Goal: Information Seeking & Learning: Learn about a topic

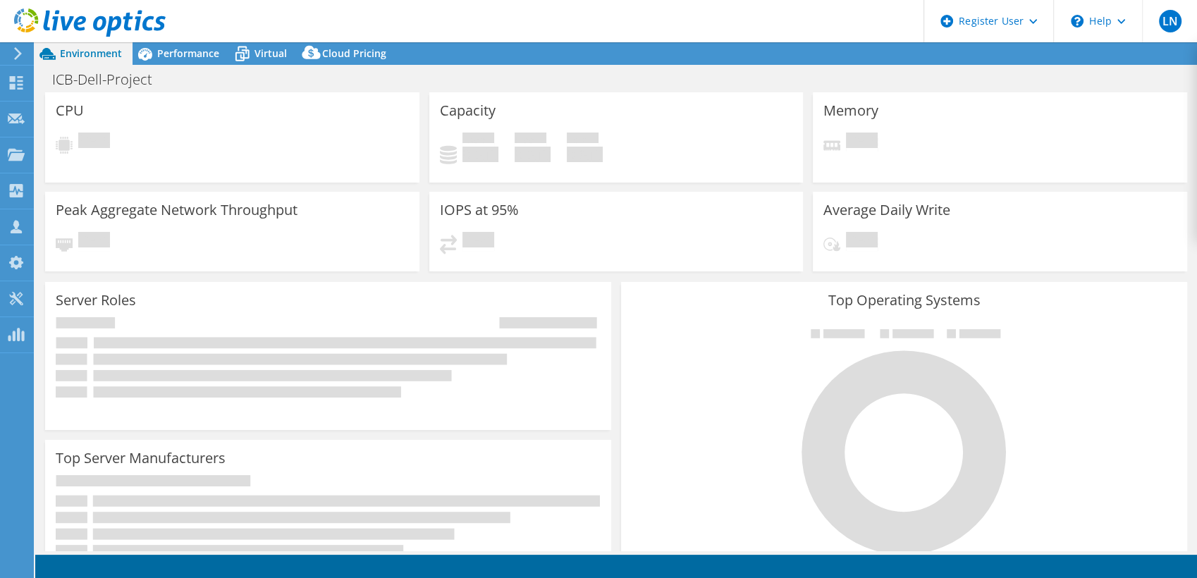
select select "USD"
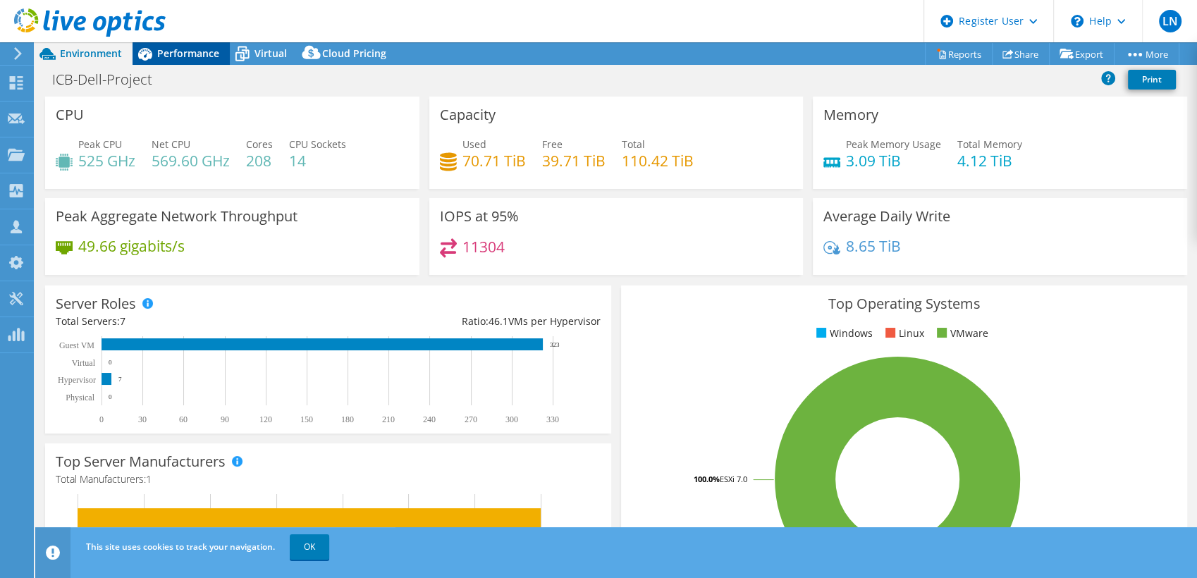
click at [181, 49] on span "Performance" at bounding box center [188, 53] width 62 height 13
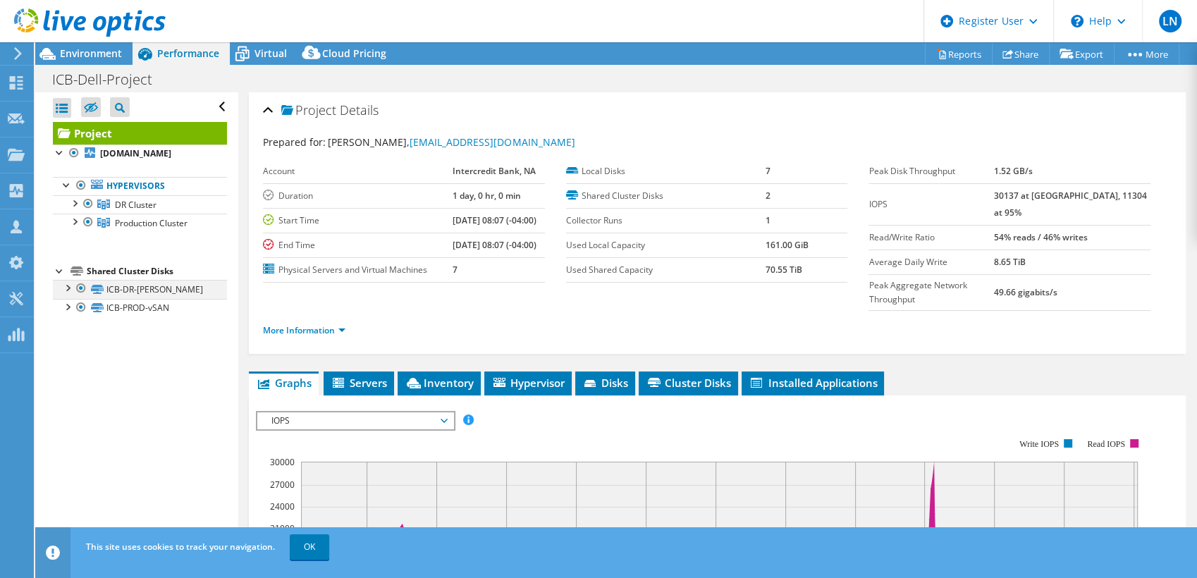
click at [65, 287] on div at bounding box center [67, 287] width 14 height 14
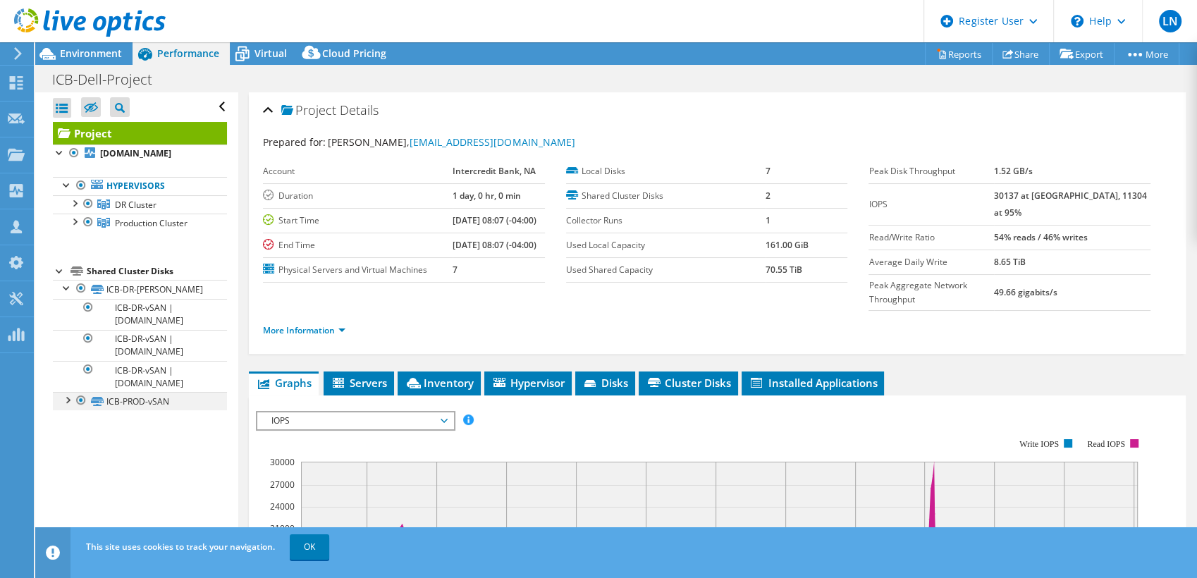
click at [71, 400] on div at bounding box center [67, 399] width 14 height 14
click at [88, 307] on div at bounding box center [88, 307] width 14 height 17
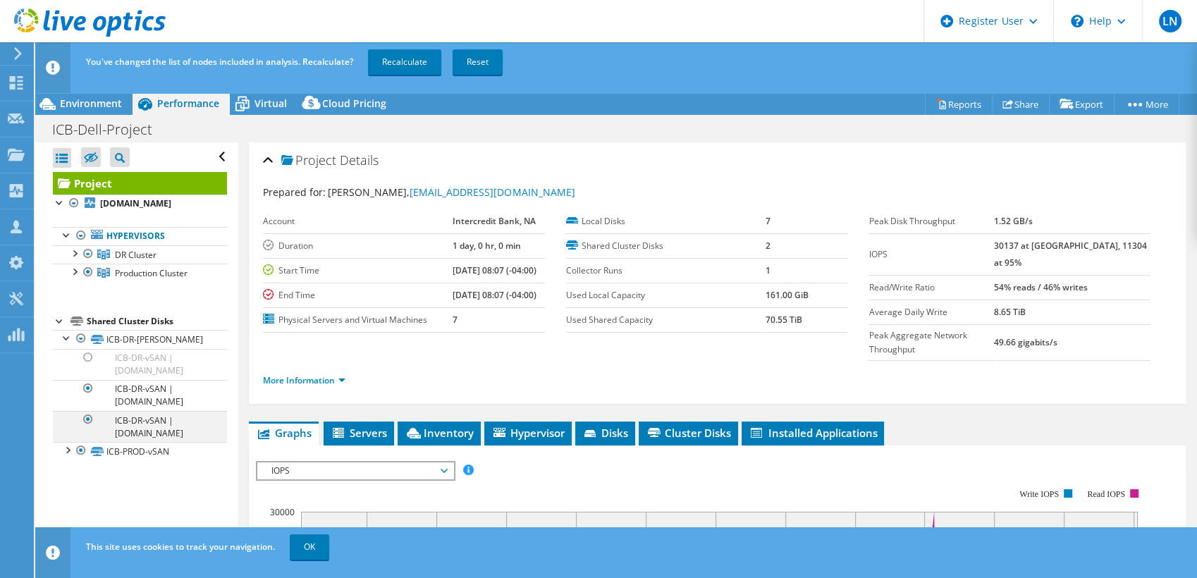
click at [87, 417] on div at bounding box center [88, 419] width 14 height 17
click at [80, 448] on div at bounding box center [81, 450] width 14 height 17
click at [85, 254] on div at bounding box center [88, 253] width 14 height 17
click at [87, 254] on div at bounding box center [88, 253] width 14 height 17
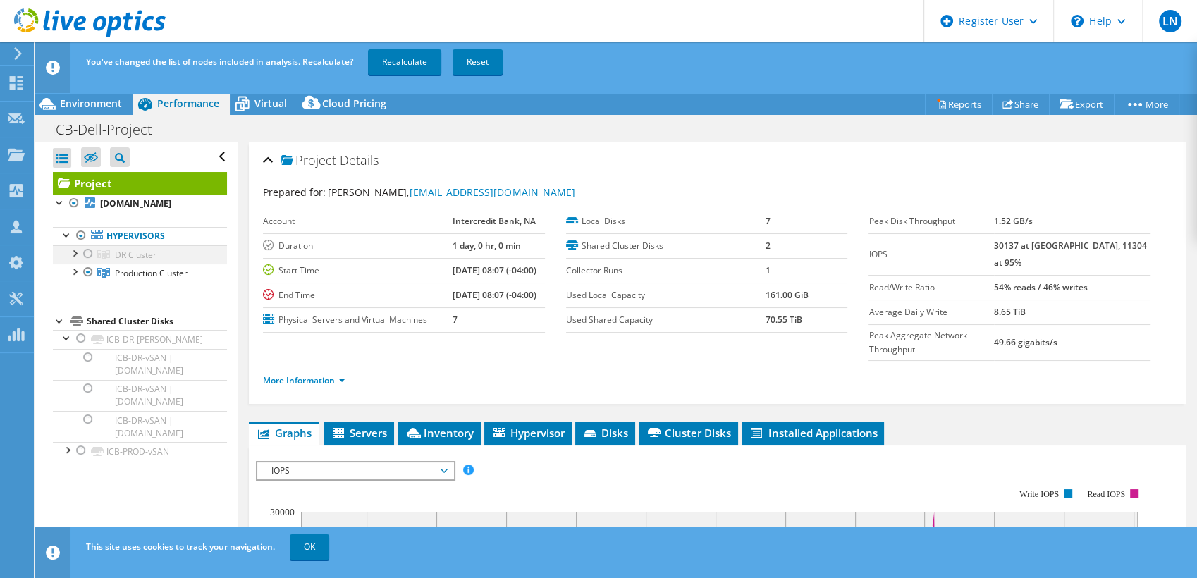
click at [87, 254] on div at bounding box center [88, 253] width 14 height 17
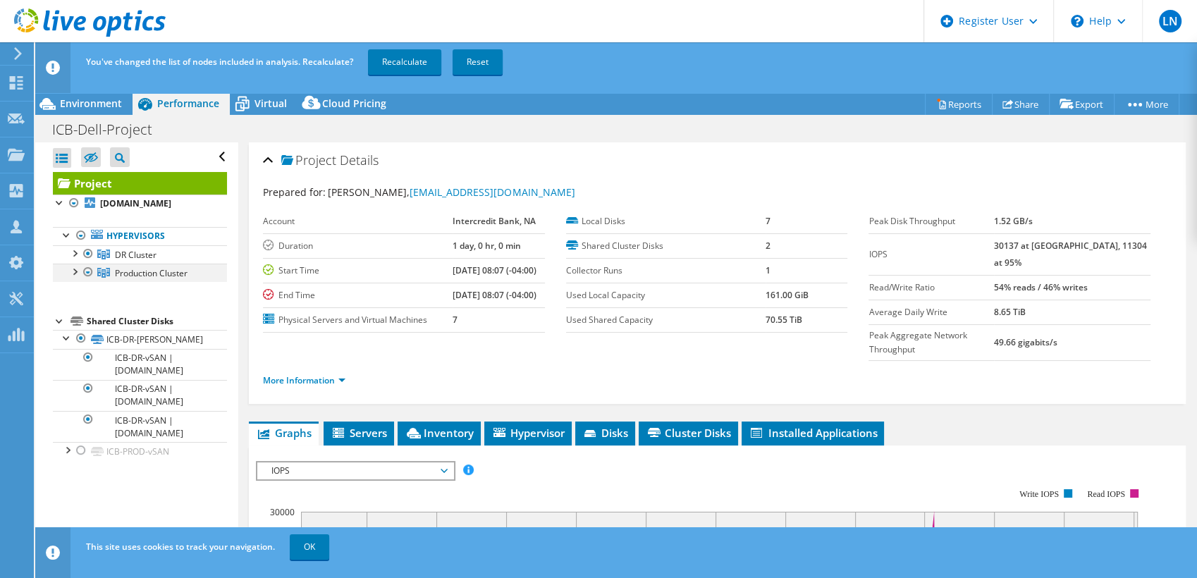
click at [90, 268] on div at bounding box center [88, 272] width 14 height 17
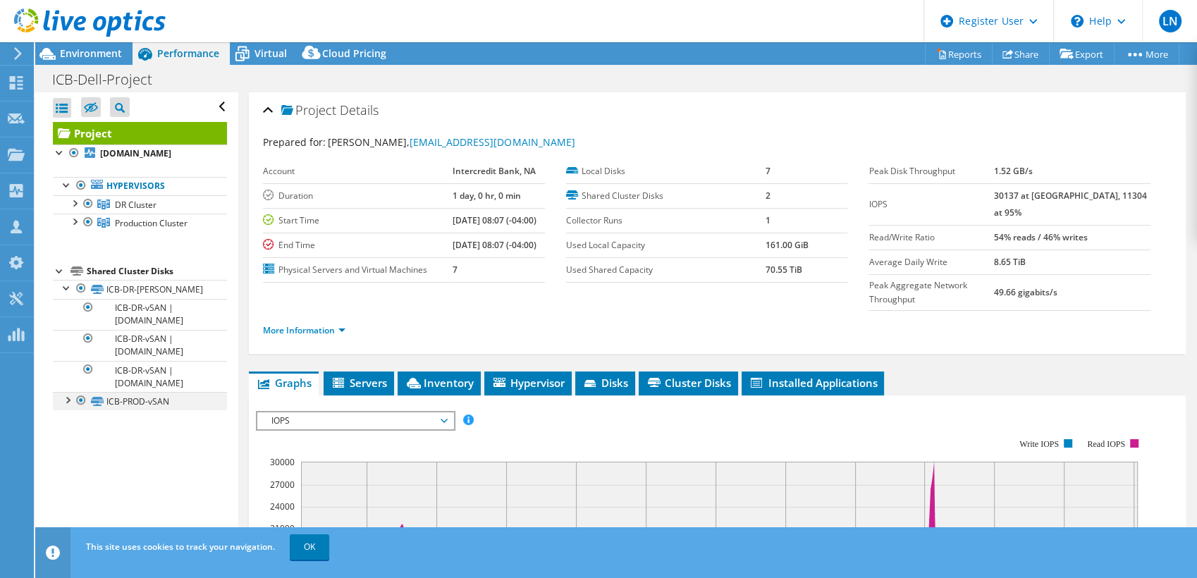
click at [77, 405] on div at bounding box center [81, 400] width 14 height 17
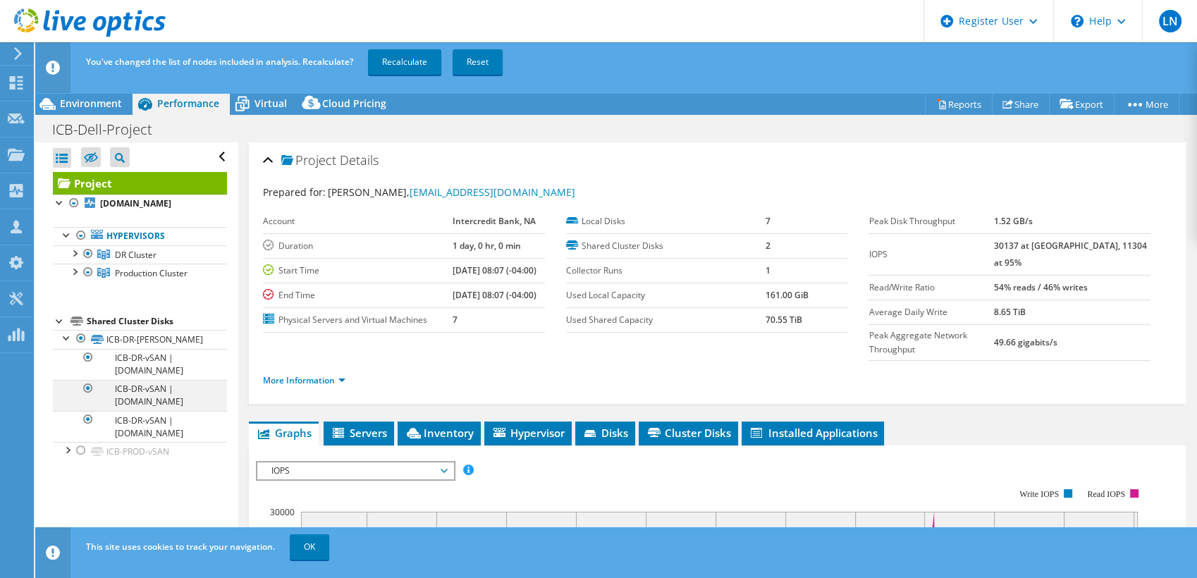
click at [85, 390] on div at bounding box center [88, 388] width 14 height 17
click at [85, 357] on div at bounding box center [88, 357] width 14 height 17
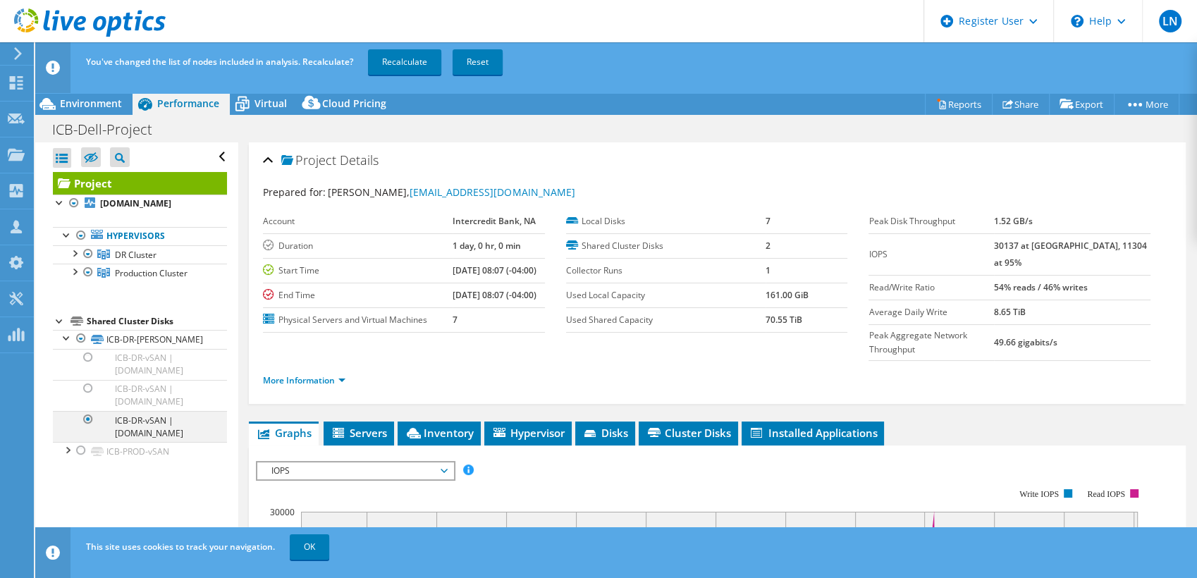
click at [88, 416] on div at bounding box center [88, 419] width 14 height 17
click at [90, 386] on div at bounding box center [88, 388] width 14 height 17
click at [87, 270] on div at bounding box center [88, 272] width 14 height 17
click at [89, 275] on div at bounding box center [88, 272] width 14 height 17
click at [412, 55] on link "Recalculate" at bounding box center [404, 61] width 73 height 25
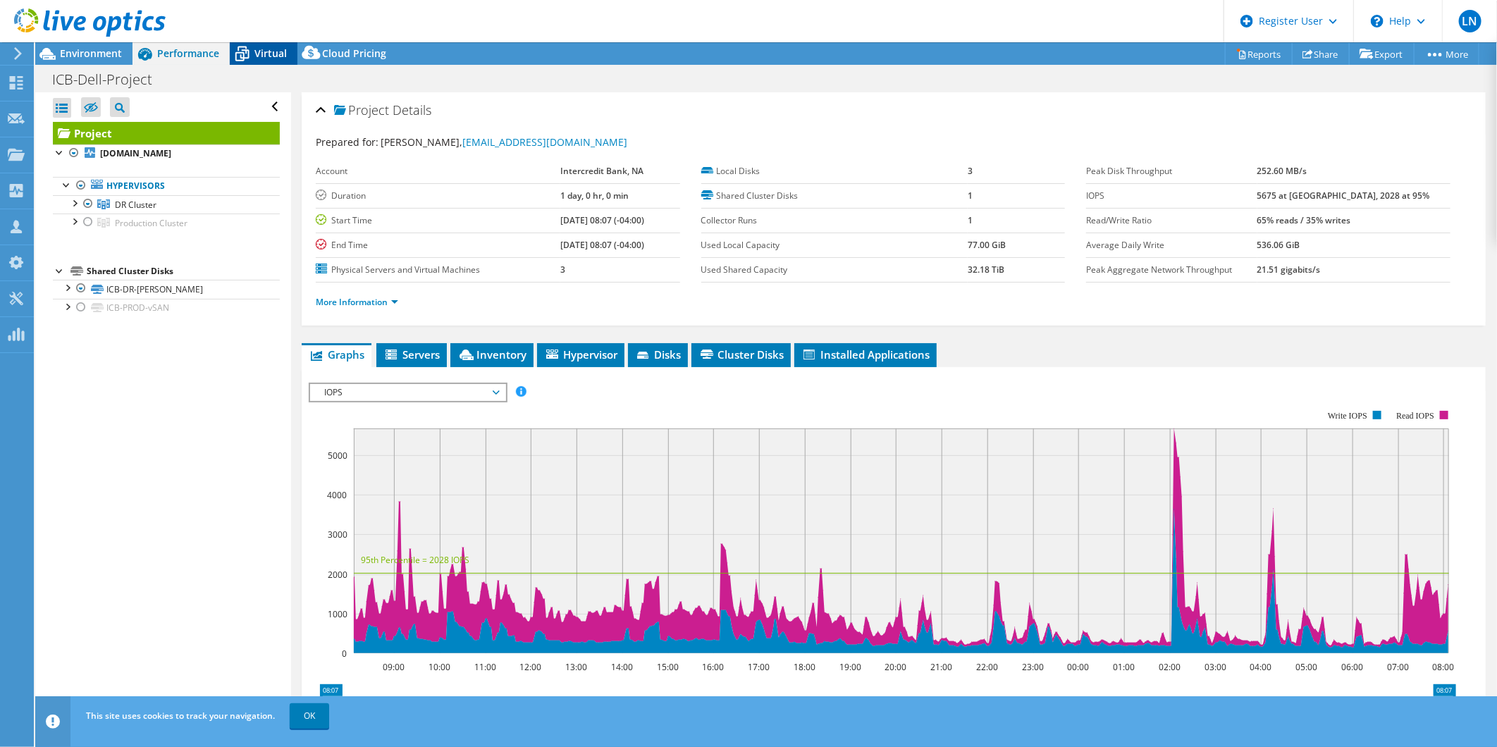
click at [271, 55] on span "Virtual" at bounding box center [270, 53] width 32 height 13
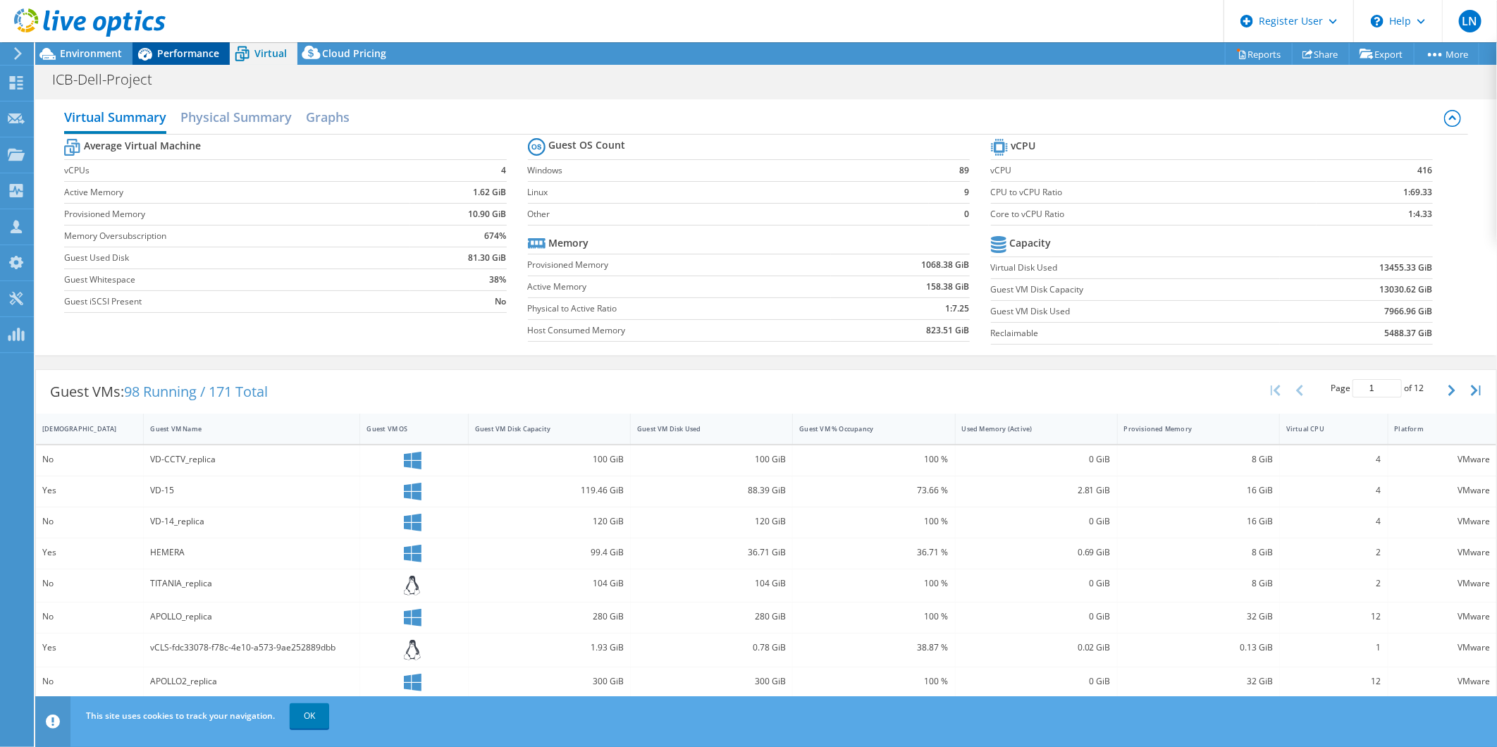
click at [192, 51] on span "Performance" at bounding box center [188, 53] width 62 height 13
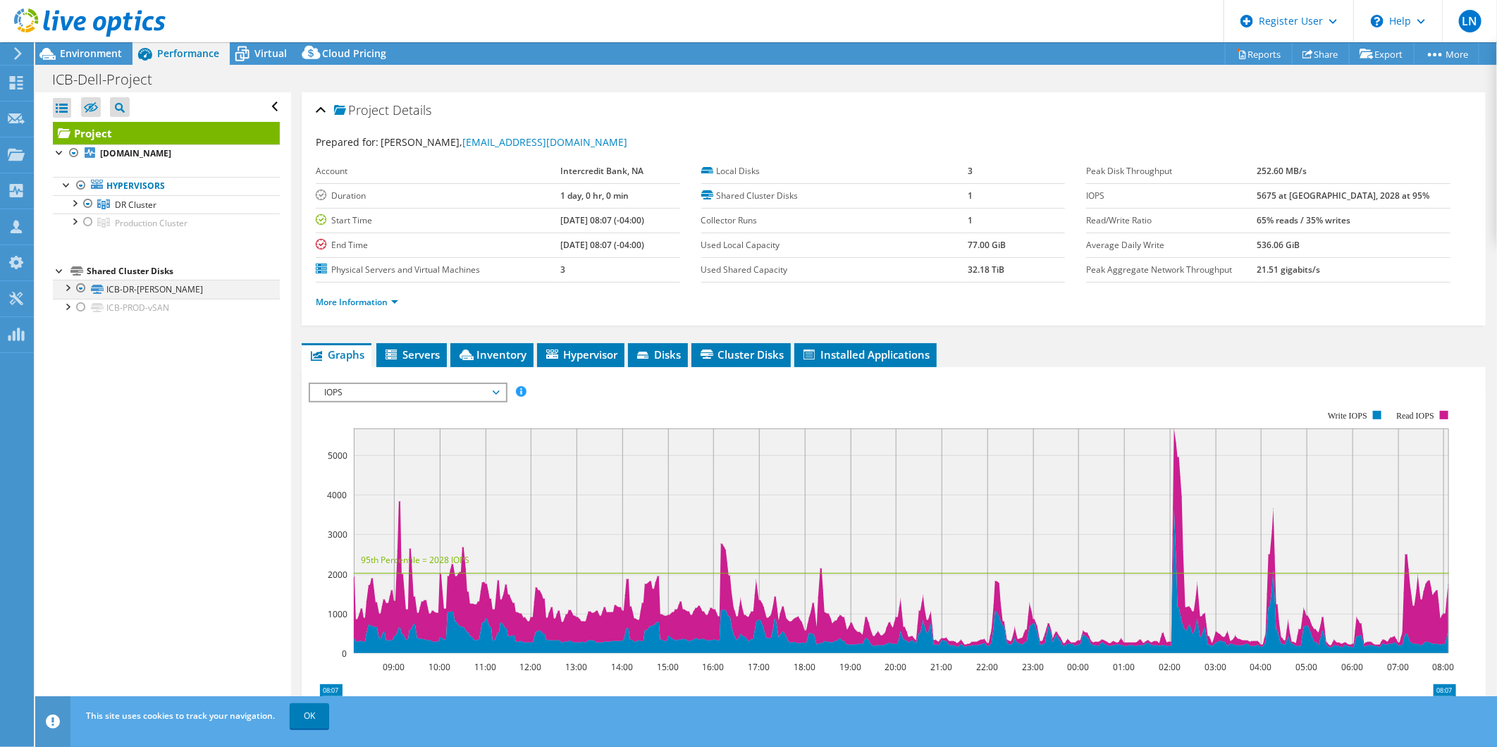
click at [73, 290] on div at bounding box center [67, 287] width 14 height 14
click at [266, 61] on div "Virtual" at bounding box center [264, 53] width 68 height 23
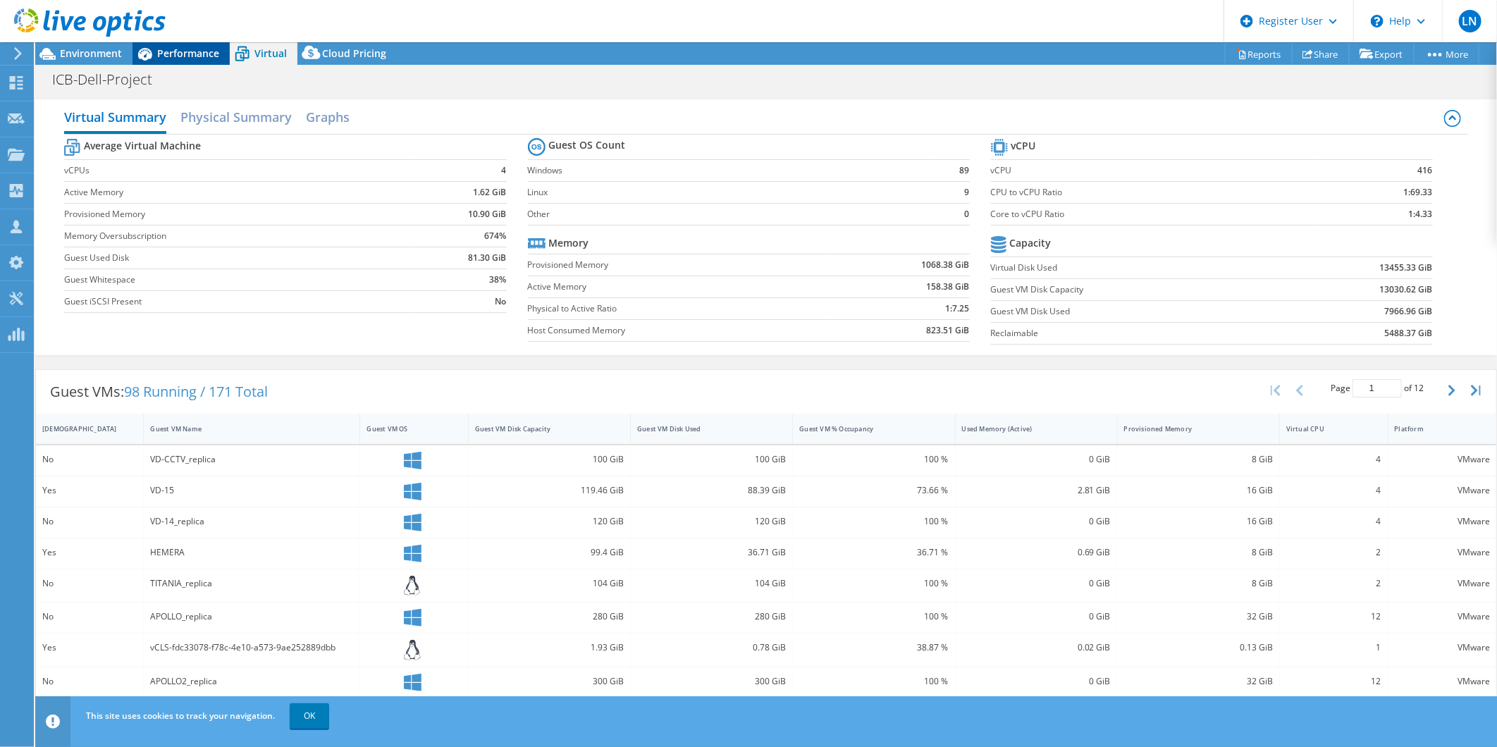
click at [178, 54] on span "Performance" at bounding box center [188, 53] width 62 height 13
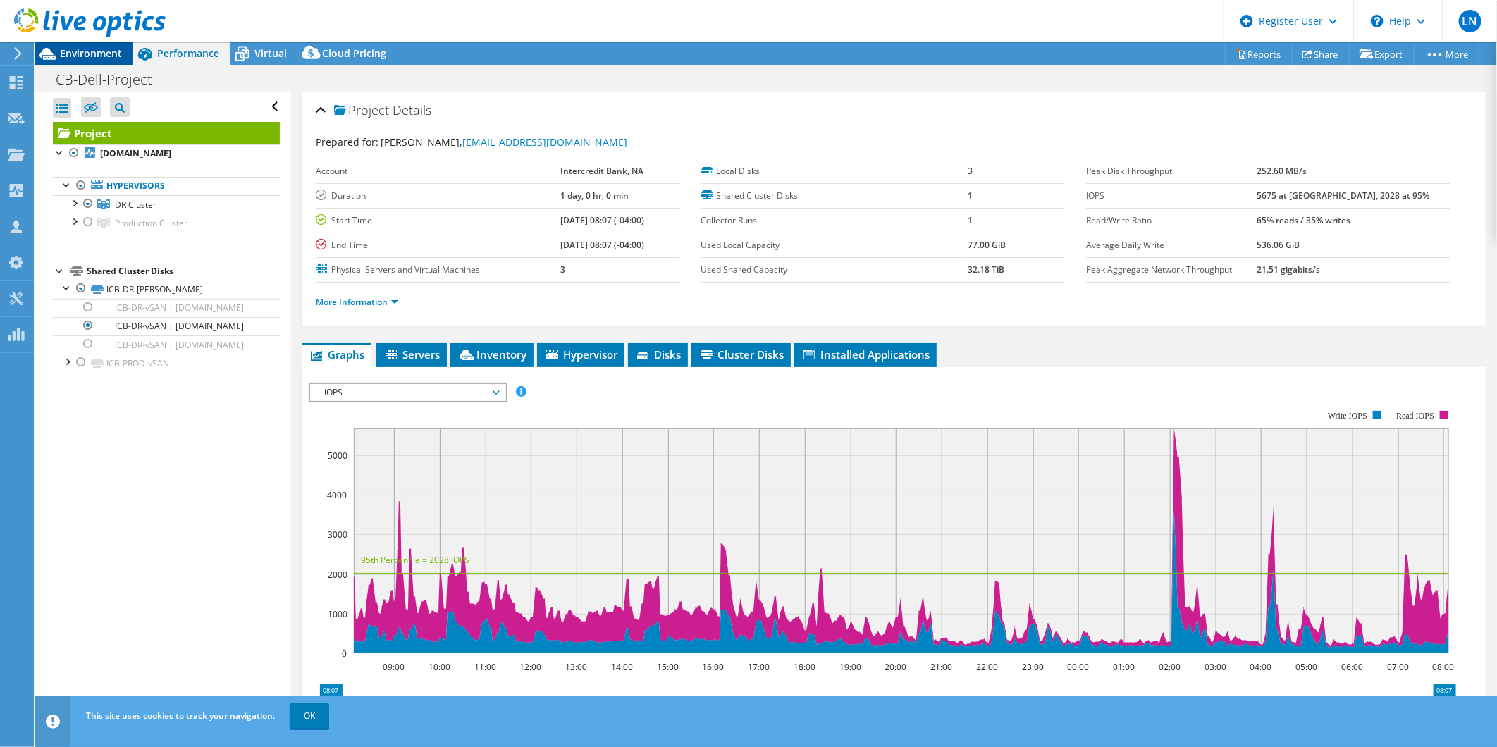
click at [75, 47] on span "Environment" at bounding box center [91, 53] width 62 height 13
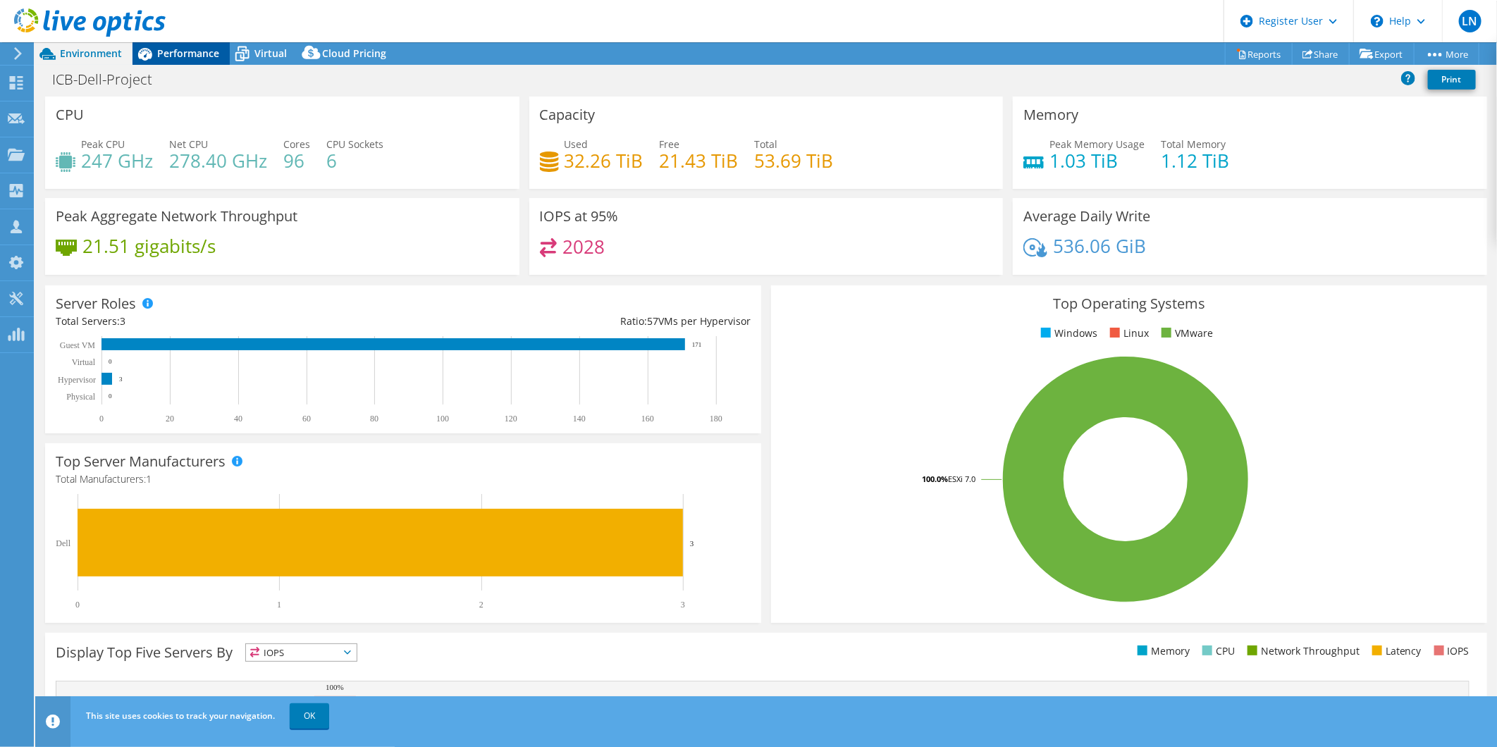
click at [161, 47] on span "Performance" at bounding box center [188, 53] width 62 height 13
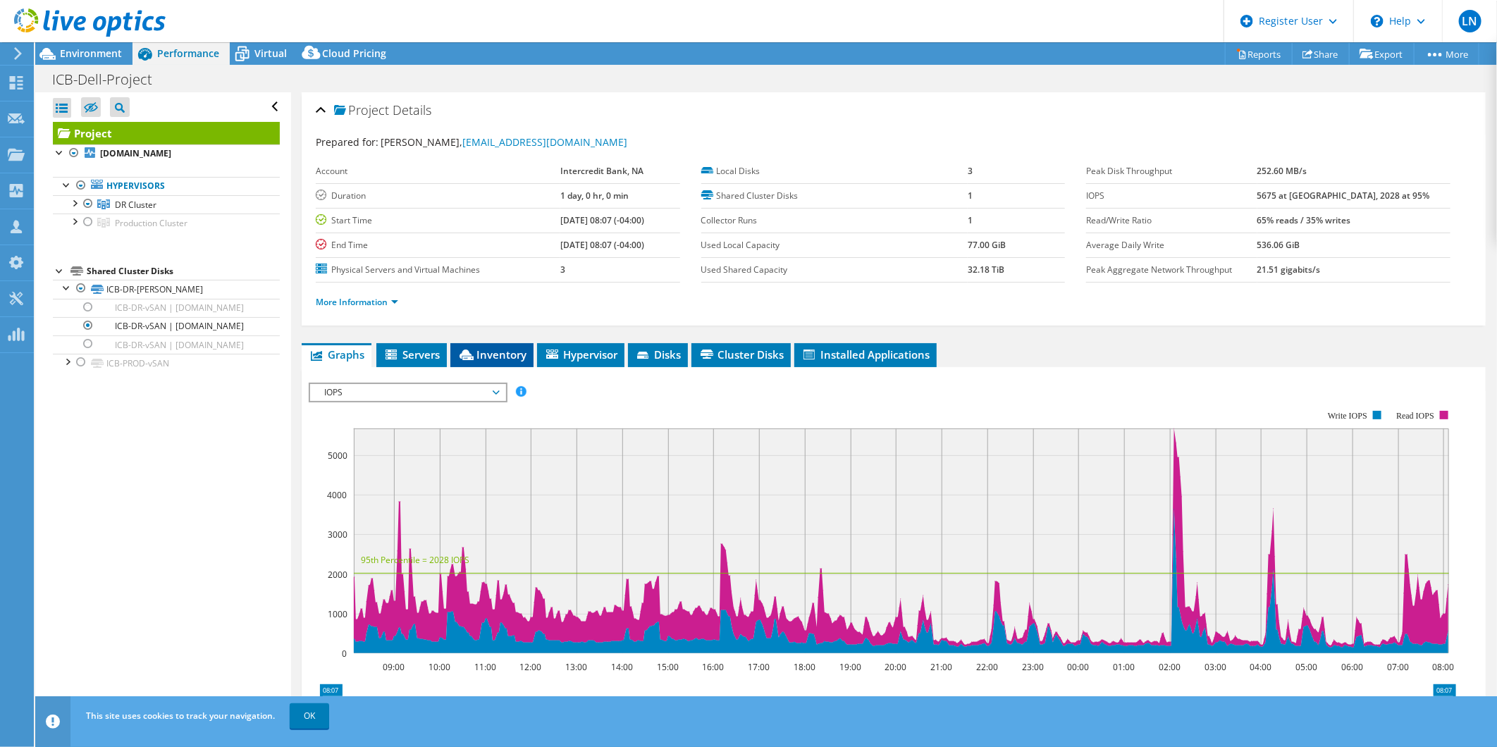
click at [490, 358] on span "Inventory" at bounding box center [491, 355] width 69 height 14
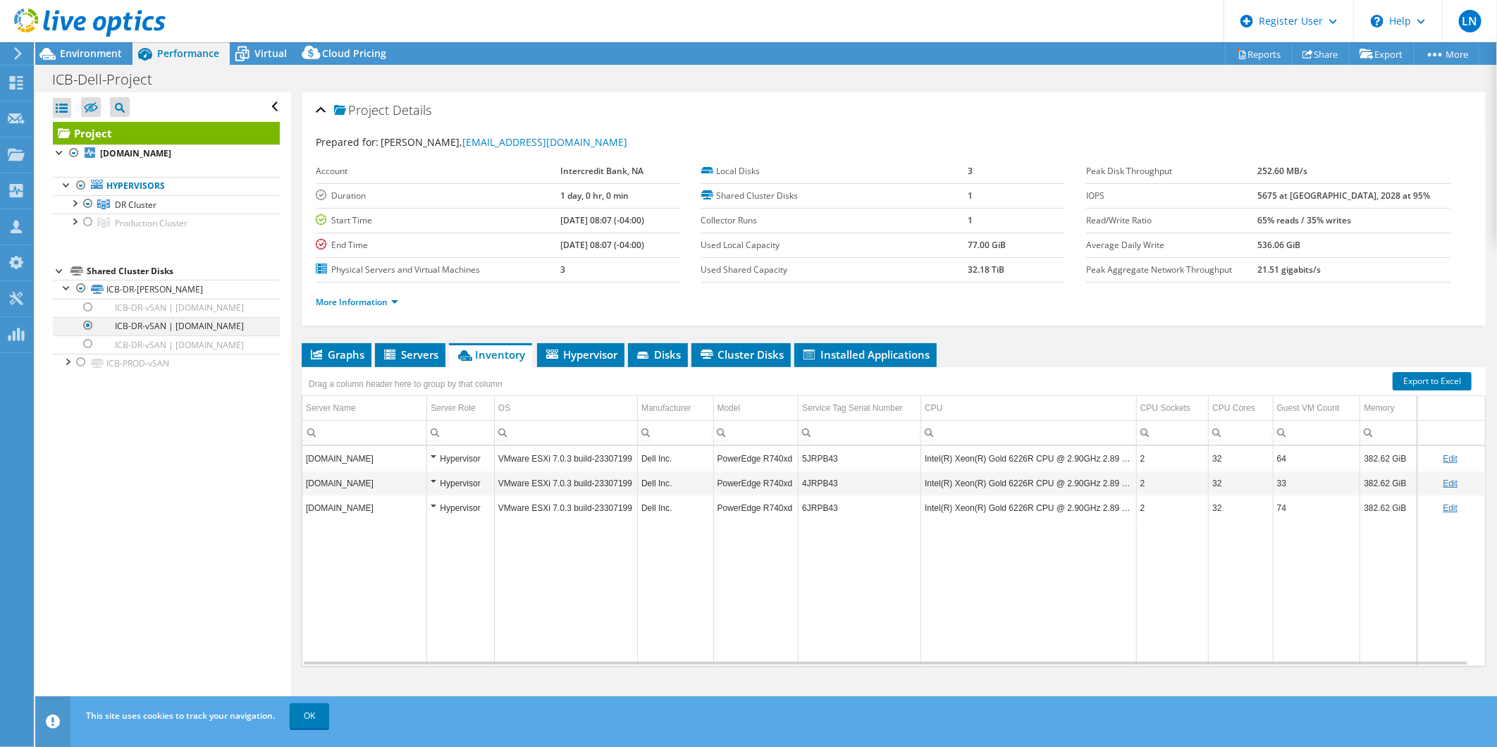
click at [88, 334] on div at bounding box center [88, 325] width 14 height 17
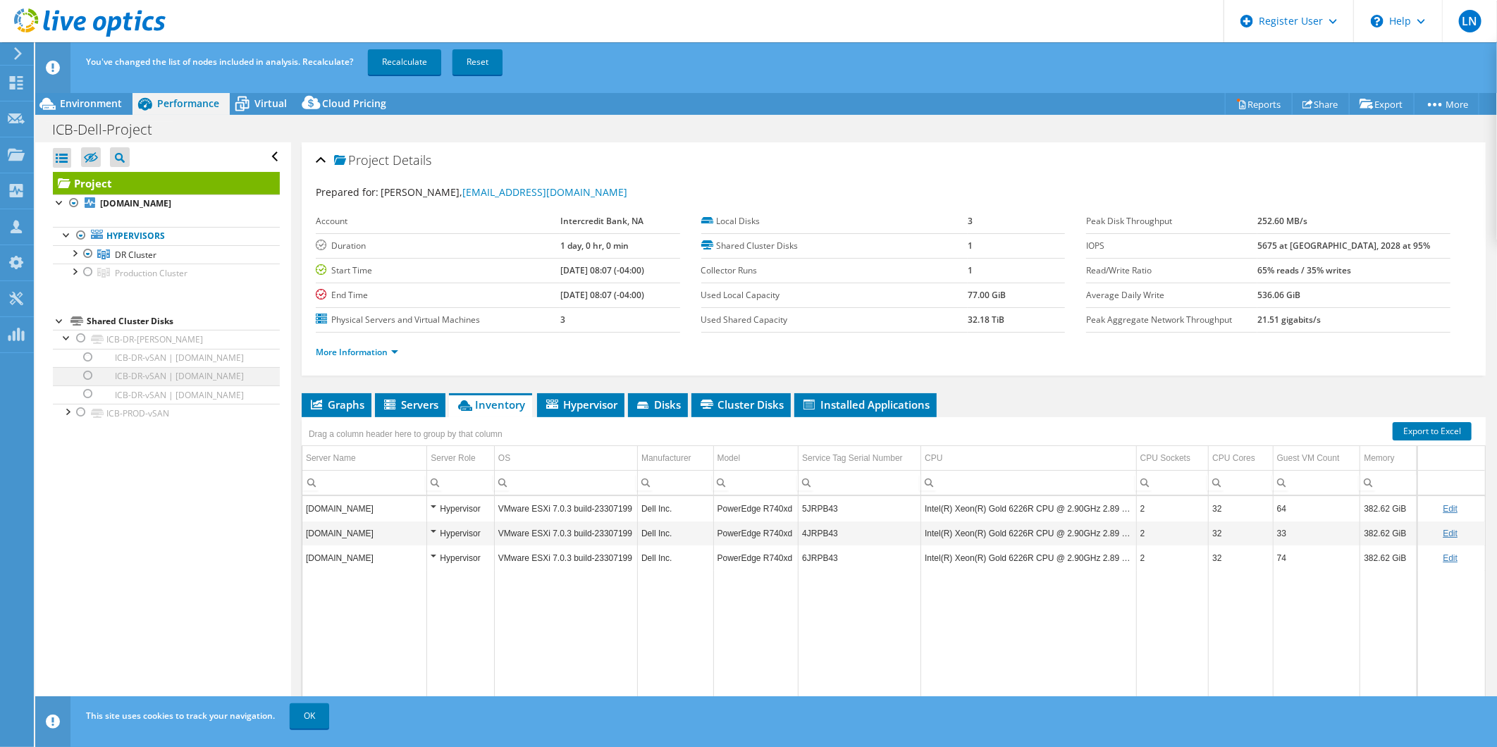
click at [90, 384] on div at bounding box center [88, 375] width 14 height 17
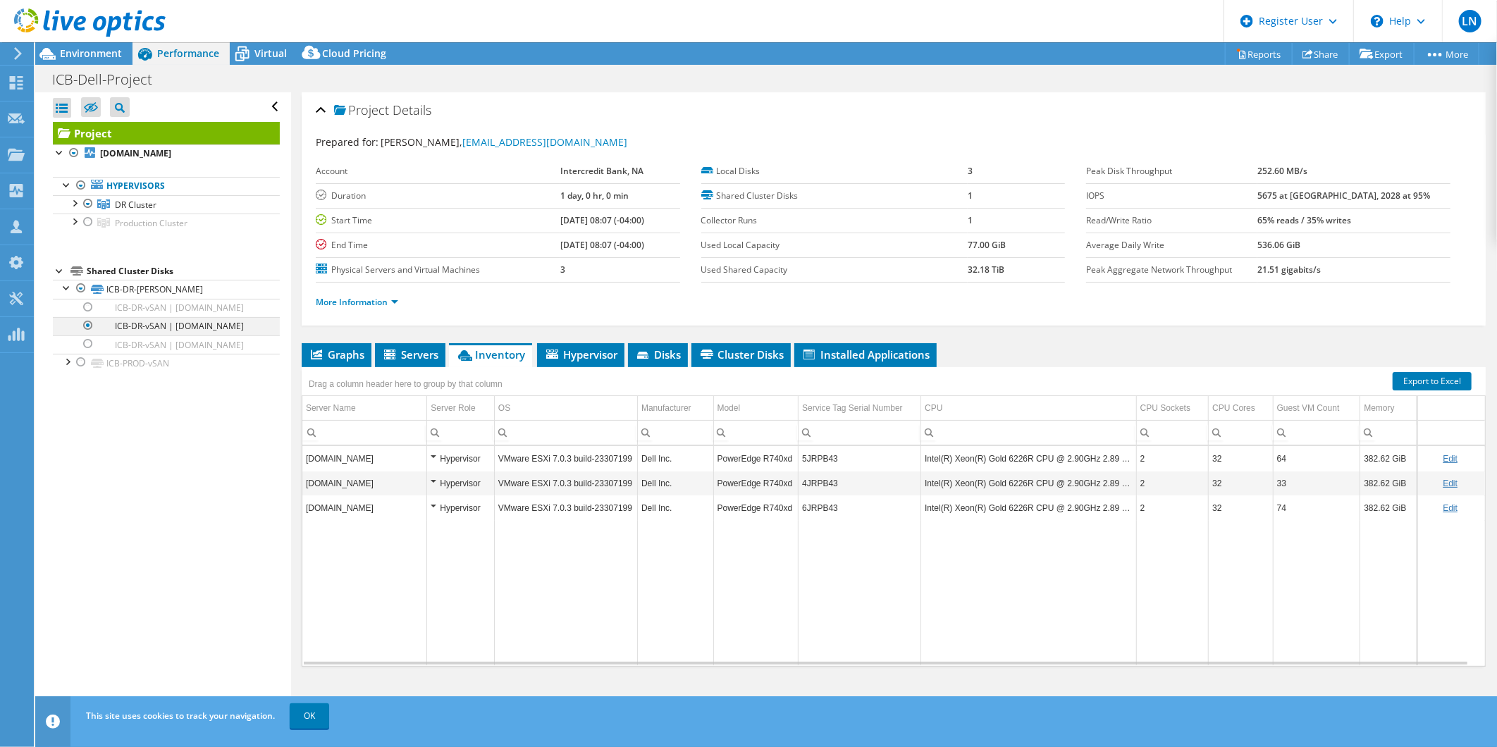
click at [89, 334] on div at bounding box center [88, 325] width 14 height 17
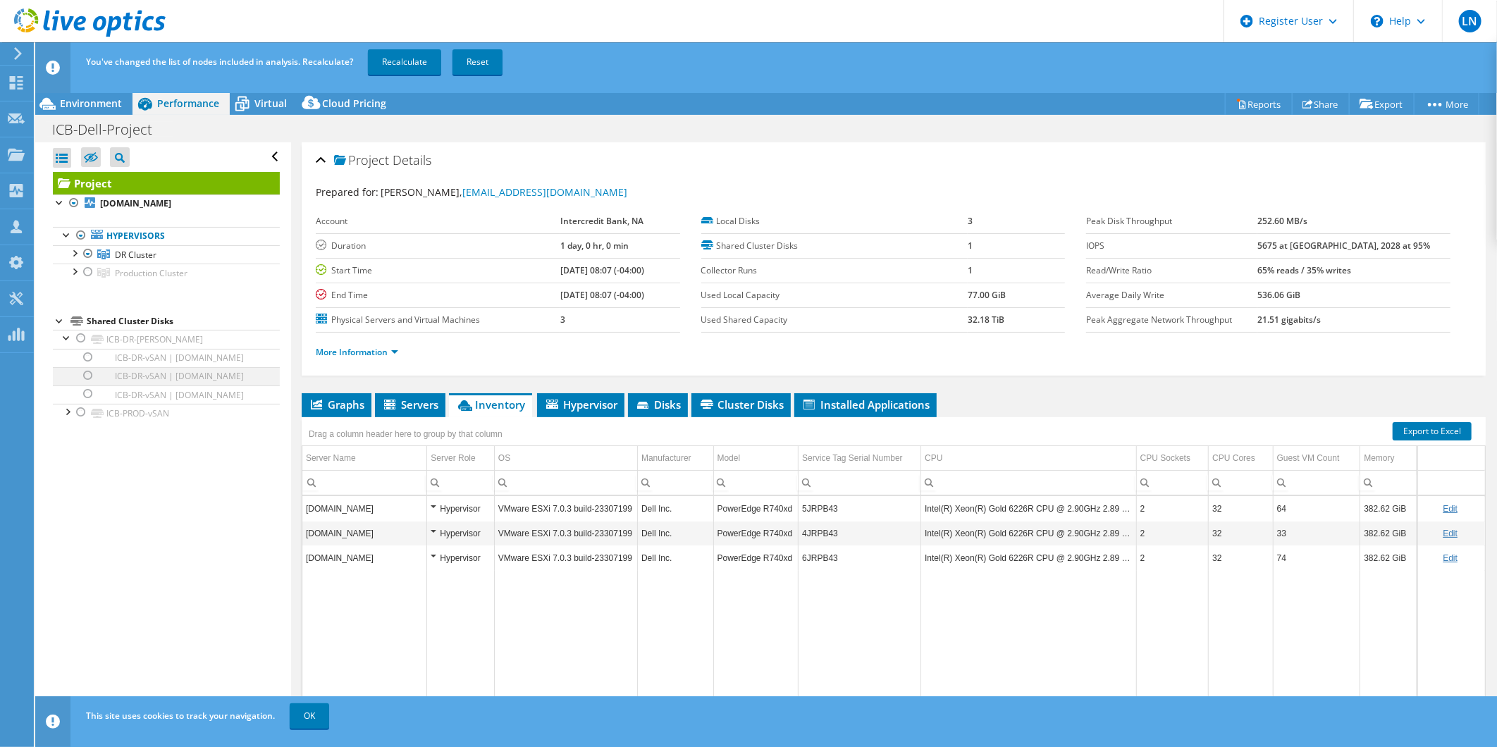
click at [92, 384] on div at bounding box center [88, 375] width 14 height 17
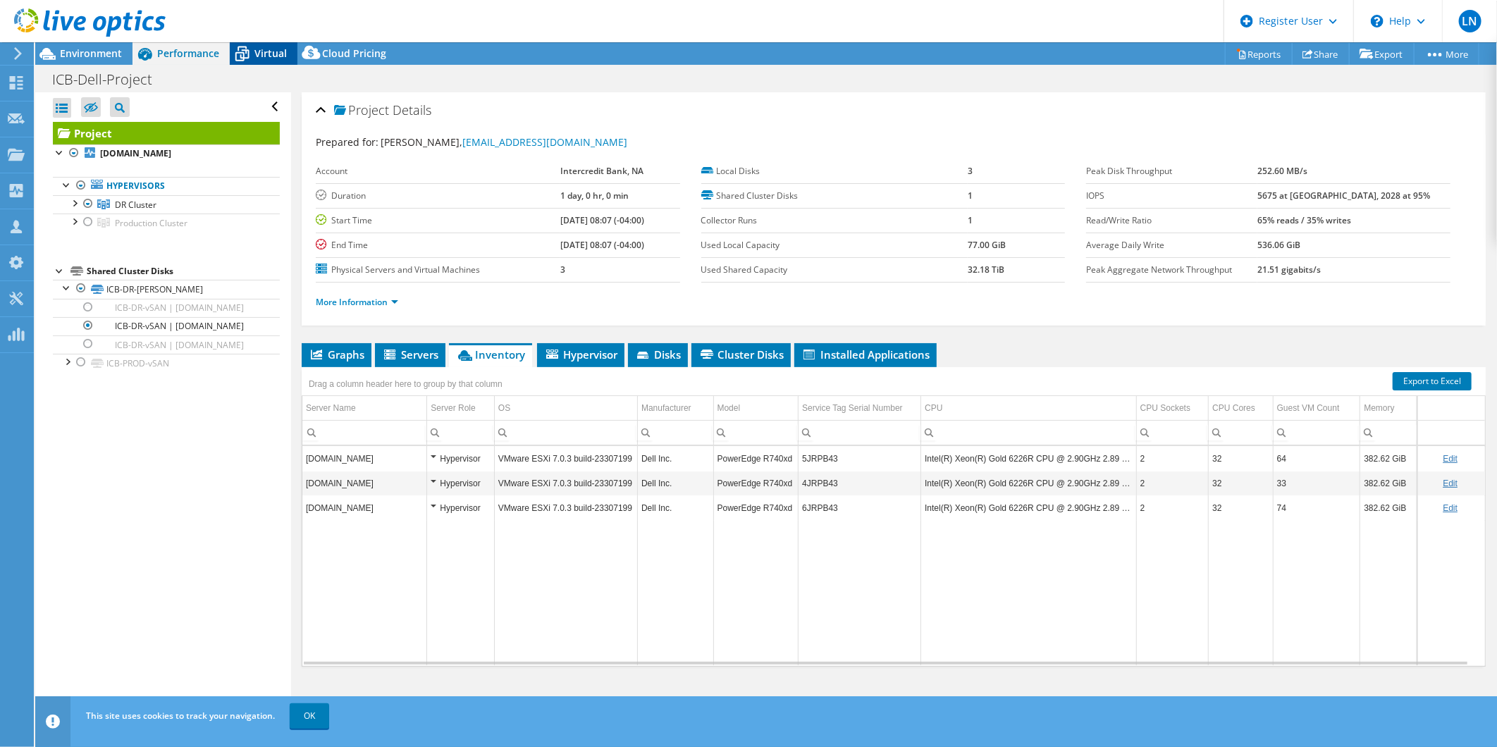
click at [269, 58] on span "Virtual" at bounding box center [270, 53] width 32 height 13
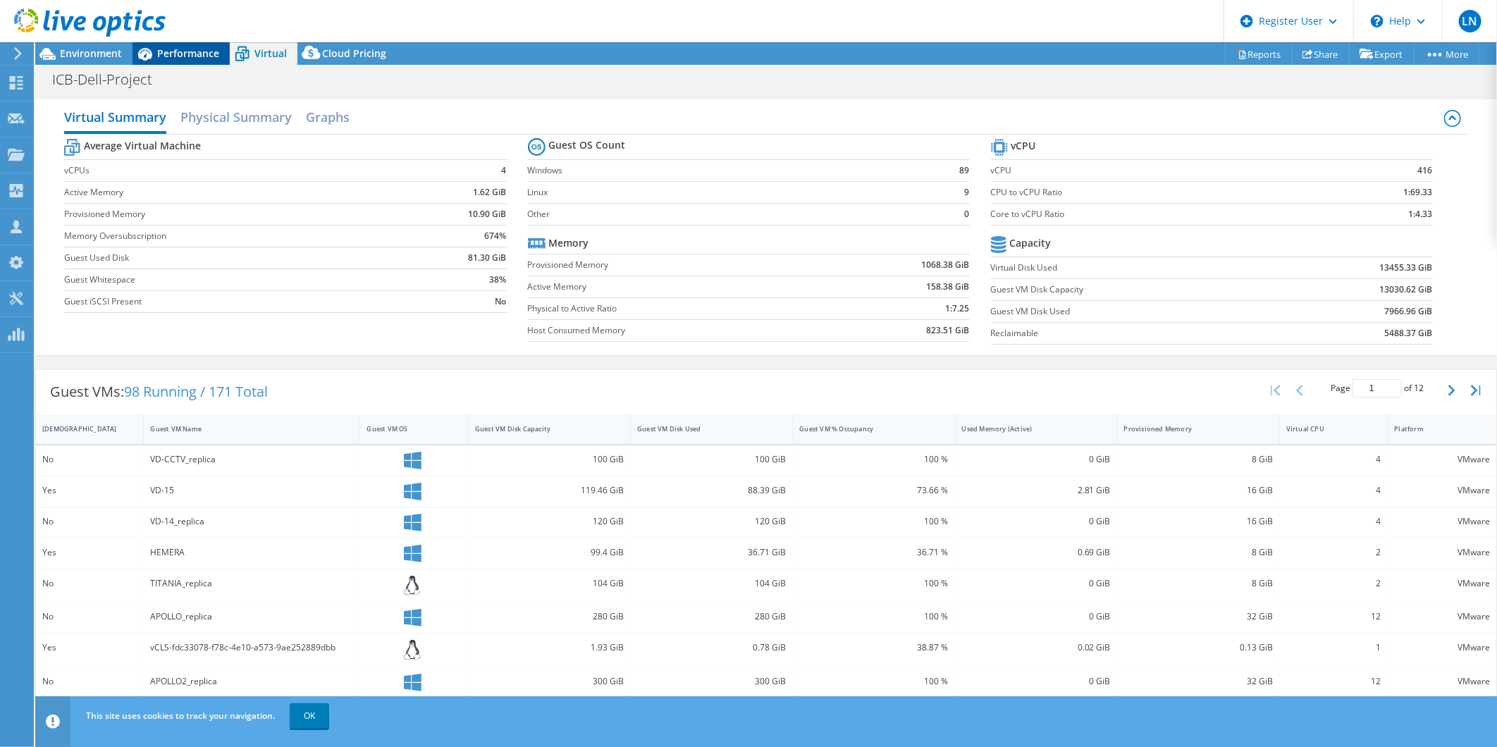
click at [209, 50] on span "Performance" at bounding box center [188, 53] width 62 height 13
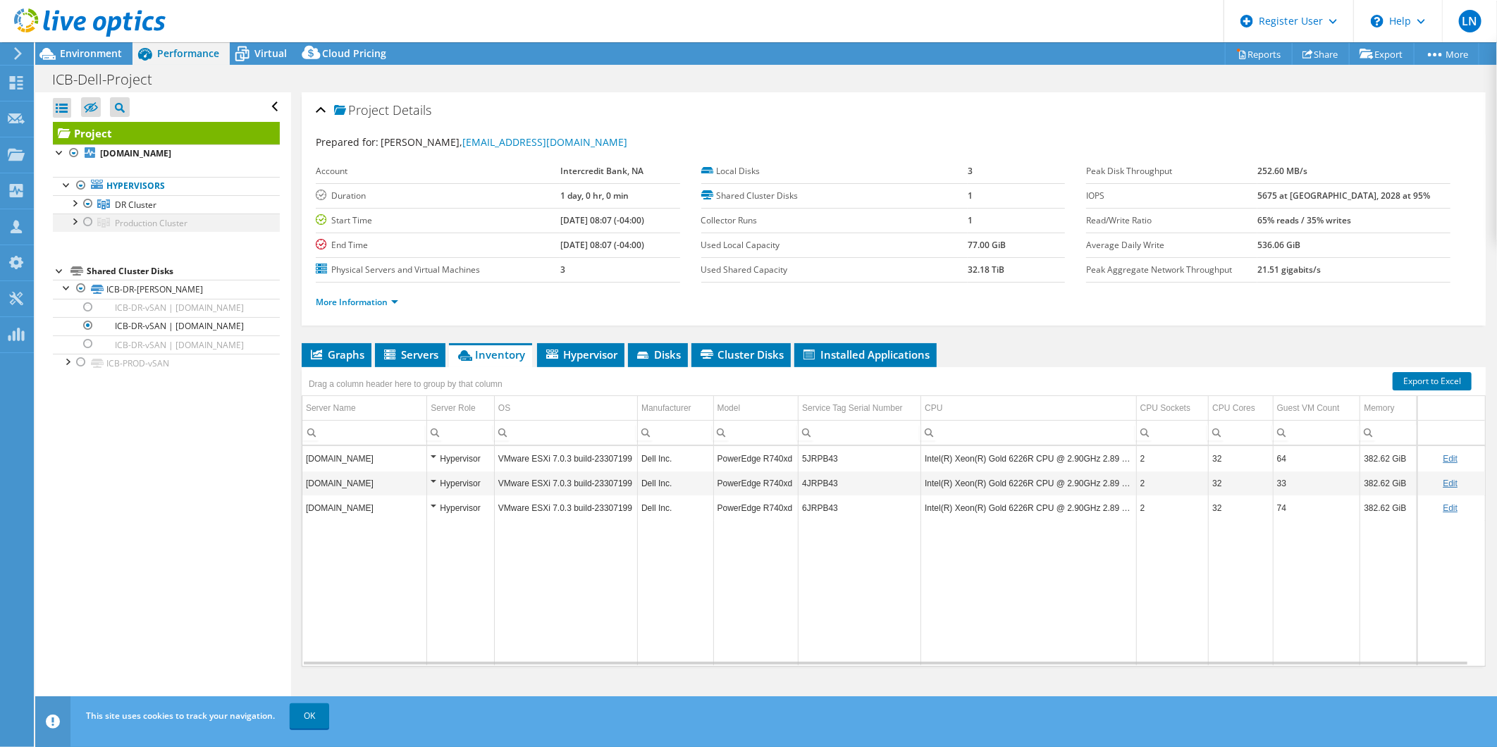
click at [87, 223] on div at bounding box center [88, 222] width 14 height 17
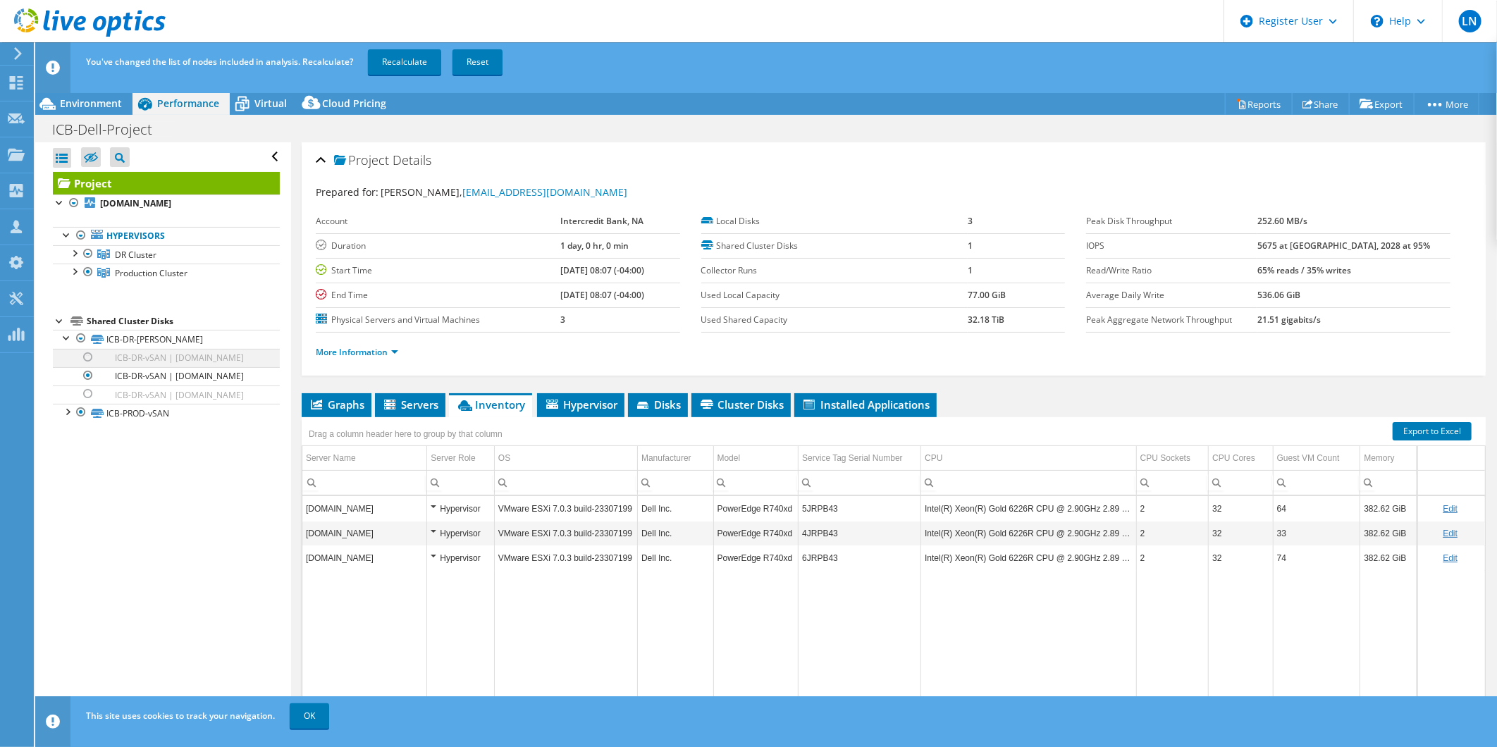
click at [90, 355] on div at bounding box center [88, 357] width 14 height 17
click at [87, 403] on div at bounding box center [88, 394] width 14 height 17
click at [390, 57] on link "Recalculate" at bounding box center [404, 61] width 73 height 25
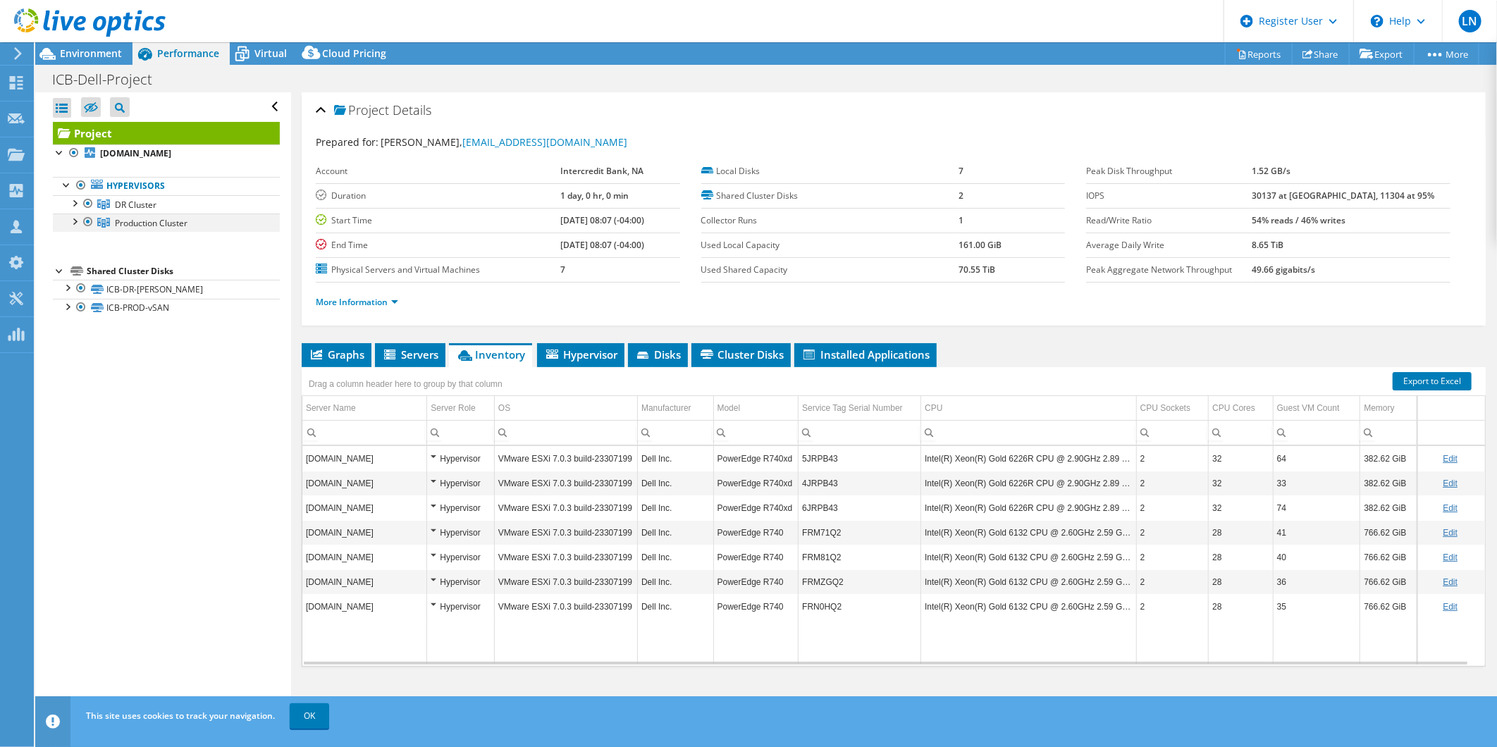
click at [87, 220] on div at bounding box center [88, 222] width 14 height 17
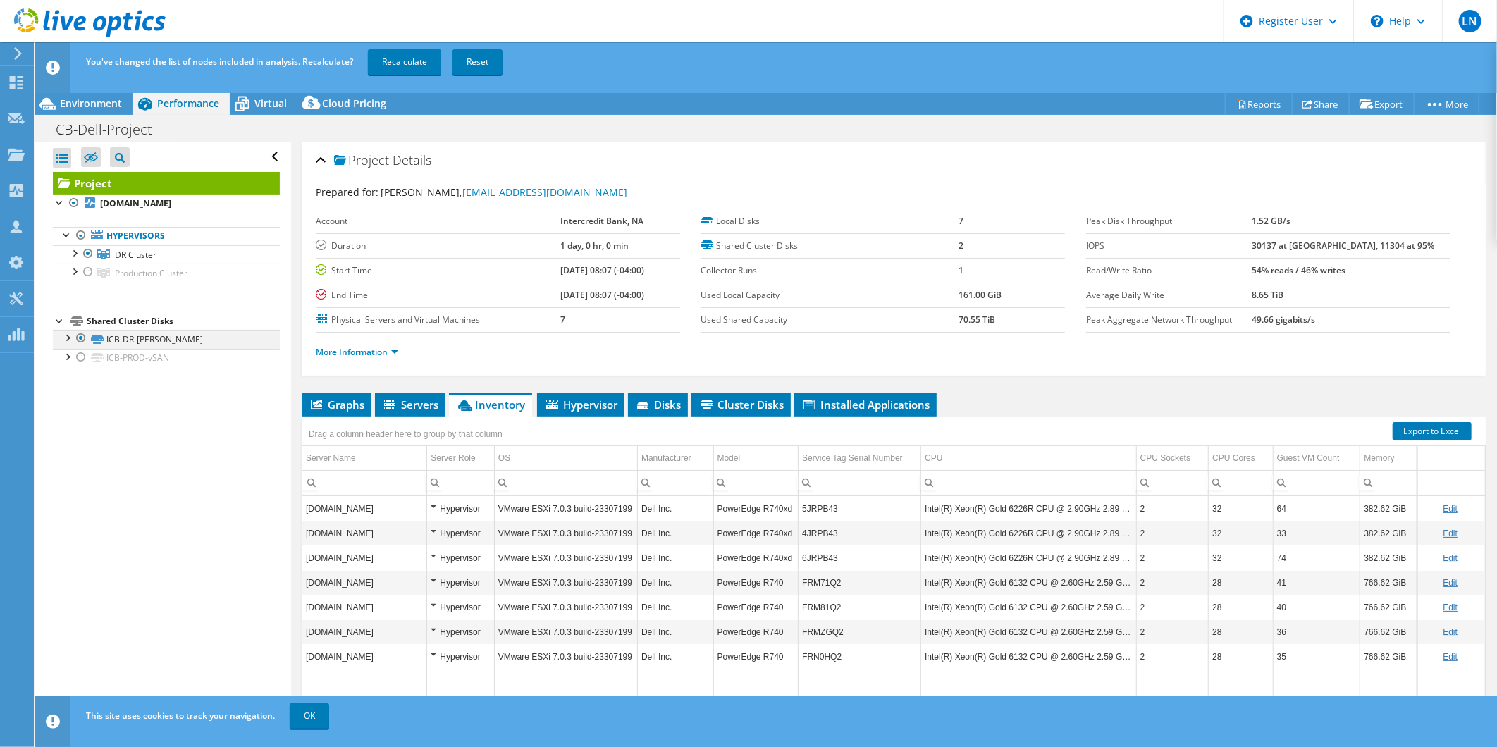
click at [73, 337] on div at bounding box center [67, 337] width 14 height 14
click at [90, 360] on div at bounding box center [88, 357] width 14 height 17
click at [85, 403] on div at bounding box center [88, 394] width 14 height 17
click at [400, 49] on link "Recalculate" at bounding box center [404, 61] width 73 height 25
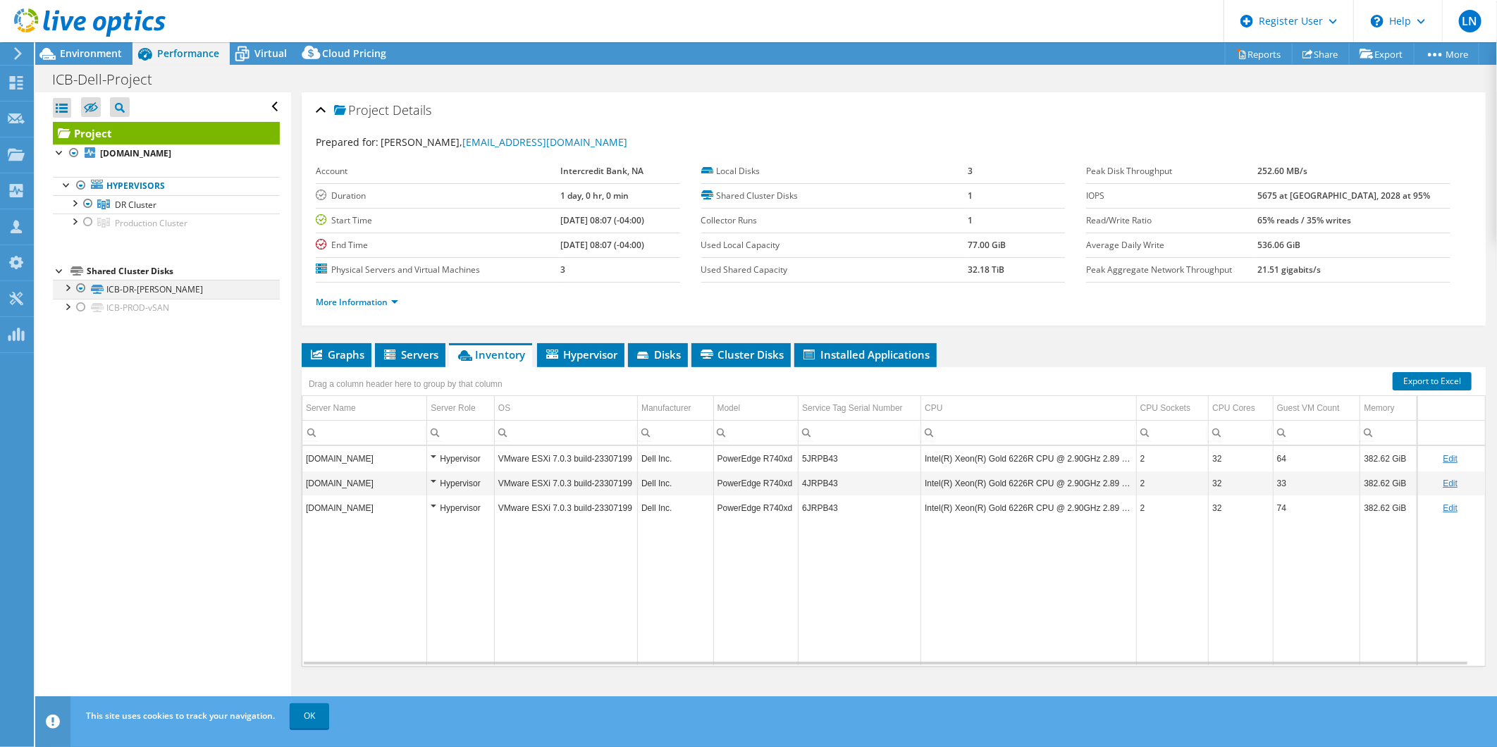
click at [69, 292] on div at bounding box center [67, 287] width 14 height 14
click at [73, 203] on div at bounding box center [74, 202] width 14 height 14
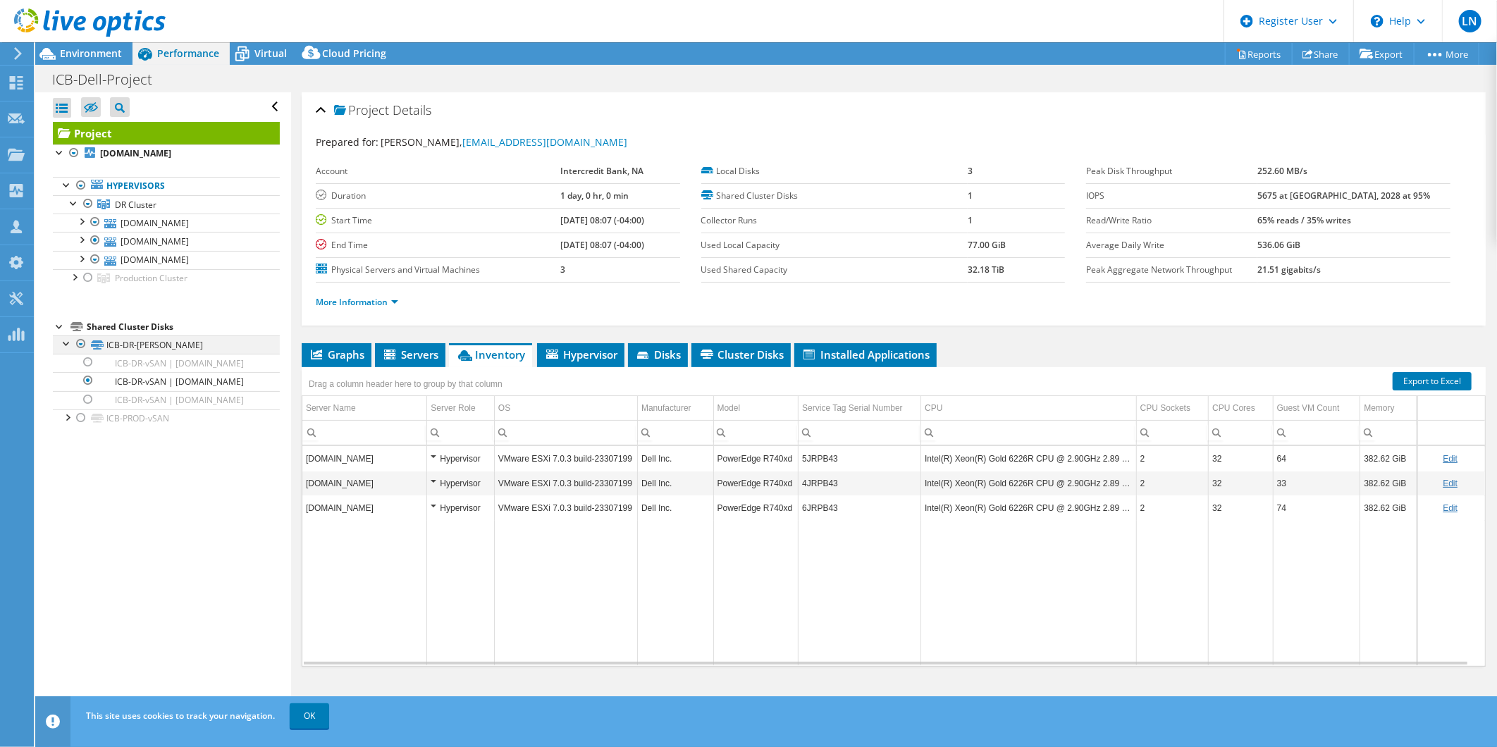
click at [79, 341] on div at bounding box center [81, 344] width 14 height 17
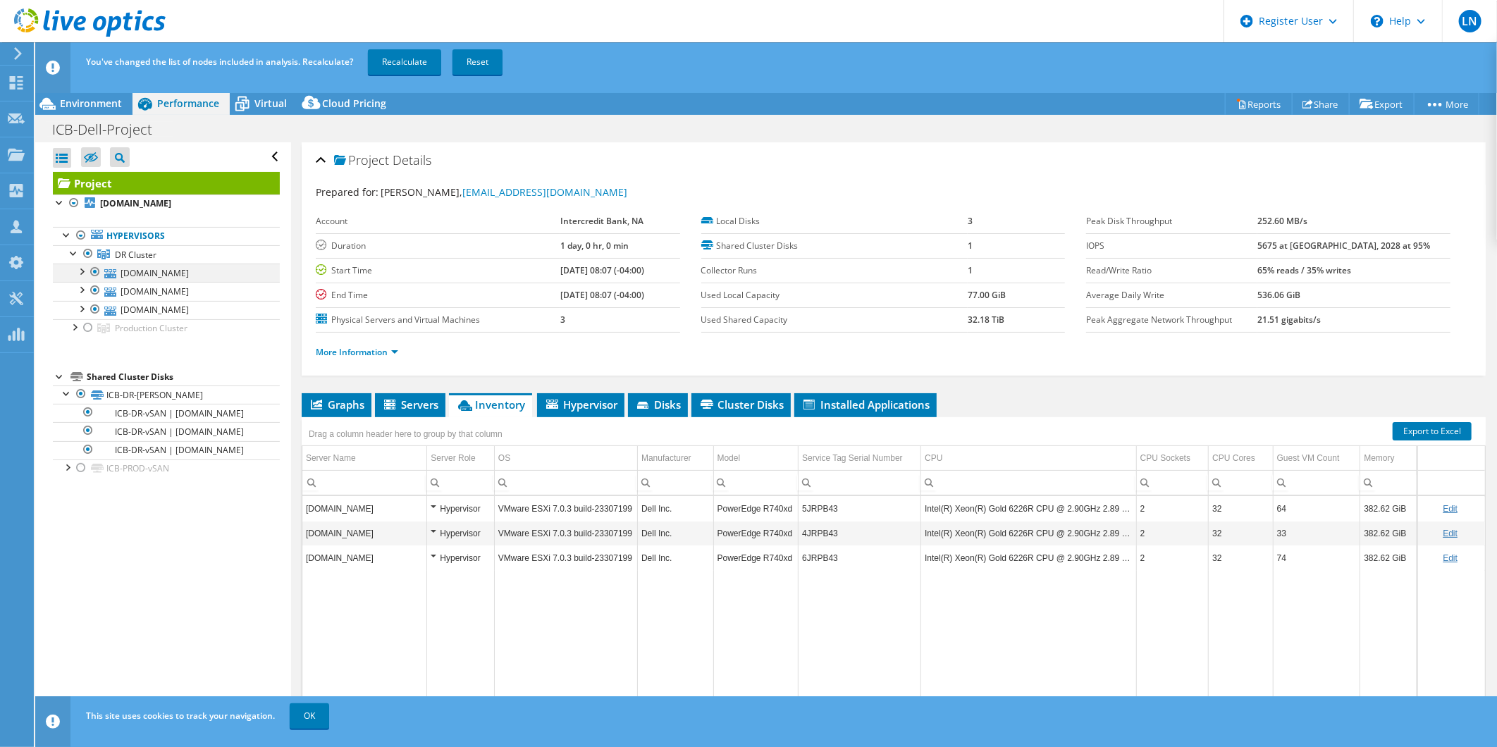
click at [85, 272] on div at bounding box center [81, 271] width 14 height 14
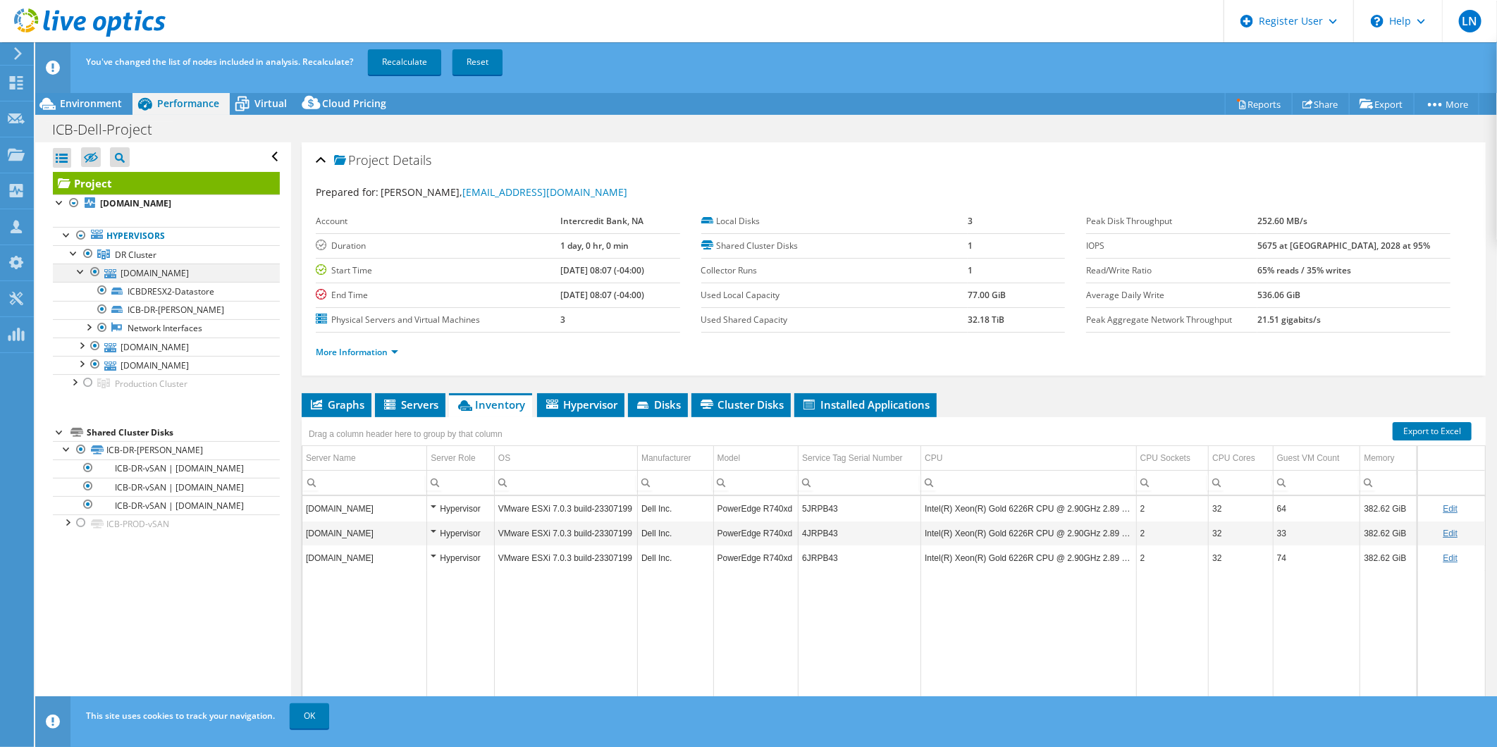
click at [81, 274] on div at bounding box center [81, 271] width 14 height 14
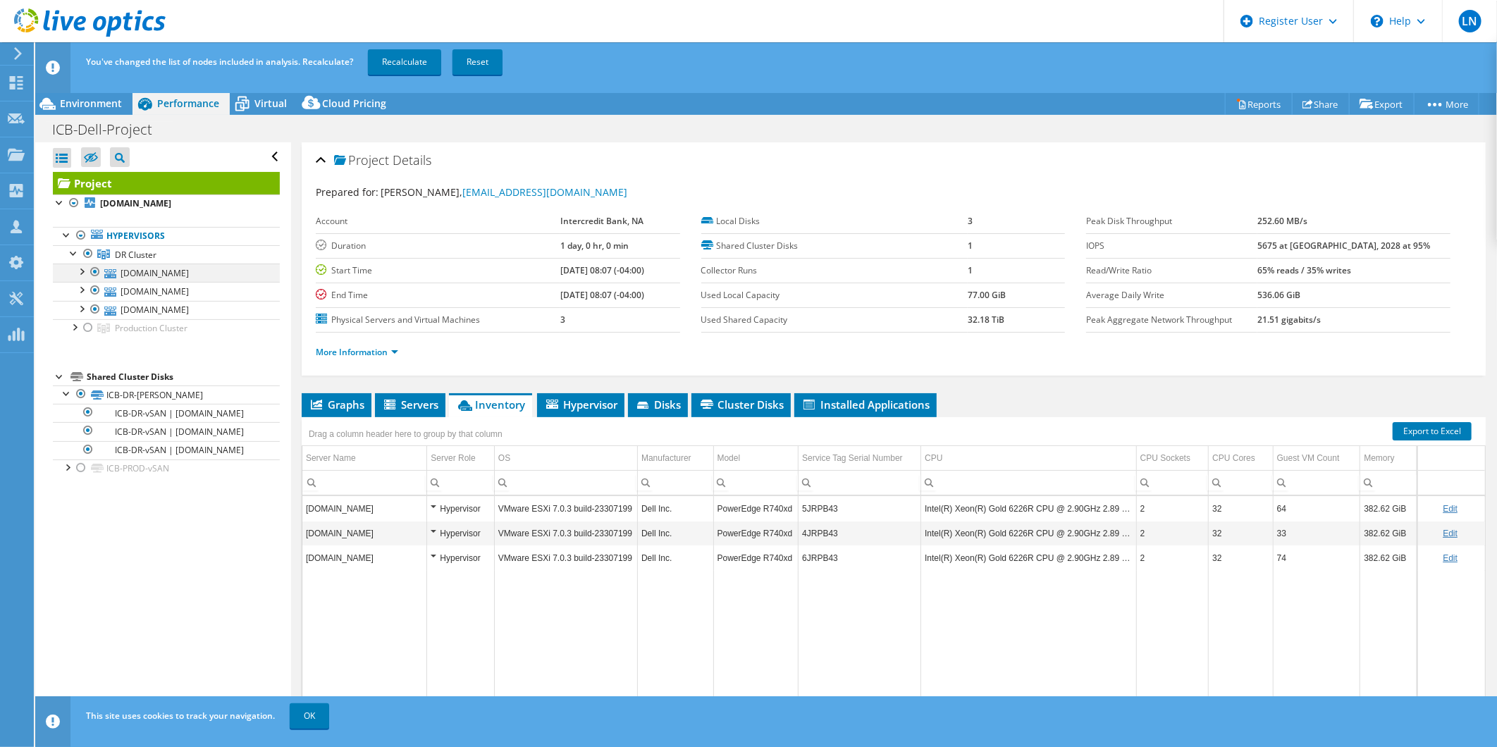
click at [92, 271] on div at bounding box center [95, 272] width 14 height 17
click at [94, 305] on div at bounding box center [95, 309] width 14 height 17
click at [398, 61] on link "Recalculate" at bounding box center [404, 61] width 73 height 25
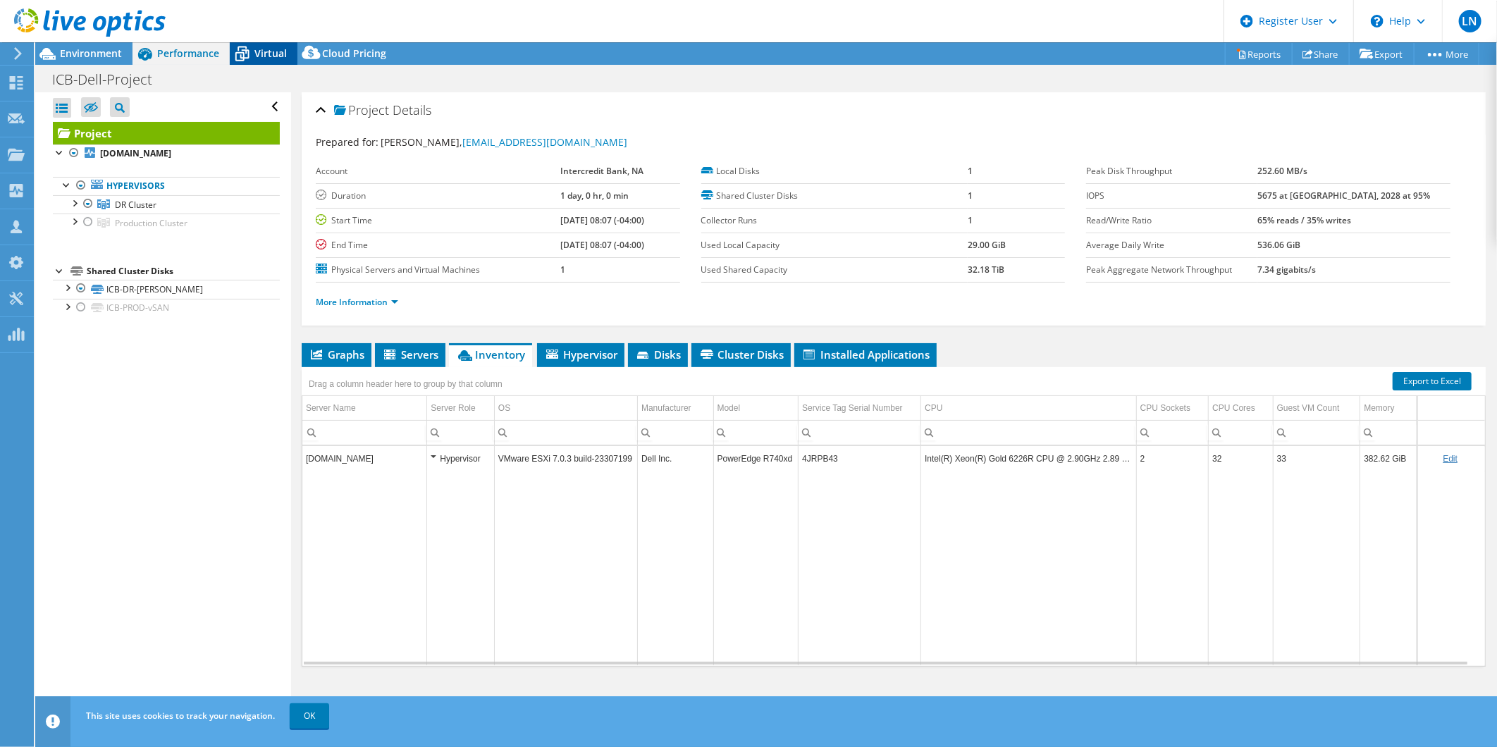
click at [254, 61] on div "Virtual" at bounding box center [264, 53] width 68 height 23
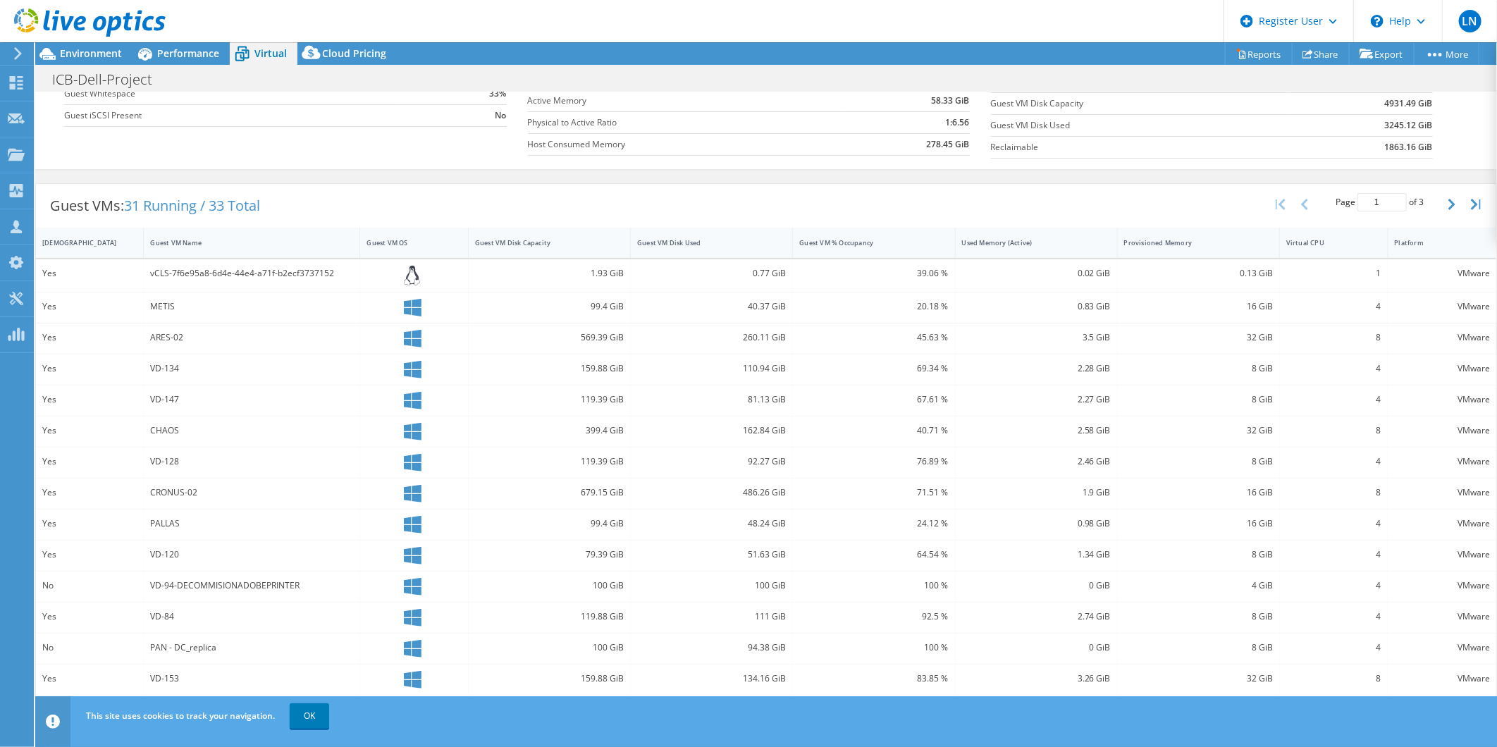
scroll to position [200, 0]
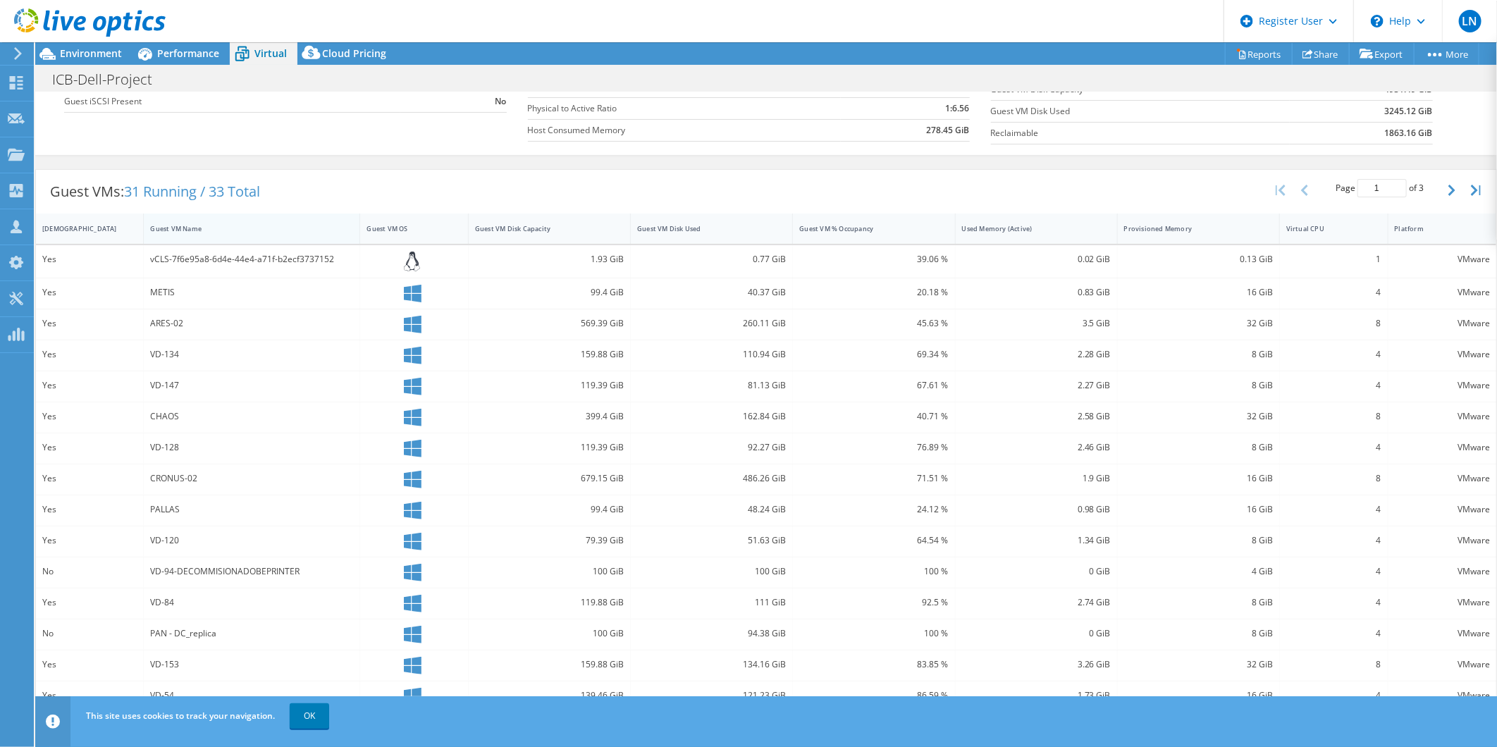
click at [252, 234] on div "Guest VM Name" at bounding box center [243, 229] width 199 height 22
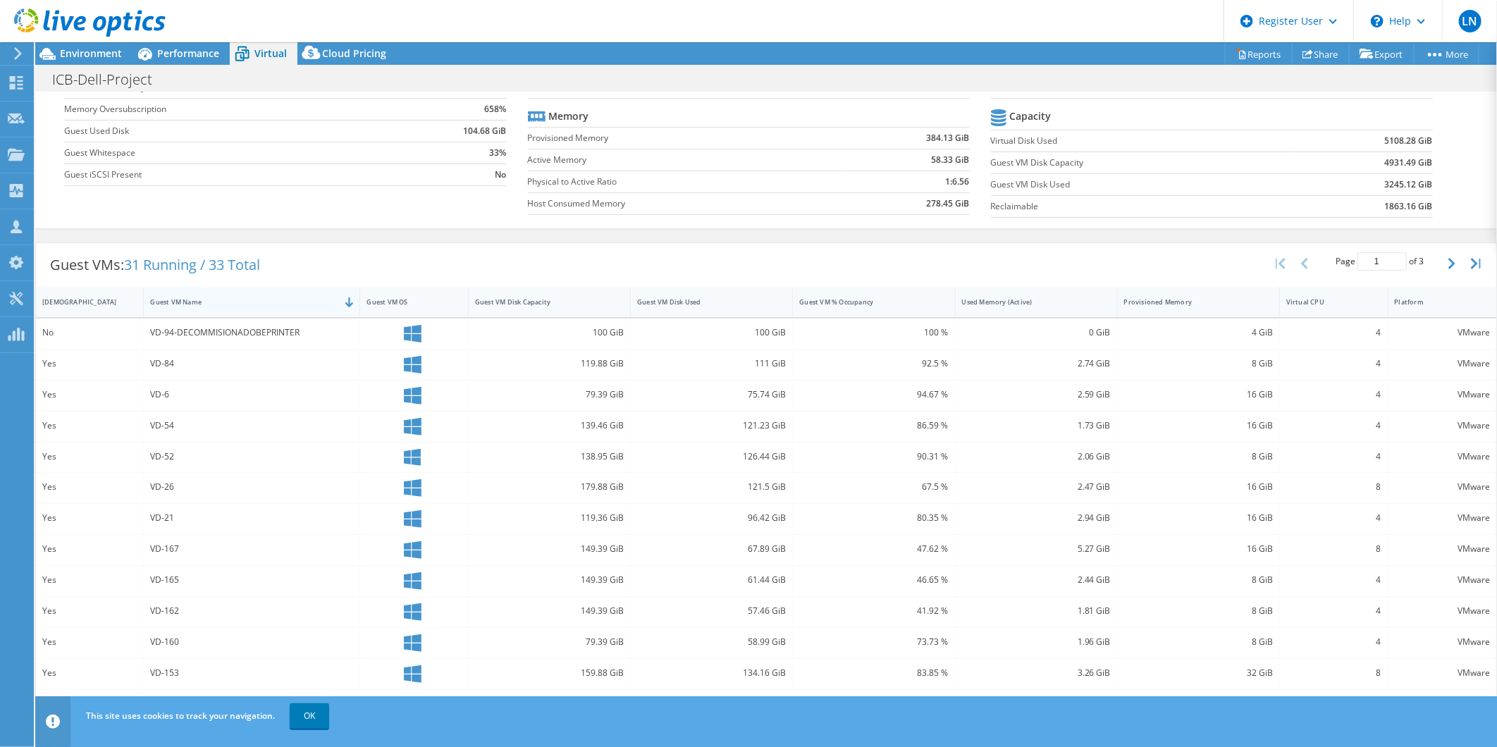
scroll to position [197, 0]
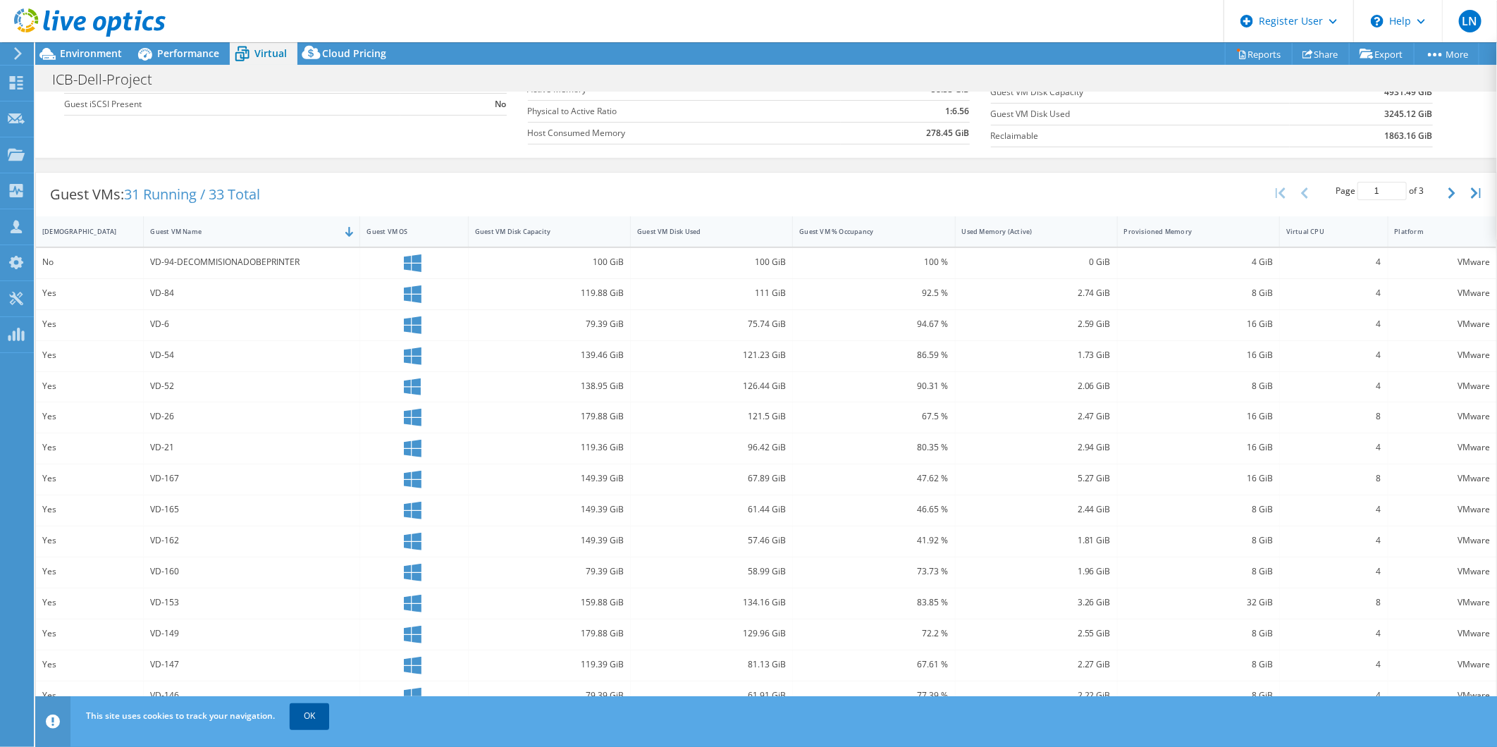
click at [297, 577] on link "OK" at bounding box center [309, 715] width 39 height 25
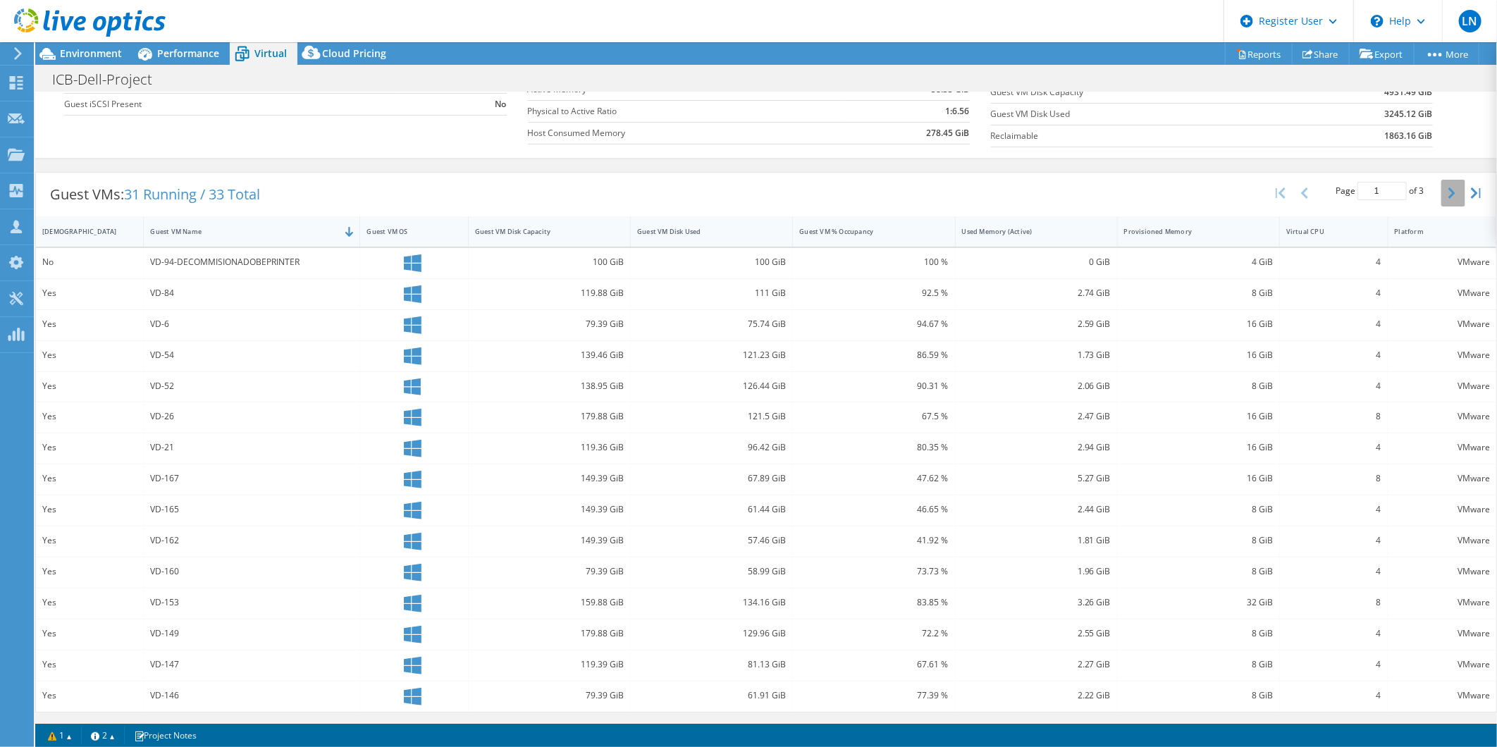
click at [1196, 188] on button "button" at bounding box center [1454, 193] width 24 height 27
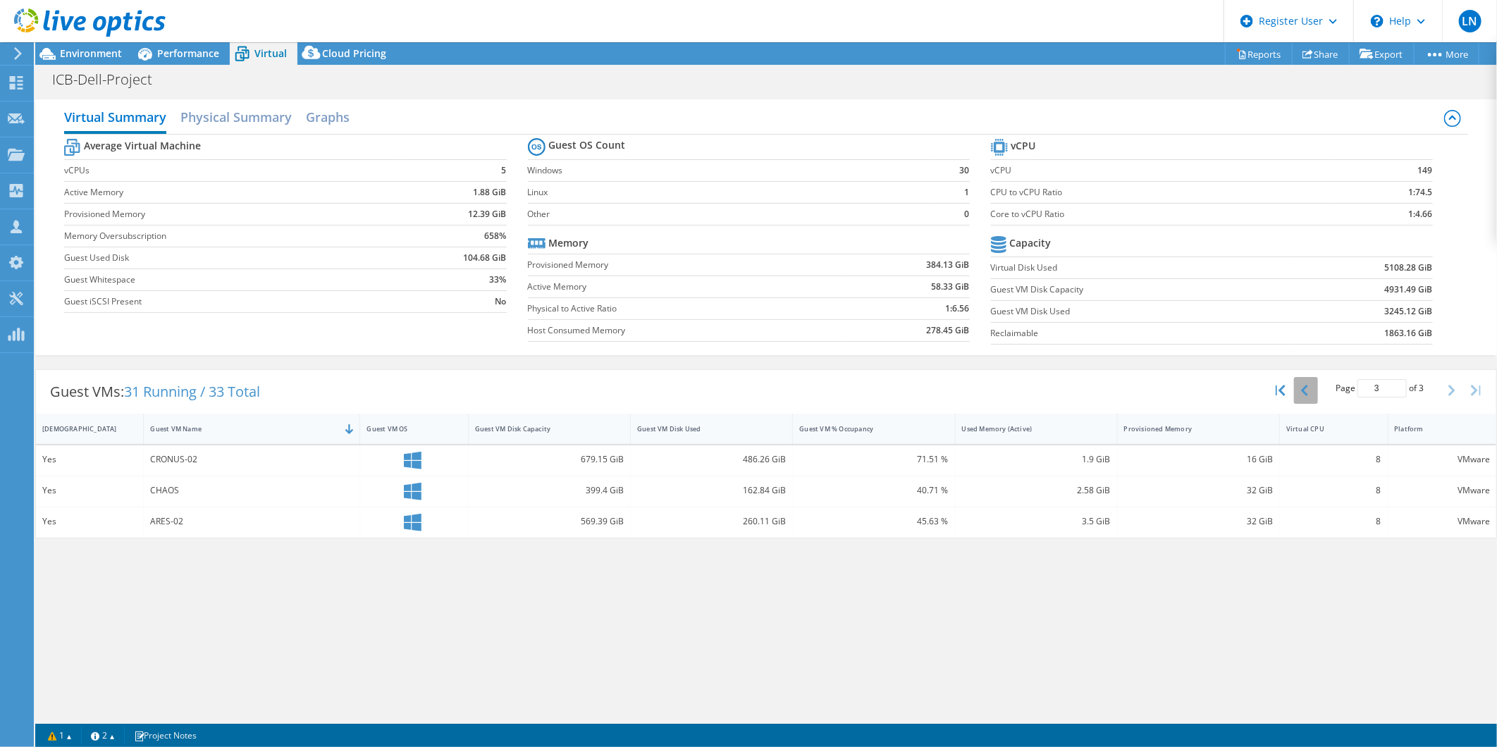
click at [1196, 391] on button "button" at bounding box center [1306, 390] width 24 height 27
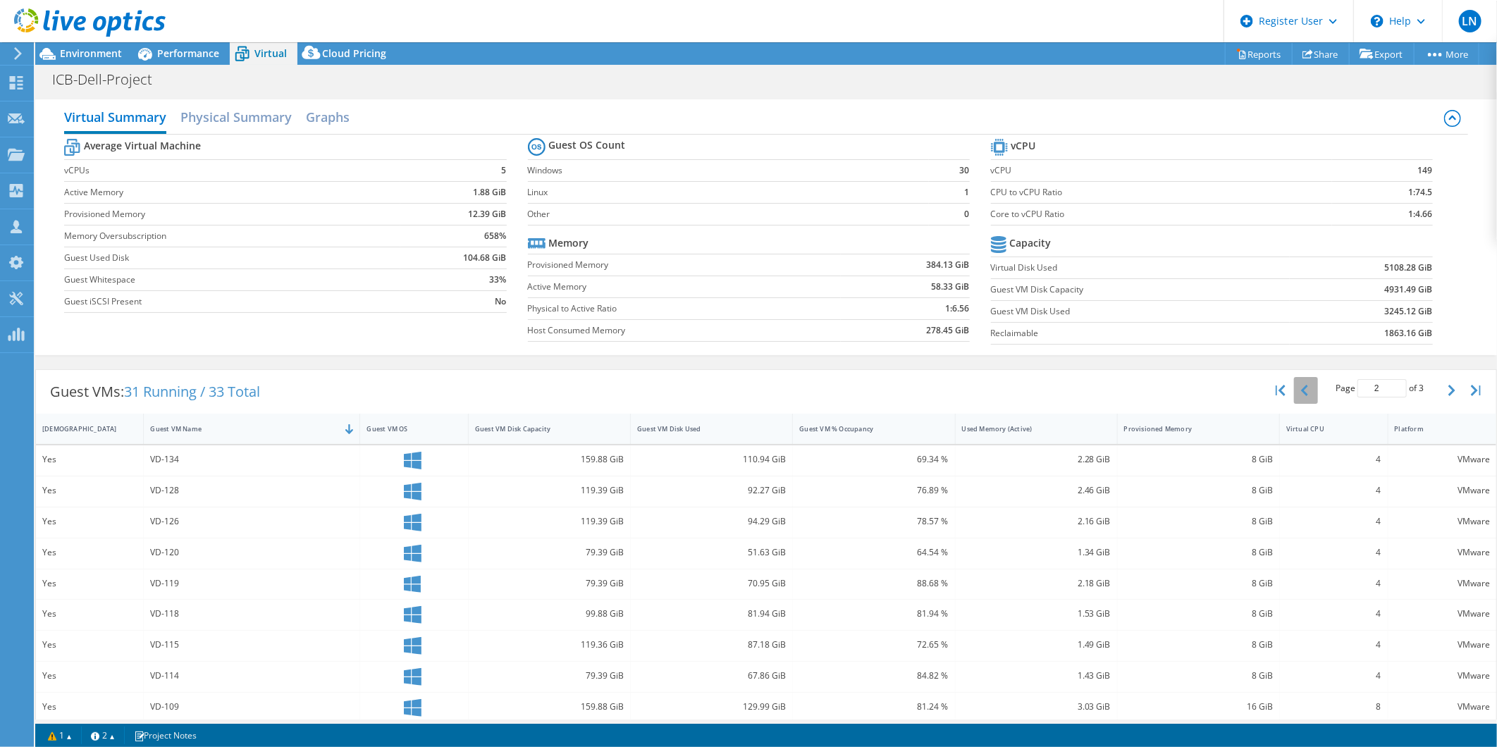
scroll to position [78, 0]
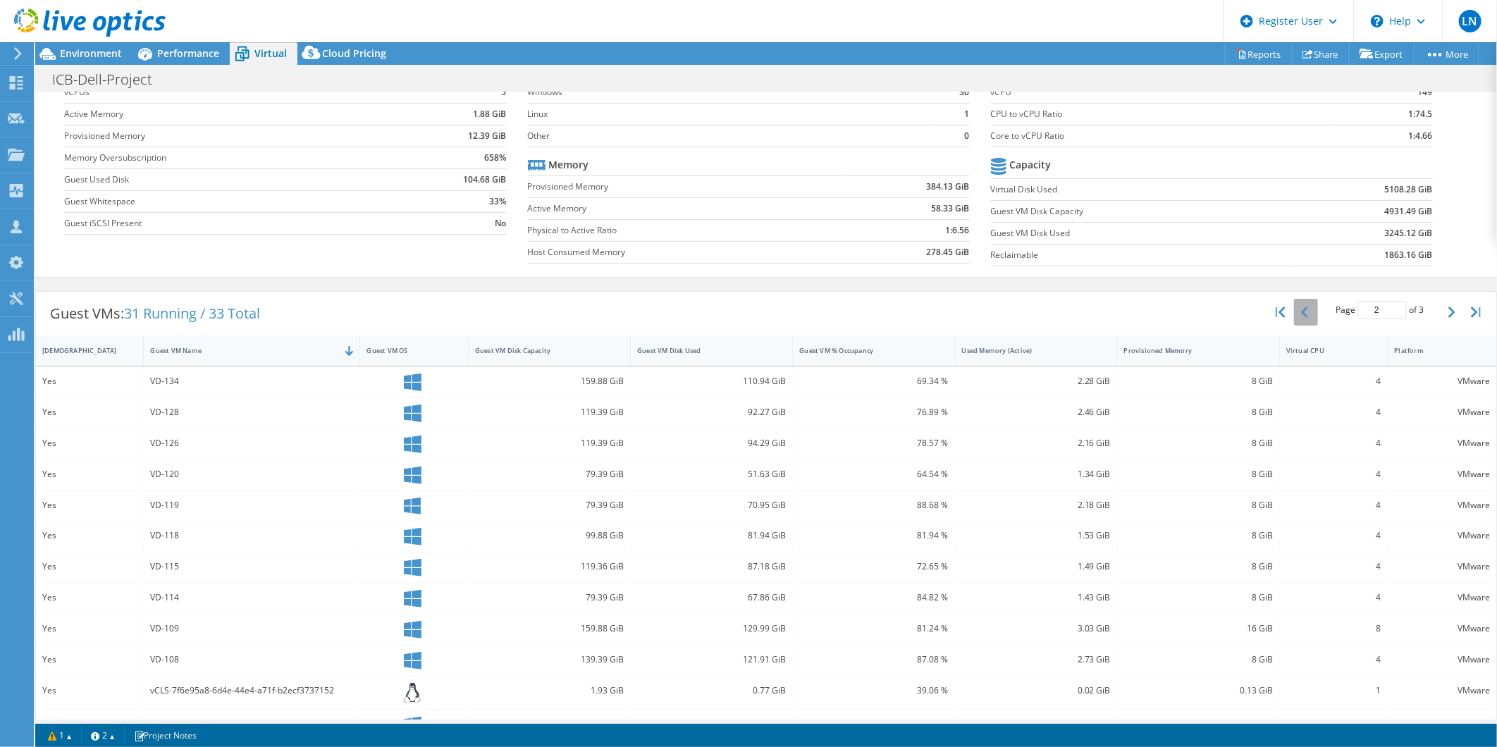
click at [1196, 313] on icon "button" at bounding box center [1304, 312] width 7 height 11
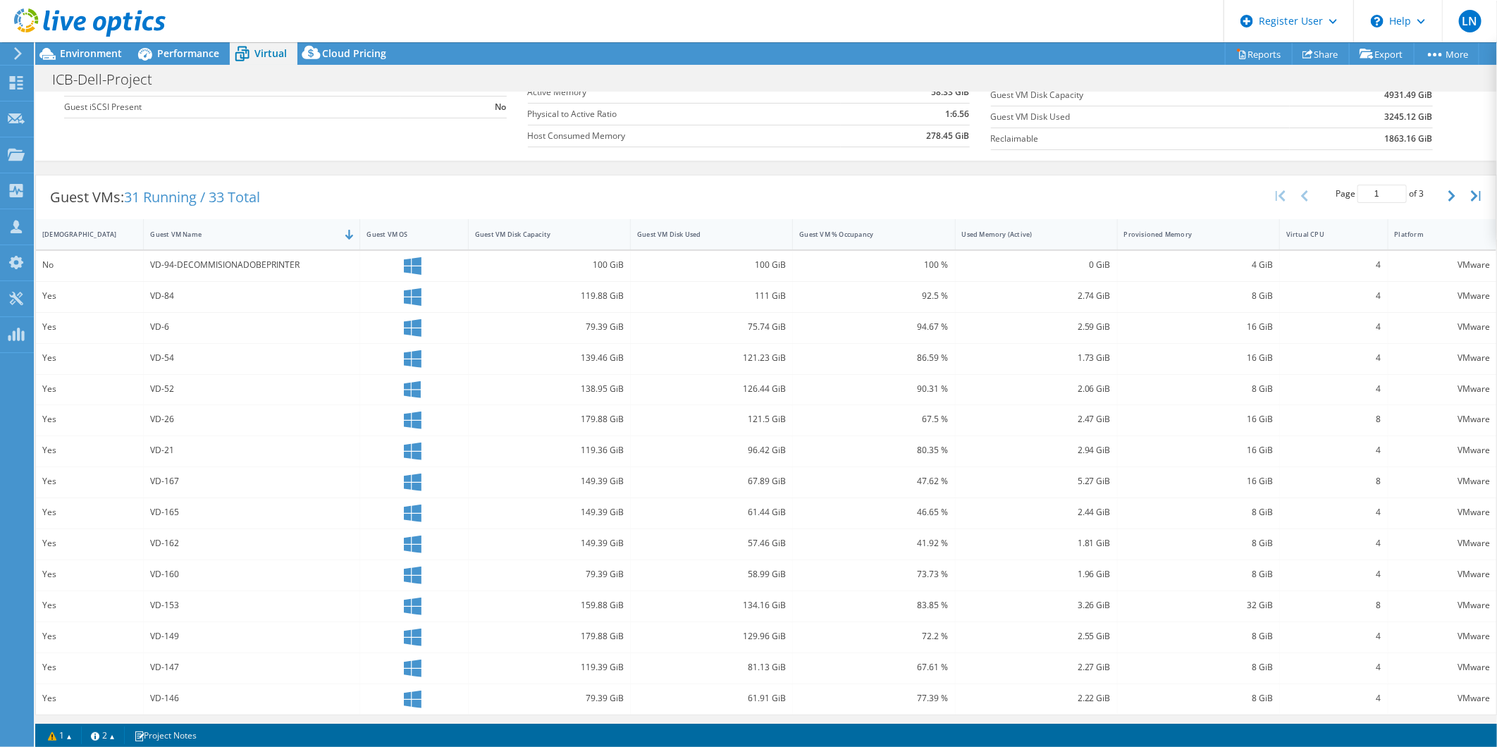
scroll to position [197, 0]
click at [1196, 194] on button "button" at bounding box center [1454, 193] width 24 height 27
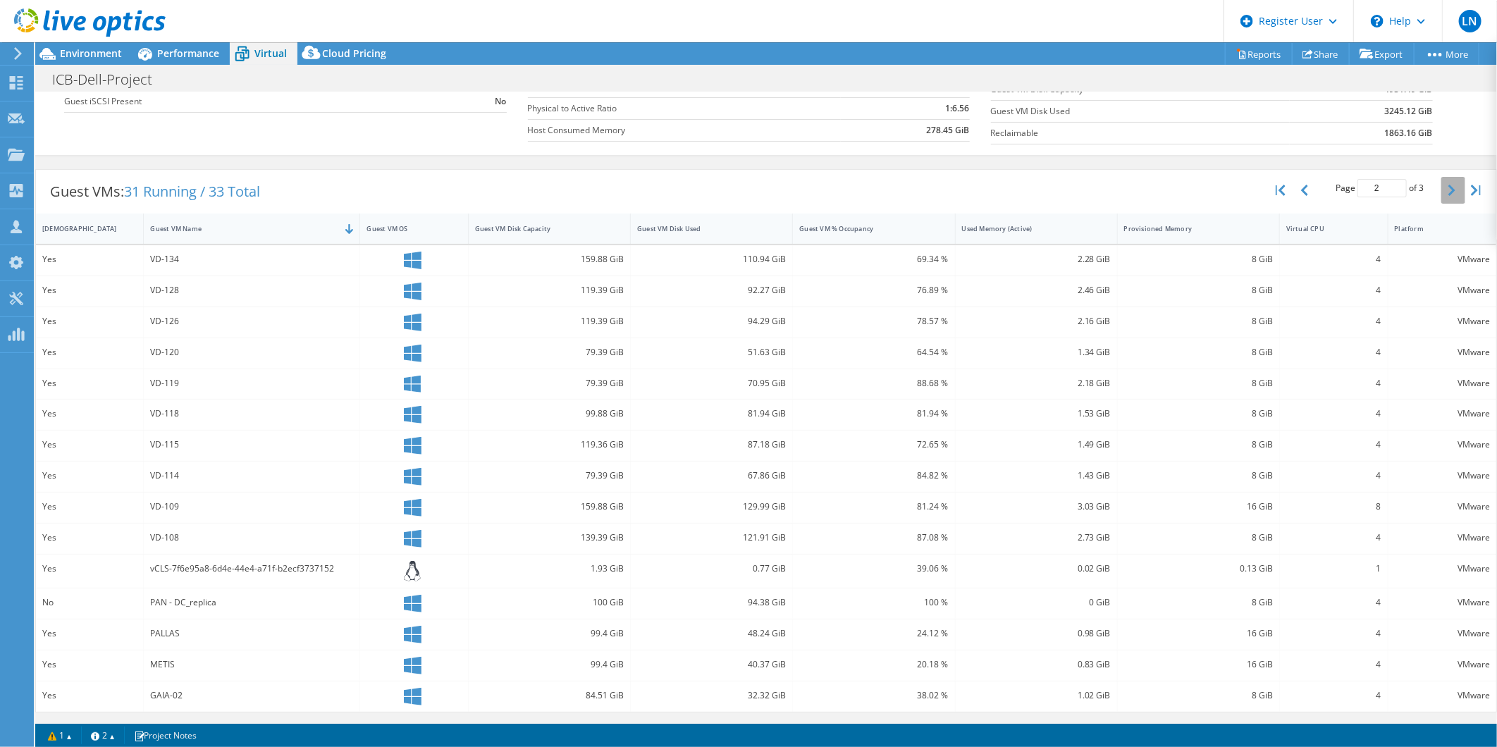
click at [1196, 188] on button "button" at bounding box center [1454, 190] width 24 height 27
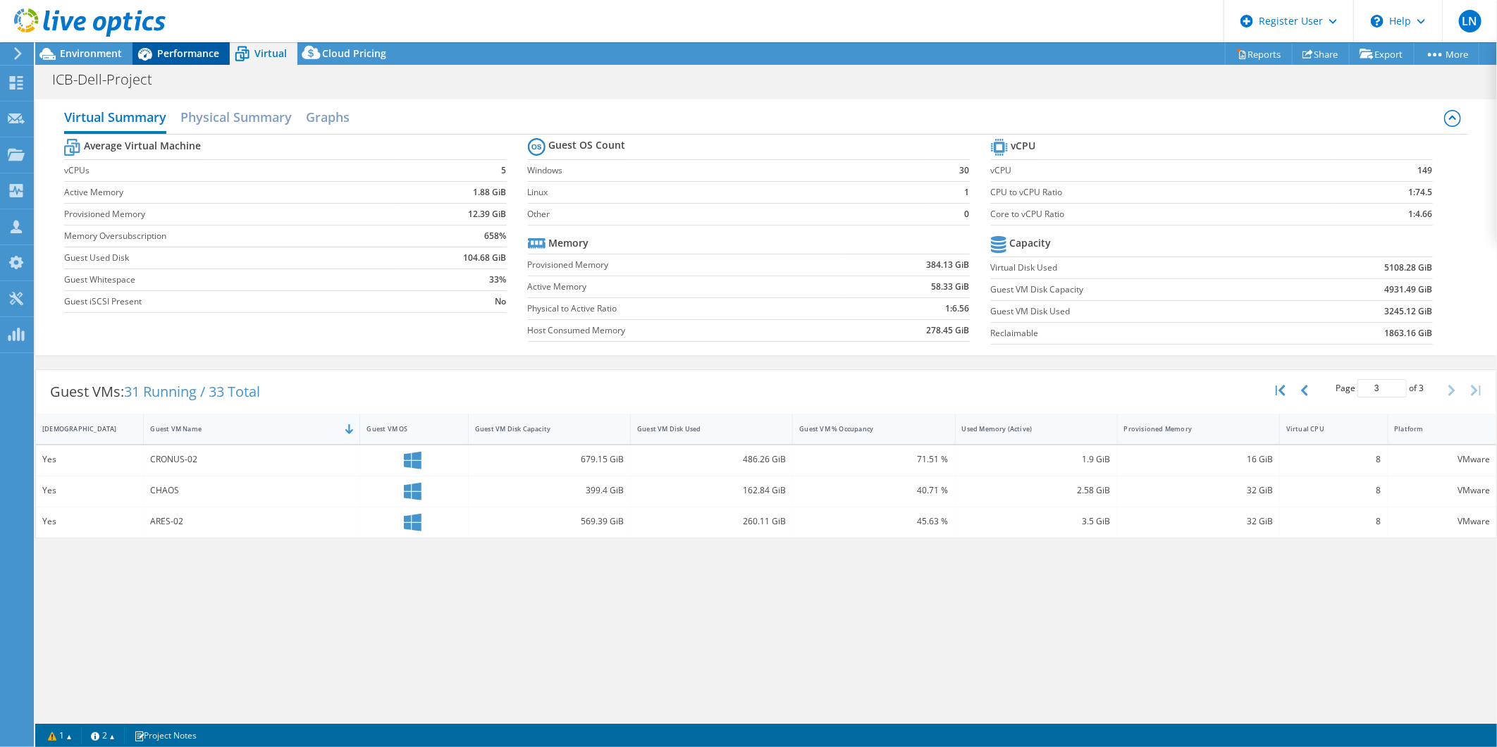
click at [166, 59] on span "Performance" at bounding box center [188, 53] width 62 height 13
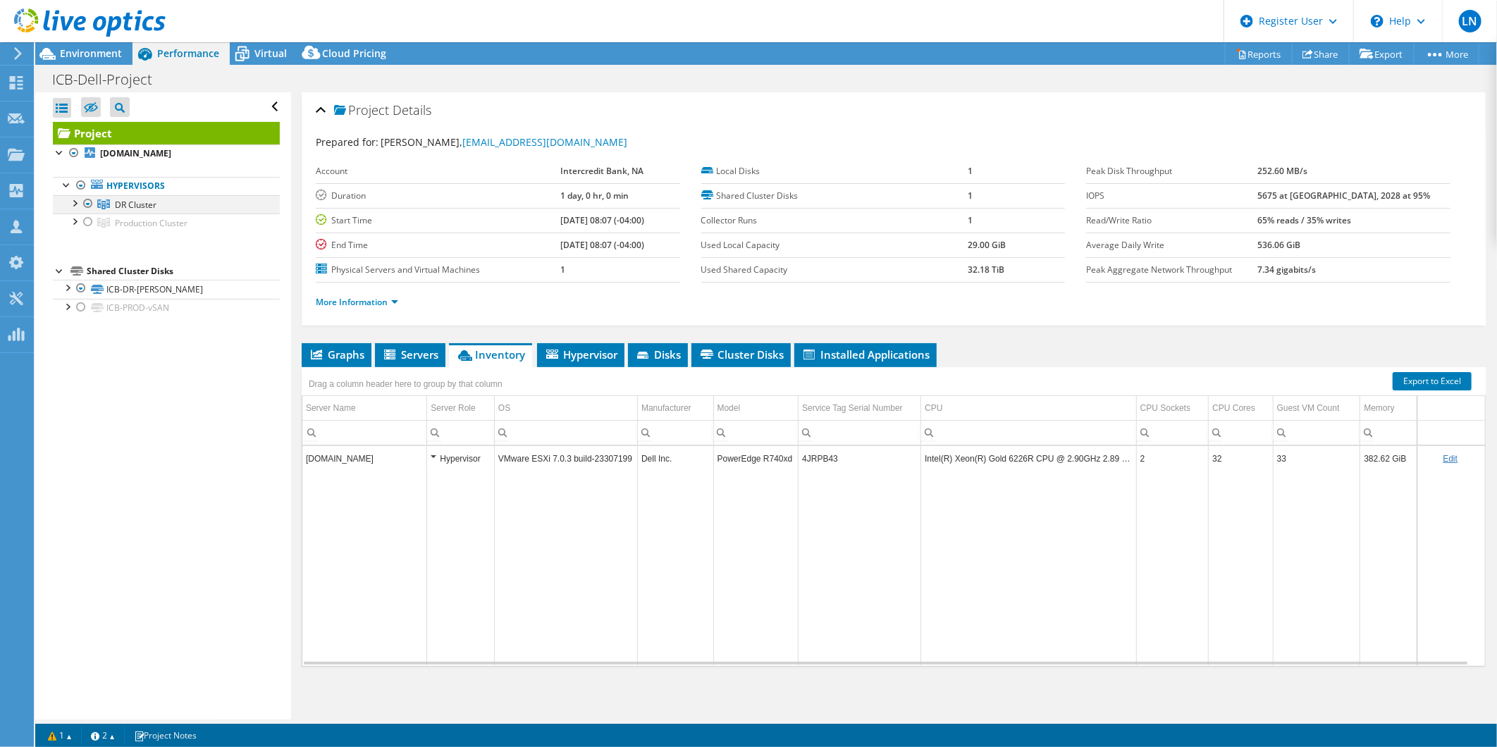
click at [78, 202] on div at bounding box center [74, 202] width 14 height 14
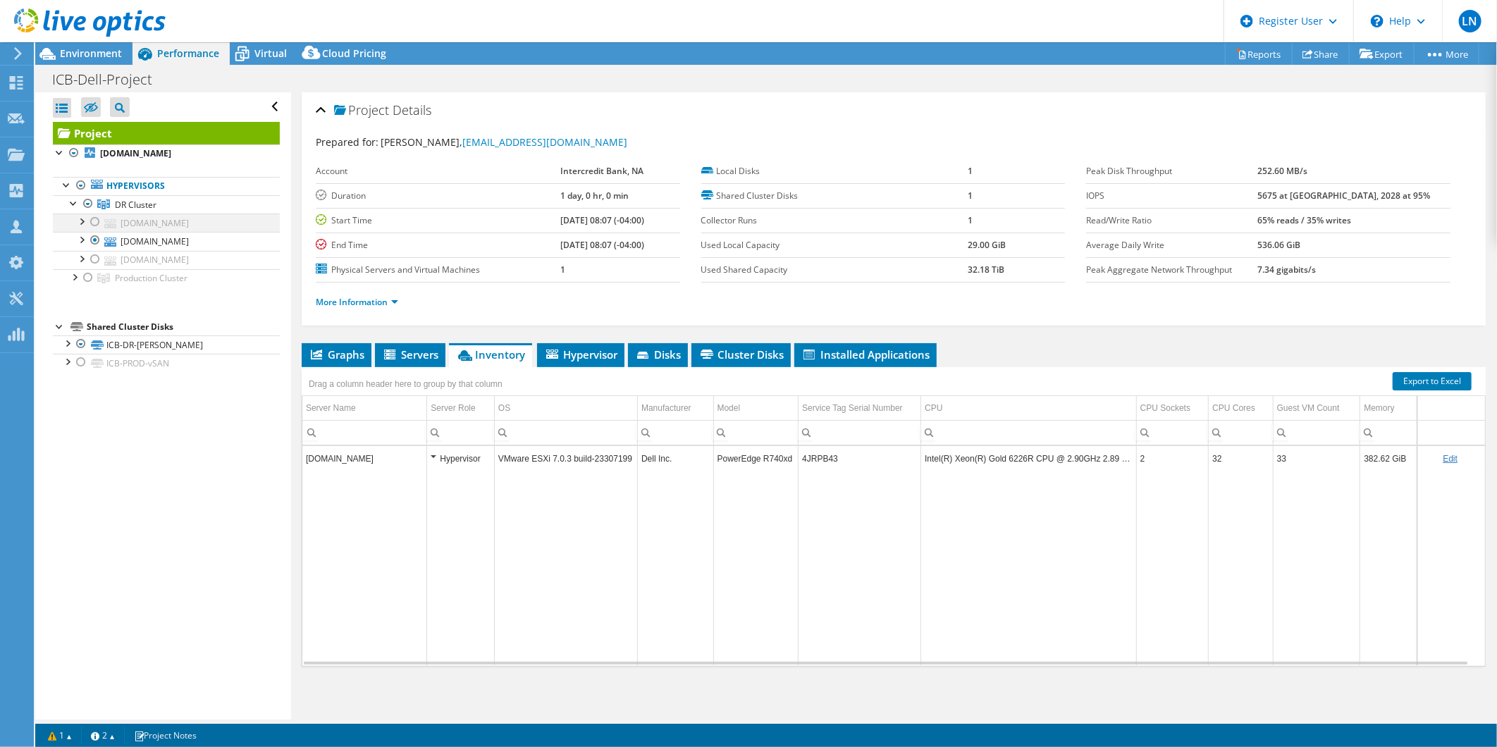
click at [95, 220] on div at bounding box center [95, 222] width 14 height 17
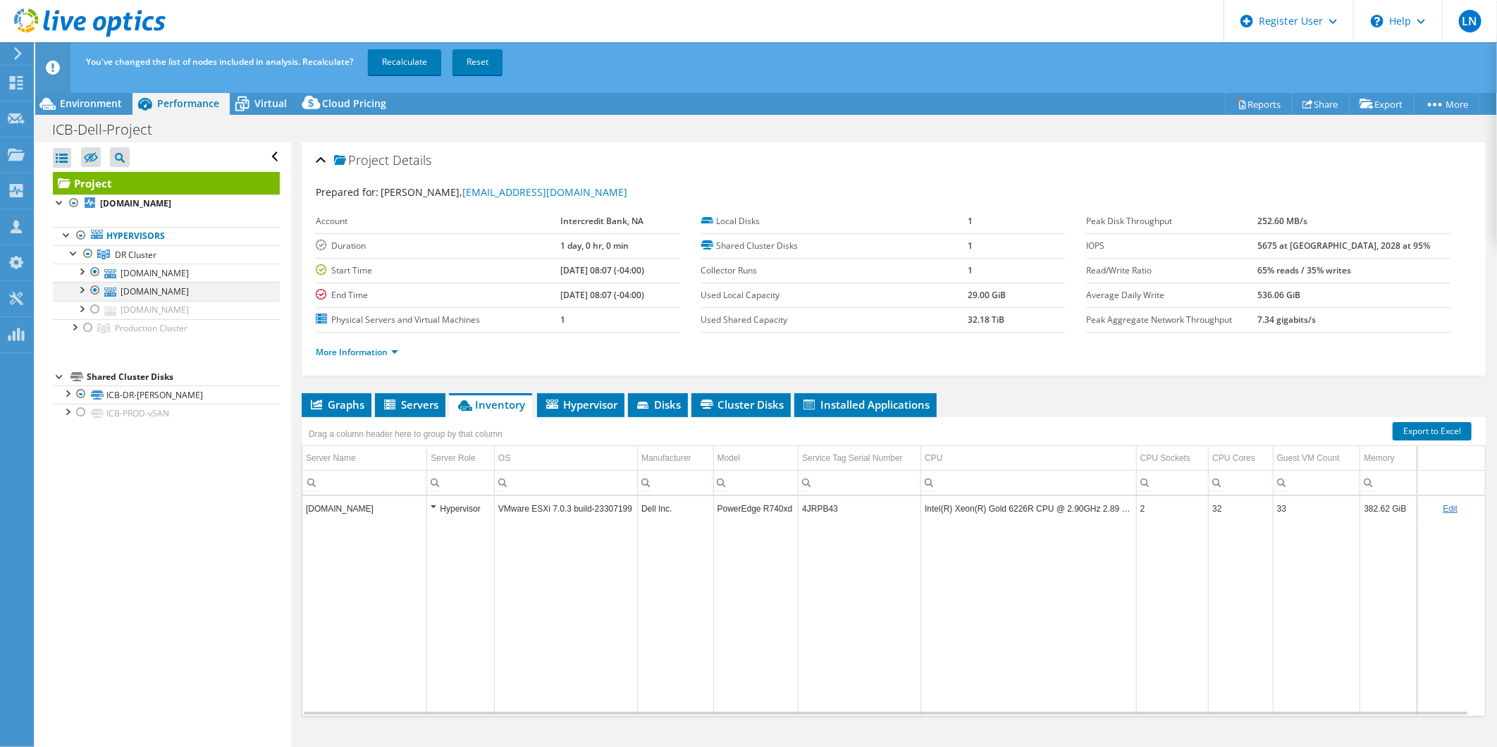
click at [93, 286] on div at bounding box center [95, 290] width 14 height 17
click at [421, 55] on link "Recalculate" at bounding box center [404, 61] width 73 height 25
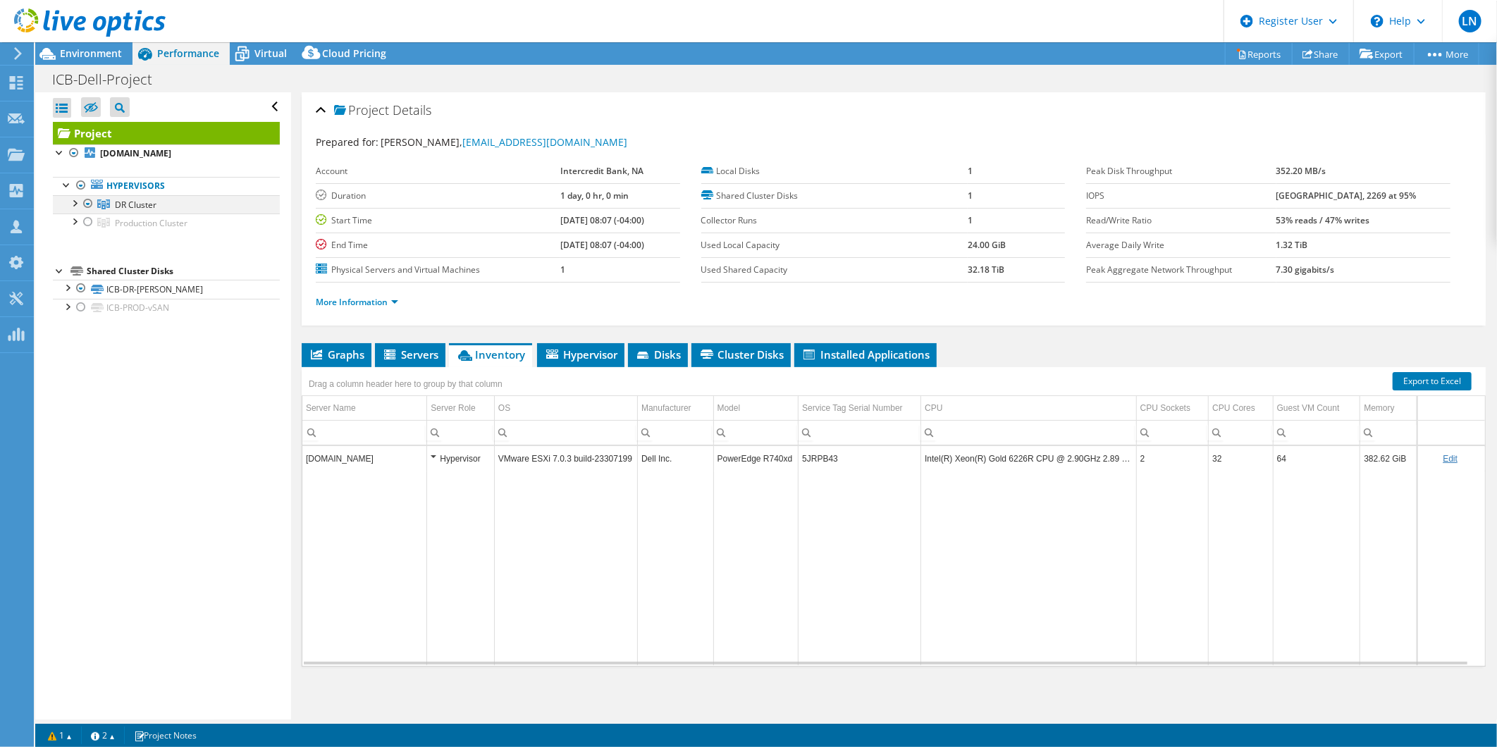
click at [81, 201] on div at bounding box center [88, 203] width 14 height 17
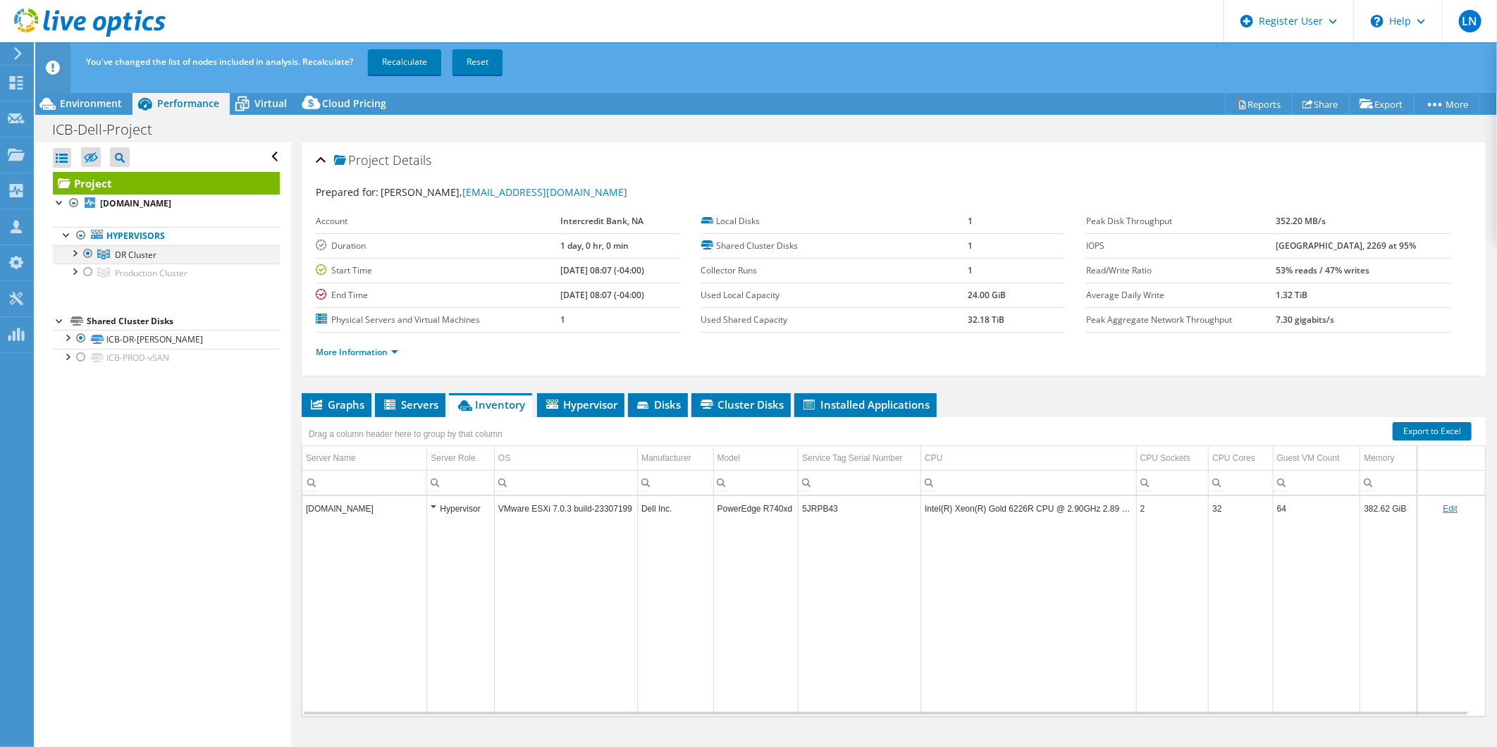
click at [74, 255] on div at bounding box center [74, 252] width 14 height 14
click at [89, 252] on div at bounding box center [88, 253] width 14 height 17
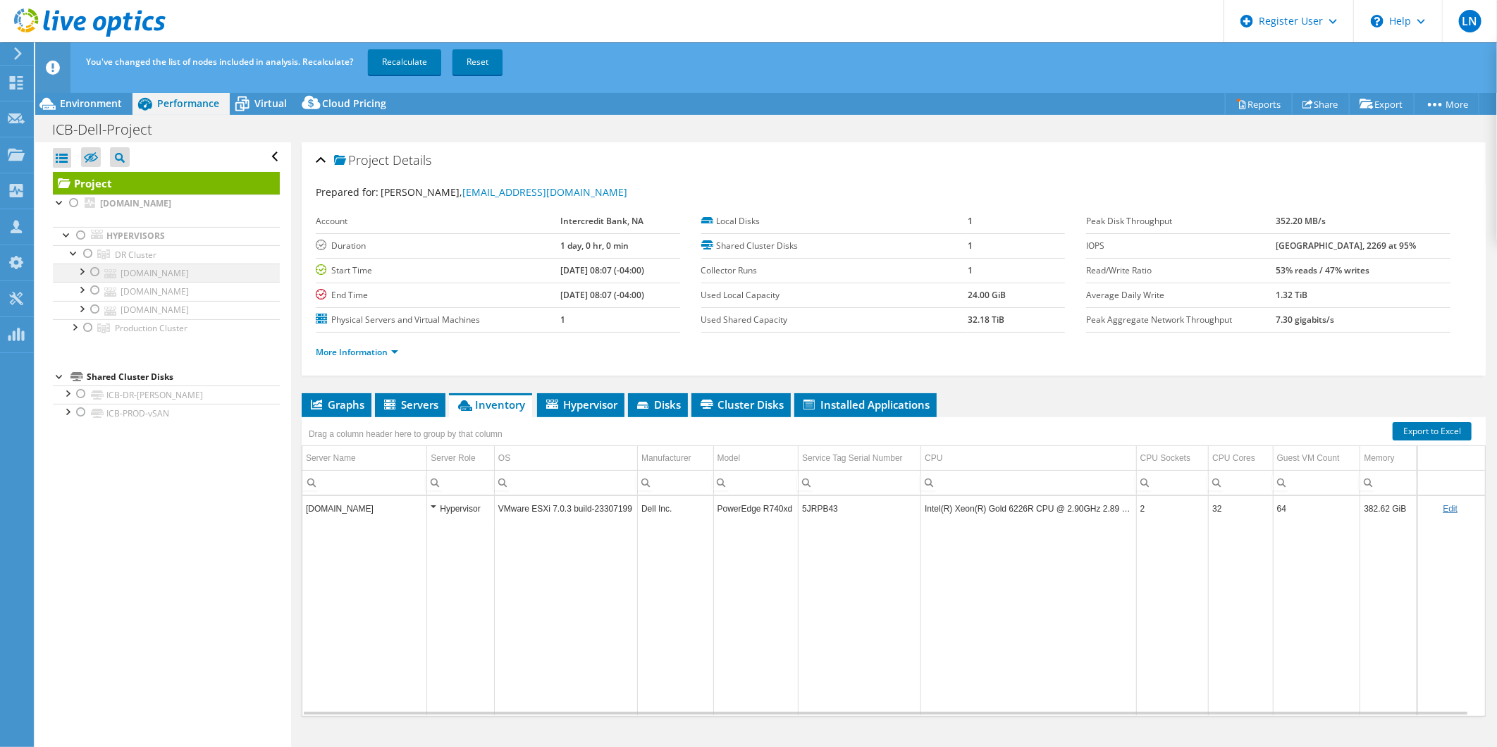
click at [94, 276] on div at bounding box center [95, 272] width 14 height 17
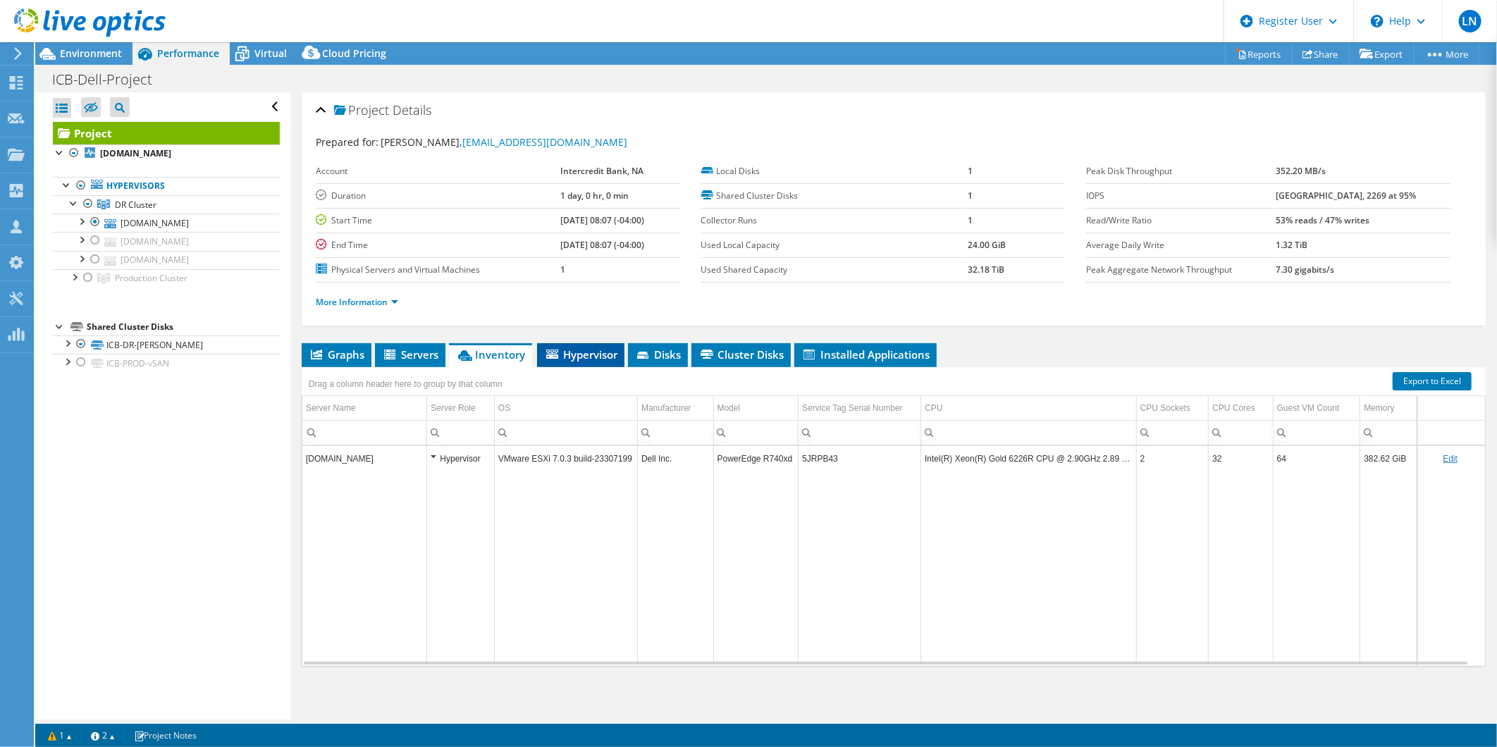
click at [582, 350] on span "Hypervisor" at bounding box center [580, 355] width 73 height 14
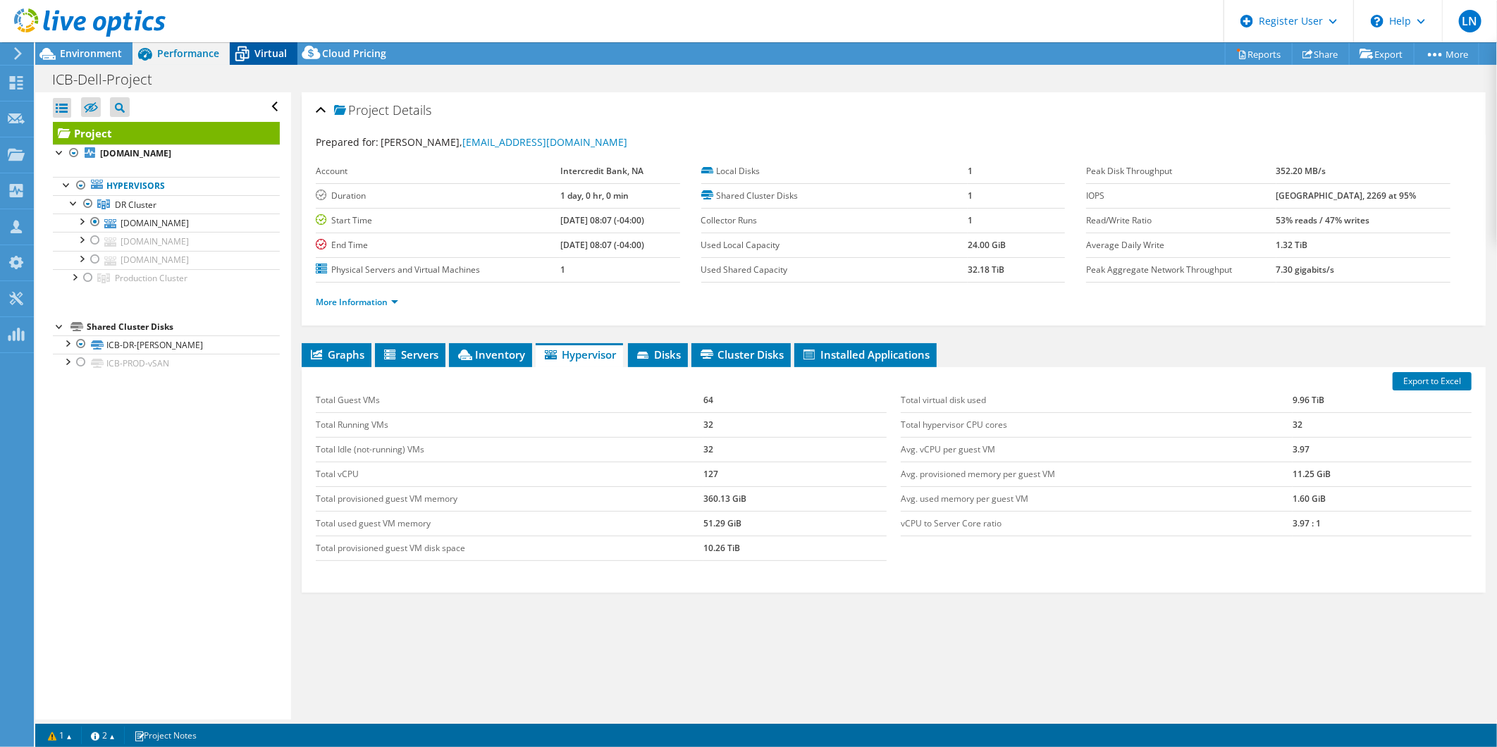
click at [250, 45] on icon at bounding box center [242, 54] width 25 height 25
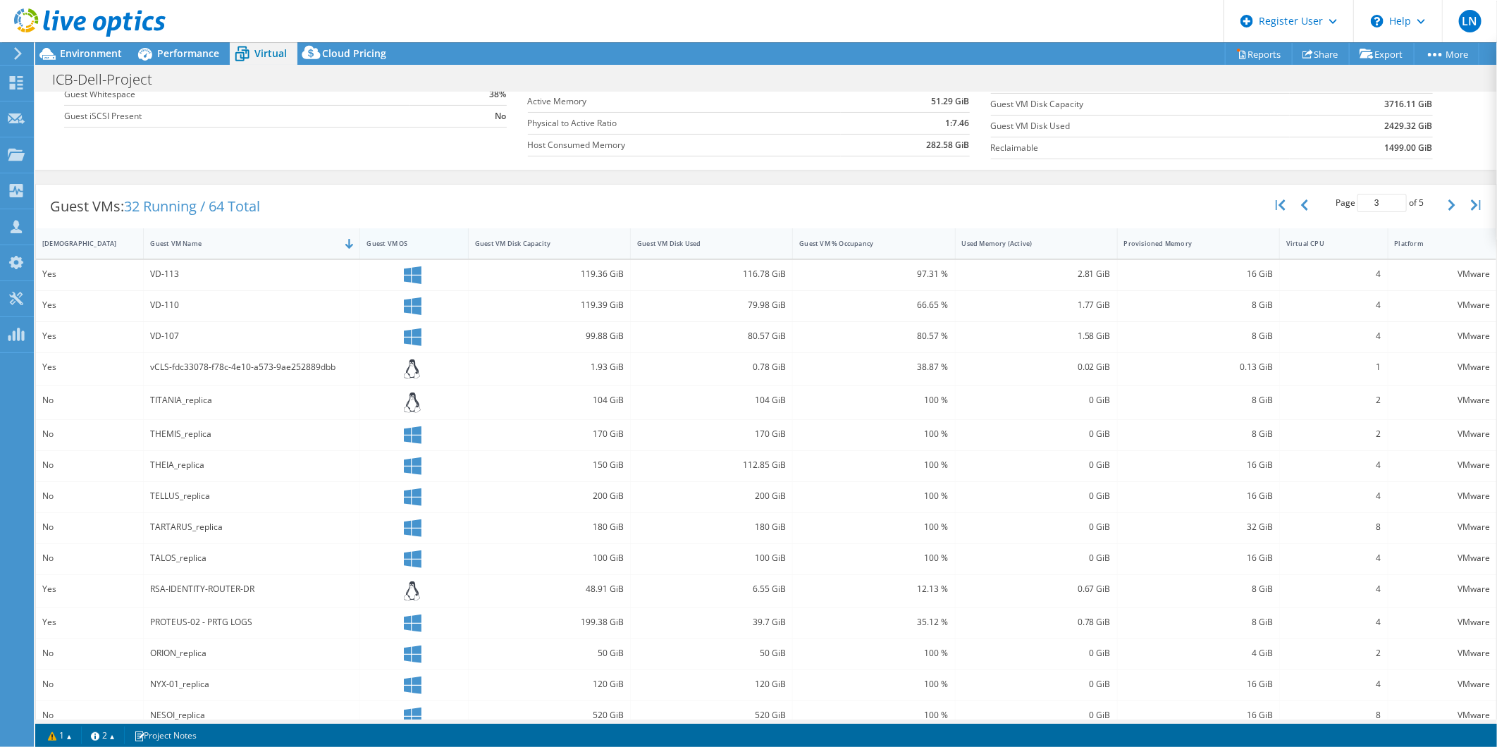
scroll to position [205, 0]
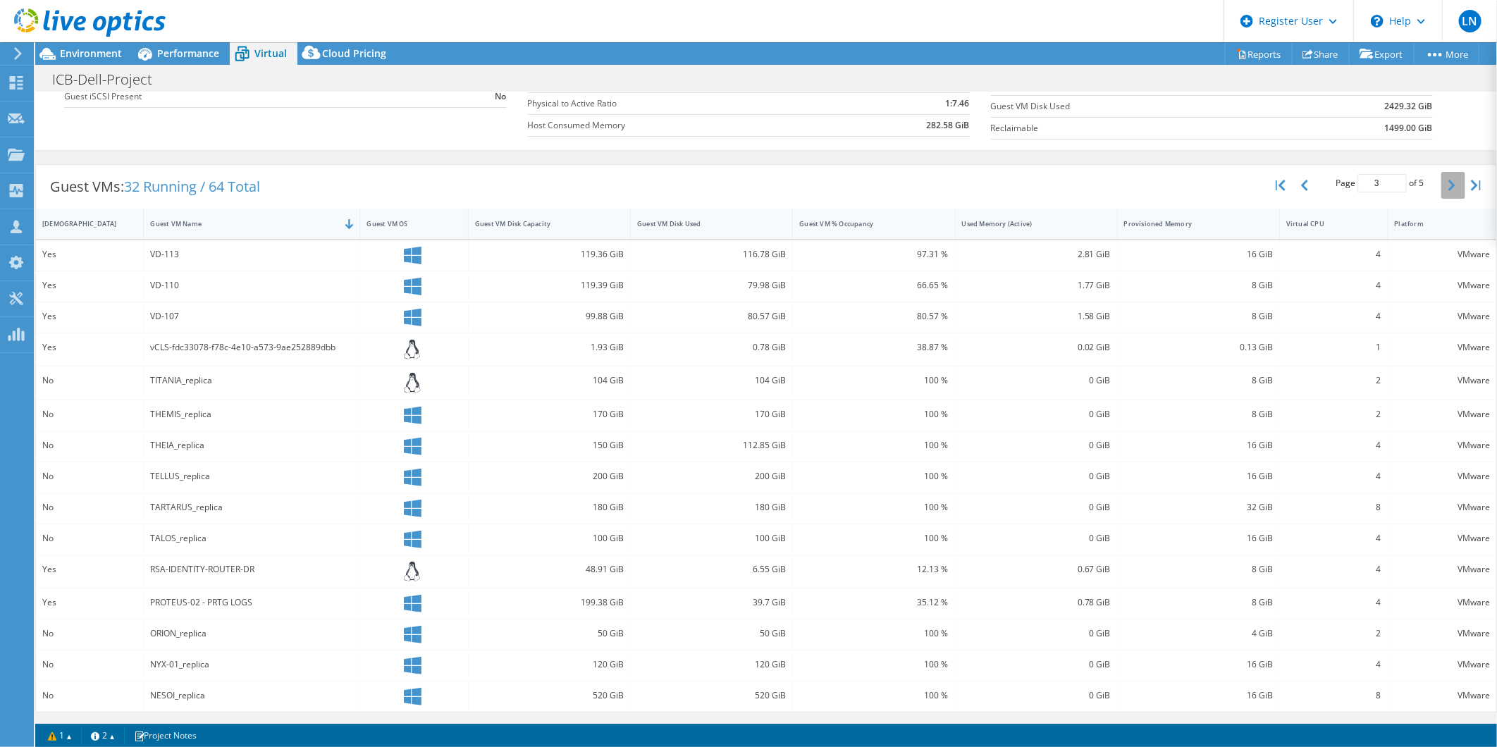
click at [1196, 184] on icon "button" at bounding box center [1452, 185] width 7 height 11
click at [1196, 184] on icon "button" at bounding box center [1452, 188] width 7 height 11
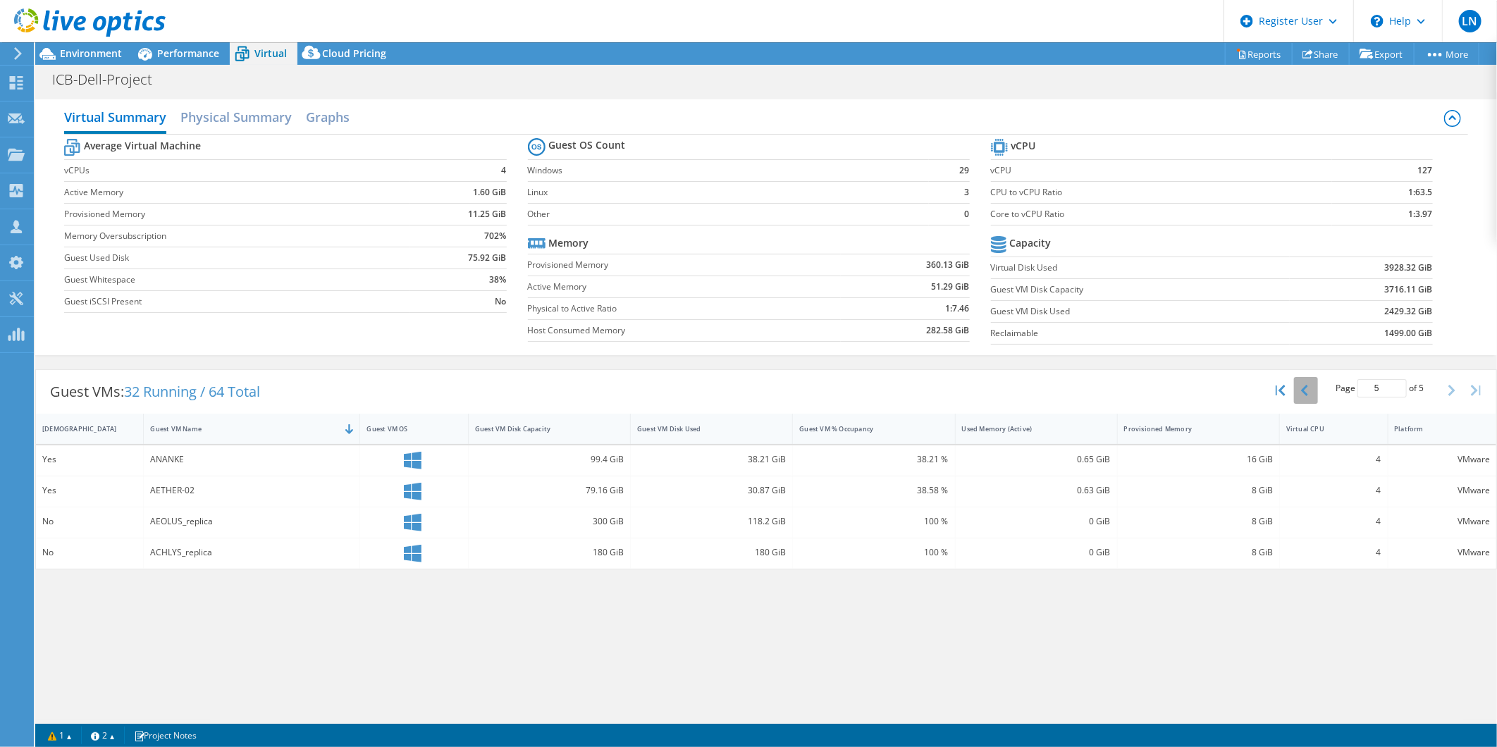
click at [1196, 388] on button "button" at bounding box center [1306, 390] width 24 height 27
type input "4"
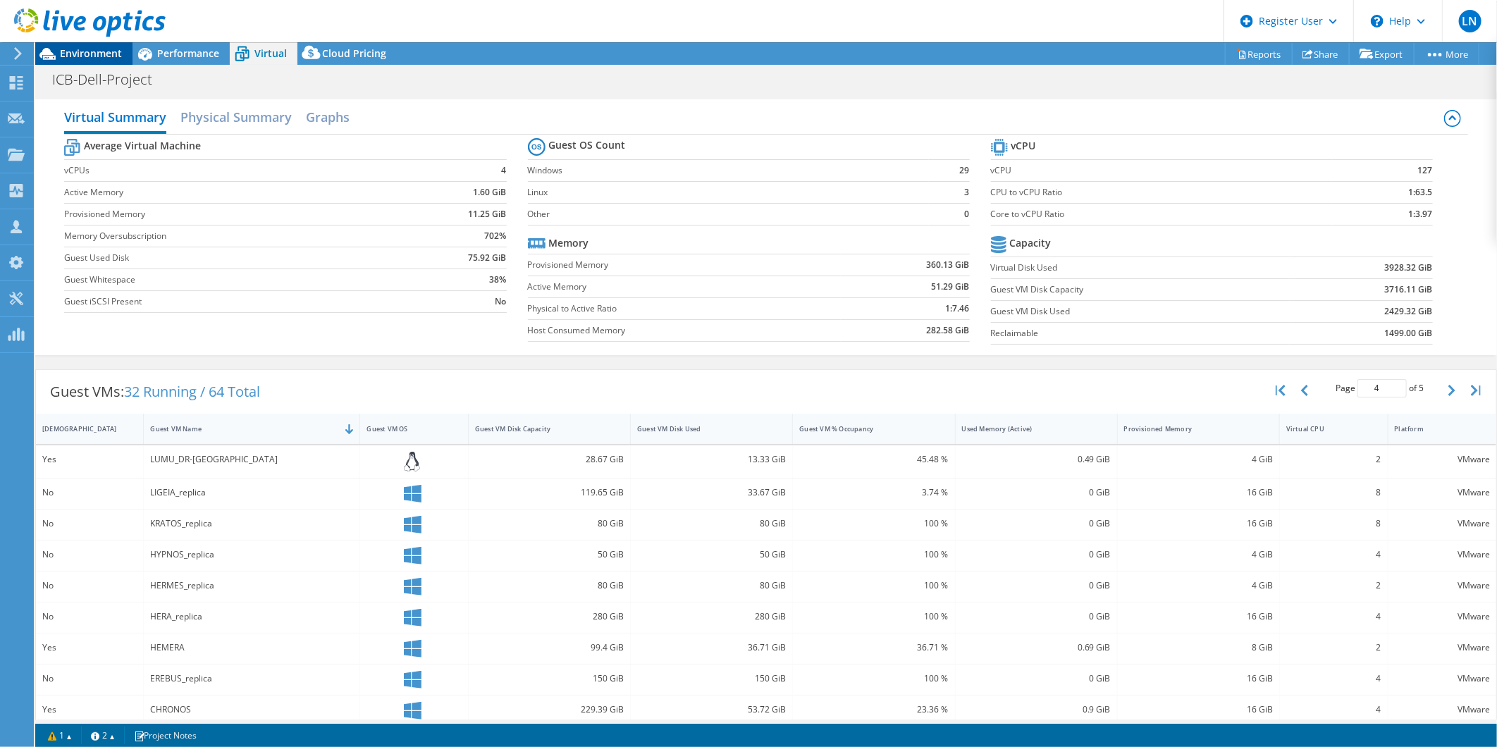
click at [83, 50] on span "Environment" at bounding box center [91, 53] width 62 height 13
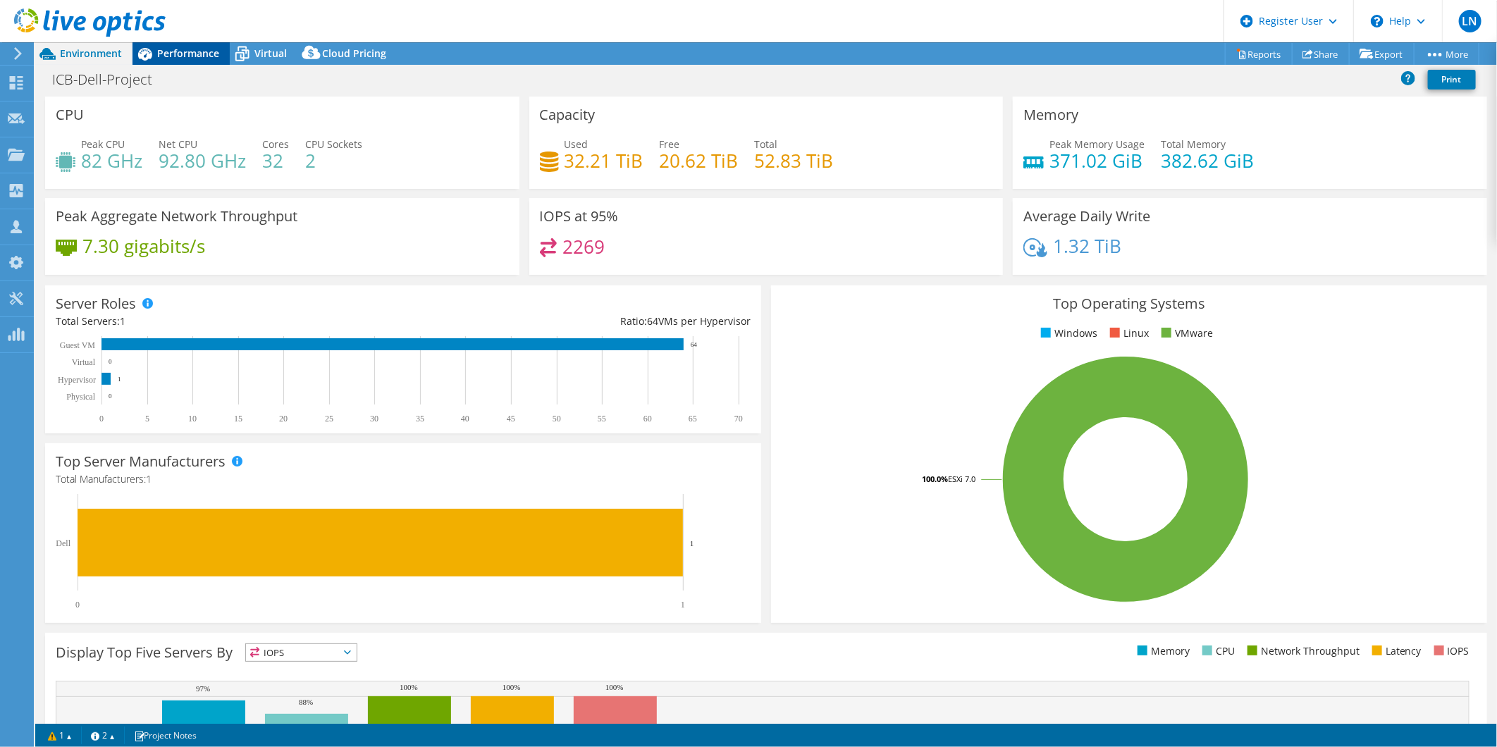
click at [156, 51] on icon at bounding box center [145, 54] width 25 height 25
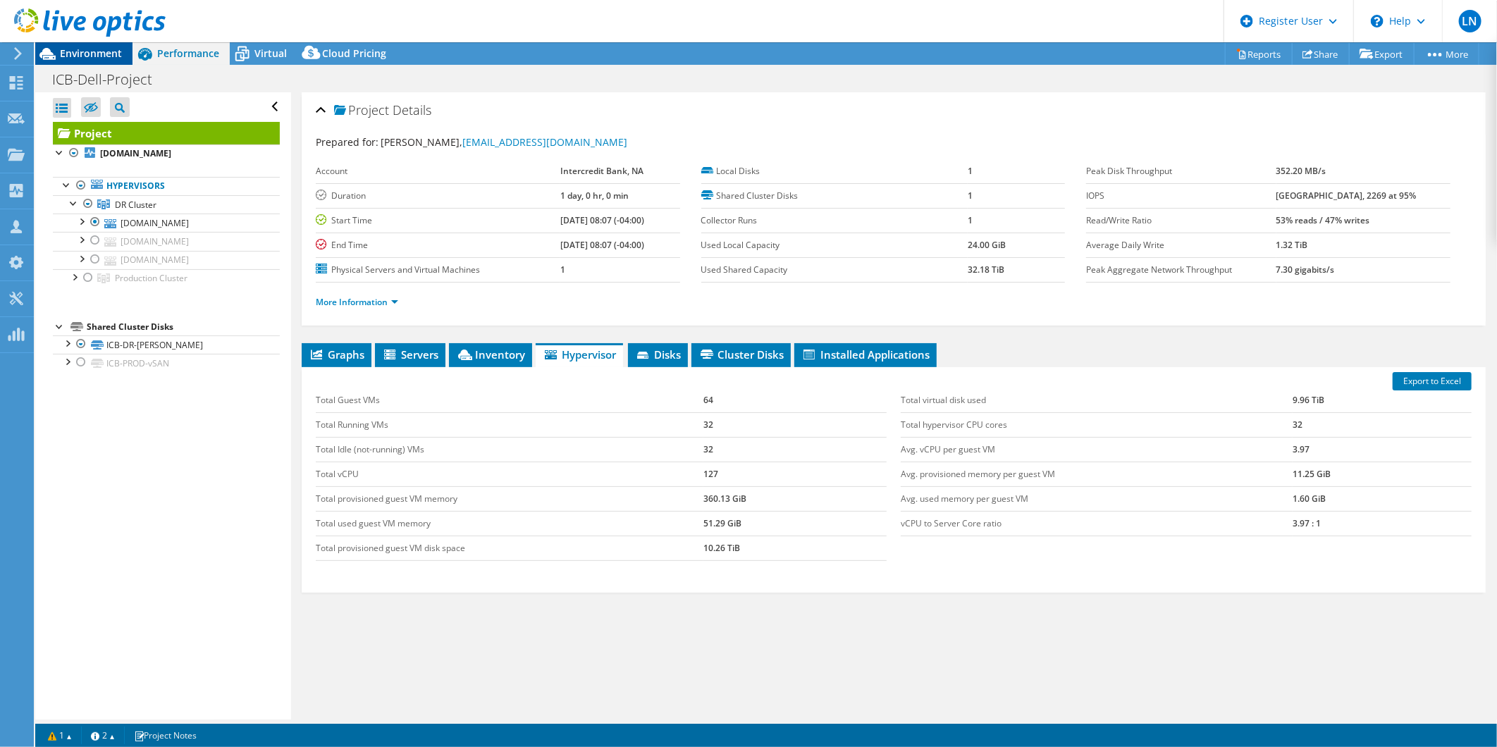
click at [83, 56] on span "Environment" at bounding box center [91, 53] width 62 height 13
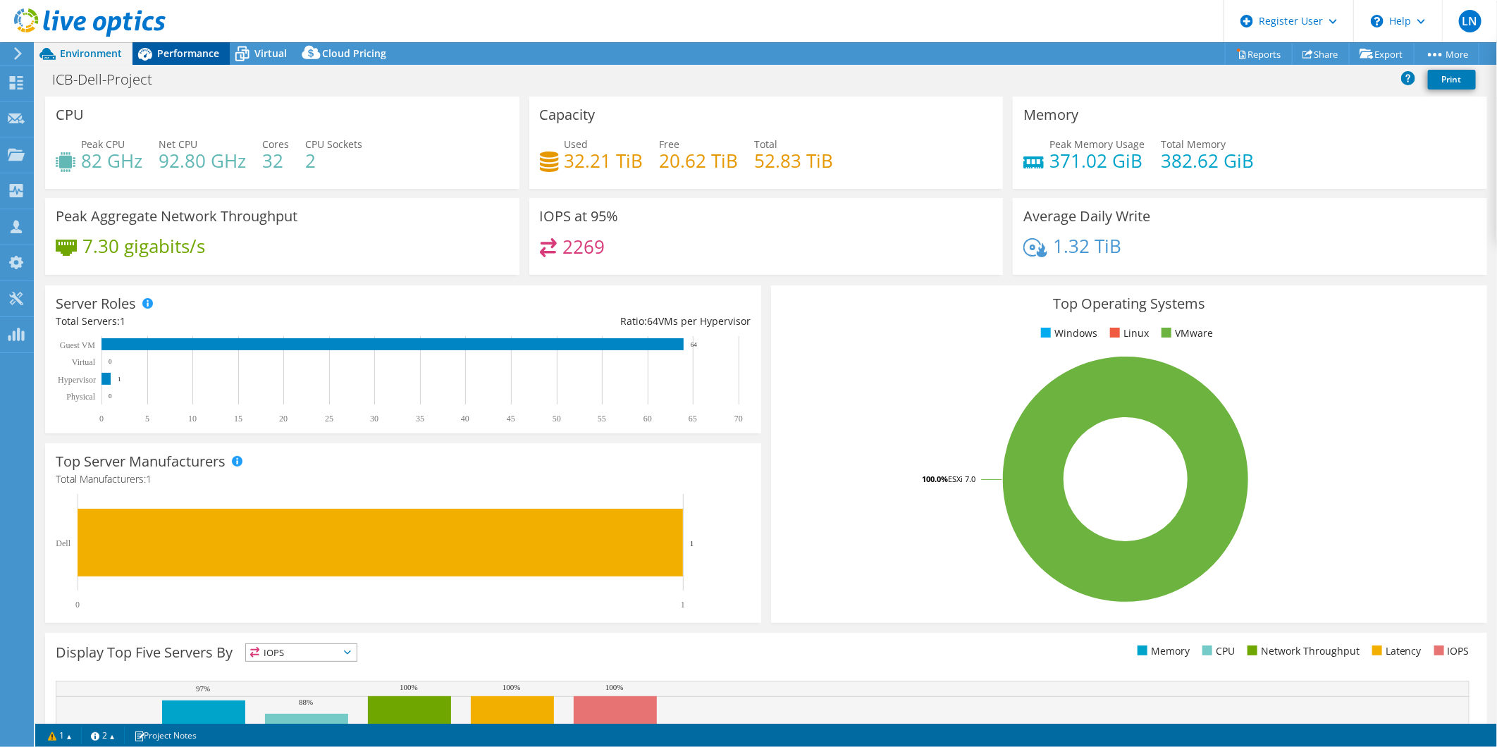
click at [159, 50] on span "Performance" at bounding box center [188, 53] width 62 height 13
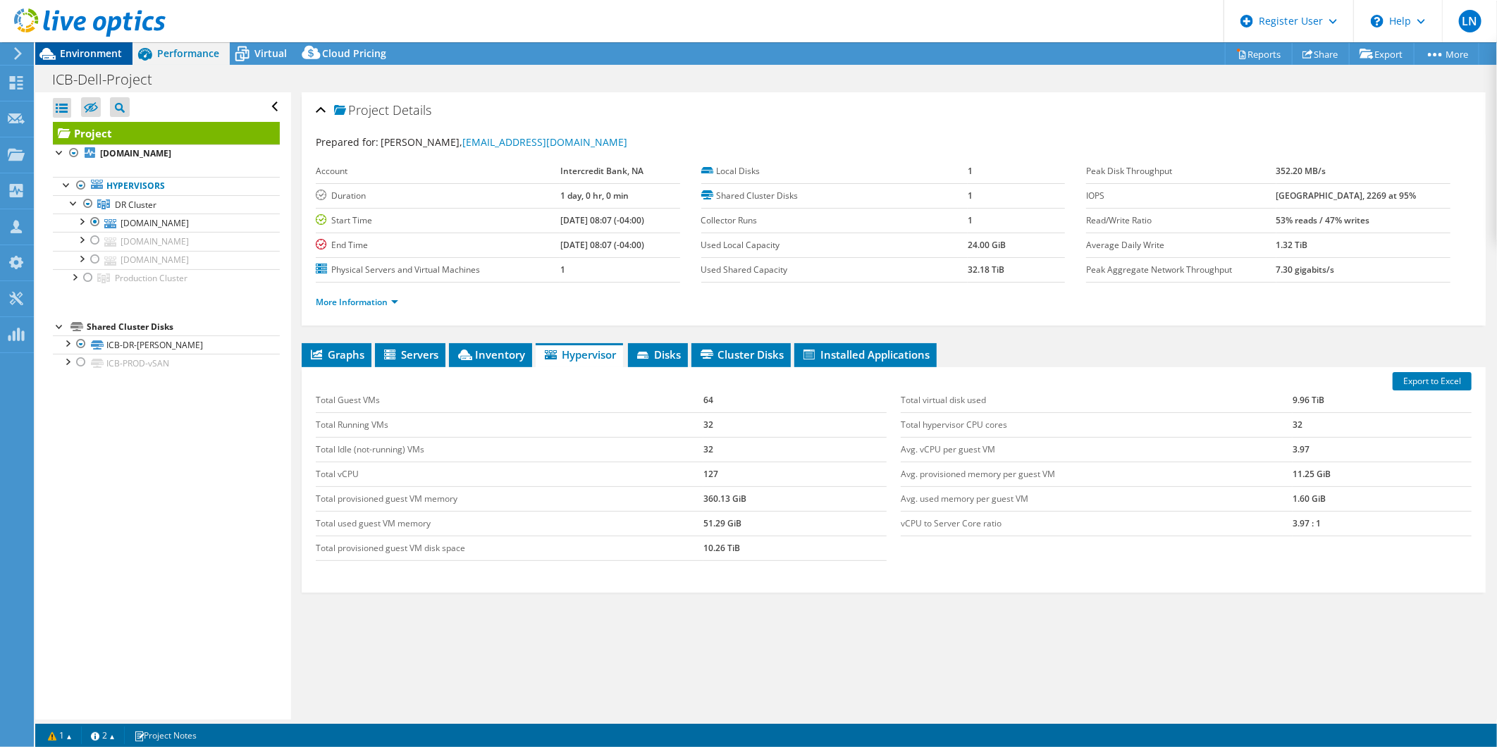
click at [75, 49] on span "Environment" at bounding box center [91, 53] width 62 height 13
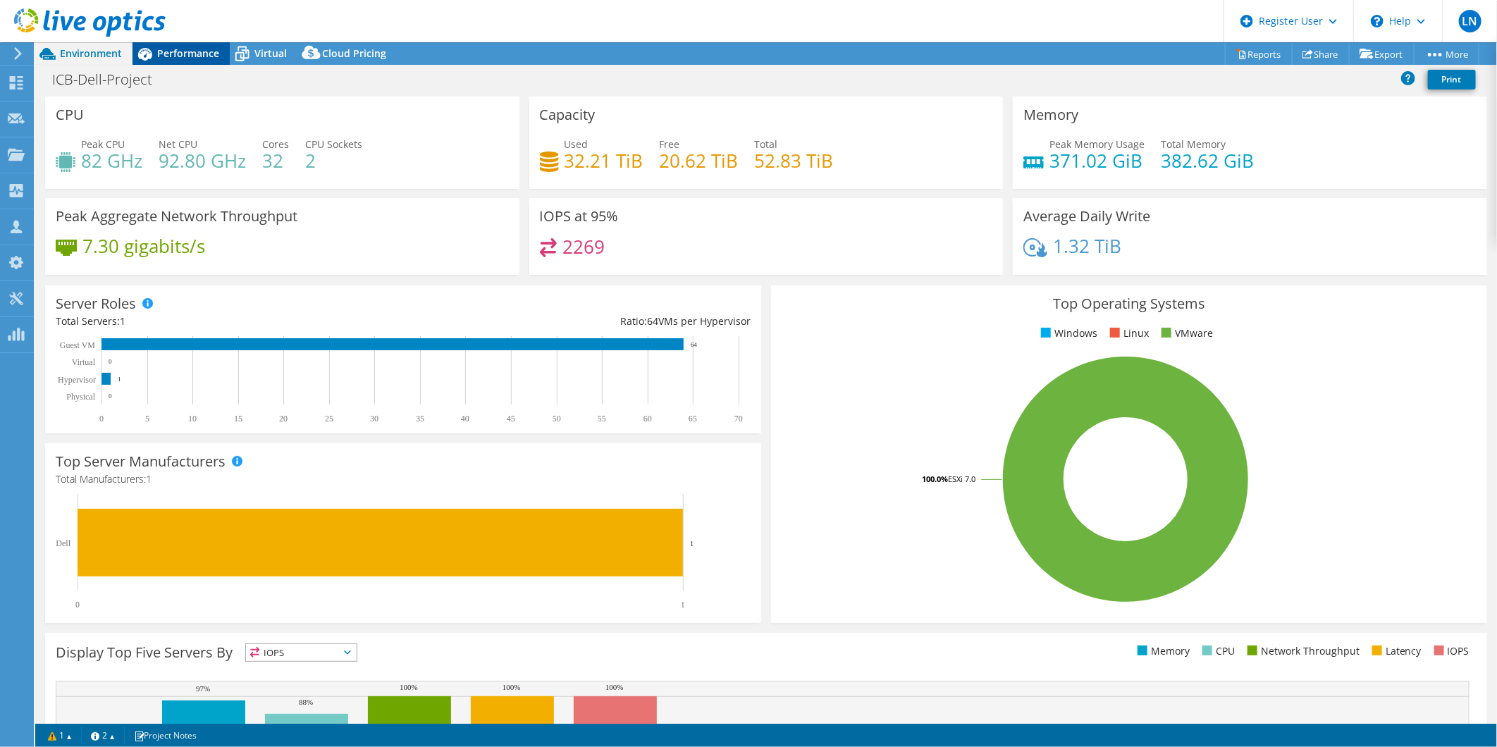
click at [178, 58] on span "Performance" at bounding box center [188, 53] width 62 height 13
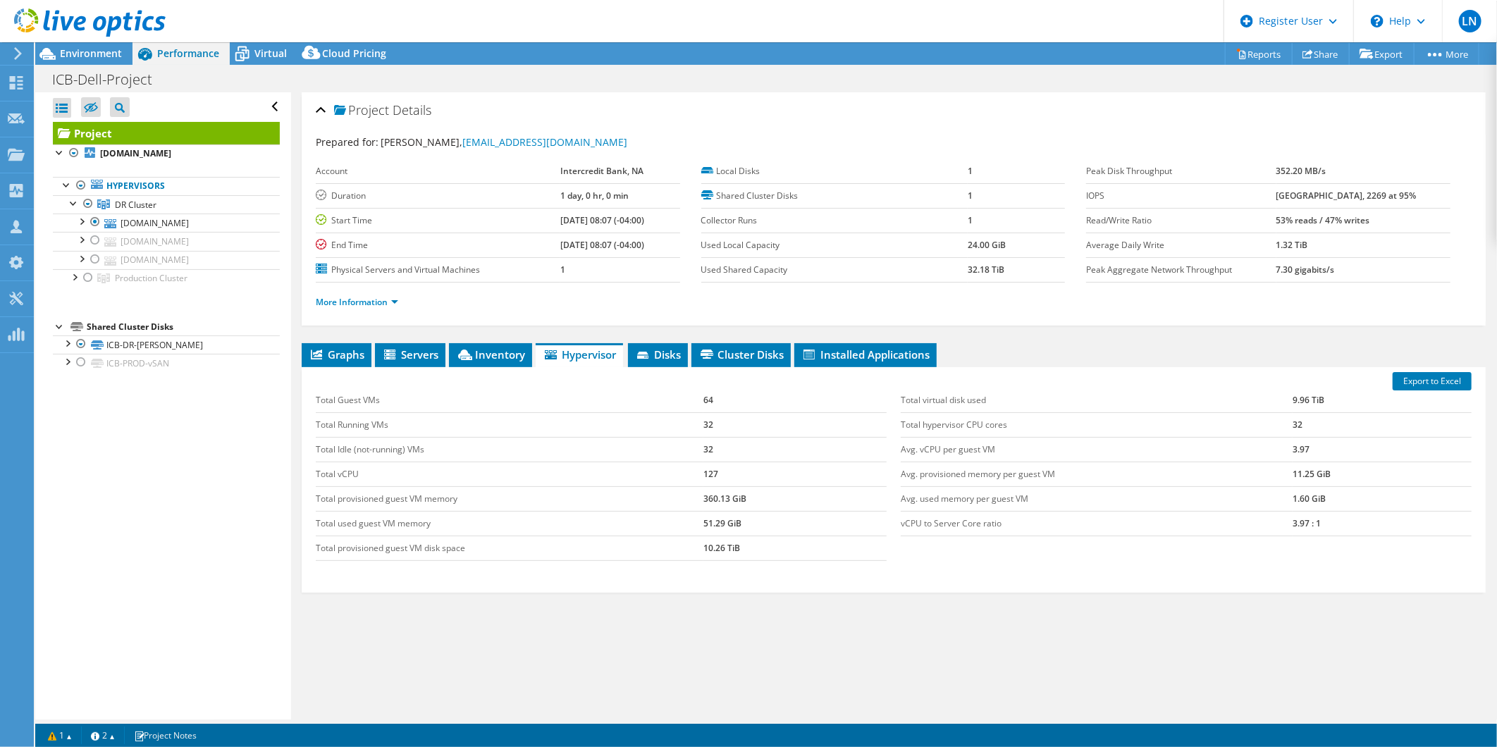
click at [82, 35] on icon at bounding box center [90, 22] width 152 height 29
click at [78, 53] on span "Environment" at bounding box center [91, 53] width 62 height 13
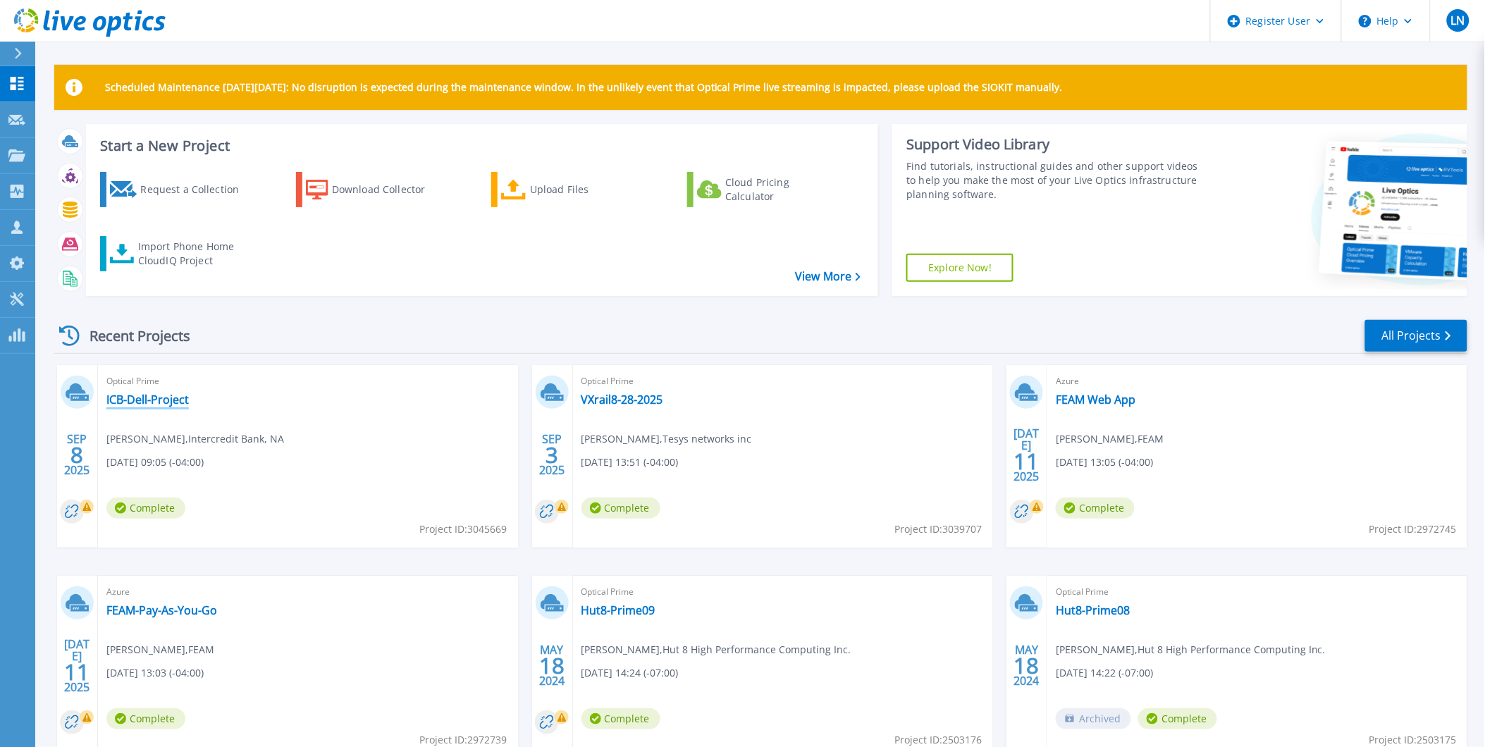
click at [151, 397] on link "ICB-Dell-Project" at bounding box center [147, 400] width 82 height 14
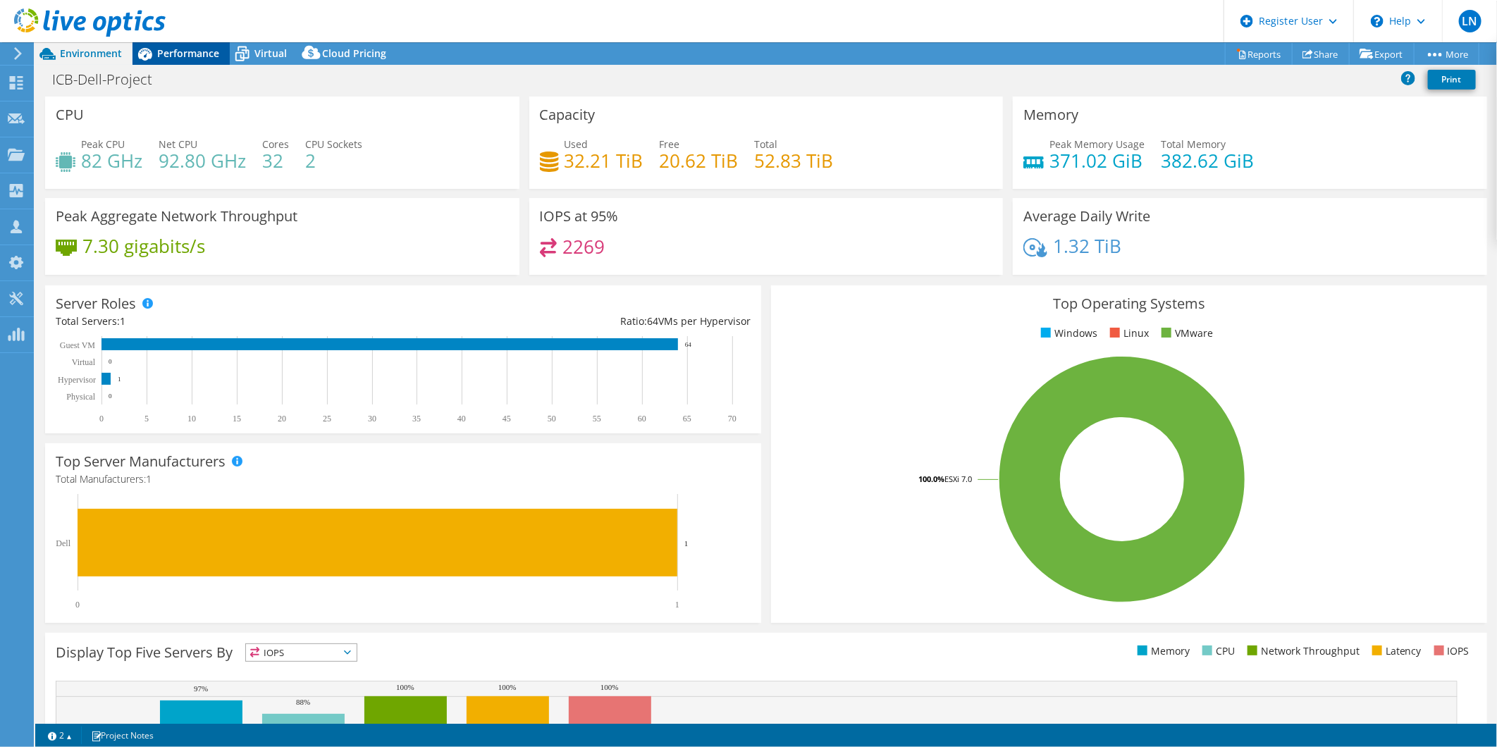
click at [197, 54] on span "Performance" at bounding box center [188, 53] width 62 height 13
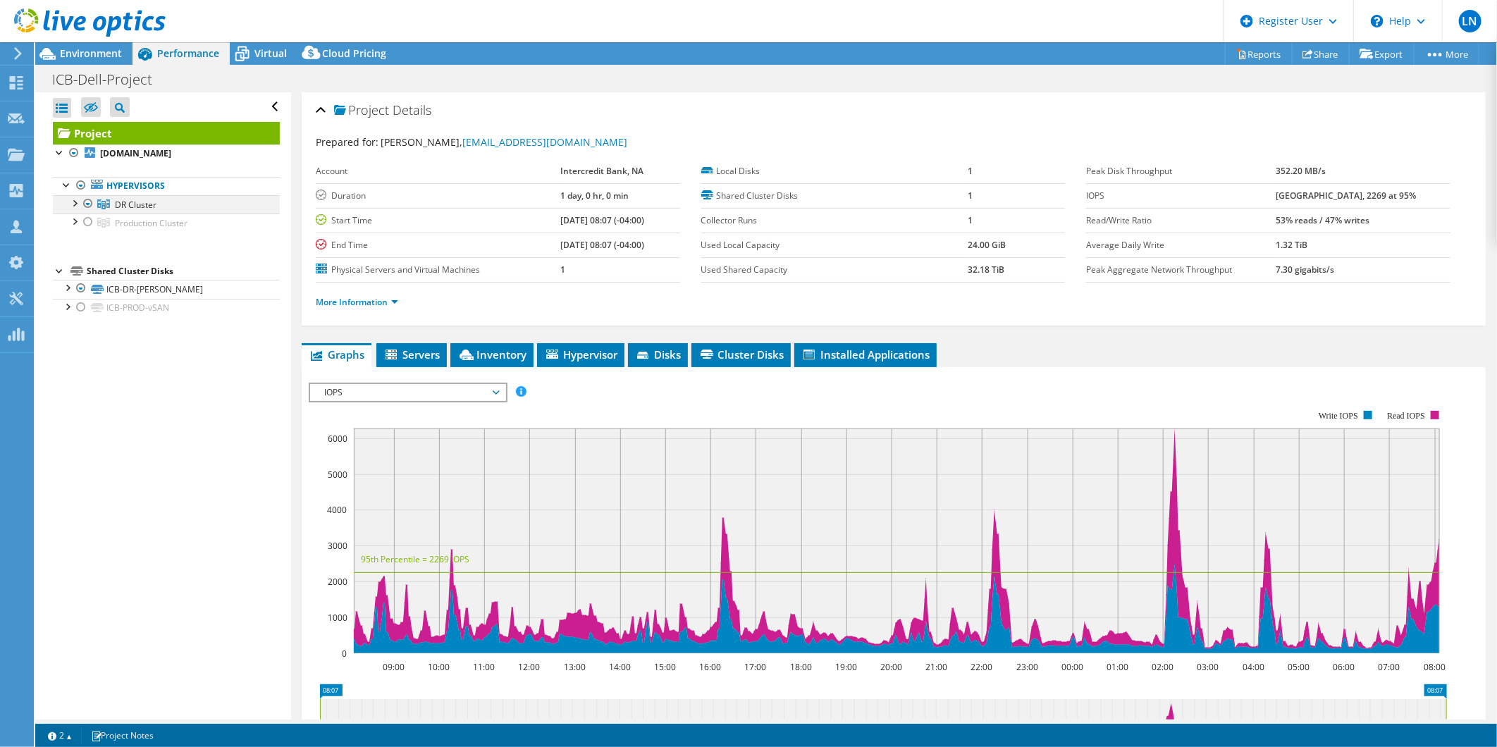
click at [75, 202] on div at bounding box center [74, 202] width 14 height 14
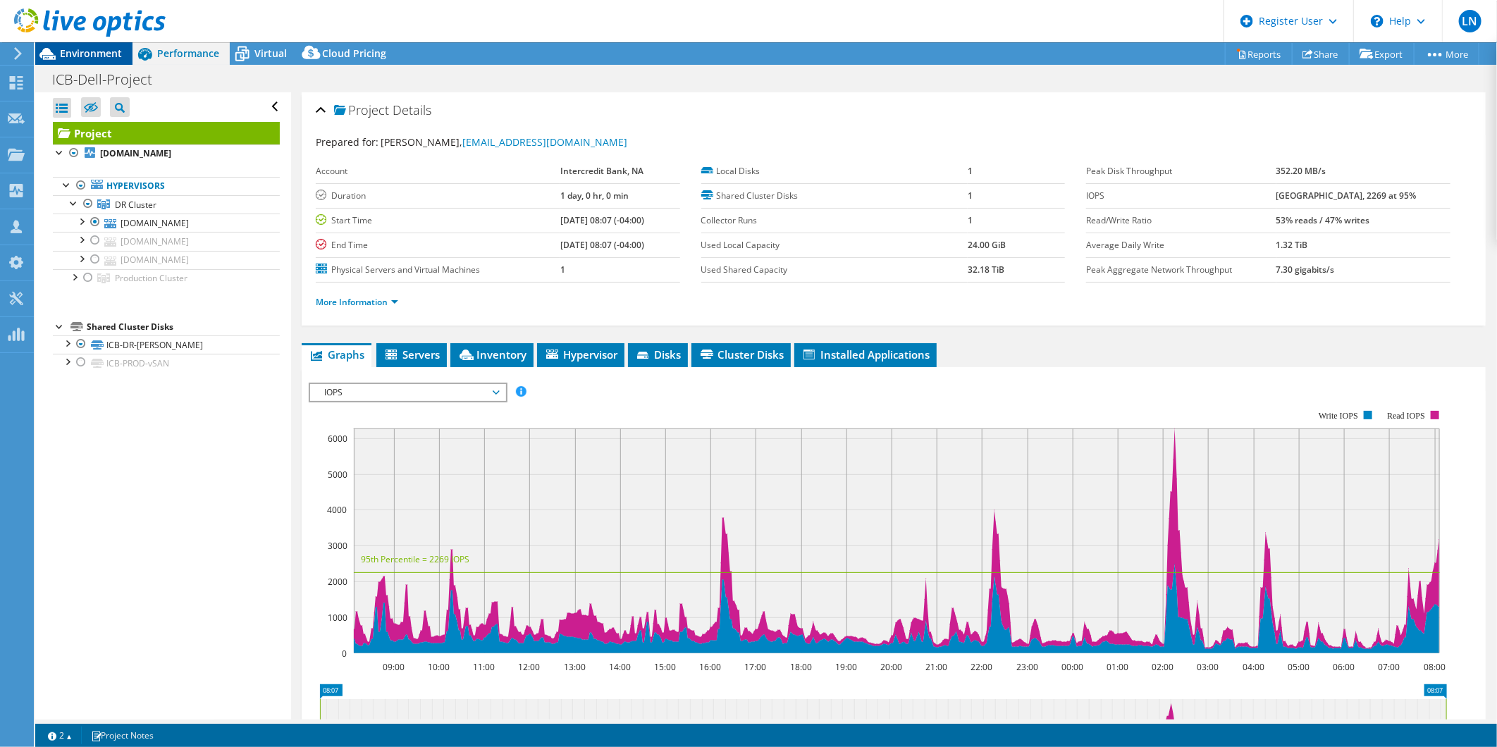
click at [89, 61] on div "Environment" at bounding box center [83, 53] width 97 height 23
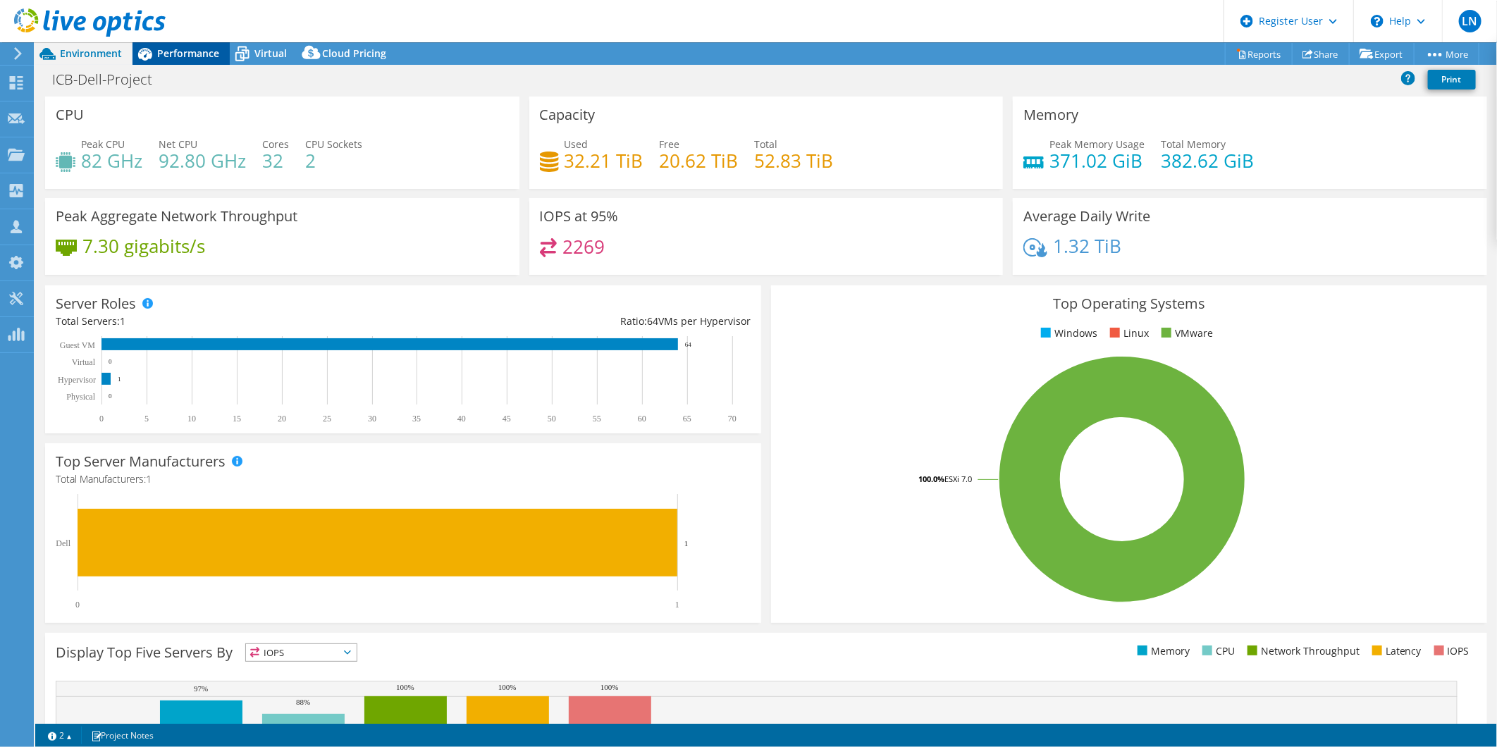
click at [164, 54] on span "Performance" at bounding box center [188, 53] width 62 height 13
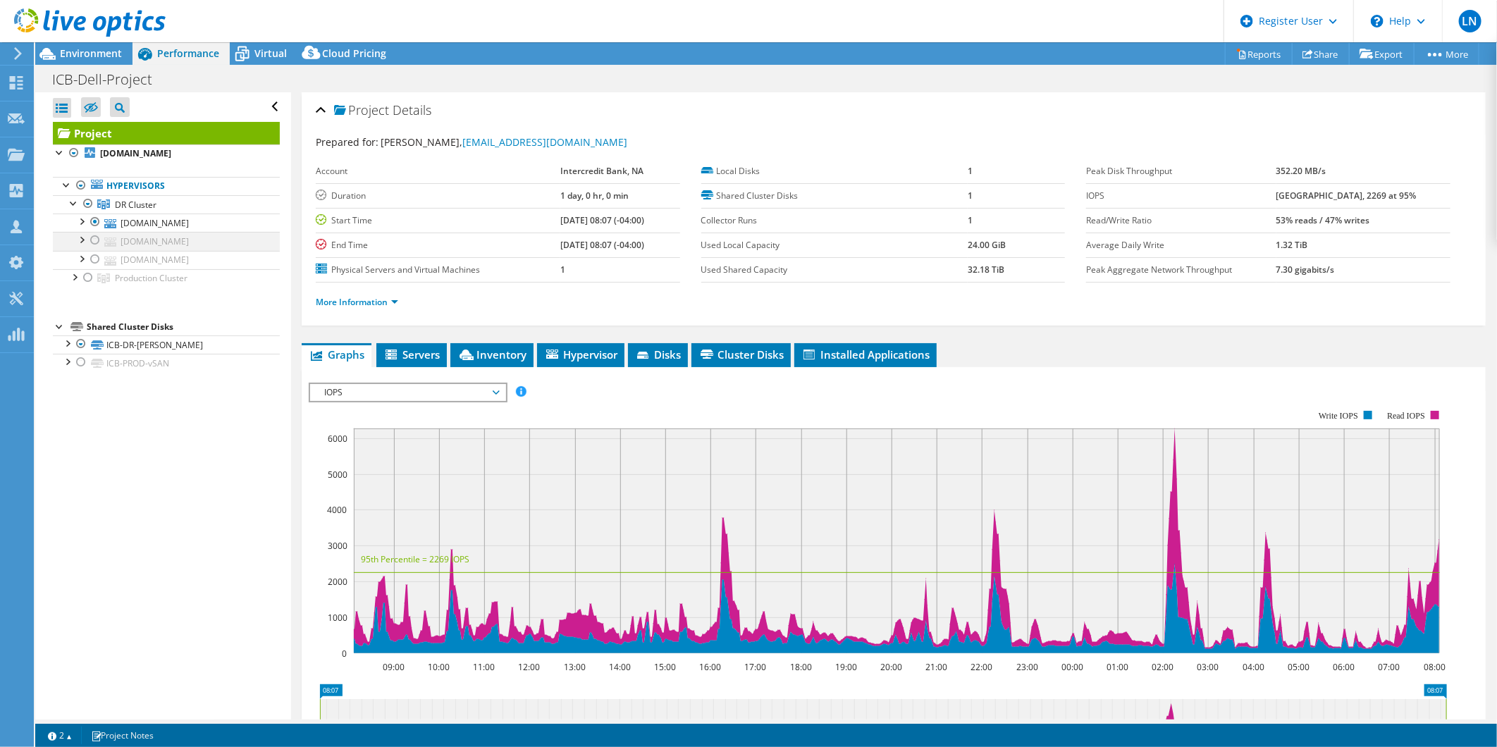
click at [94, 236] on div at bounding box center [95, 240] width 14 height 17
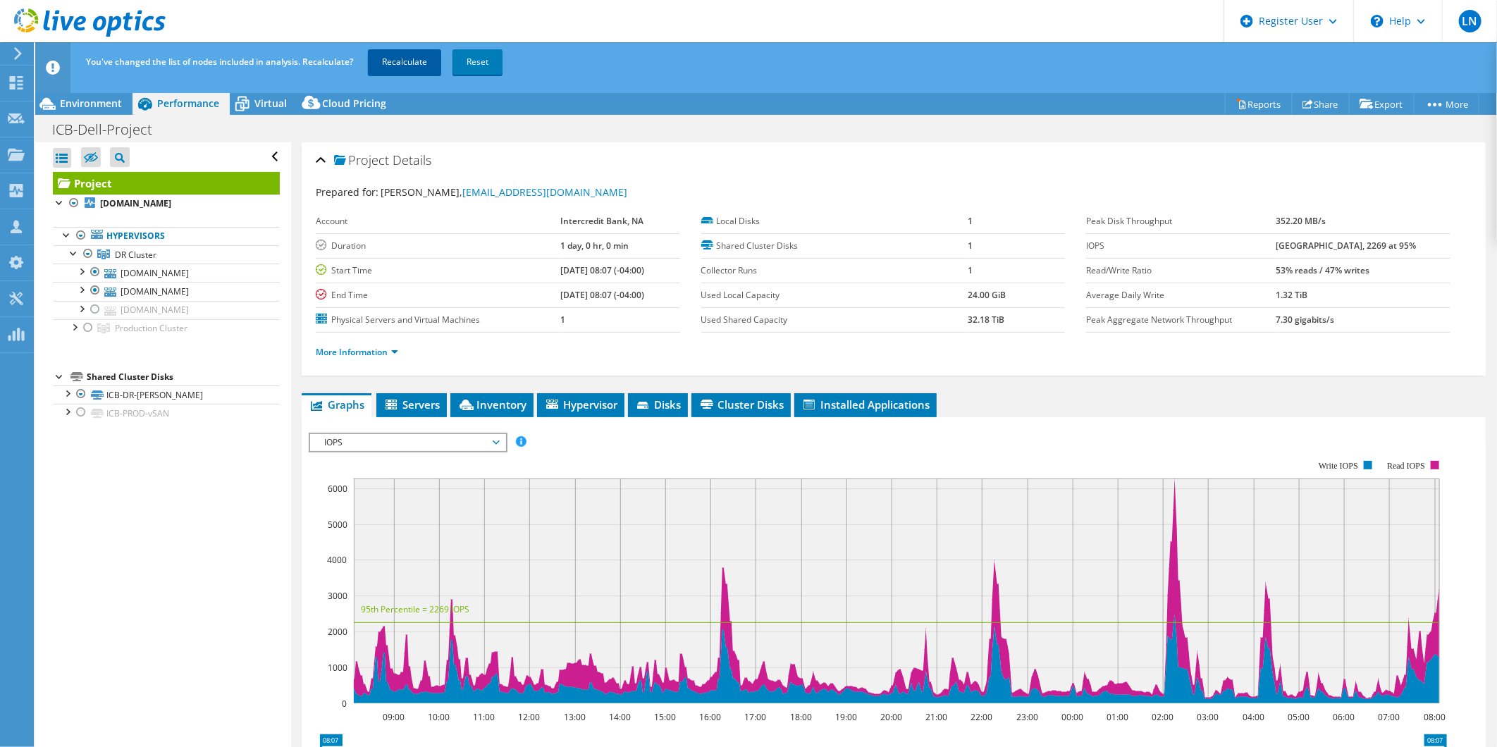
click at [388, 59] on link "Recalculate" at bounding box center [404, 61] width 73 height 25
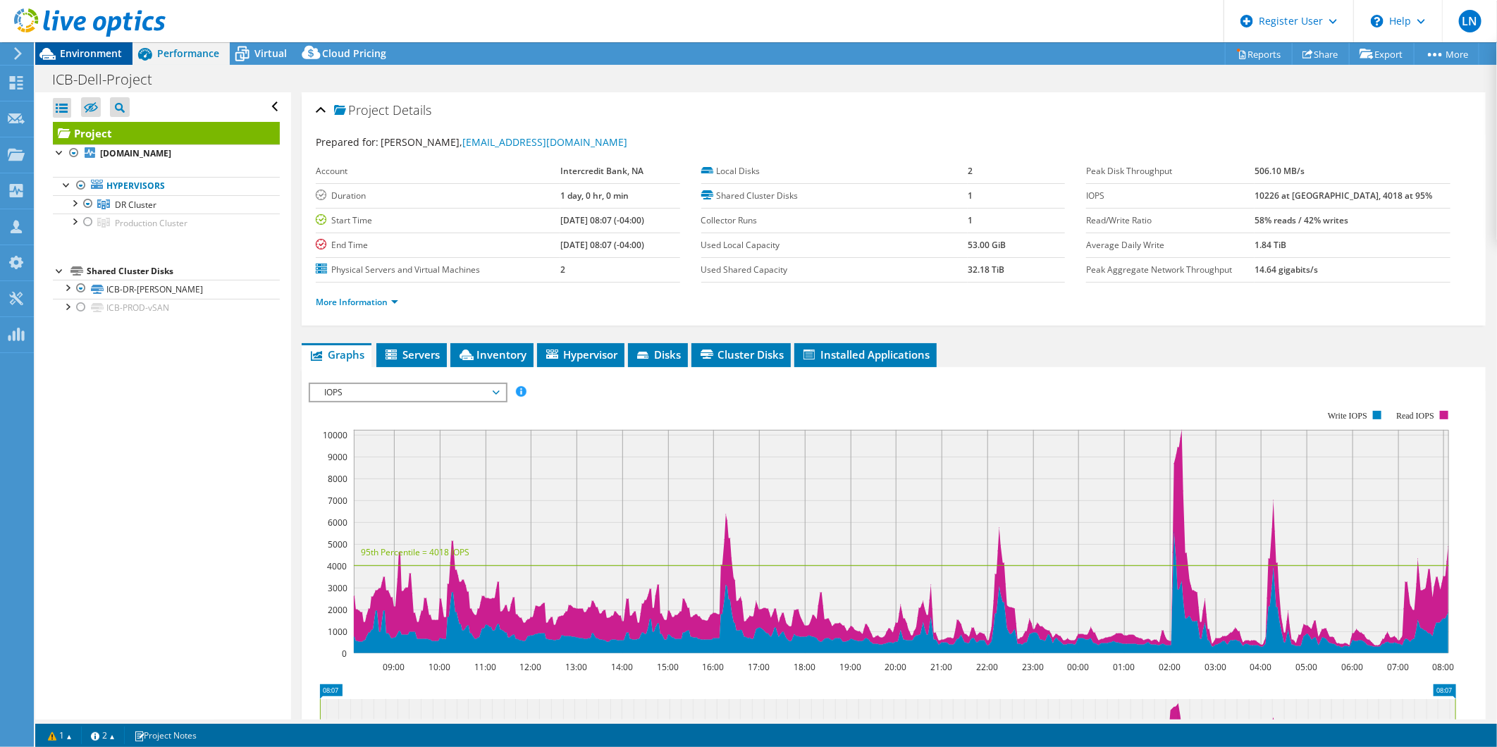
click at [60, 54] on span "Environment" at bounding box center [91, 53] width 62 height 13
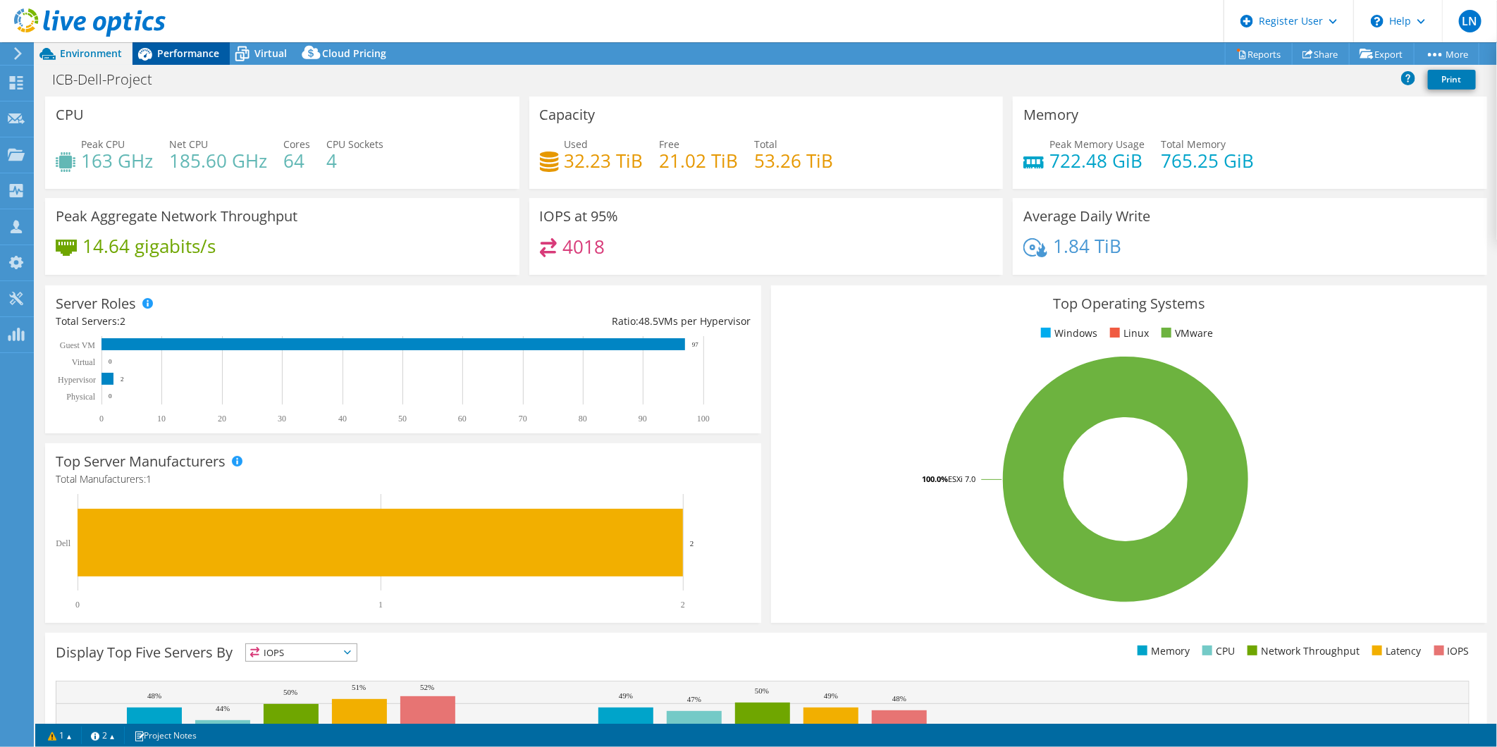
click at [203, 53] on span "Performance" at bounding box center [188, 53] width 62 height 13
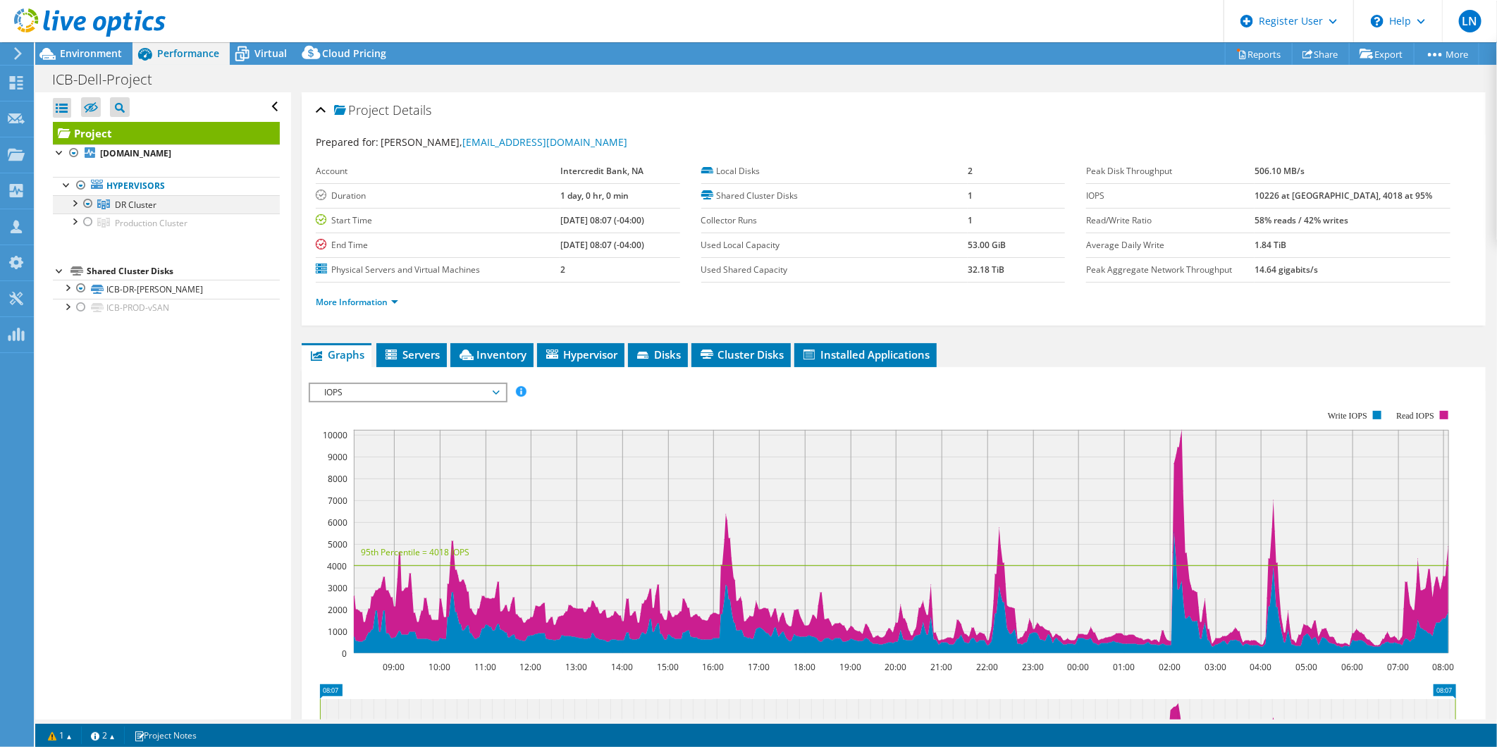
click at [75, 205] on div at bounding box center [74, 202] width 14 height 14
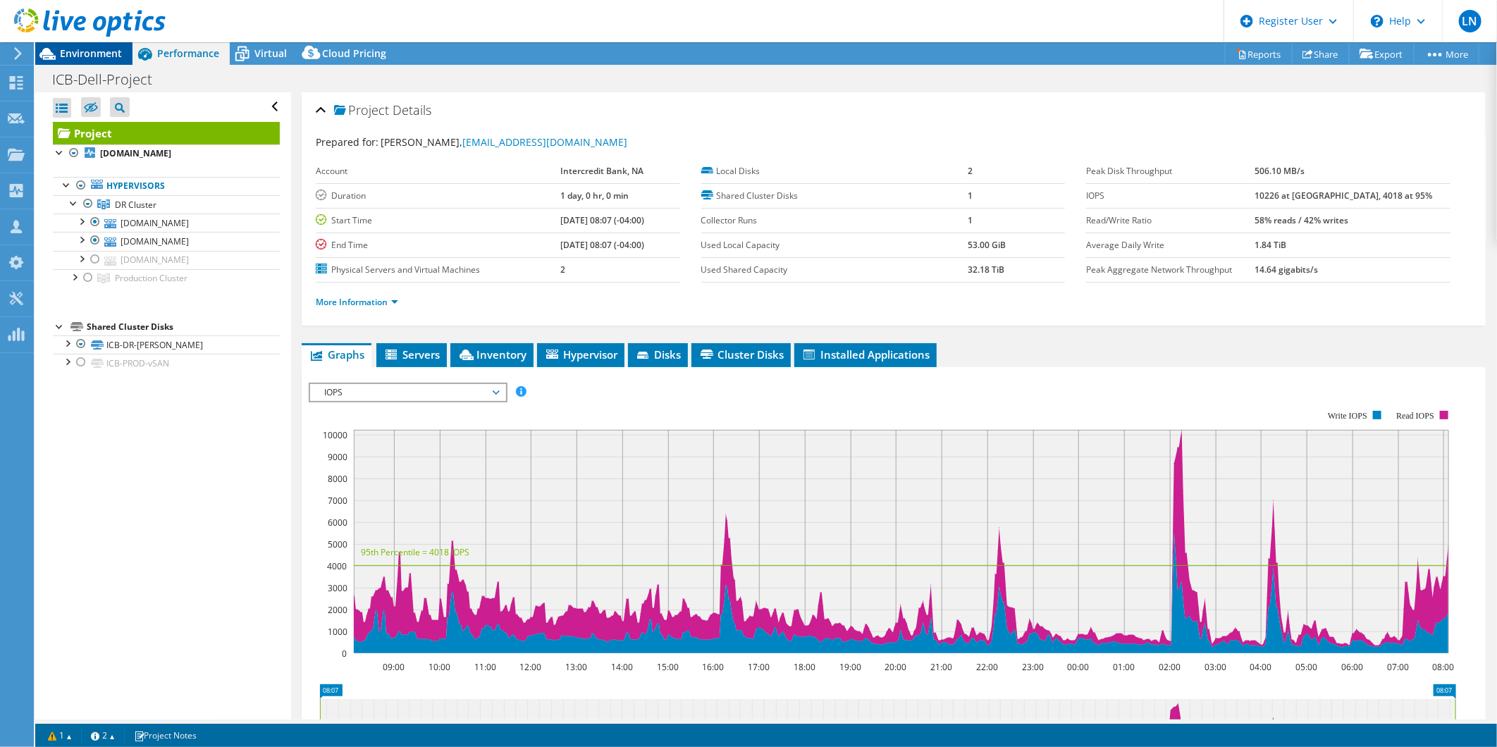
click at [113, 47] on span "Environment" at bounding box center [91, 53] width 62 height 13
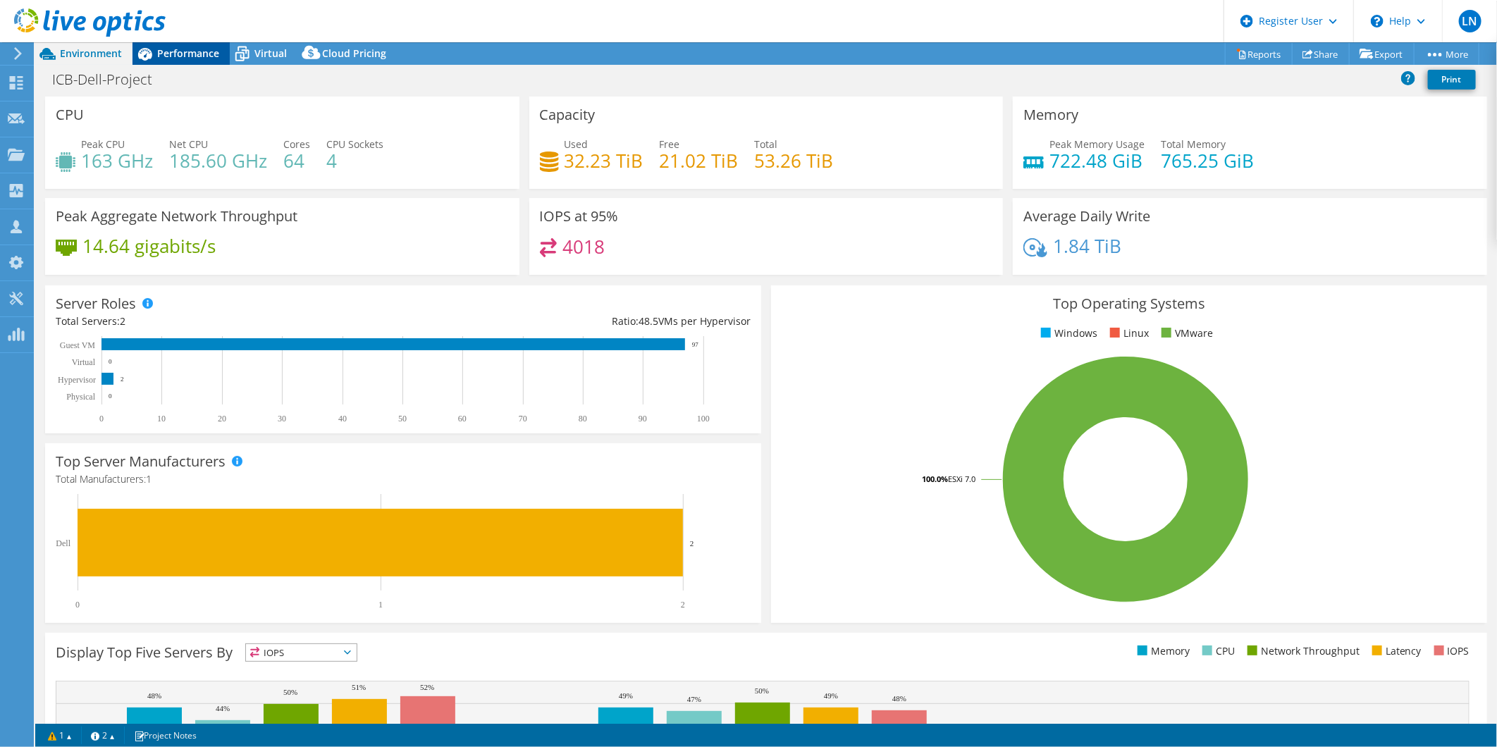
click at [168, 51] on span "Performance" at bounding box center [188, 53] width 62 height 13
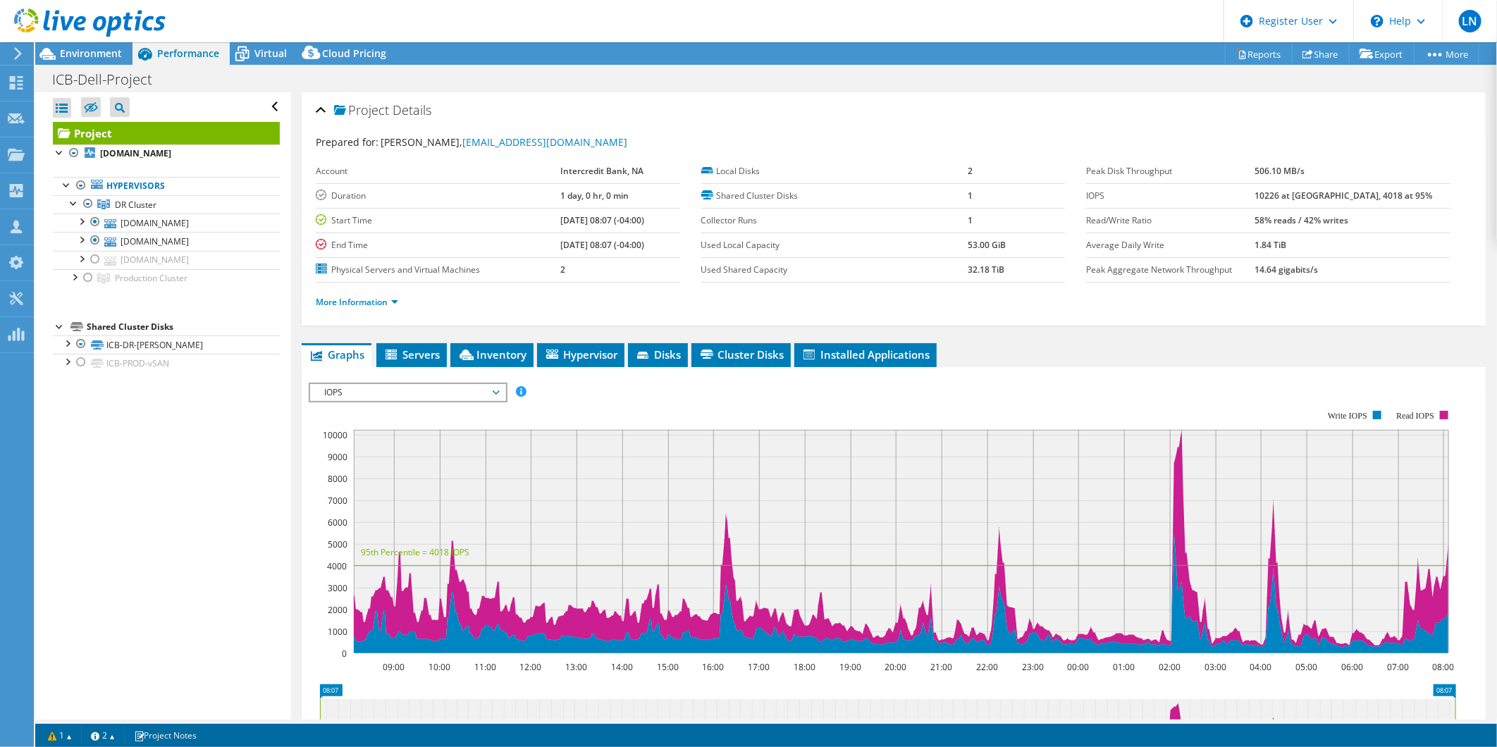
click at [560, 85] on div "ICB-Dell-Project Print" at bounding box center [766, 79] width 1462 height 26
click at [85, 51] on span "Environment" at bounding box center [91, 53] width 62 height 13
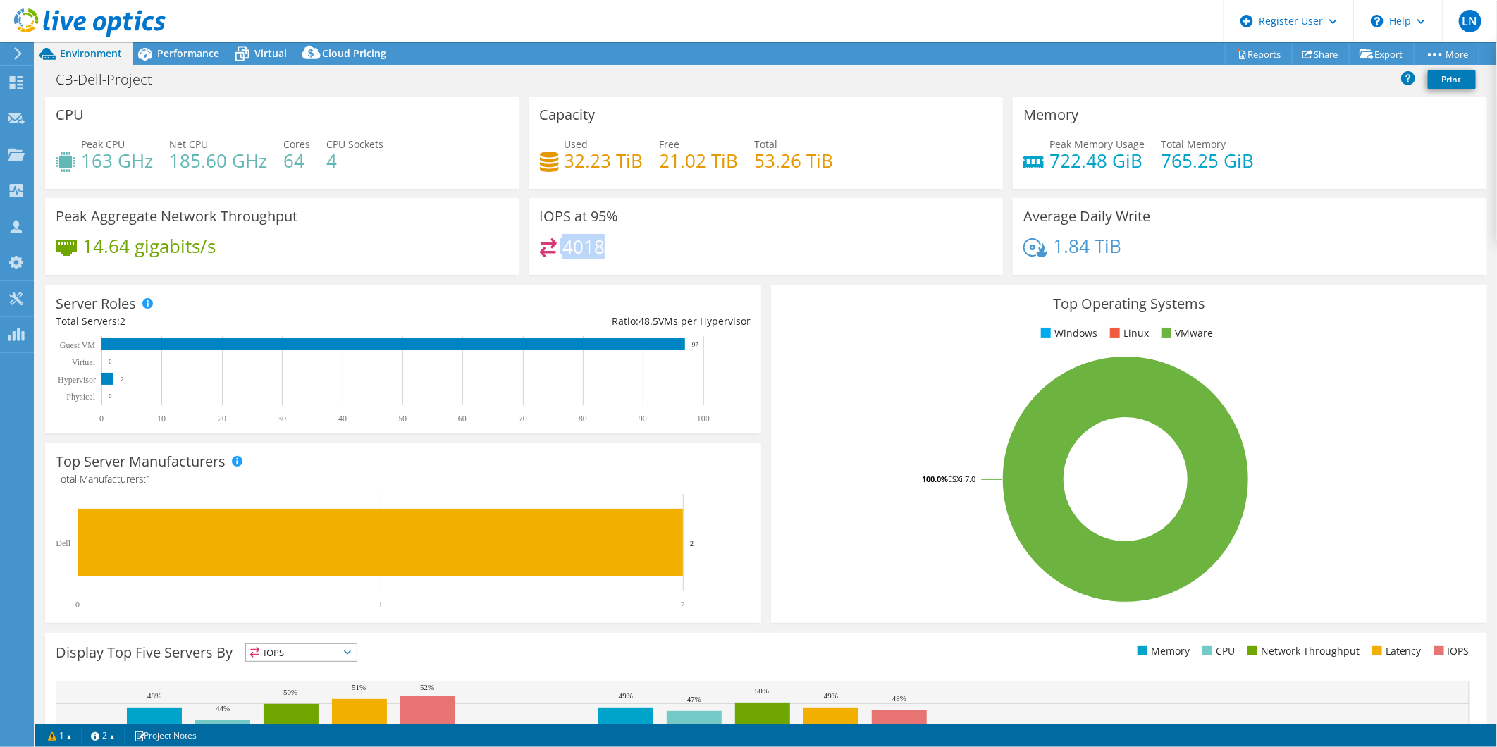
drag, startPoint x: 554, startPoint y: 247, endPoint x: 625, endPoint y: 252, distance: 71.4
click at [625, 252] on div "4018" at bounding box center [766, 253] width 453 height 30
drag, startPoint x: 625, startPoint y: 252, endPoint x: 706, endPoint y: 258, distance: 80.6
click at [706, 258] on div "4018" at bounding box center [766, 253] width 453 height 30
click at [201, 54] on span "Performance" at bounding box center [188, 53] width 62 height 13
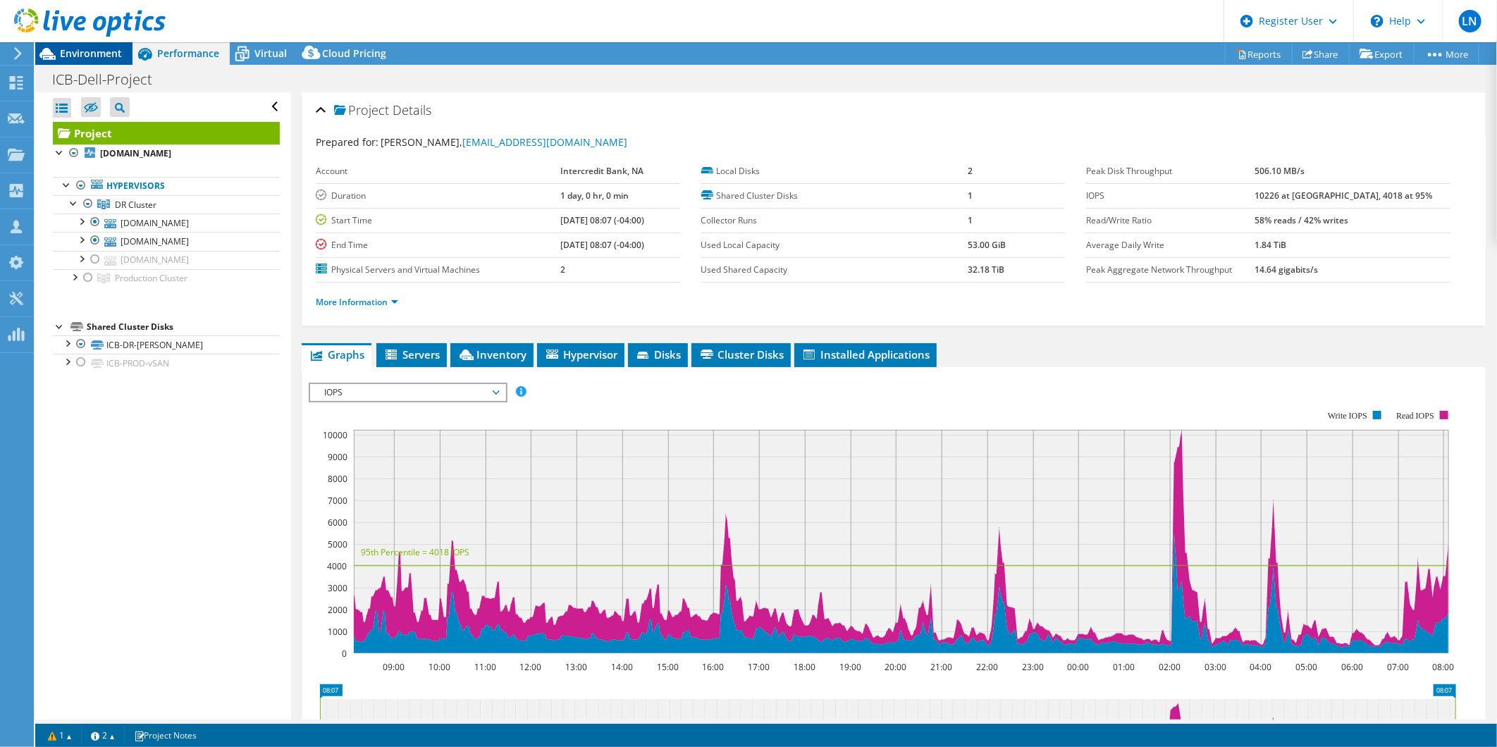
click at [72, 47] on span "Environment" at bounding box center [91, 53] width 62 height 13
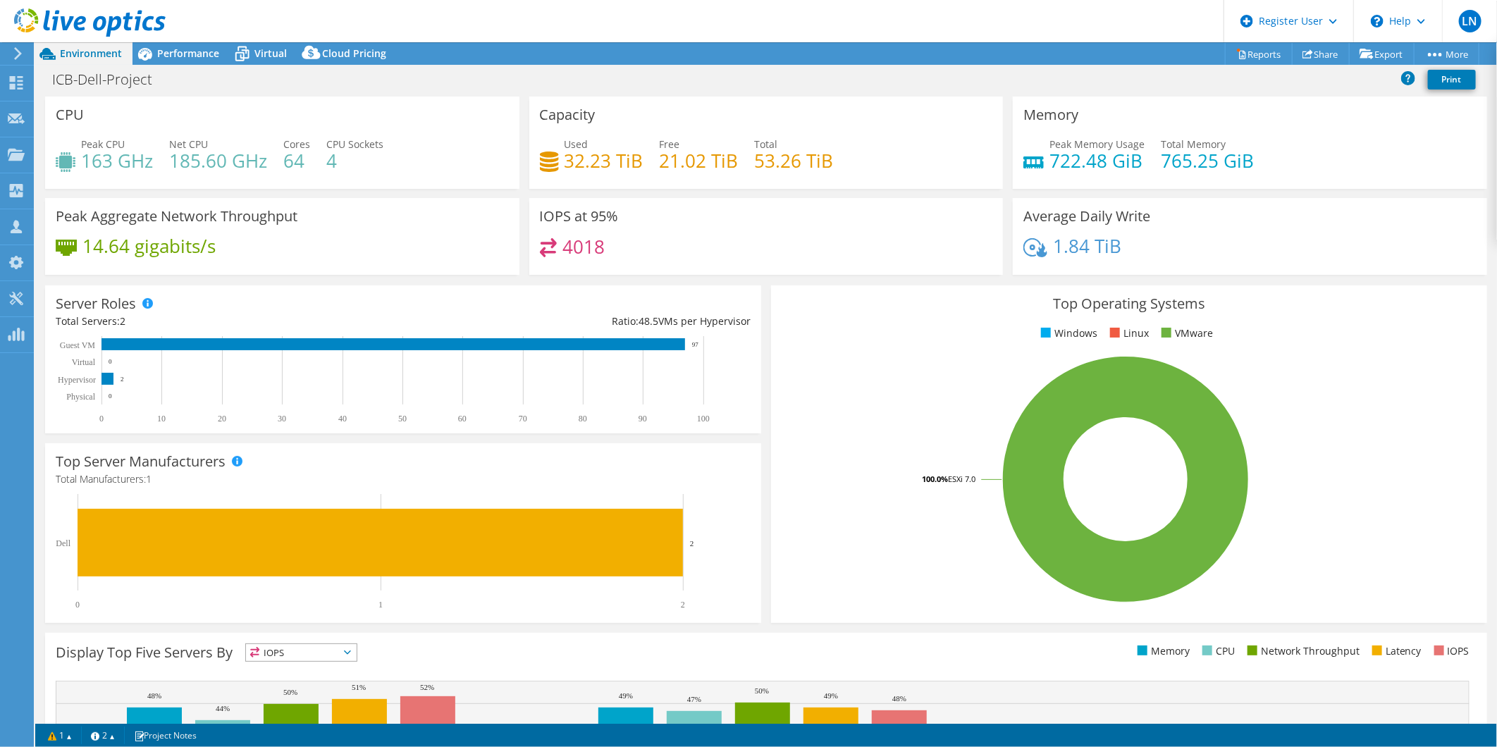
click at [162, 44] on div at bounding box center [83, 23] width 166 height 47
click at [168, 58] on span "Performance" at bounding box center [188, 53] width 62 height 13
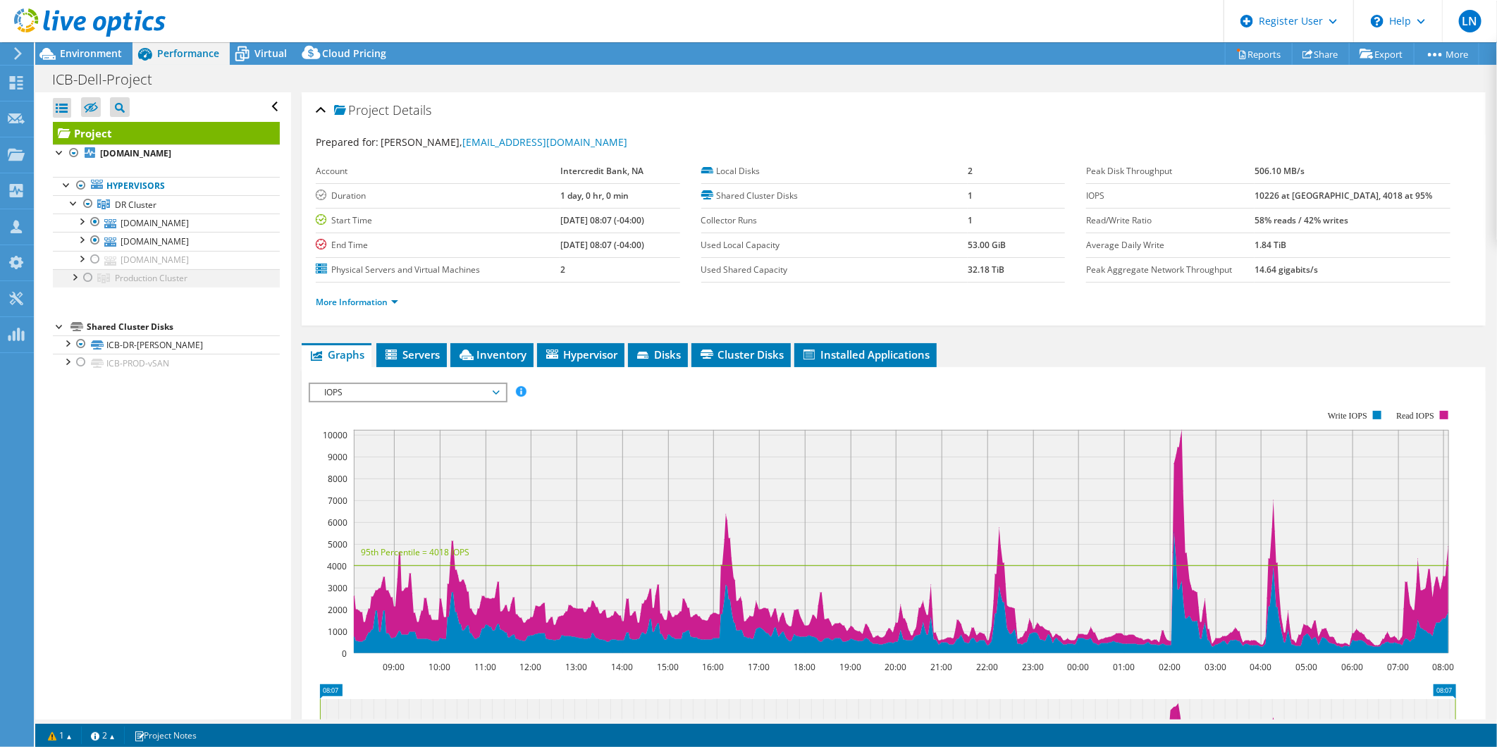
click at [87, 282] on div at bounding box center [88, 277] width 14 height 17
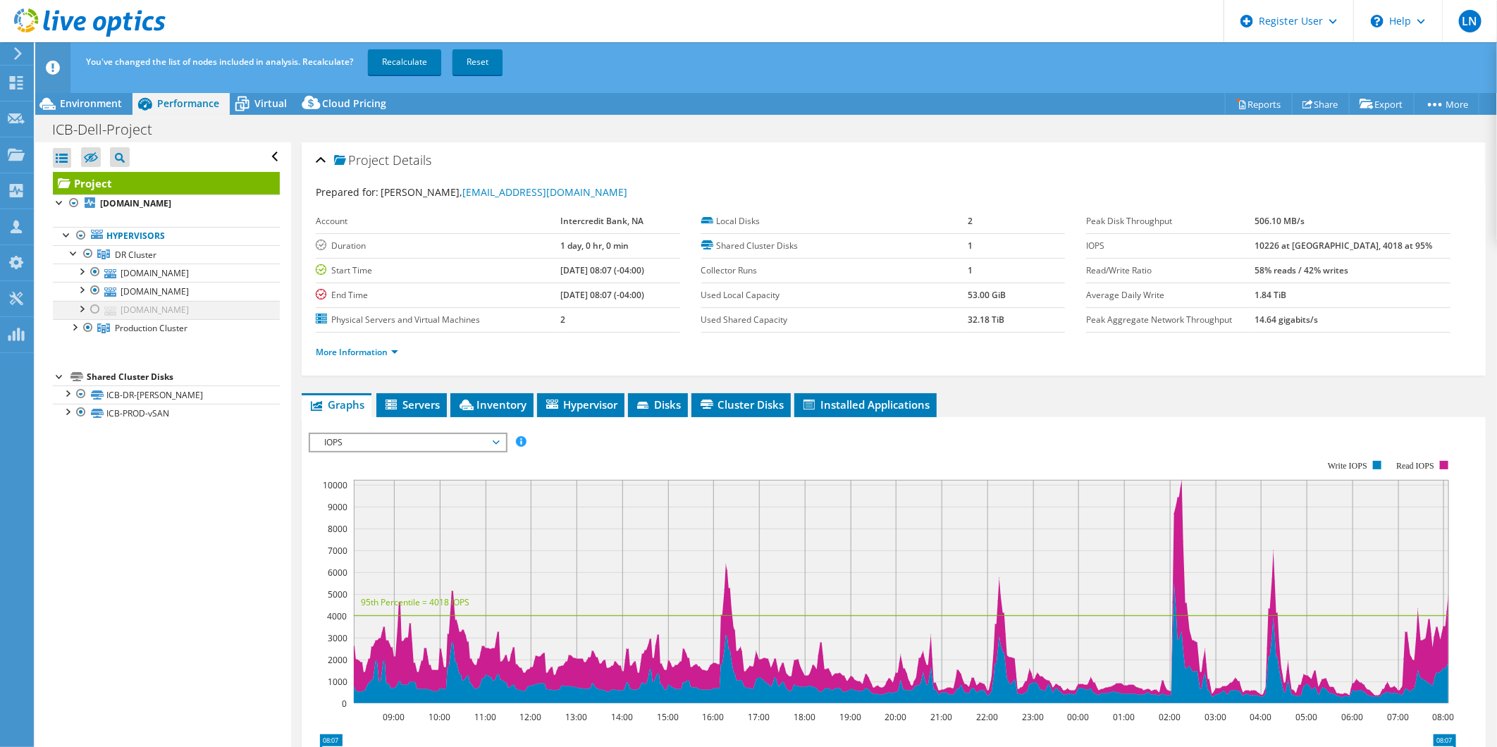
drag, startPoint x: 94, startPoint y: 310, endPoint x: 123, endPoint y: 279, distance: 42.9
click at [94, 311] on div at bounding box center [95, 309] width 14 height 17
click at [412, 59] on link "Recalculate" at bounding box center [404, 61] width 73 height 25
click at [364, 13] on header "LN Dell User Luz Navarro Luz.Navarro@Dell.com Dell My Profile Log Out \n Help E…" at bounding box center [748, 21] width 1497 height 42
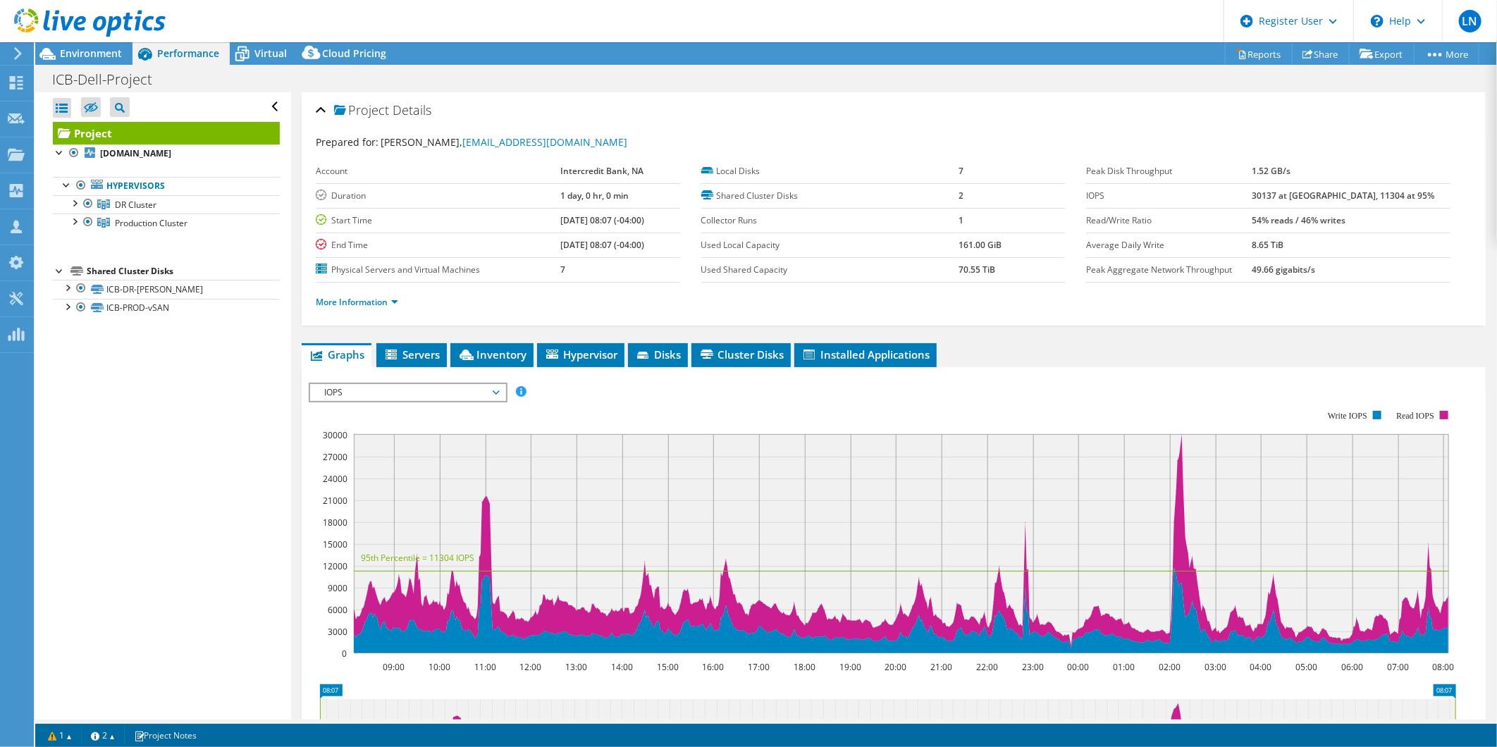
click at [296, 331] on div "Project Details Prepared for: Yoan Diaz, ydiaz@intercreditbank.com Account Inte…" at bounding box center [893, 526] width 1205 height 869
click at [90, 207] on div at bounding box center [88, 203] width 14 height 17
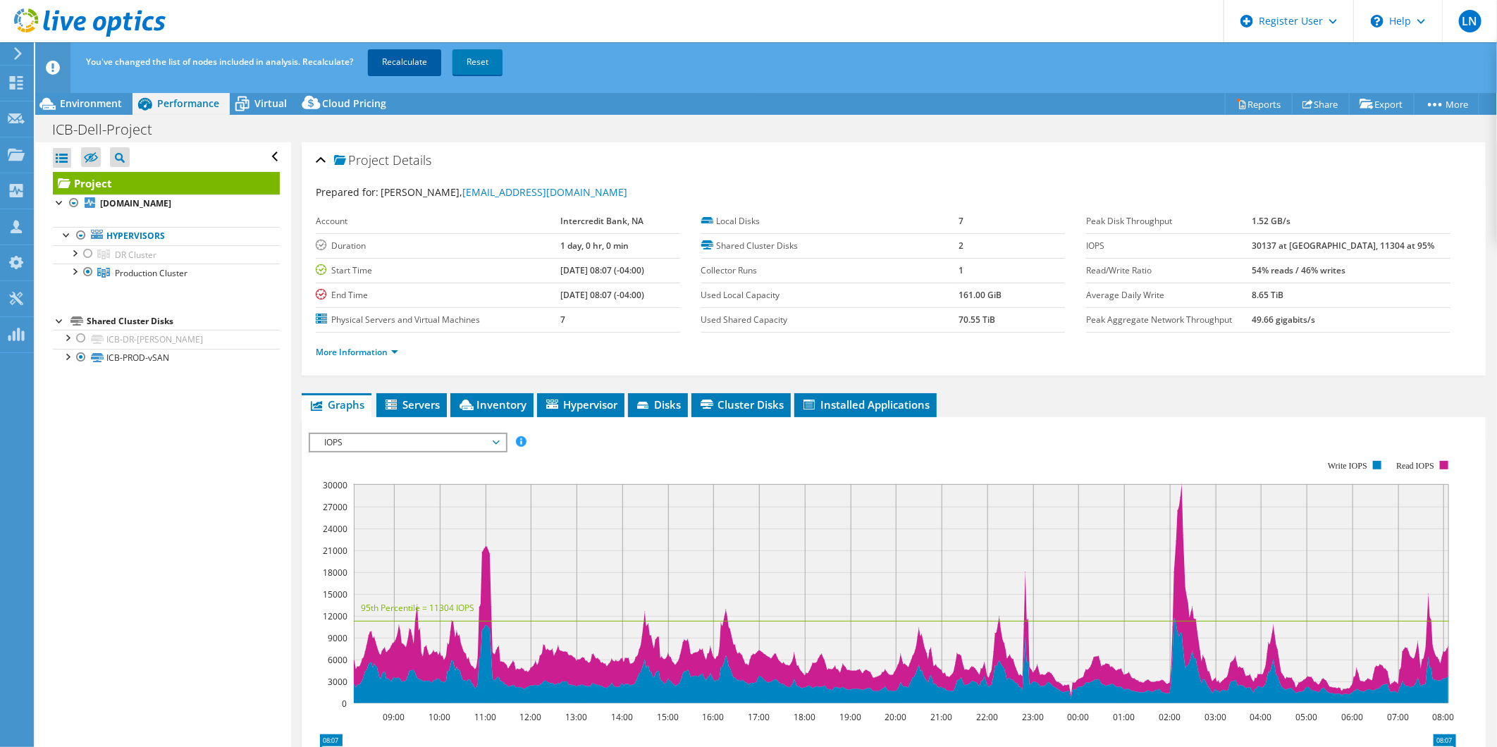
click at [427, 61] on link "Recalculate" at bounding box center [404, 61] width 73 height 25
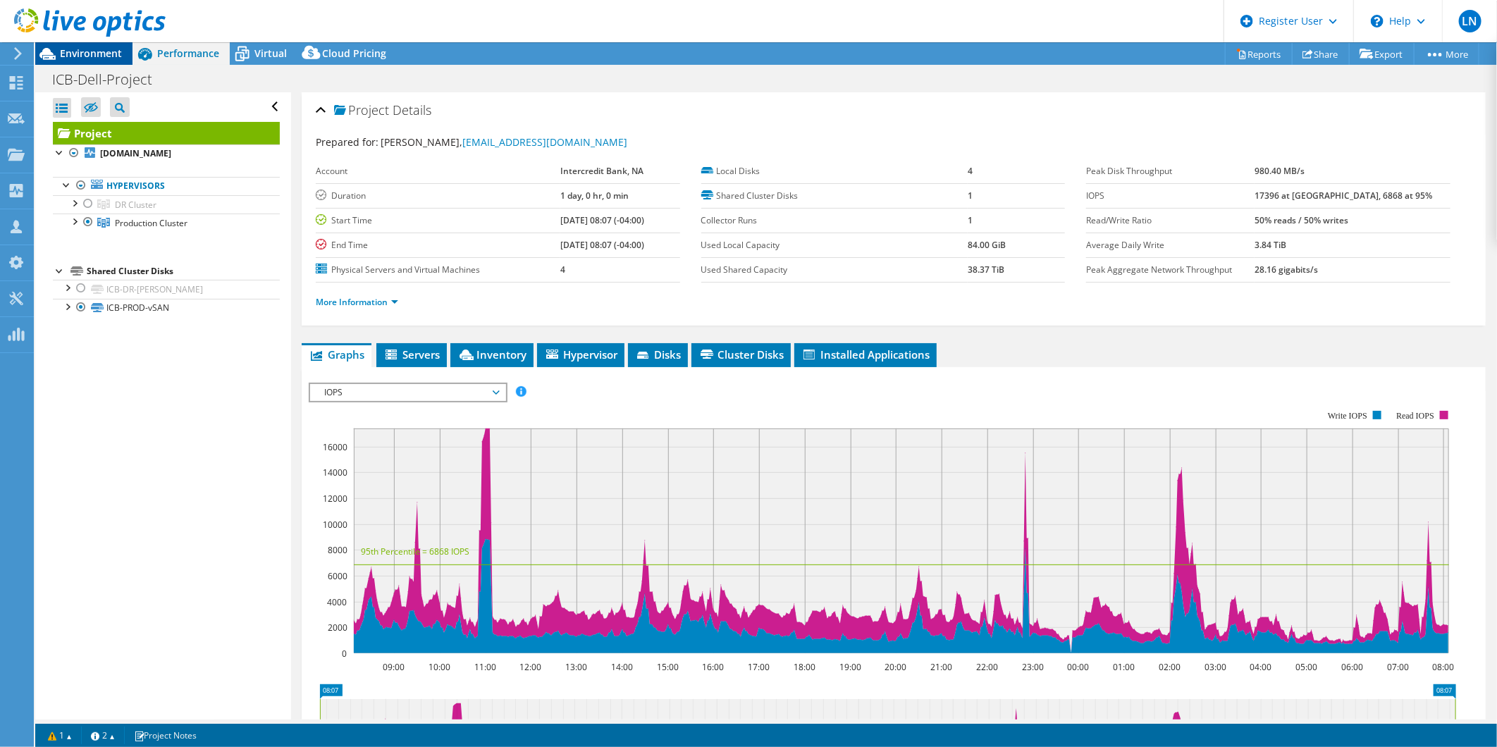
click at [97, 50] on span "Environment" at bounding box center [91, 53] width 62 height 13
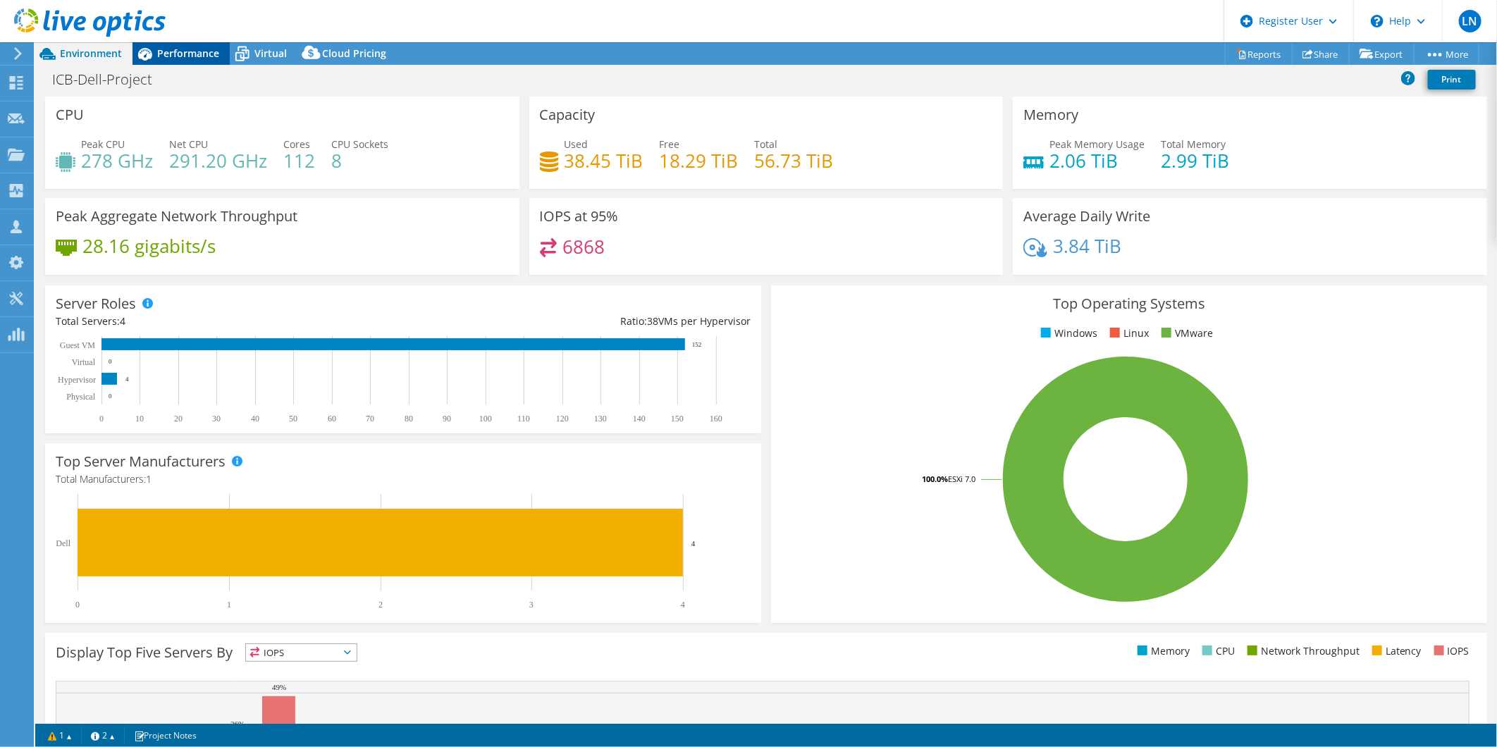
click at [192, 55] on span "Performance" at bounding box center [188, 53] width 62 height 13
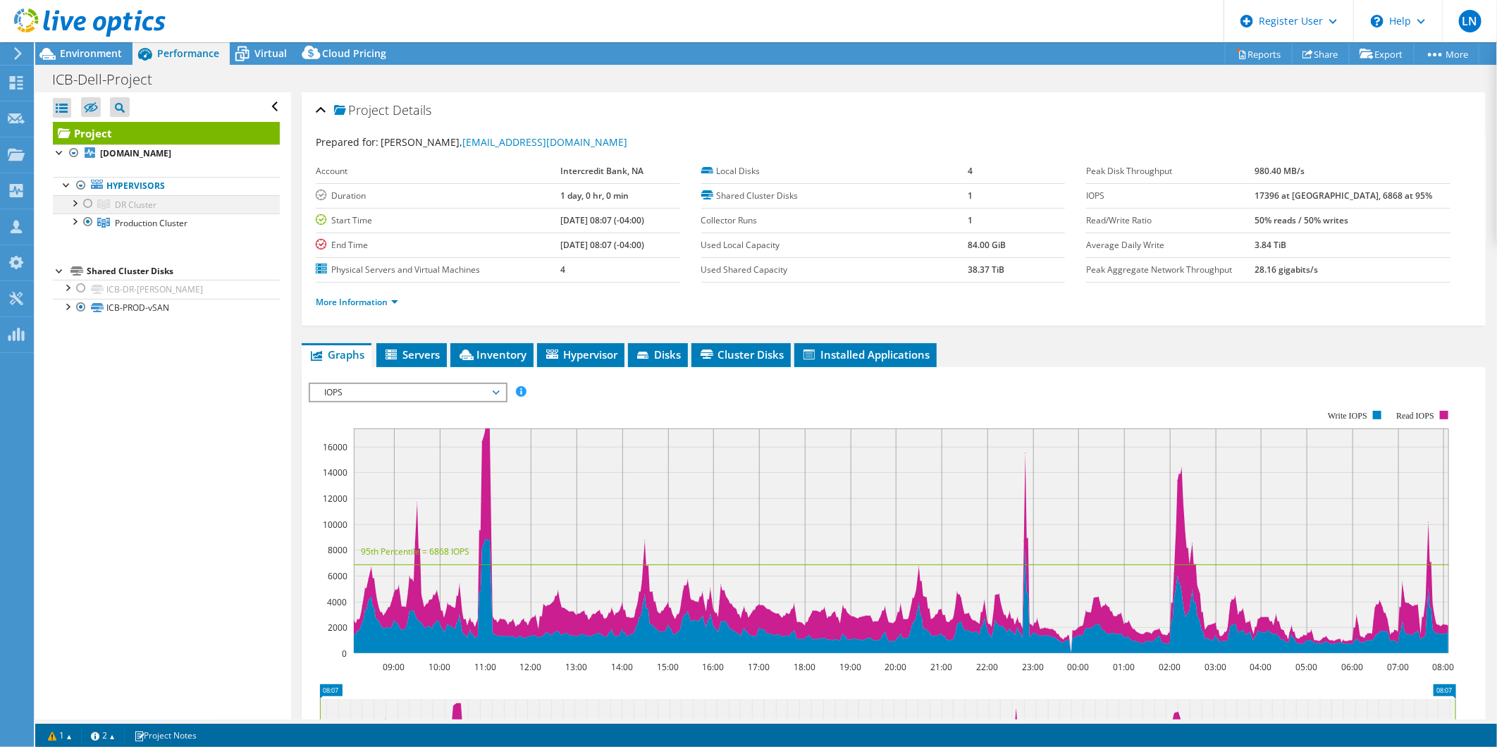
click at [92, 203] on div at bounding box center [88, 203] width 14 height 17
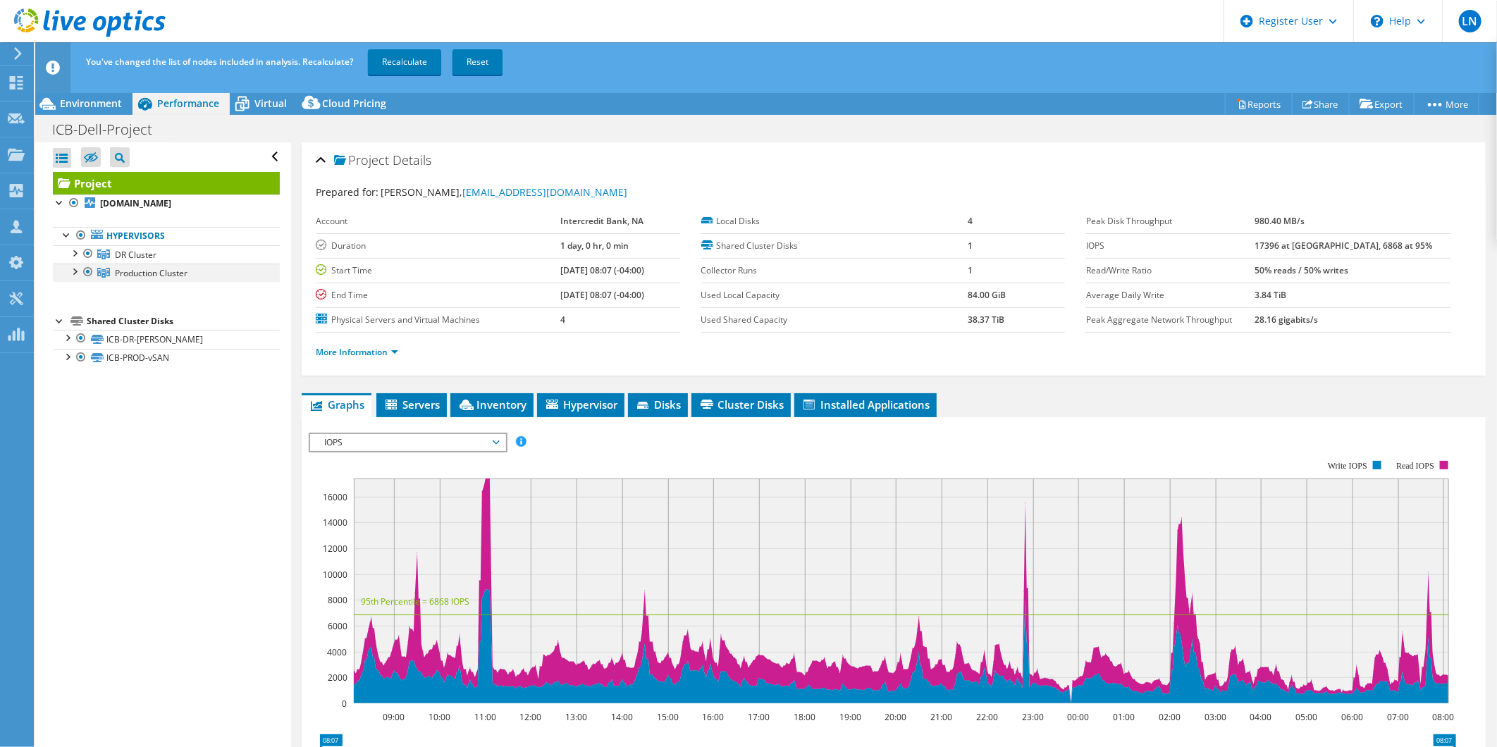
click at [89, 272] on div at bounding box center [88, 272] width 14 height 17
click at [407, 56] on link "Recalculate" at bounding box center [404, 61] width 73 height 25
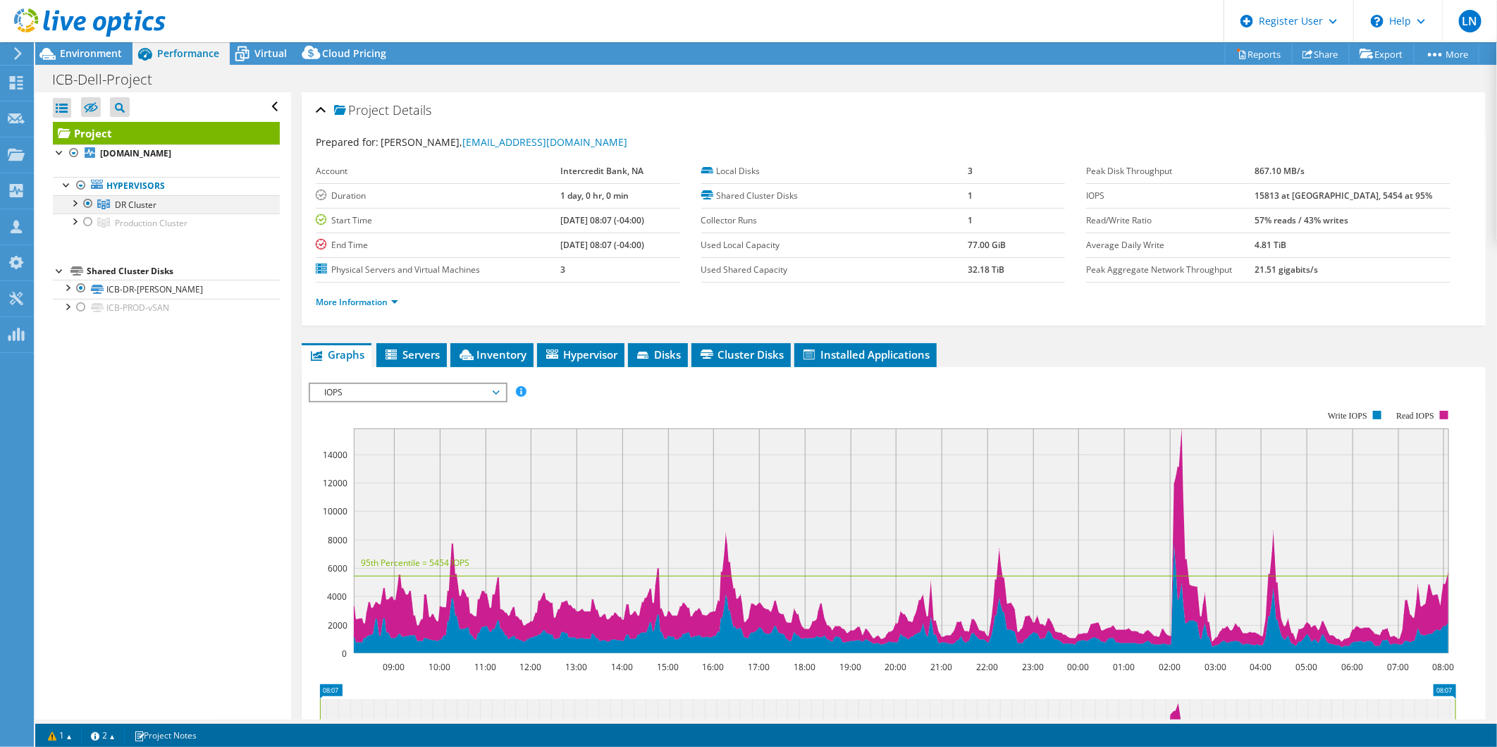
click at [73, 207] on div at bounding box center [74, 202] width 14 height 14
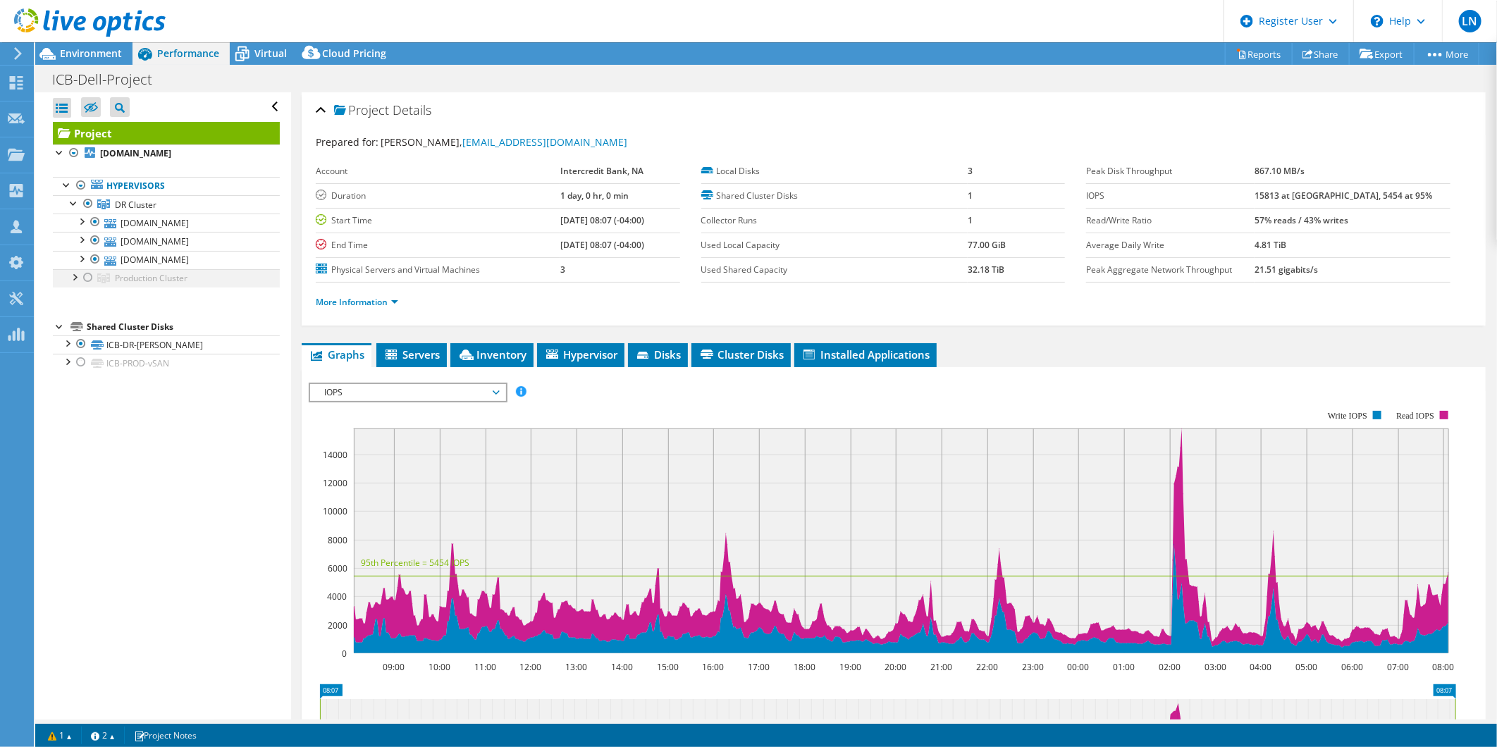
click at [75, 278] on div at bounding box center [74, 276] width 14 height 14
click at [81, 220] on div at bounding box center [81, 221] width 14 height 14
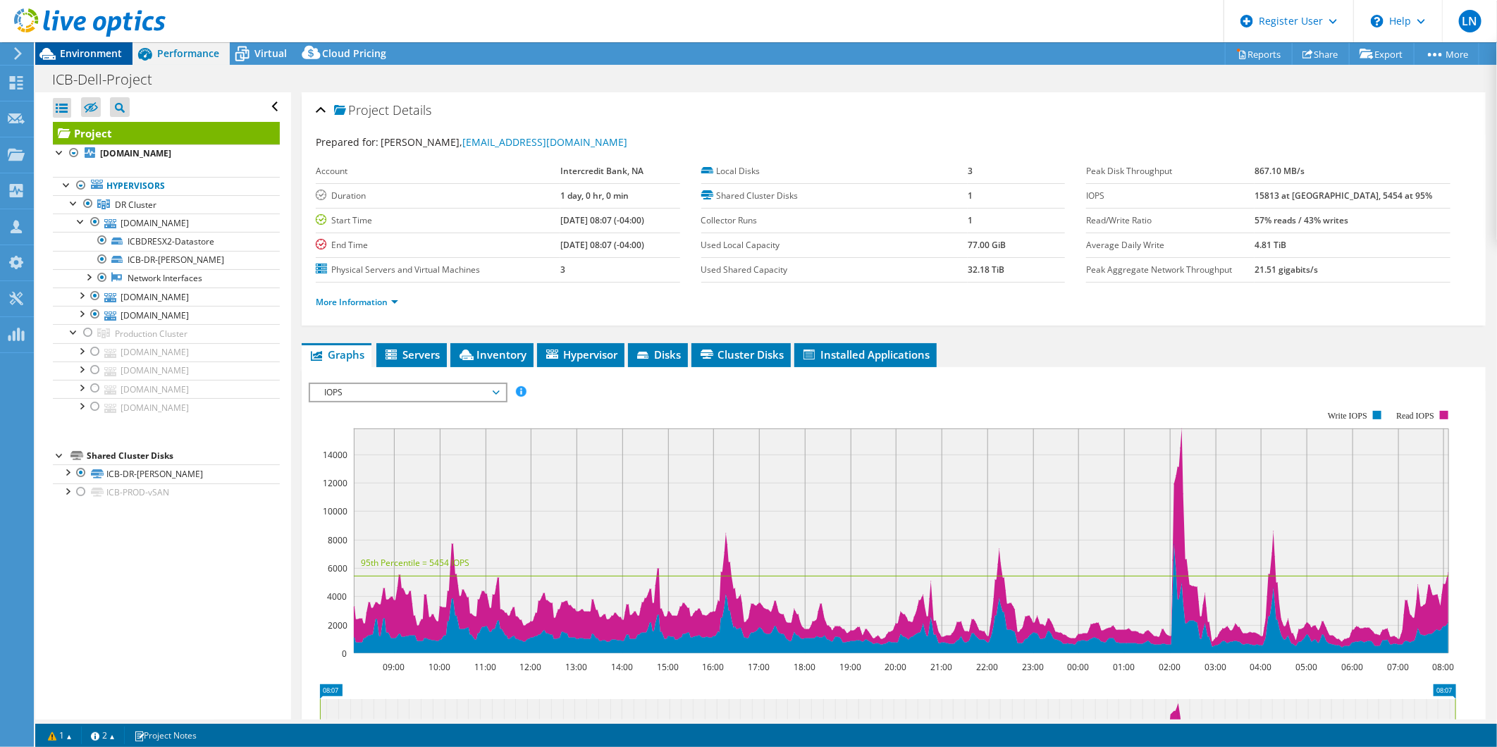
click at [94, 53] on span "Environment" at bounding box center [91, 53] width 62 height 13
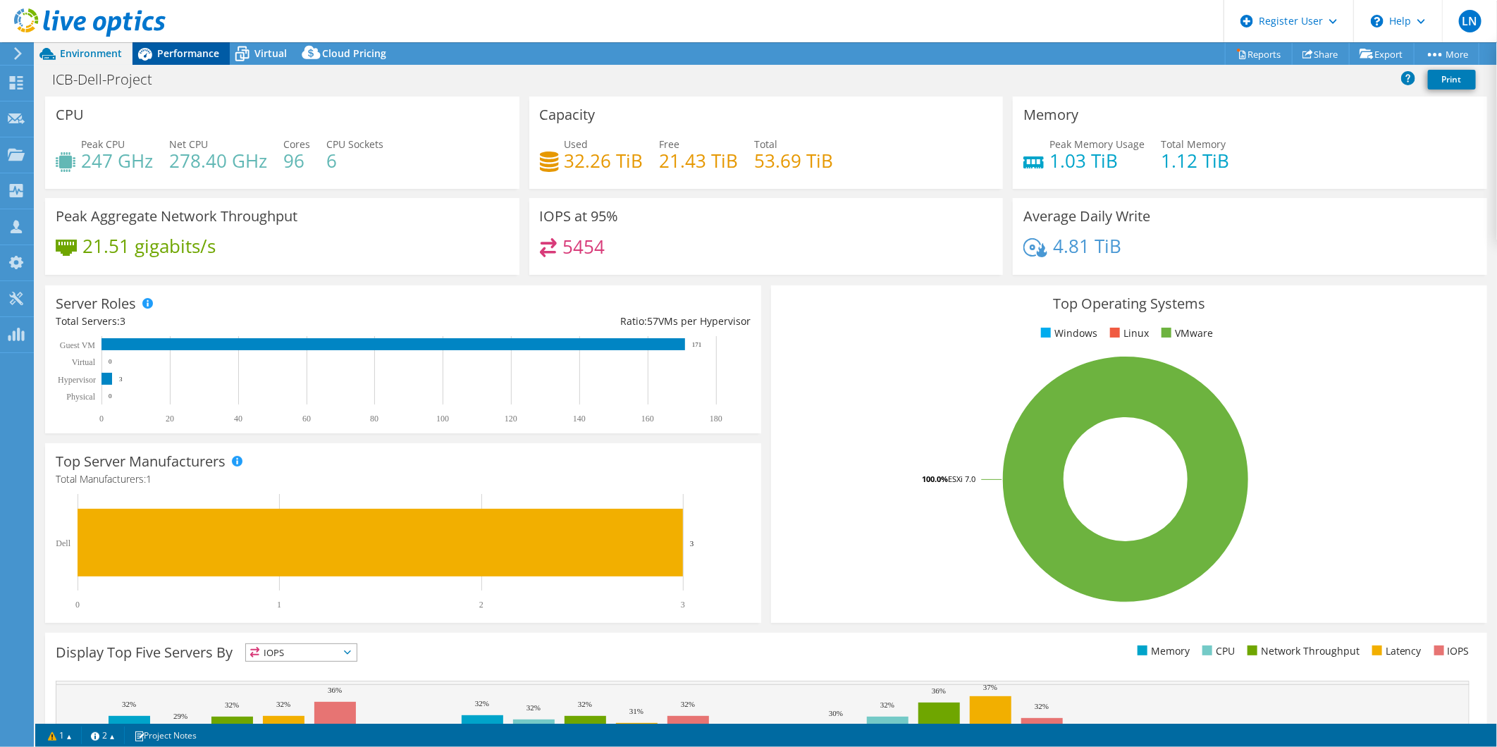
click at [172, 61] on div "Performance" at bounding box center [181, 53] width 97 height 23
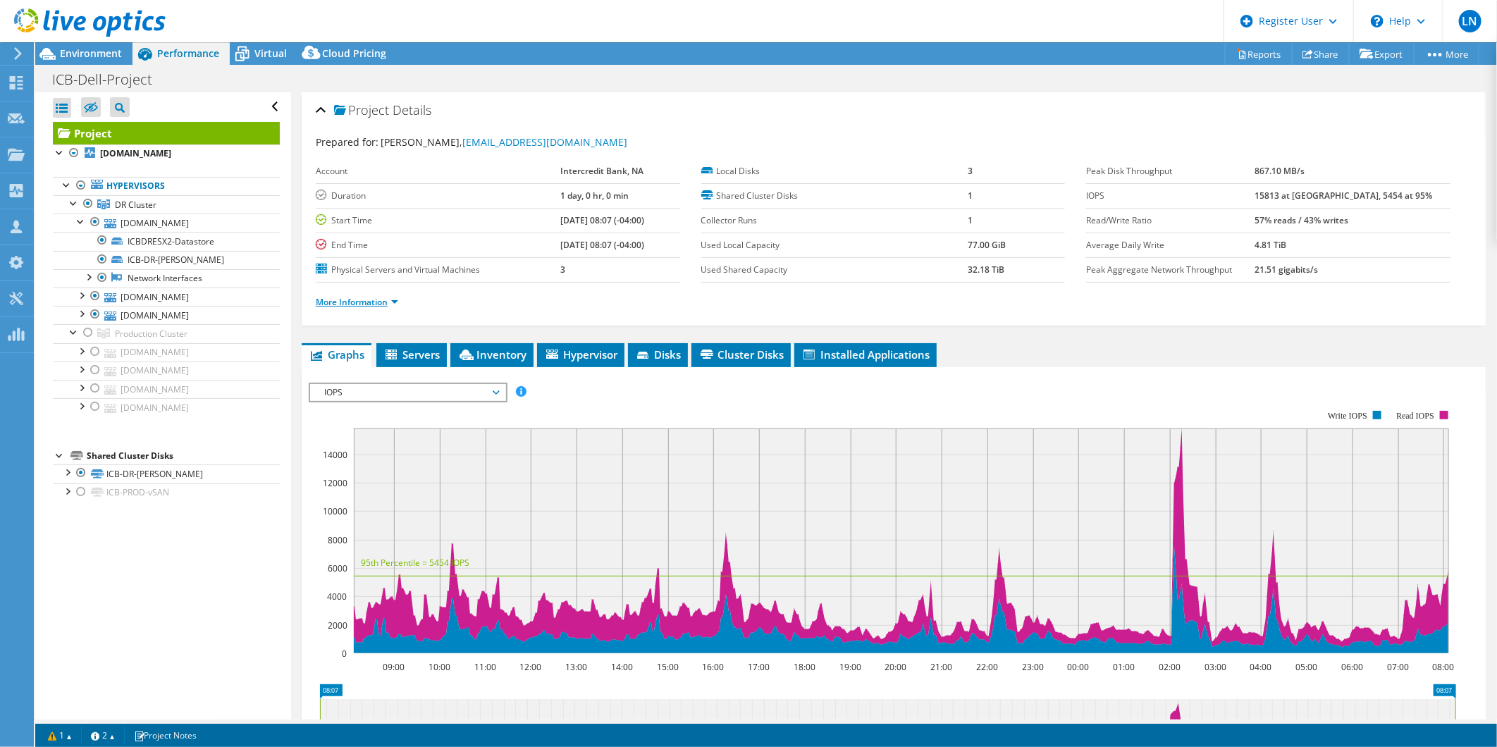
click at [397, 299] on link "More Information" at bounding box center [357, 302] width 82 height 12
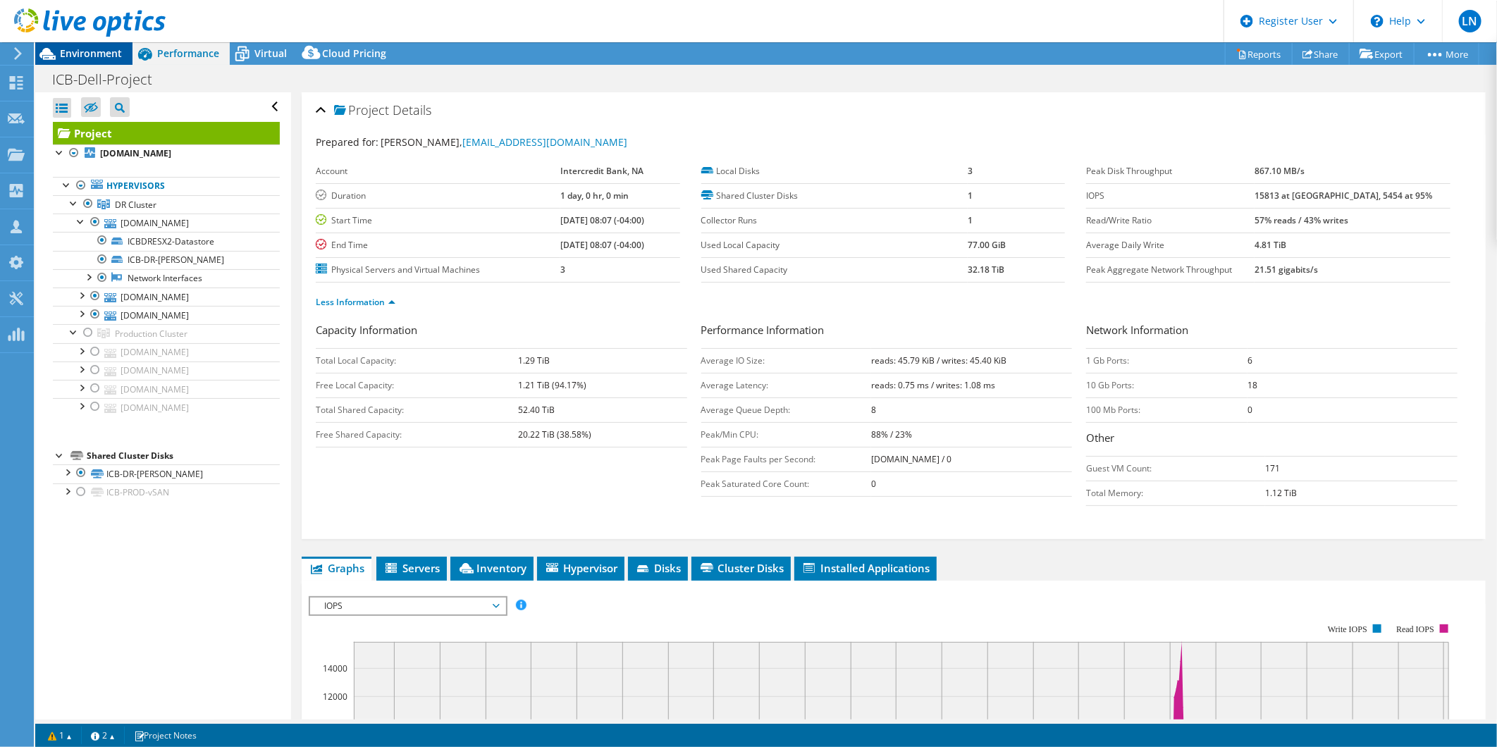
click at [90, 48] on span "Environment" at bounding box center [91, 53] width 62 height 13
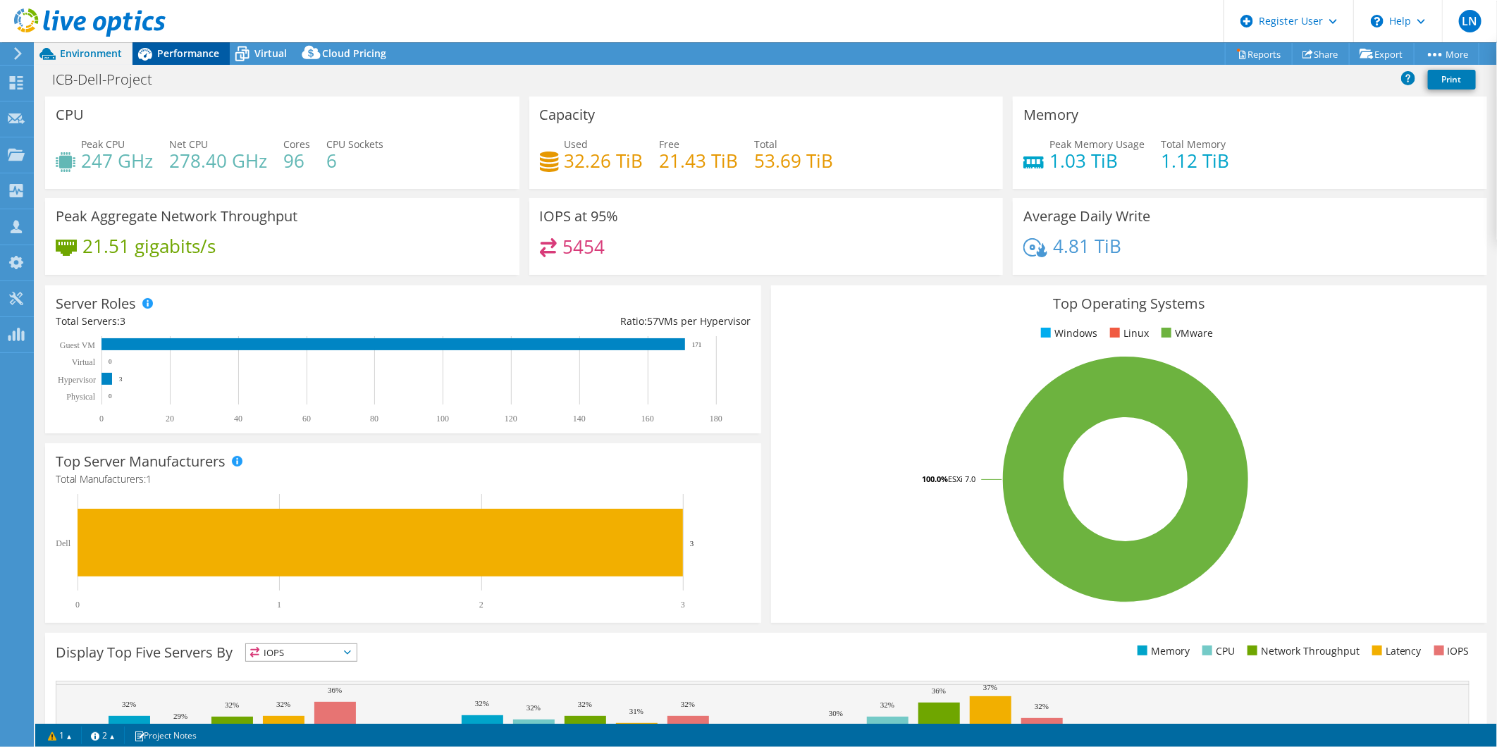
click at [186, 52] on span "Performance" at bounding box center [188, 53] width 62 height 13
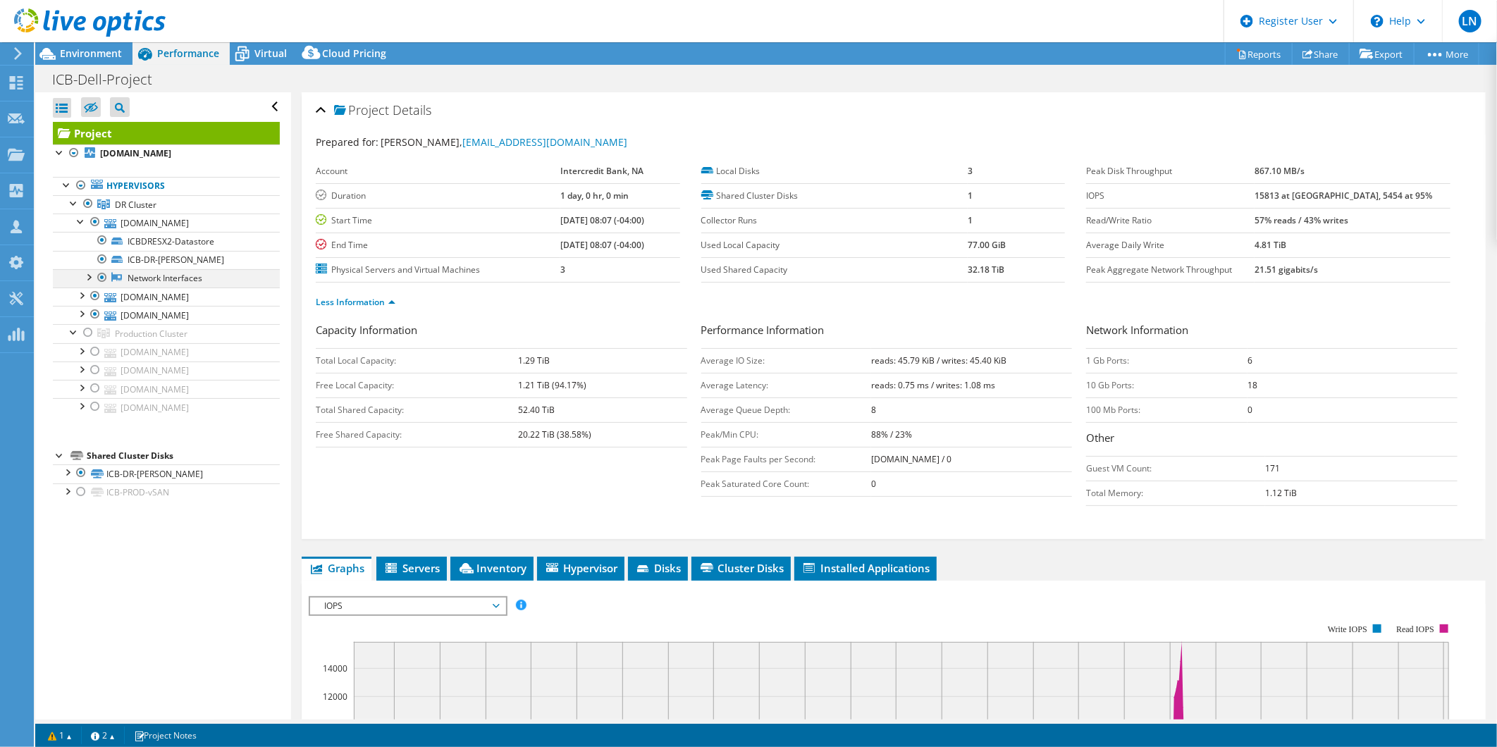
click at [92, 275] on div at bounding box center [88, 276] width 14 height 14
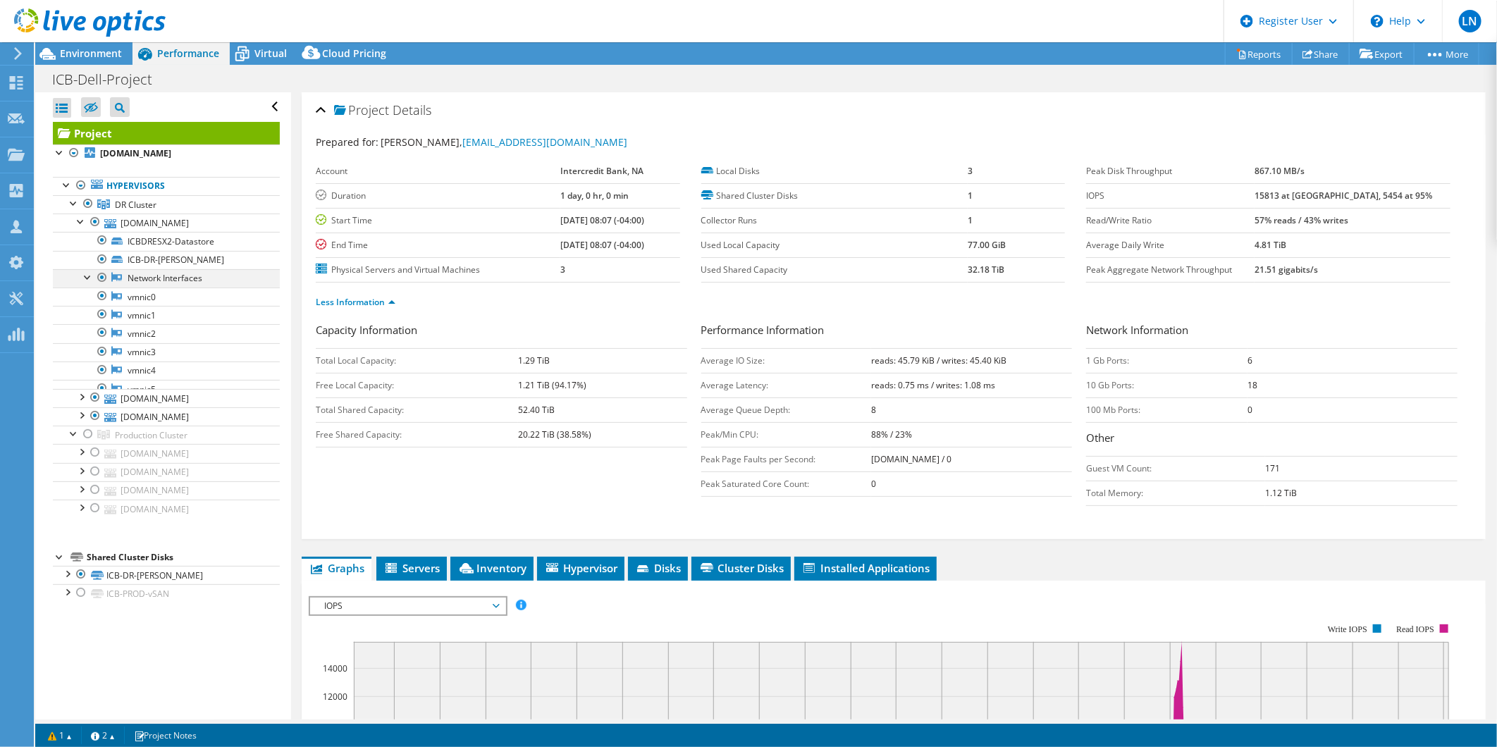
click at [92, 275] on div at bounding box center [88, 276] width 14 height 14
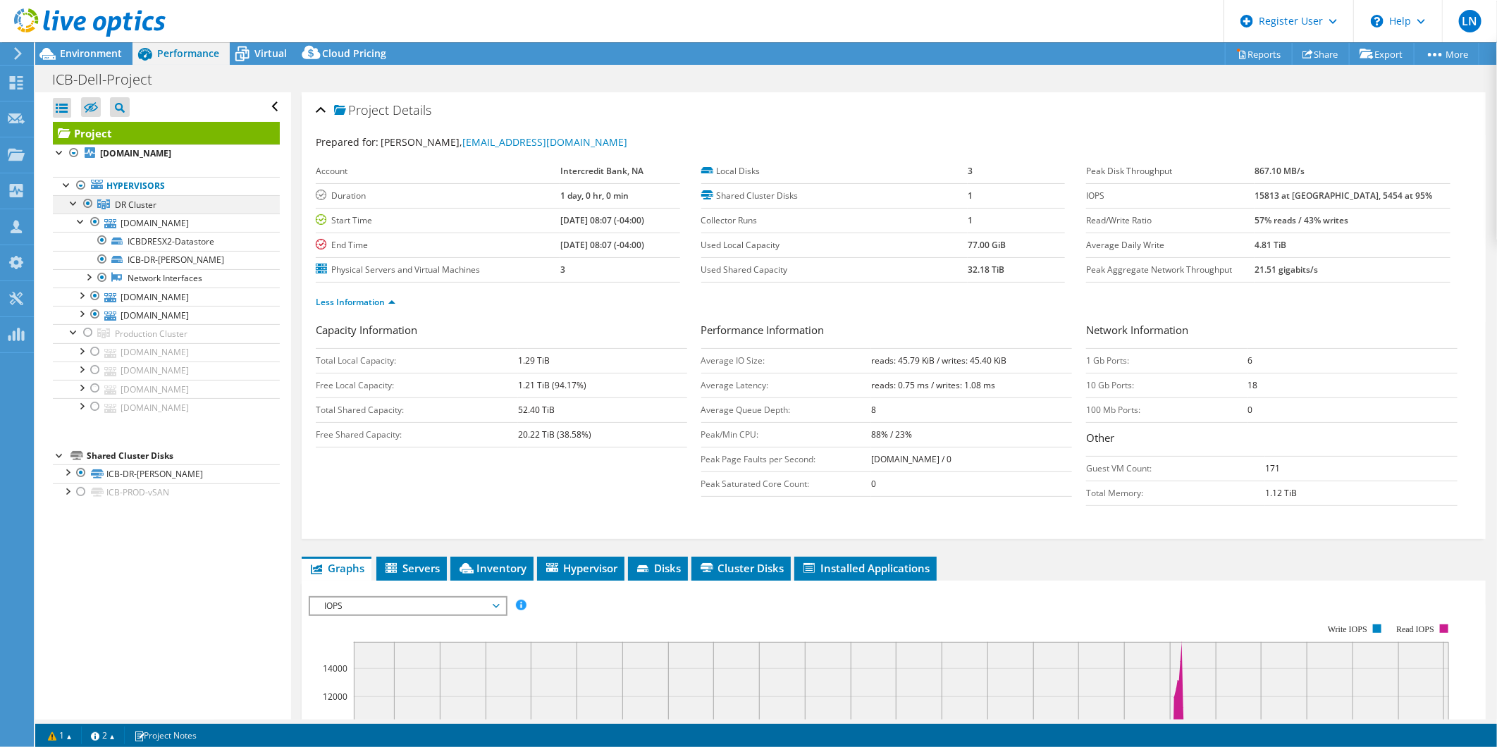
click at [88, 201] on div at bounding box center [88, 203] width 14 height 17
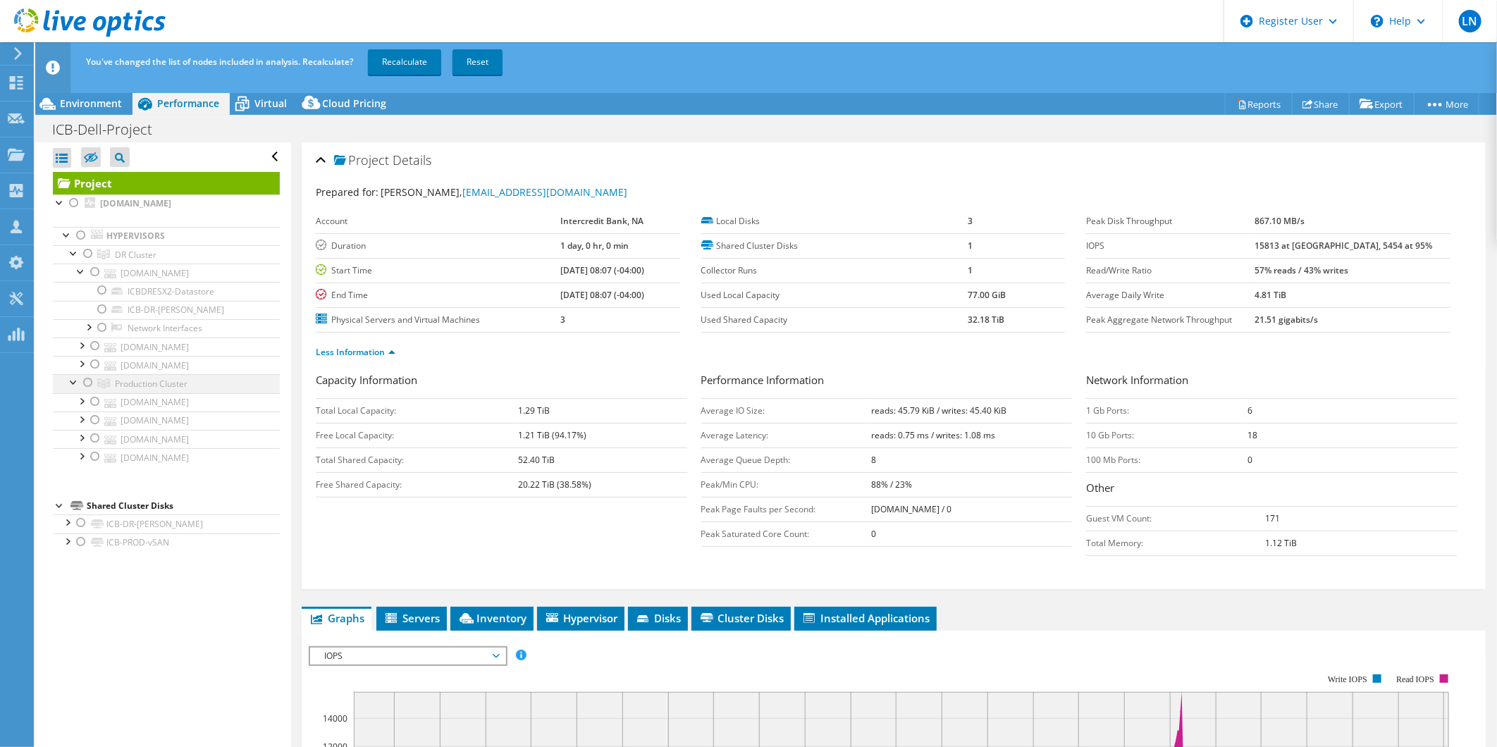
click at [86, 381] on div at bounding box center [88, 382] width 14 height 17
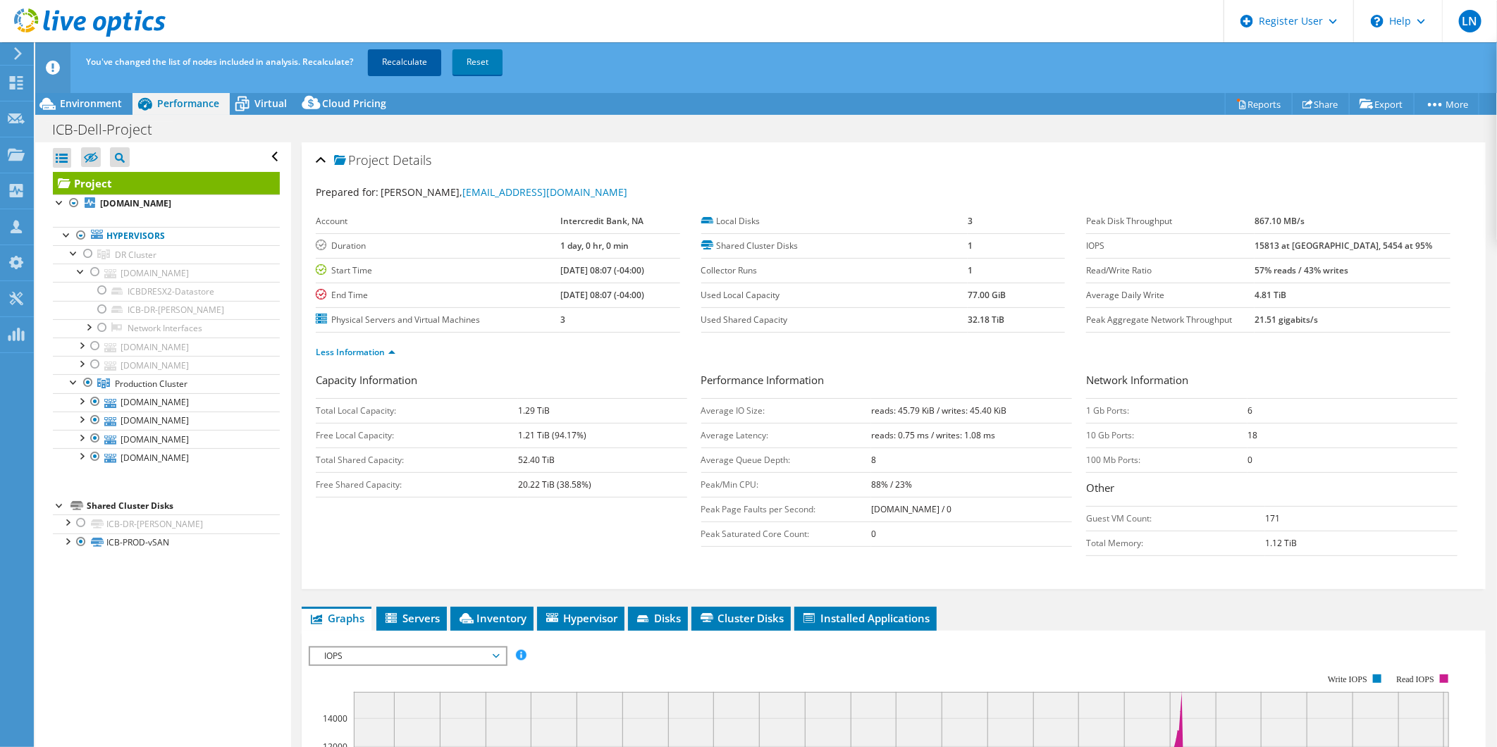
click at [393, 63] on link "Recalculate" at bounding box center [404, 61] width 73 height 25
click at [316, 520] on div "Capacity Information Total Local Capacity: 1.29 TiB Free Local Capacity: 1.21 T…" at bounding box center [894, 467] width 1156 height 191
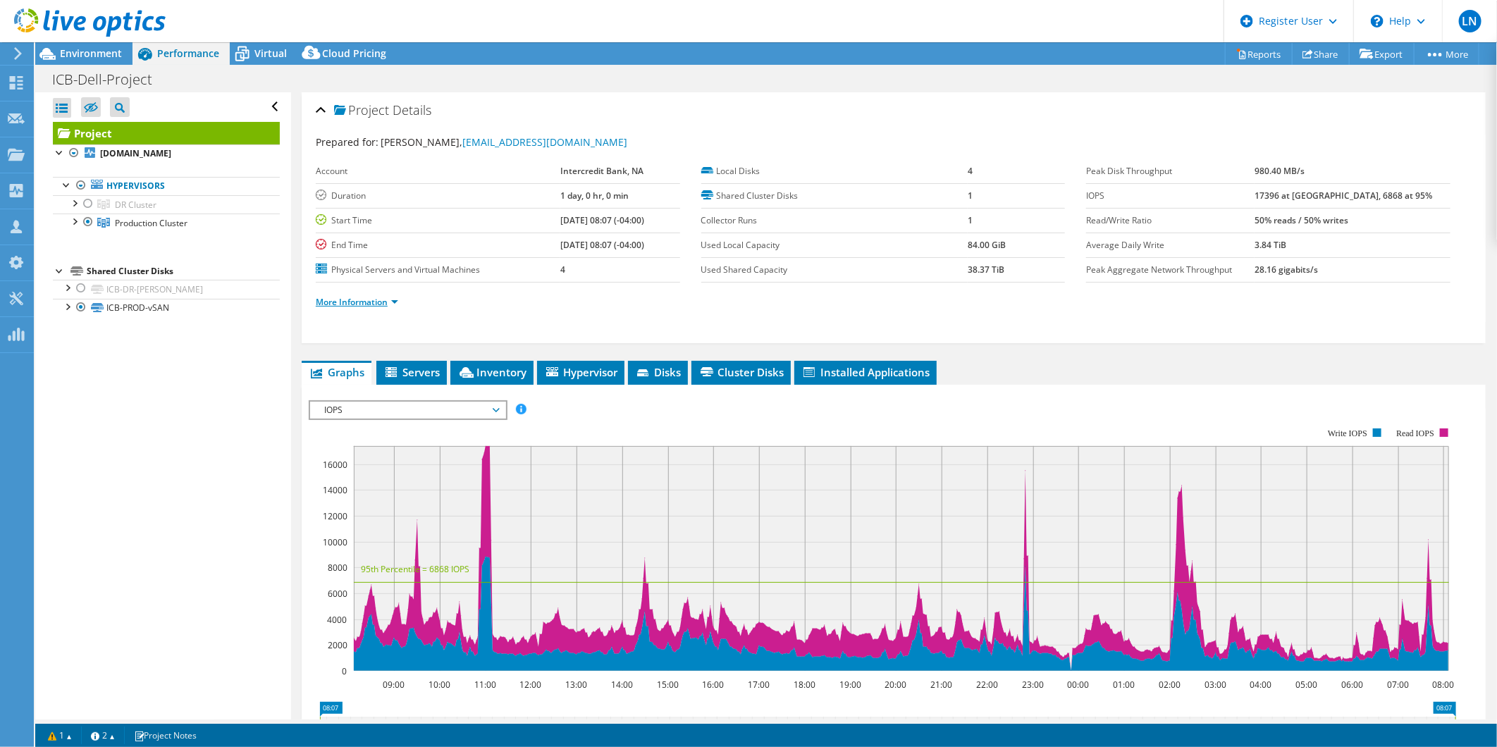
click at [351, 302] on link "More Information" at bounding box center [357, 302] width 82 height 12
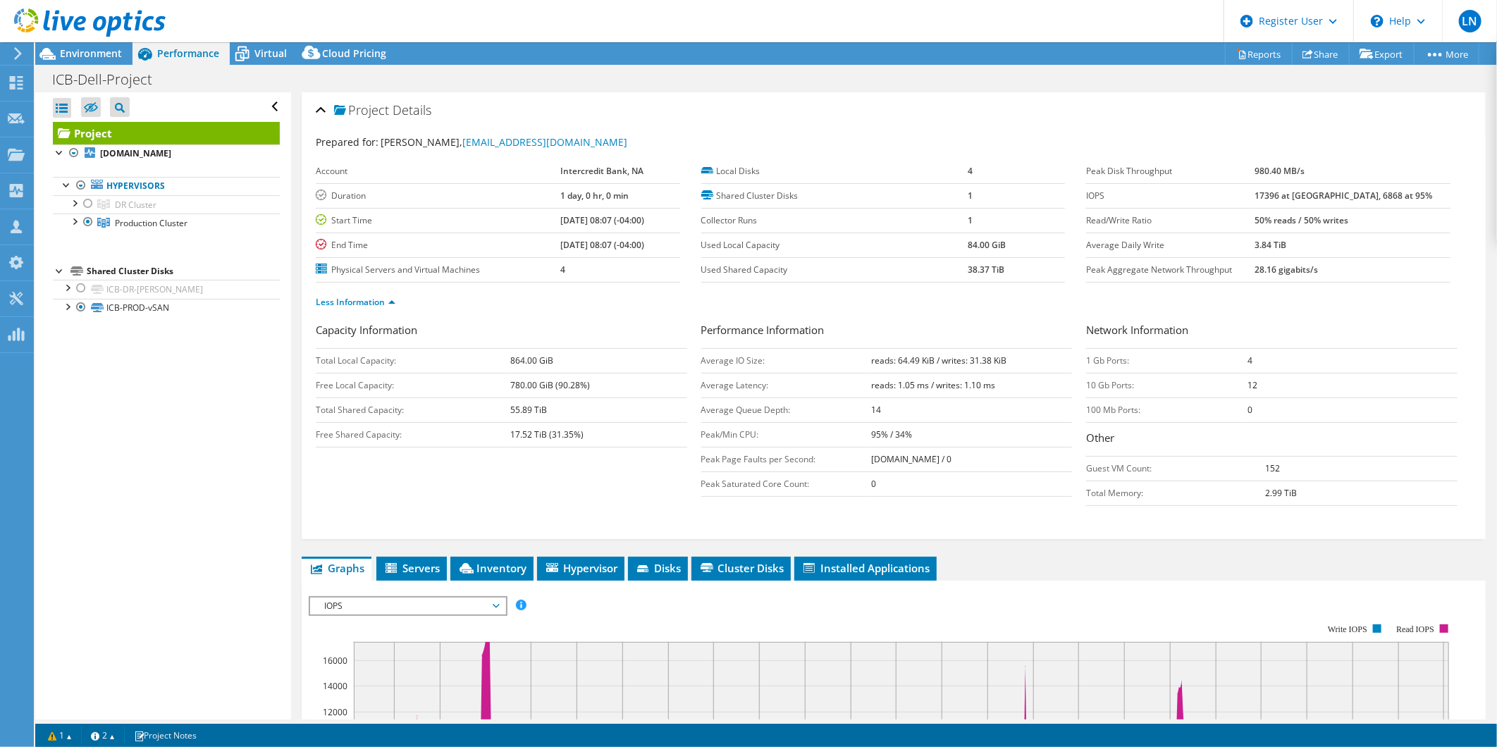
click at [295, 340] on div "Project Details Prepared for: Yoan Diaz, ydiaz@intercreditbank.com Account Inte…" at bounding box center [893, 633] width 1205 height 1083
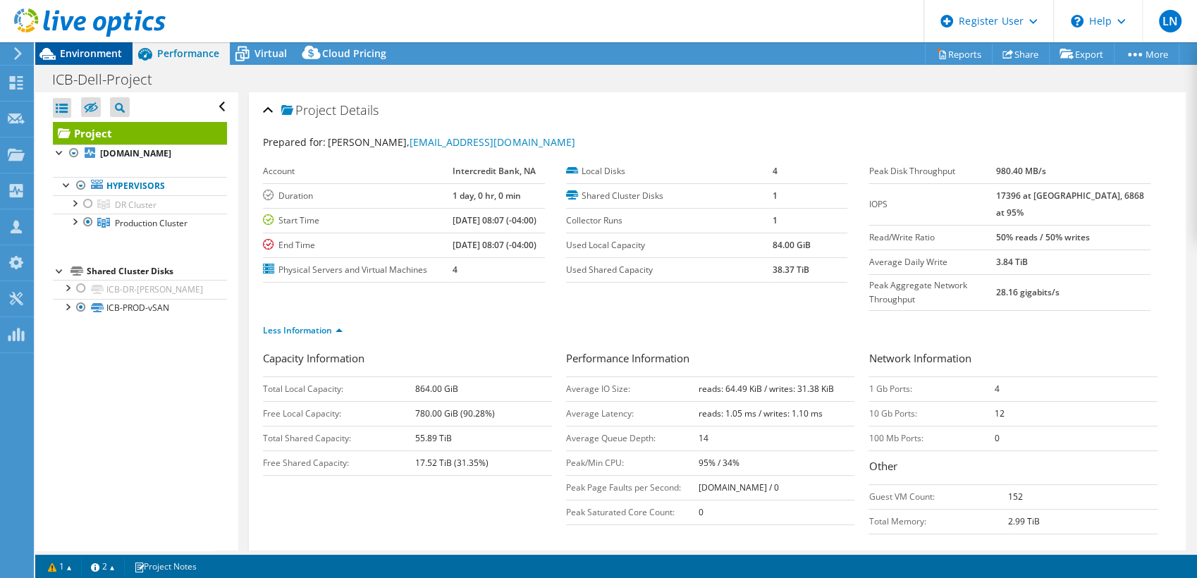
click at [99, 50] on span "Environment" at bounding box center [91, 53] width 62 height 13
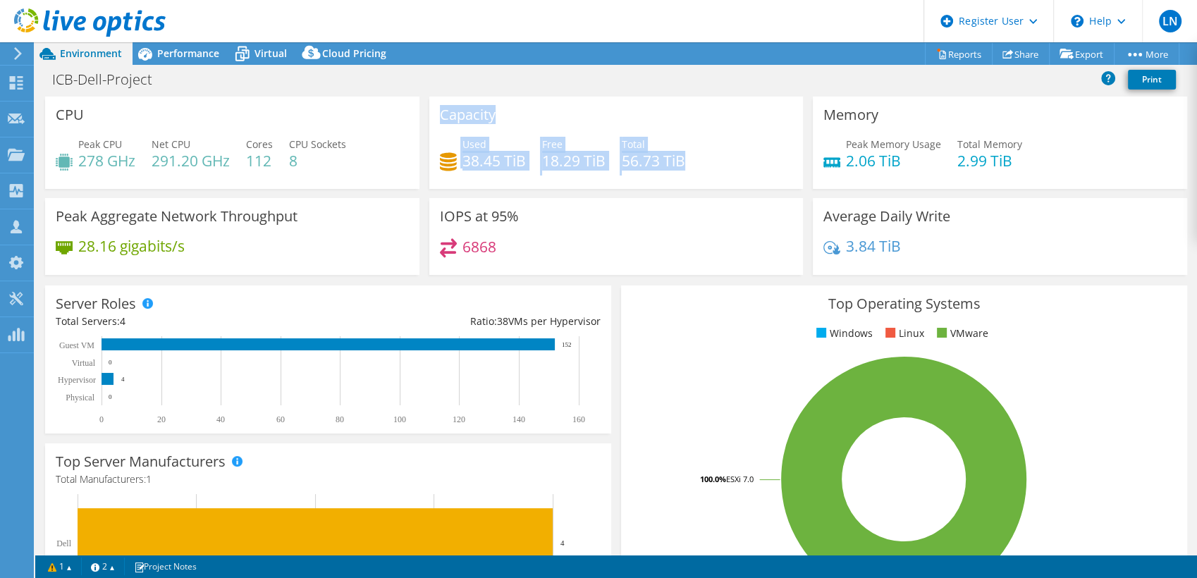
drag, startPoint x: 439, startPoint y: 116, endPoint x: 694, endPoint y: 159, distance: 258.7
click at [694, 159] on div "Capacity Used 38.45 TiB Free 18.29 TiB Total 56.73 TiB" at bounding box center [616, 143] width 374 height 92
copy div "Capacity Used 38.45 TiB Free 18.29 TiB Total 56.73 TiB"
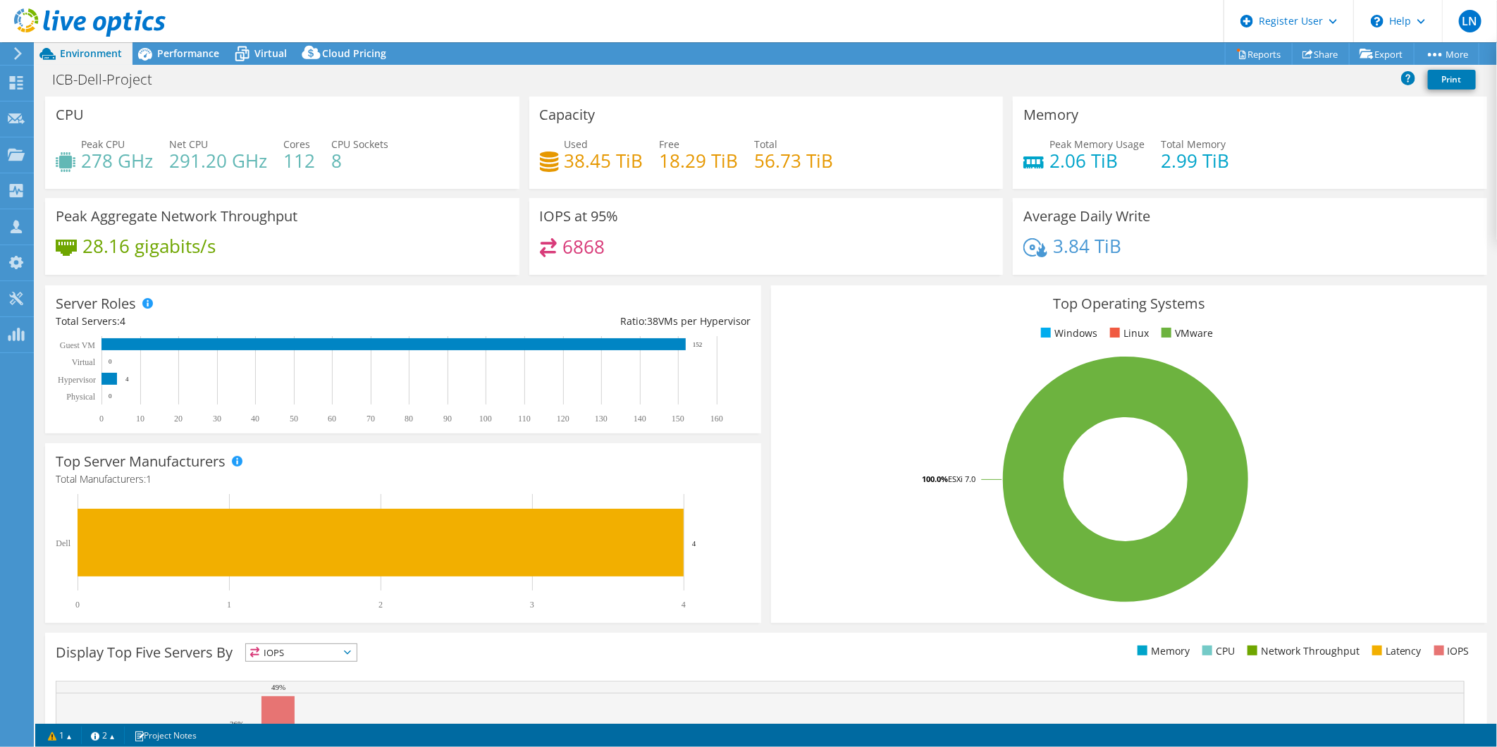
click at [506, 72] on div "ICB-Dell-Project Print" at bounding box center [766, 79] width 1462 height 26
click at [174, 53] on span "Performance" at bounding box center [188, 53] width 62 height 13
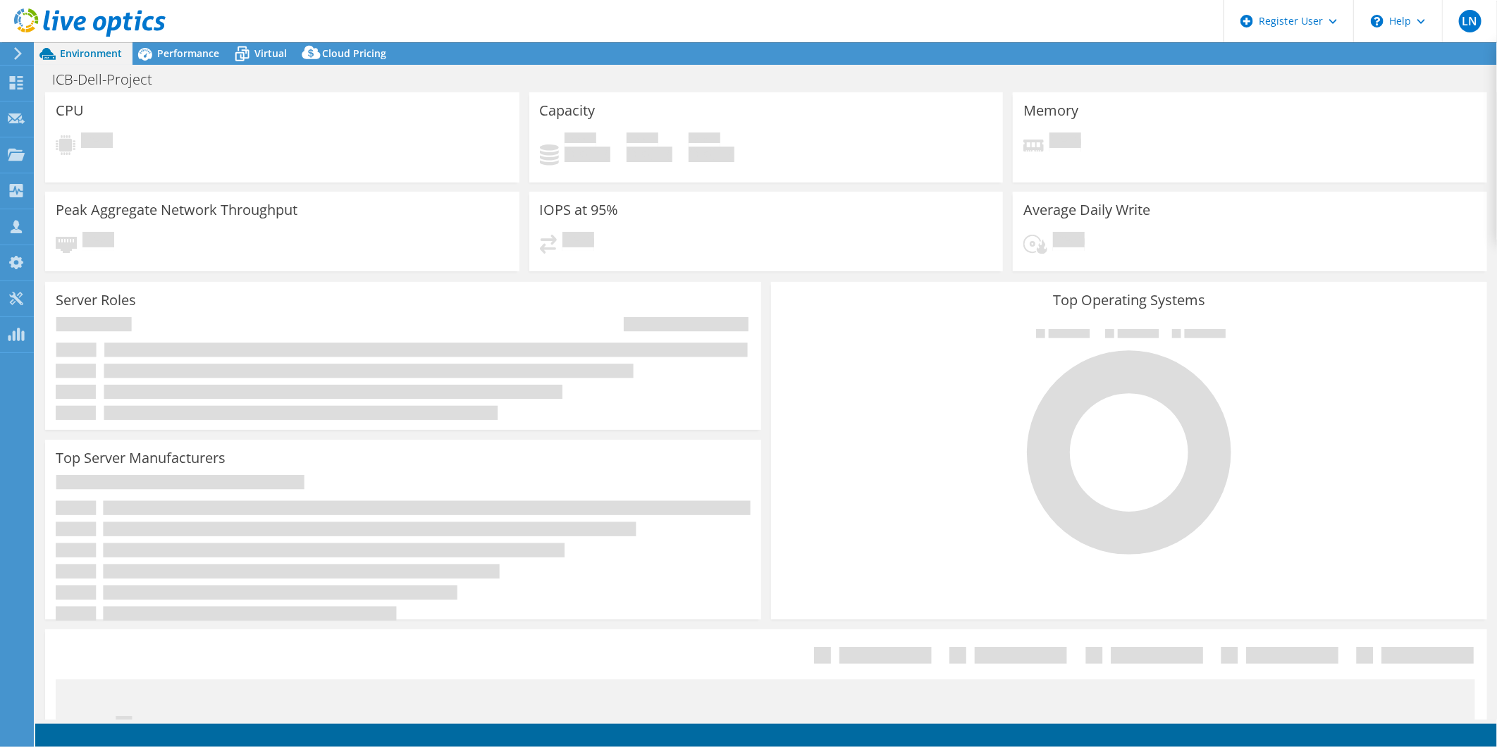
select select "USD"
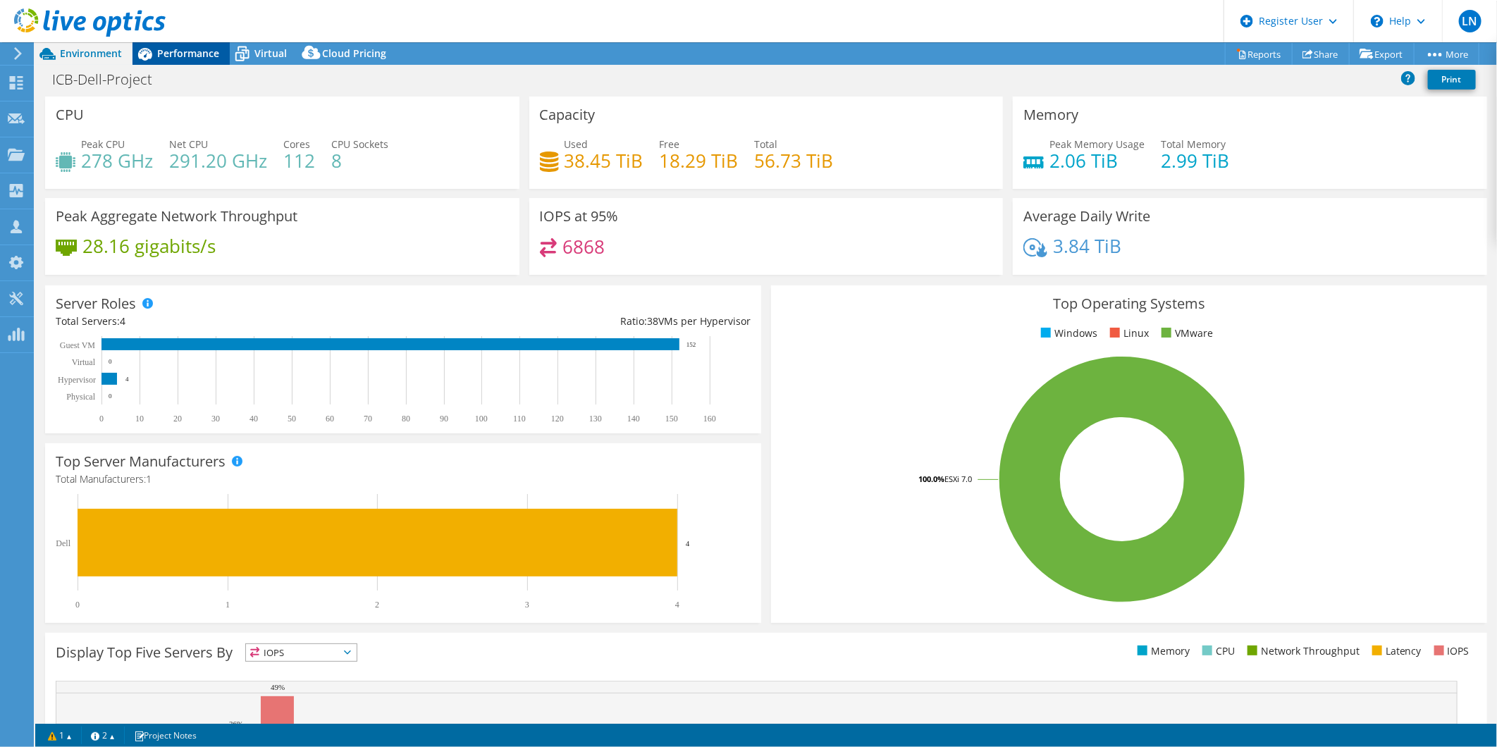
click at [197, 47] on span "Performance" at bounding box center [188, 53] width 62 height 13
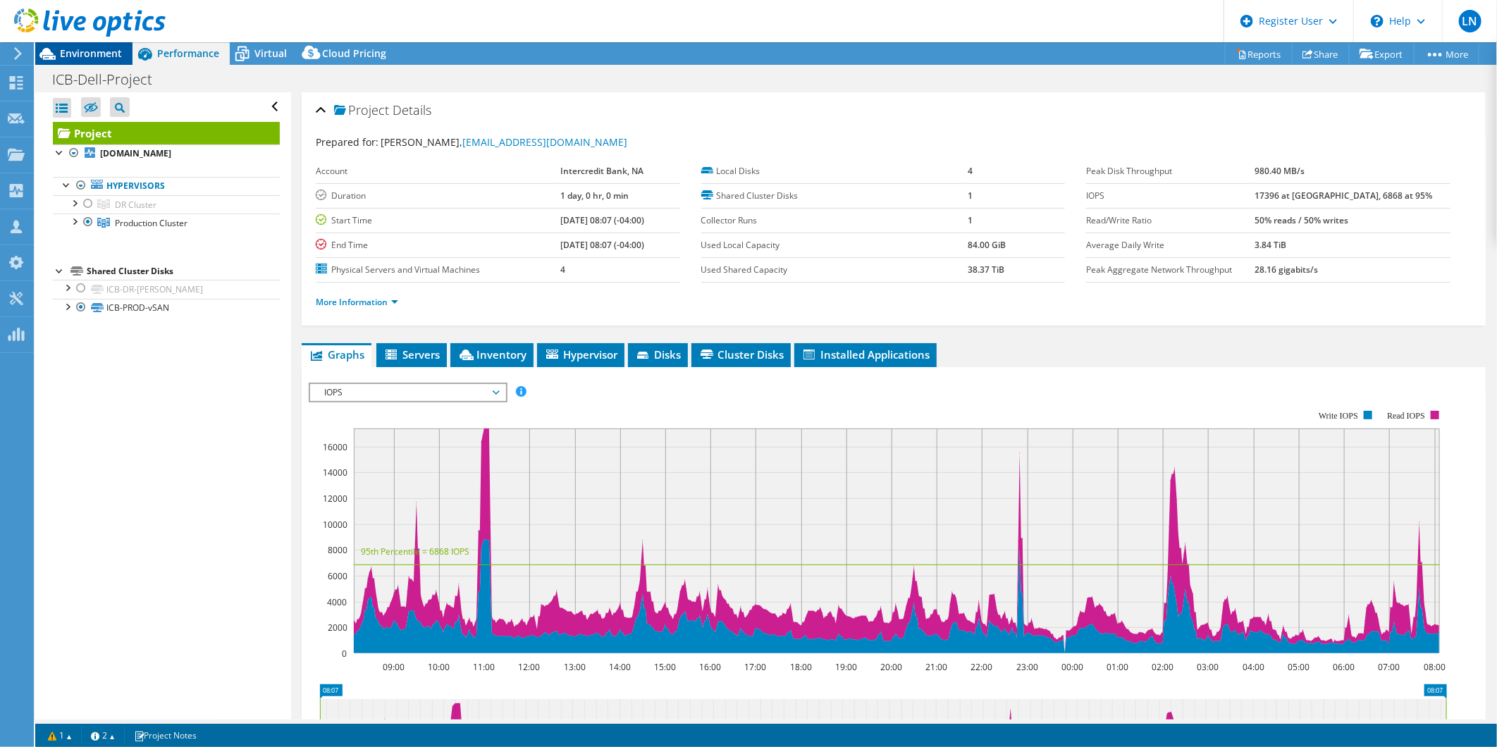
click at [55, 52] on icon at bounding box center [47, 54] width 25 height 25
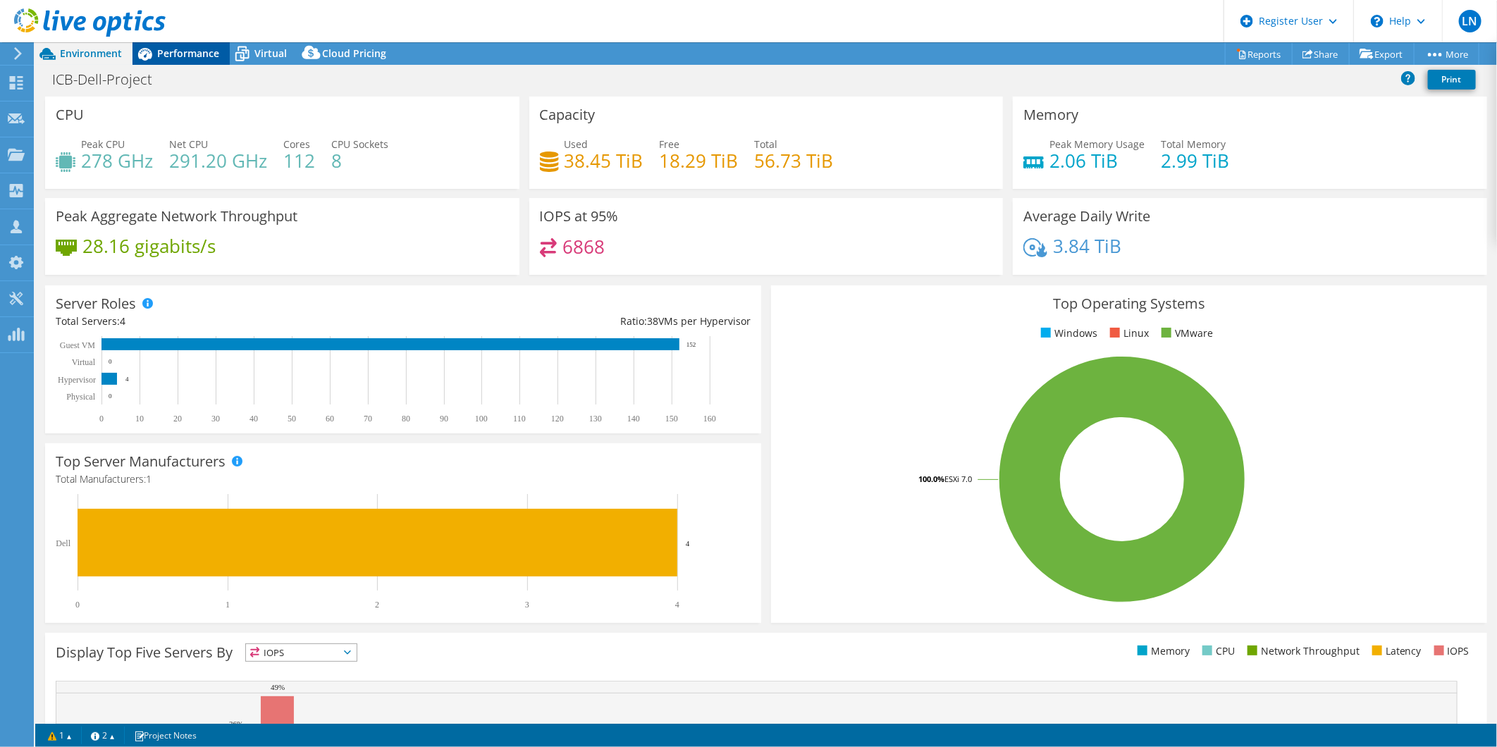
click at [183, 52] on span "Performance" at bounding box center [188, 53] width 62 height 13
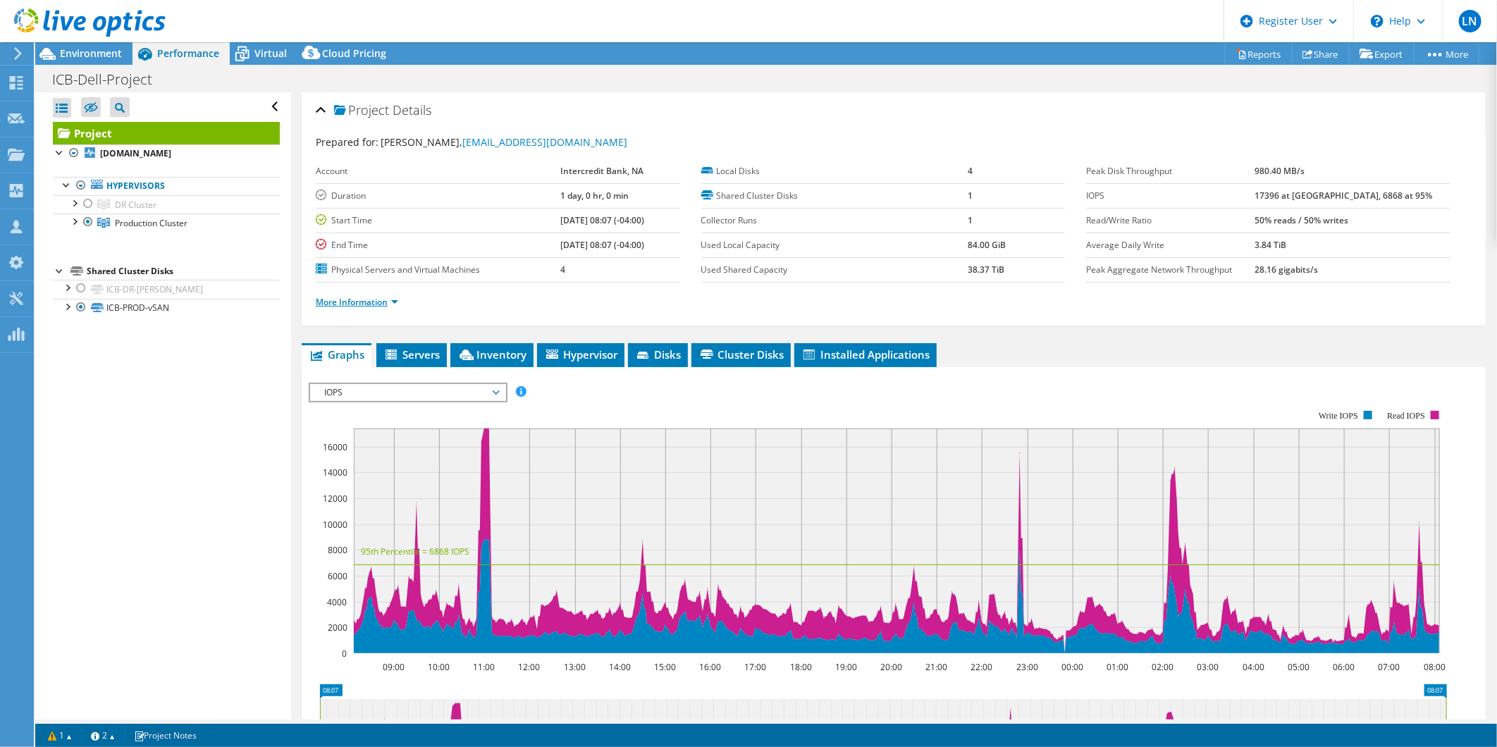
click at [357, 302] on link "More Information" at bounding box center [357, 302] width 82 height 12
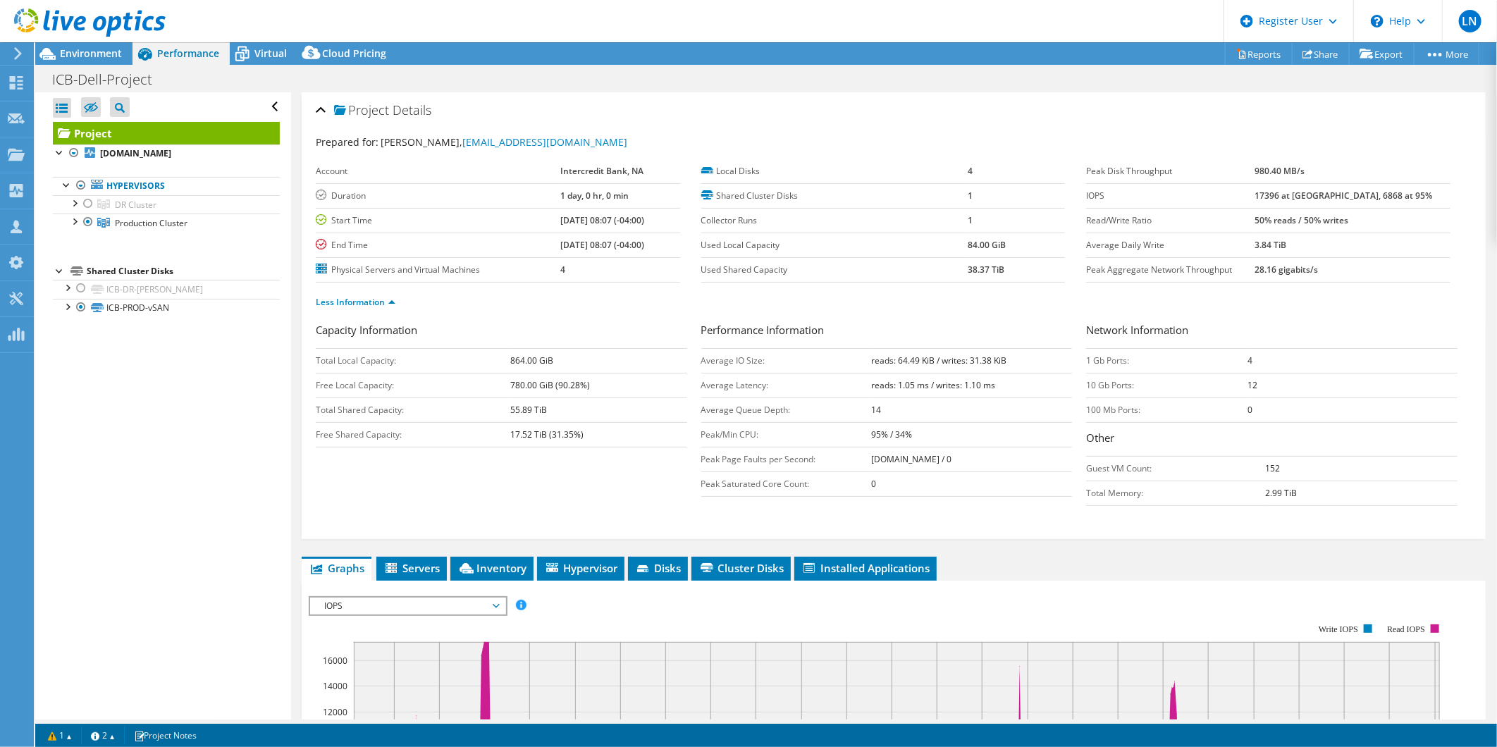
click at [1300, 198] on b "17396 at Peak, 6868 at 95%" at bounding box center [1344, 196] width 178 height 12
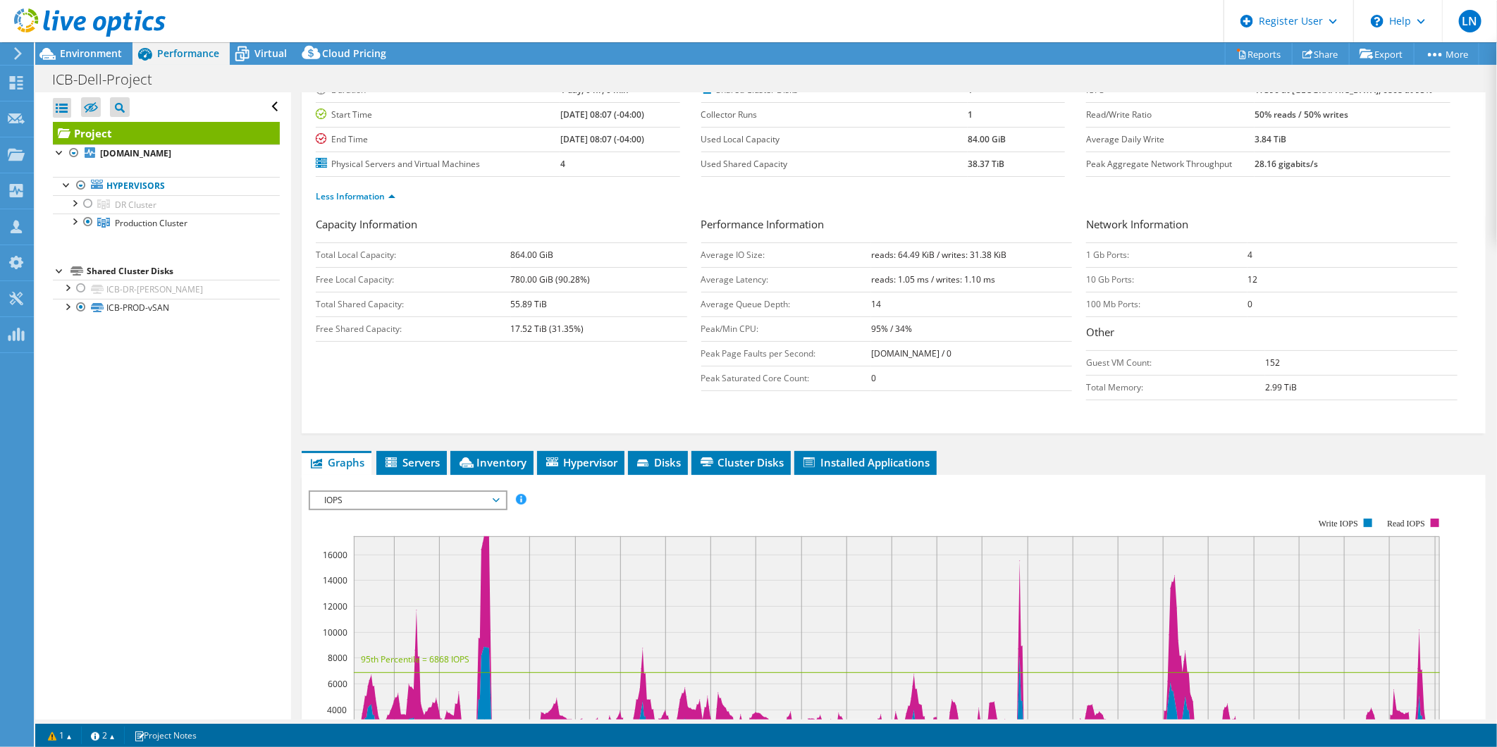
scroll to position [391, 0]
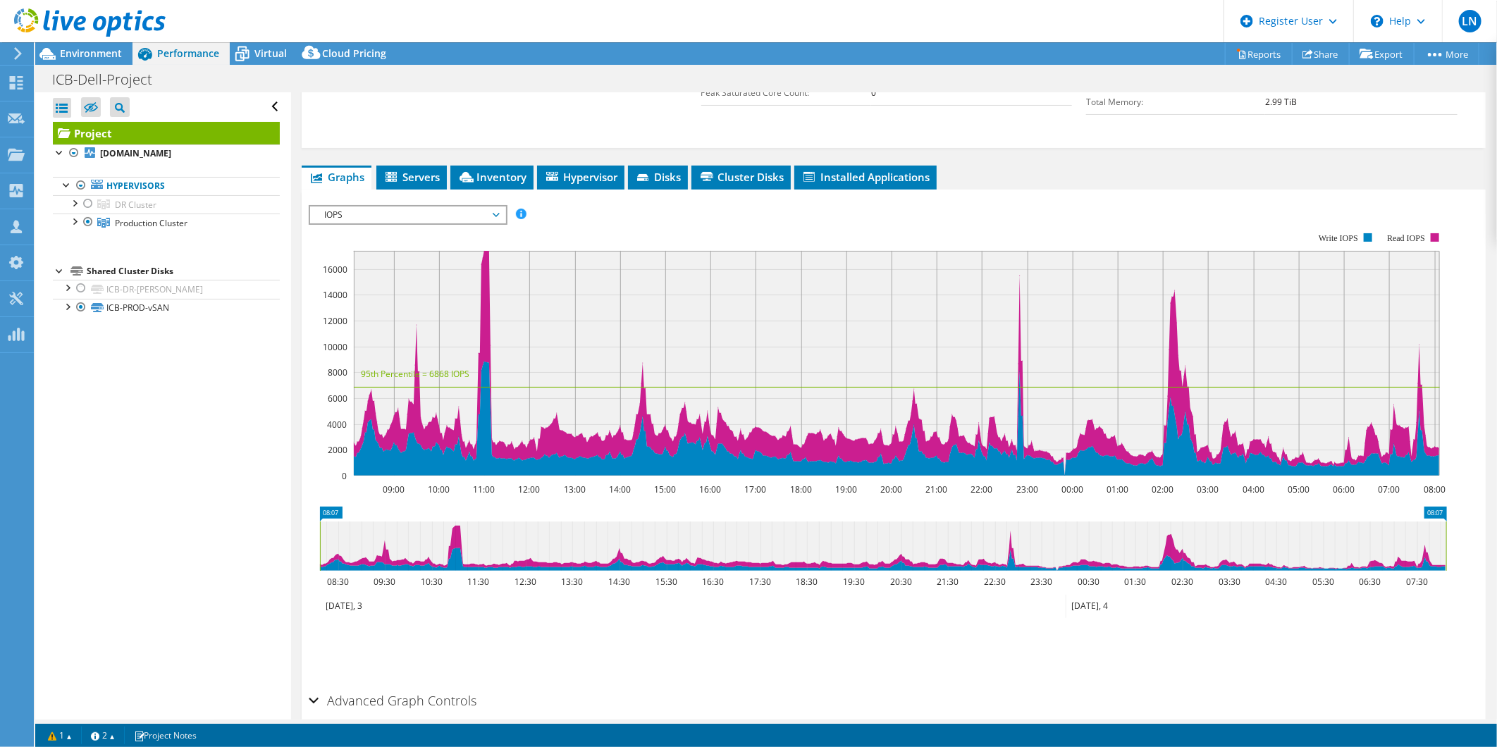
click at [370, 214] on span "IOPS" at bounding box center [407, 215] width 181 height 17
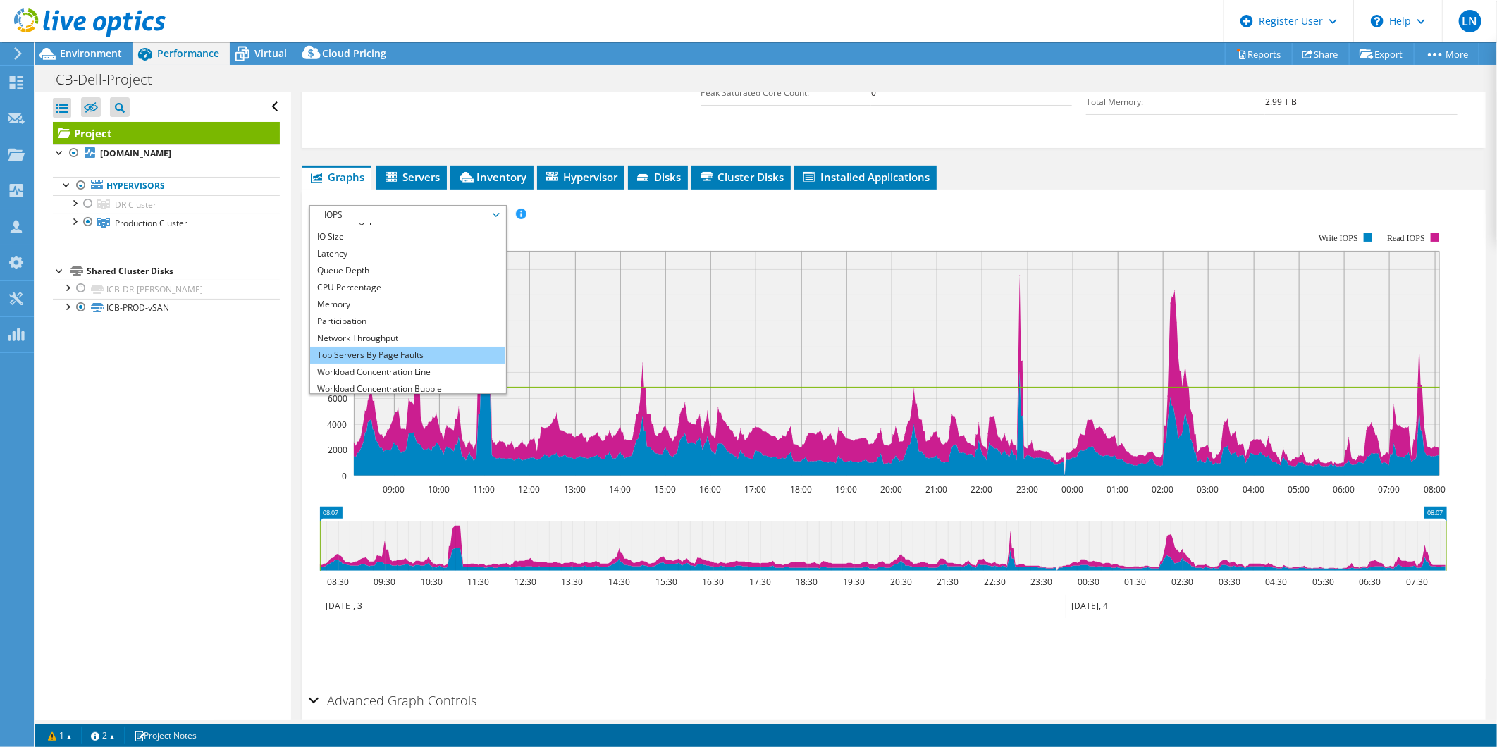
scroll to position [0, 0]
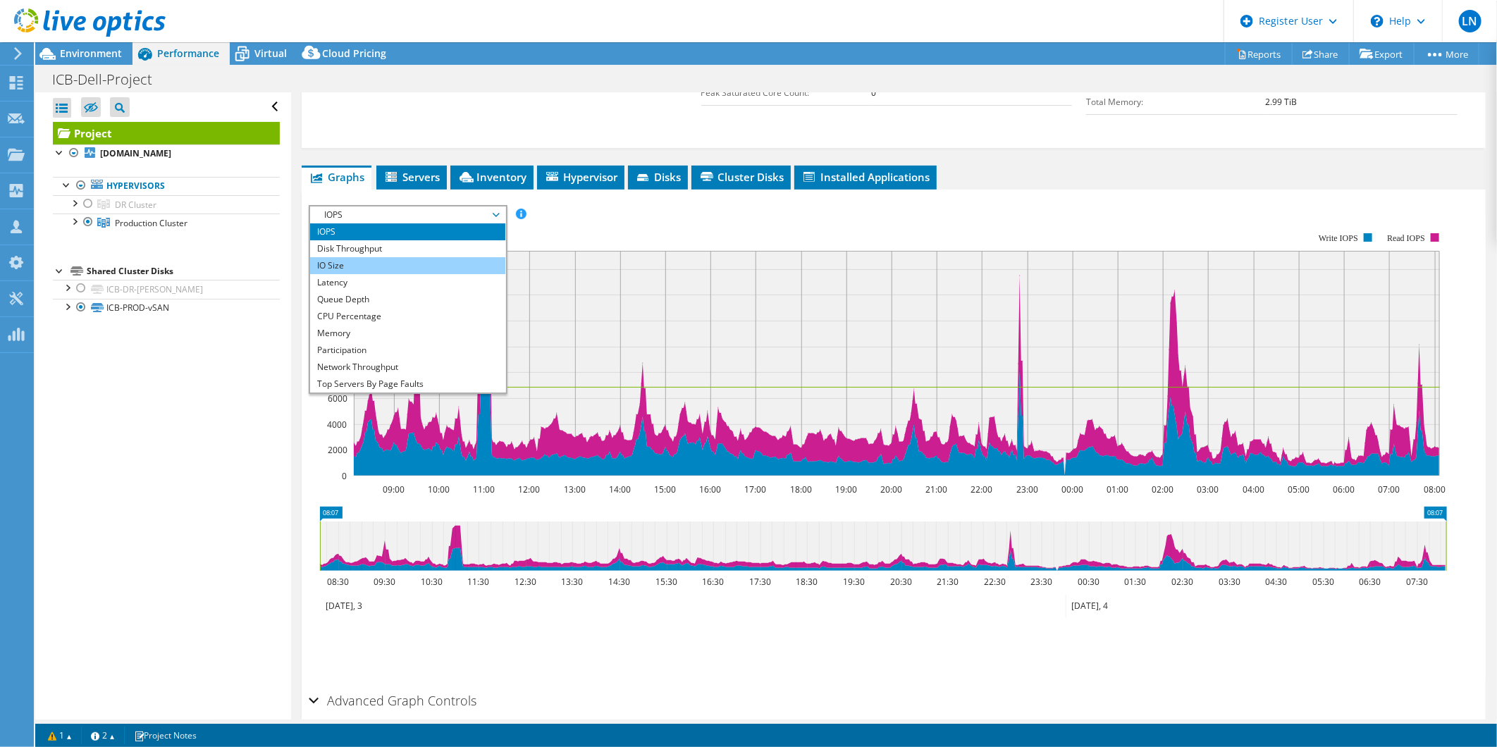
click at [417, 262] on li "IO Size" at bounding box center [407, 265] width 195 height 17
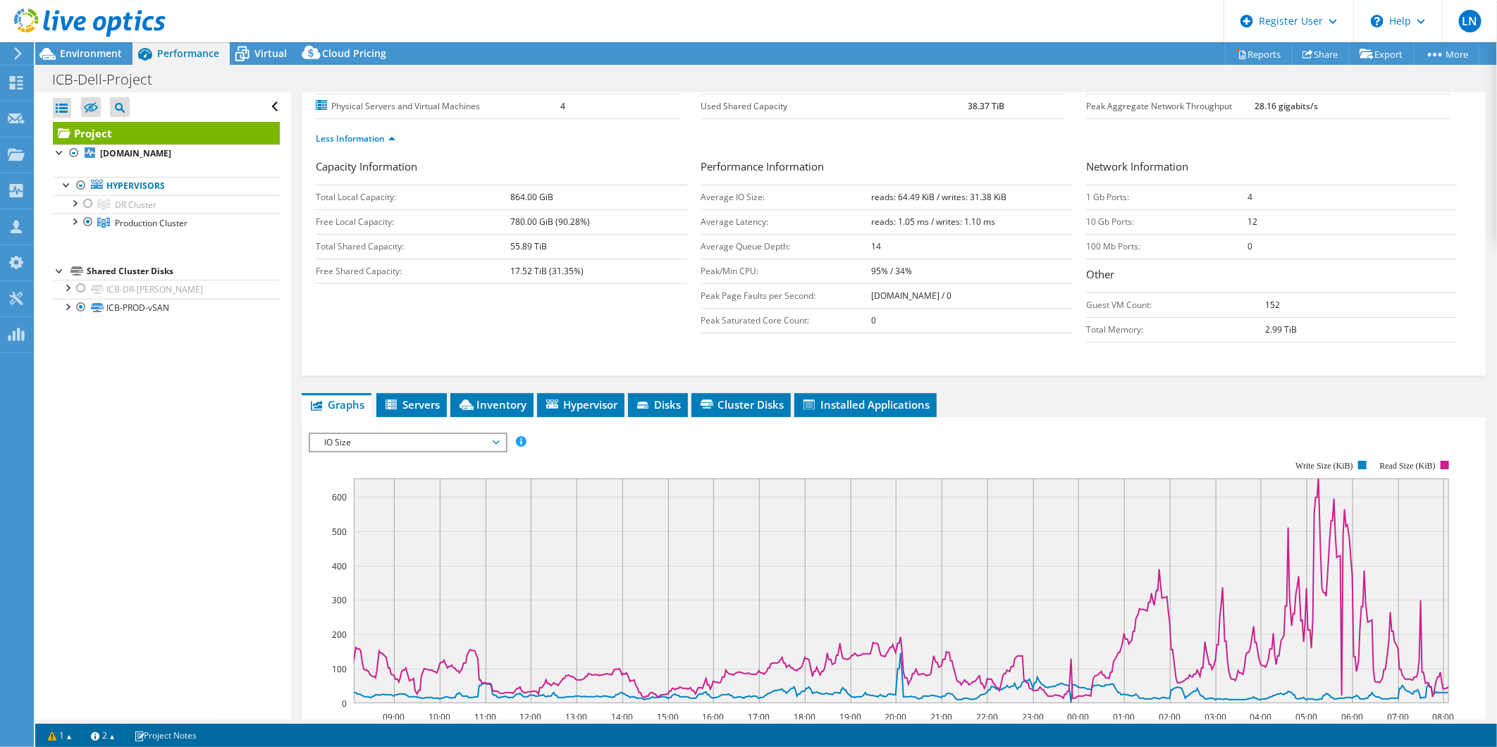
scroll to position [156, 0]
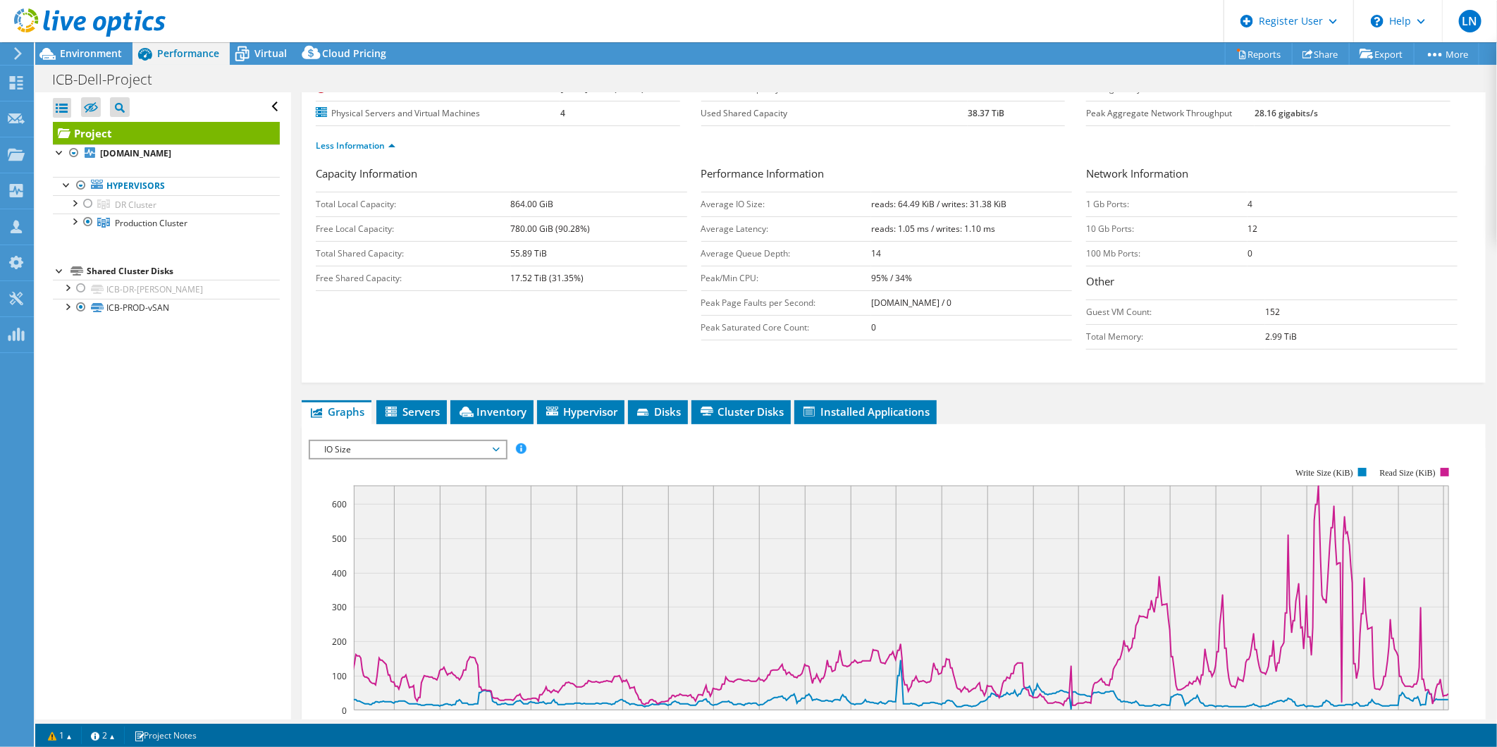
click at [994, 350] on div "Capacity Information Total Local Capacity: 864.00 GiB Free Local Capacity: 780.…" at bounding box center [894, 261] width 1156 height 191
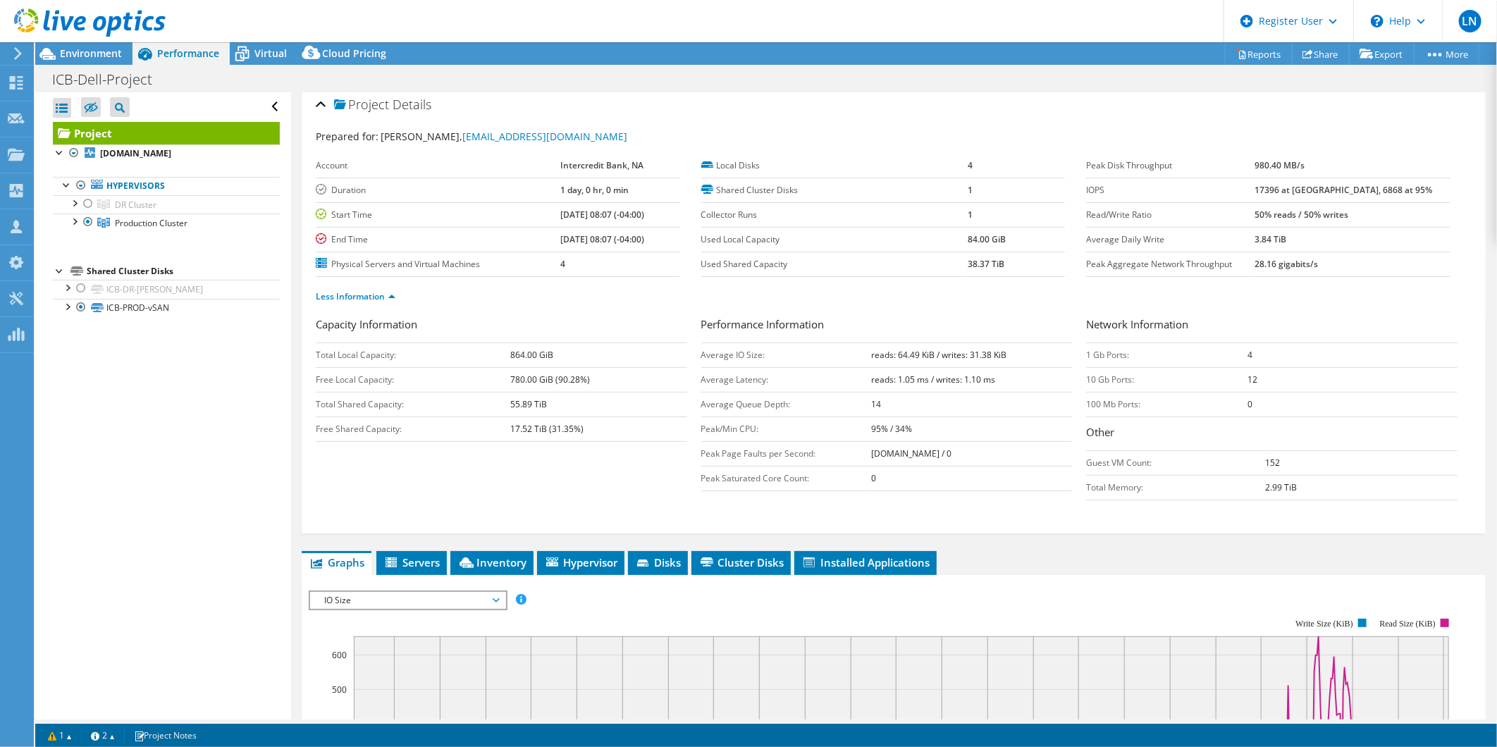
scroll to position [0, 0]
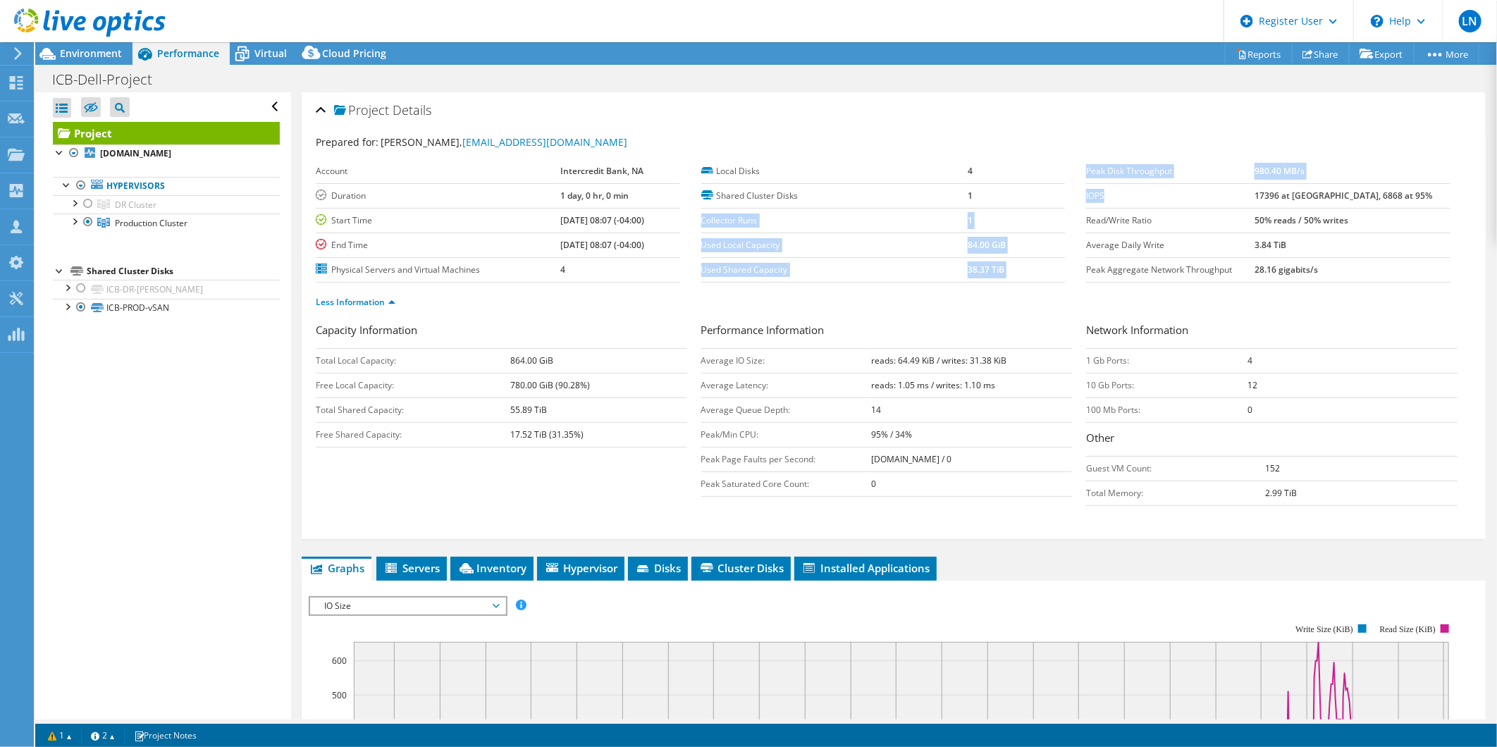
drag, startPoint x: 1116, startPoint y: 197, endPoint x: 1038, endPoint y: 197, distance: 78.2
click at [1038, 197] on section "Prepared for: Yoan Diaz, ydiaz@intercreditbank.com Account Intercredit Bank, NA…" at bounding box center [894, 229] width 1156 height 188
drag, startPoint x: 1038, startPoint y: 197, endPoint x: 1112, endPoint y: 191, distance: 74.3
click at [1112, 191] on label "IOPS" at bounding box center [1170, 196] width 168 height 14
click at [1457, 160] on div "Peak Disk Throughput 980.40 MB/s IOPS 17396 at Peak, 6868 at 95% Read/Write Rat…" at bounding box center [1279, 220] width 386 height 123
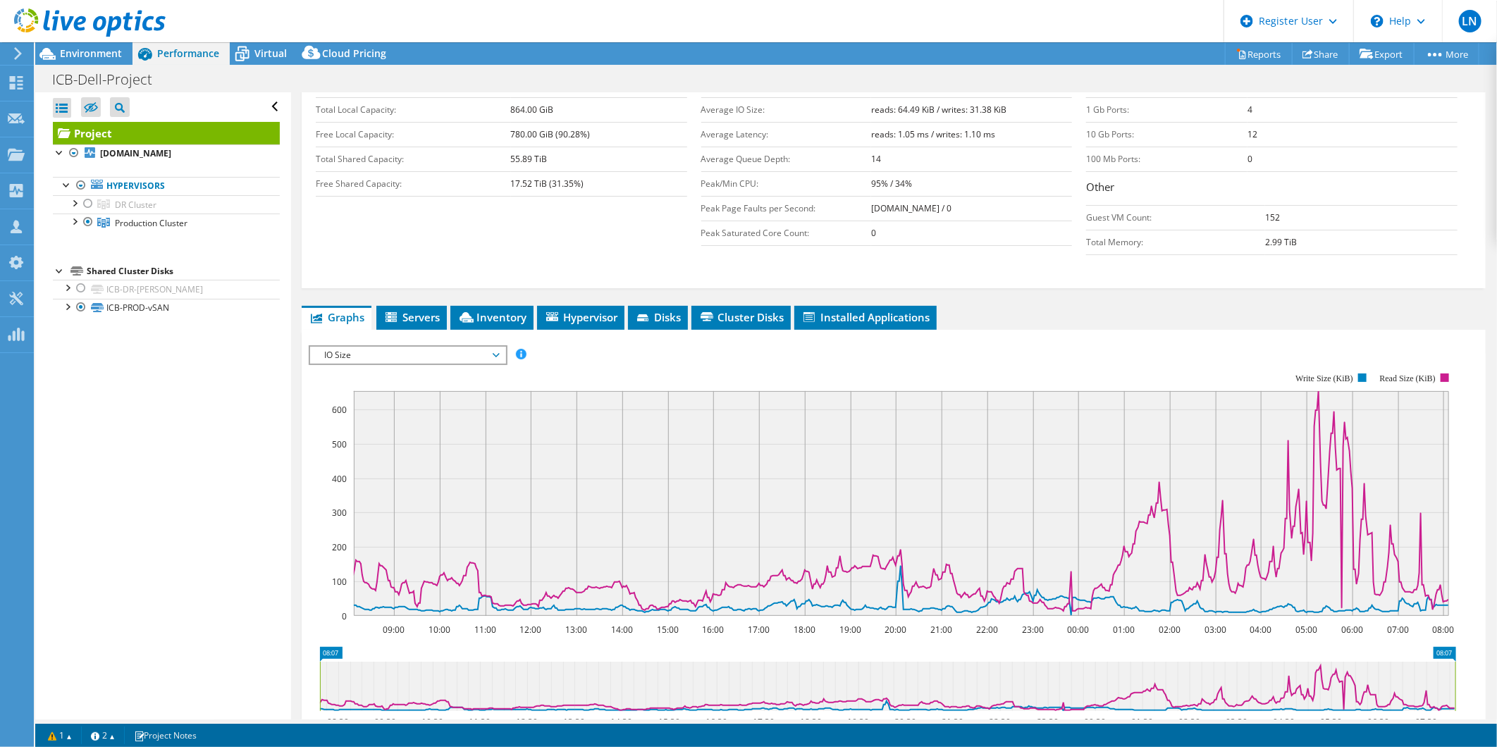
scroll to position [313, 0]
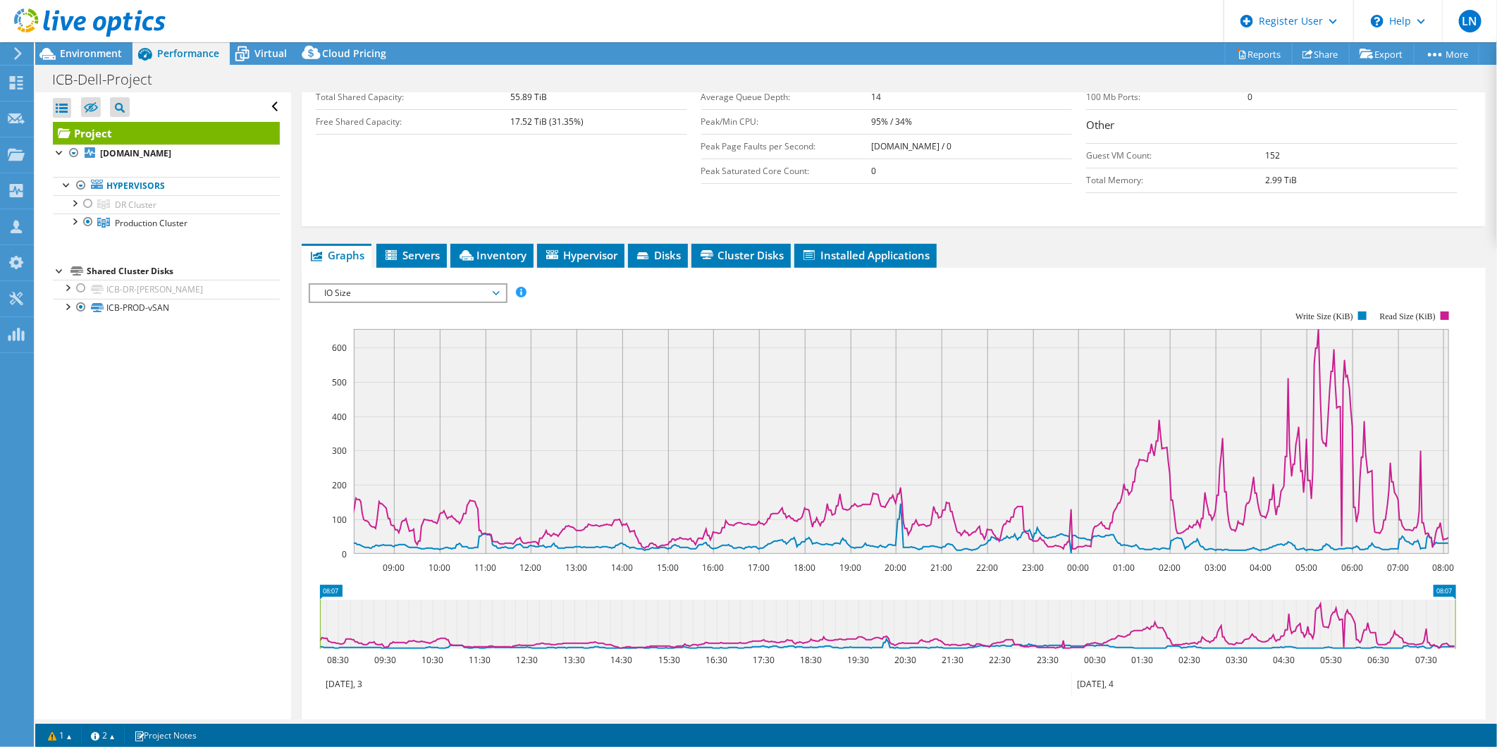
click at [467, 294] on span "IO Size" at bounding box center [407, 293] width 181 height 17
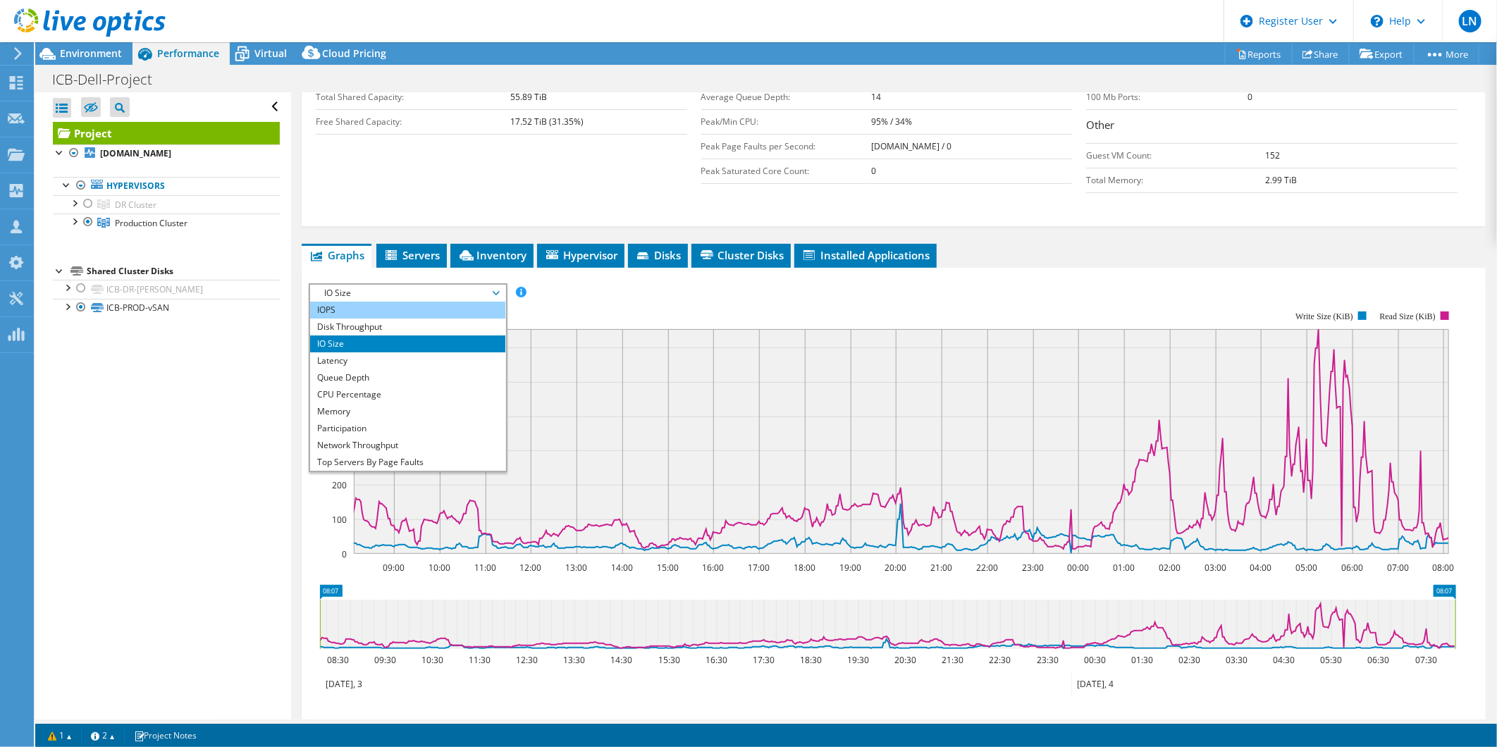
click at [407, 307] on li "IOPS" at bounding box center [407, 310] width 195 height 17
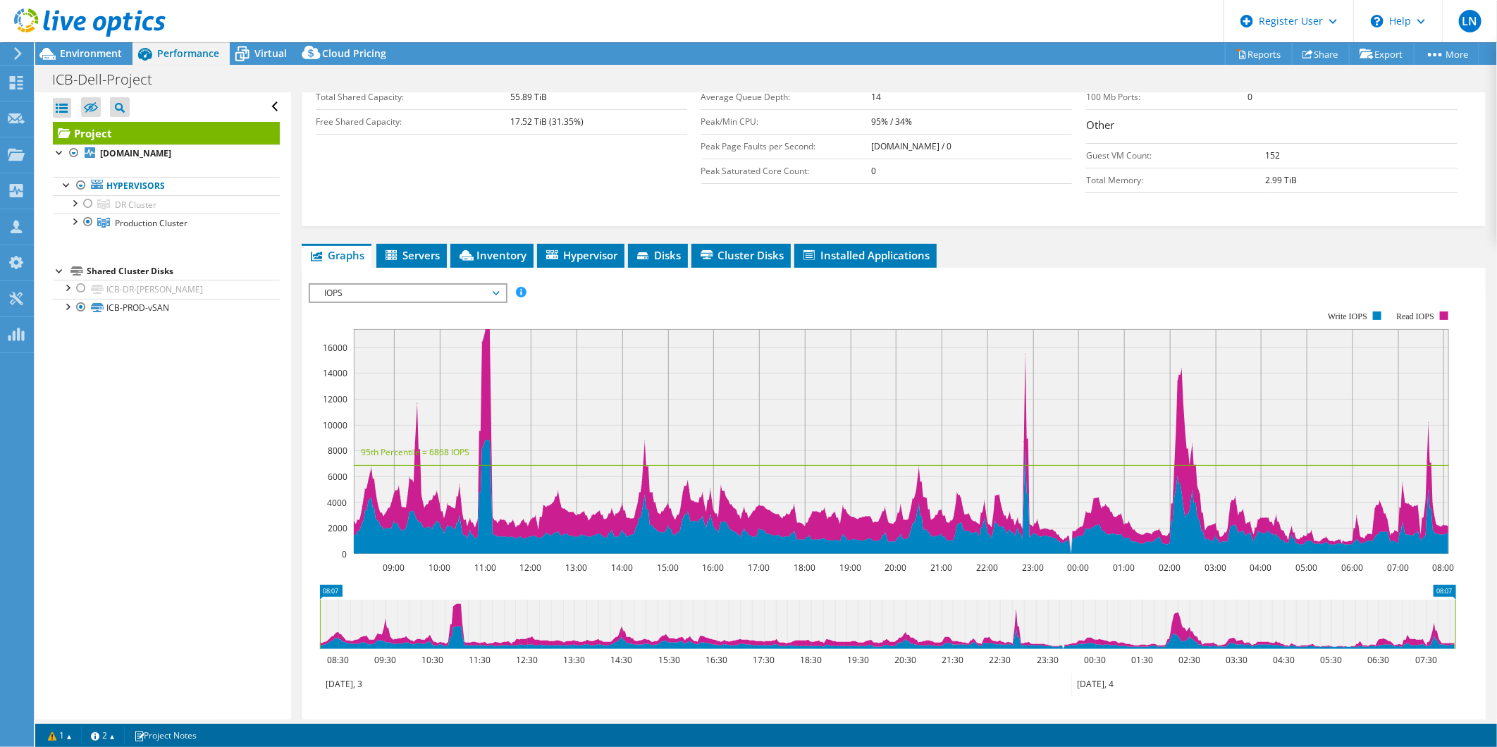
click at [1163, 293] on rect at bounding box center [883, 433] width 1148 height 282
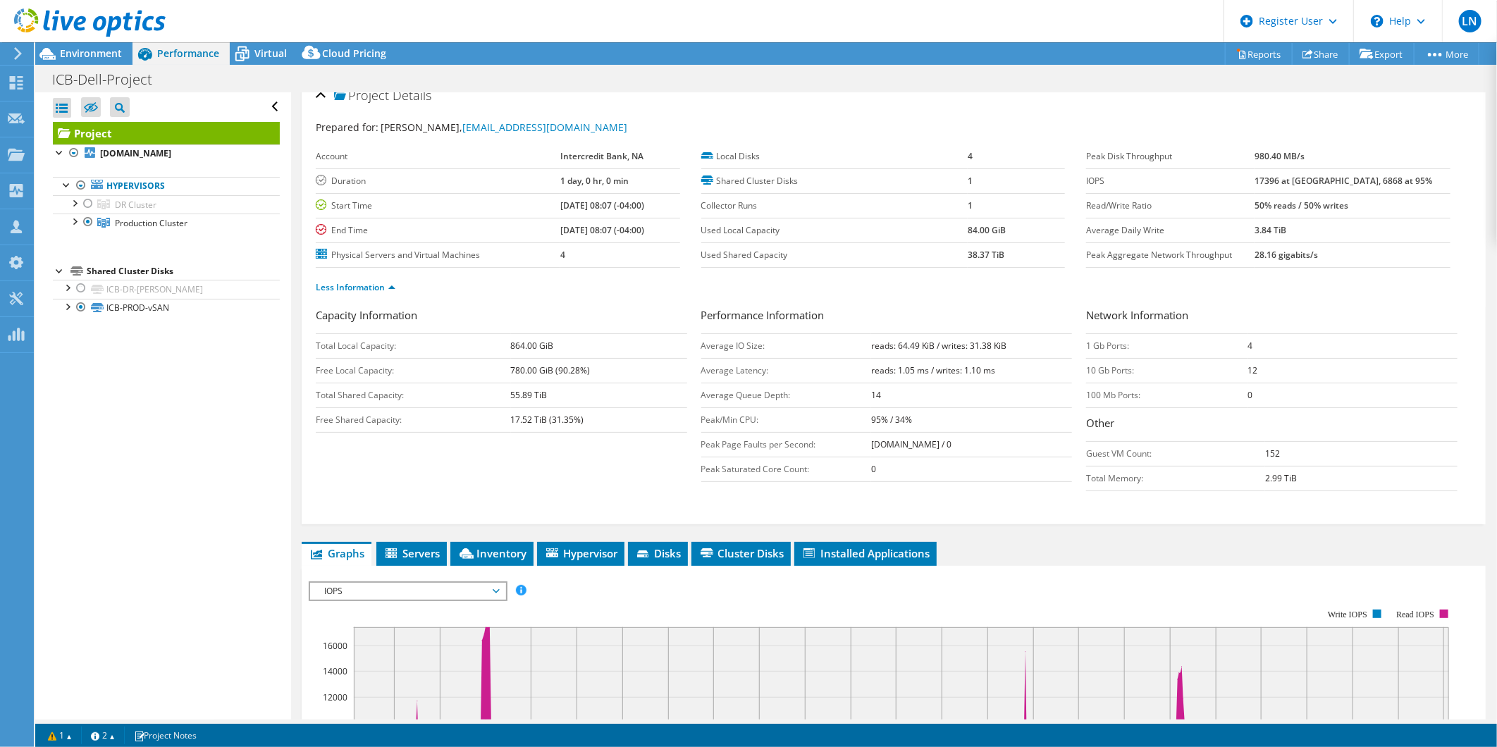
scroll to position [0, 0]
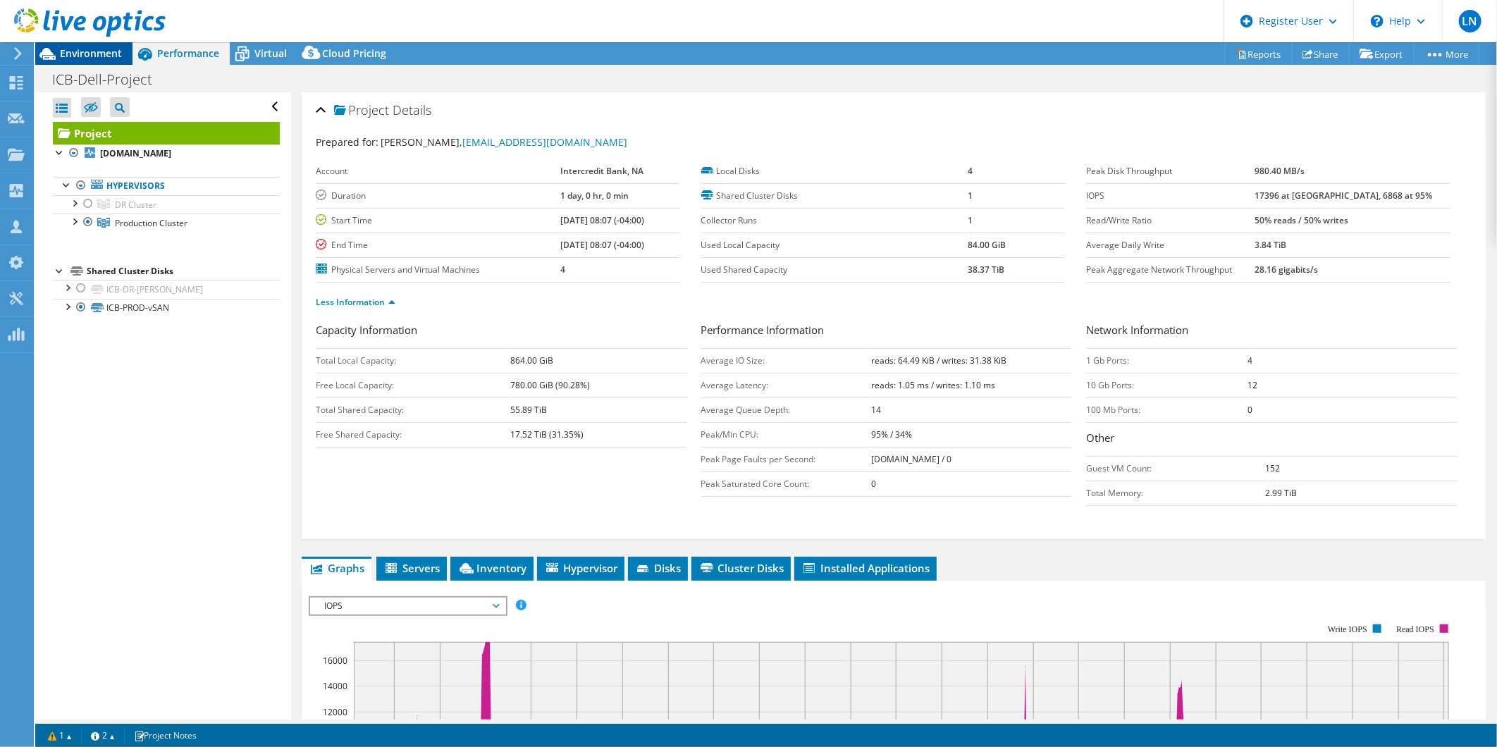
click at [92, 53] on span "Environment" at bounding box center [91, 53] width 62 height 13
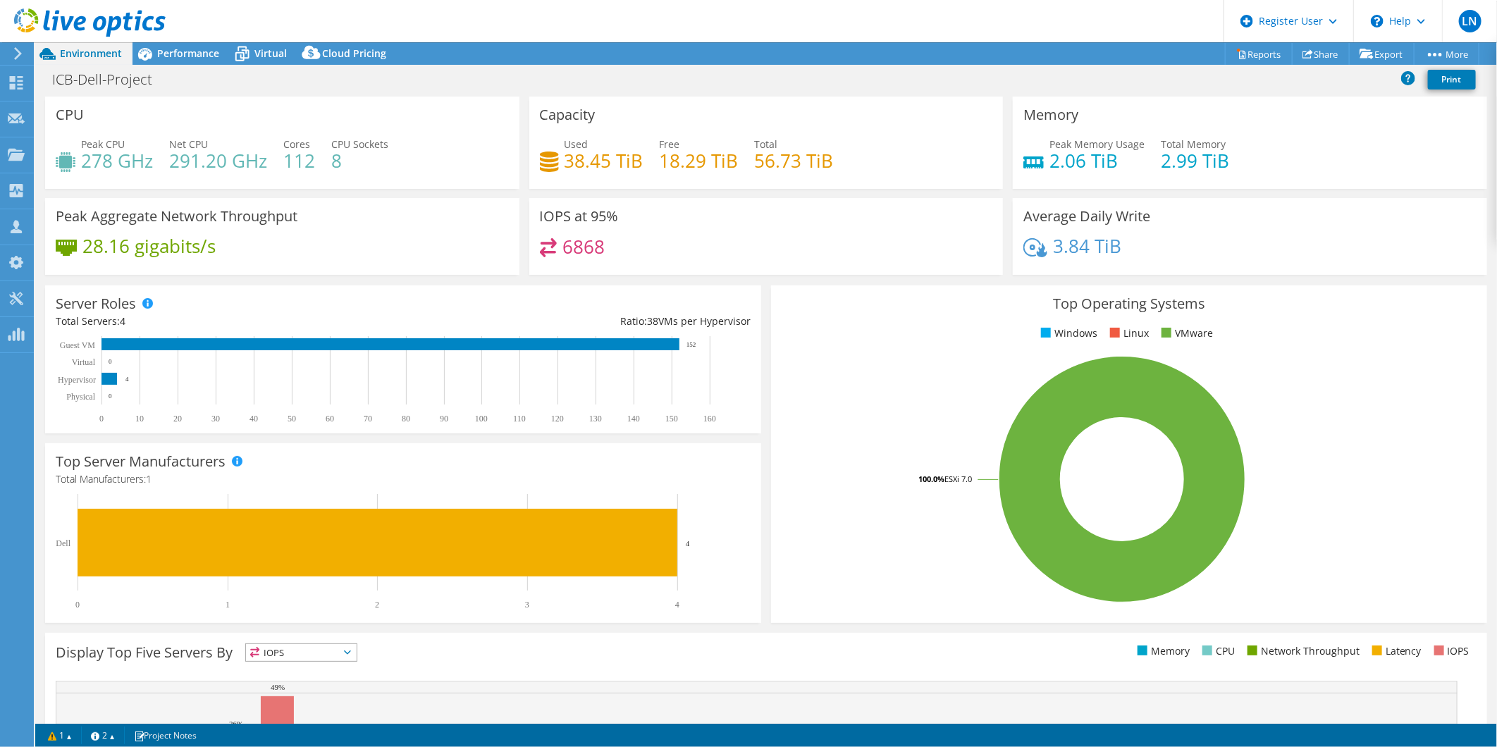
click at [766, 381] on div "Top Operating Systems Windows Linux VMware 100.0% ESXi 7.0" at bounding box center [1129, 455] width 726 height 348
click at [206, 61] on div "Performance" at bounding box center [181, 53] width 97 height 23
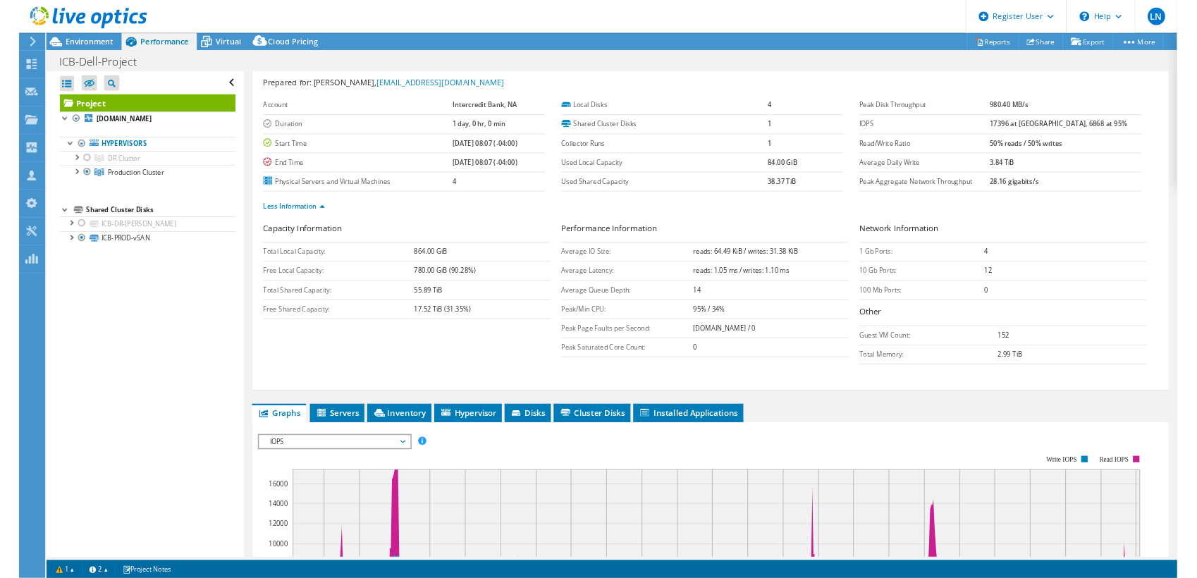
scroll to position [0, 0]
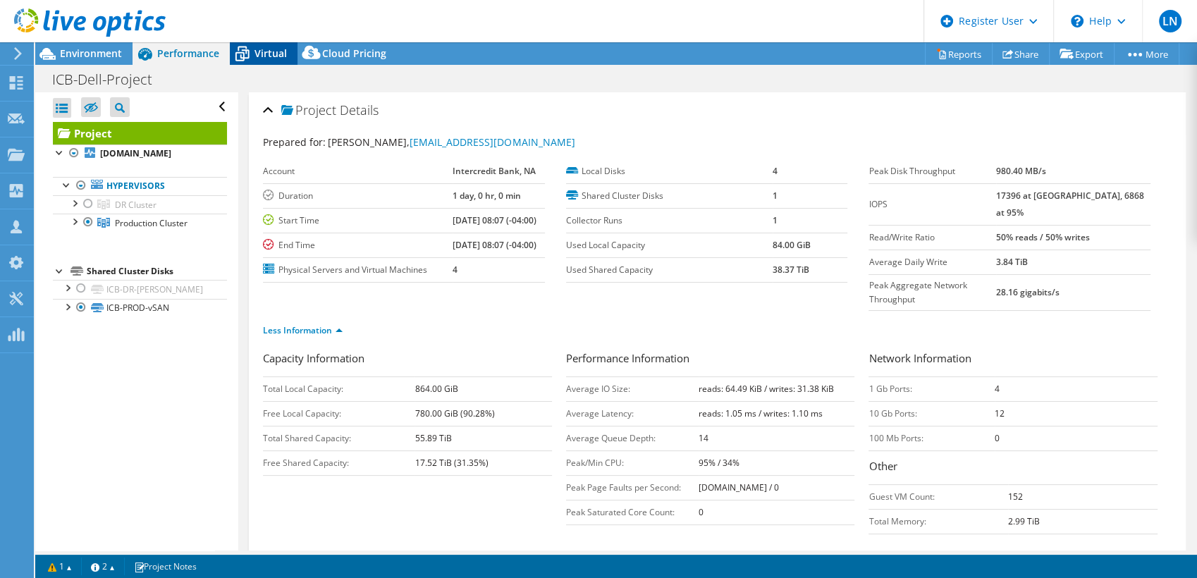
click at [268, 59] on span "Virtual" at bounding box center [270, 53] width 32 height 13
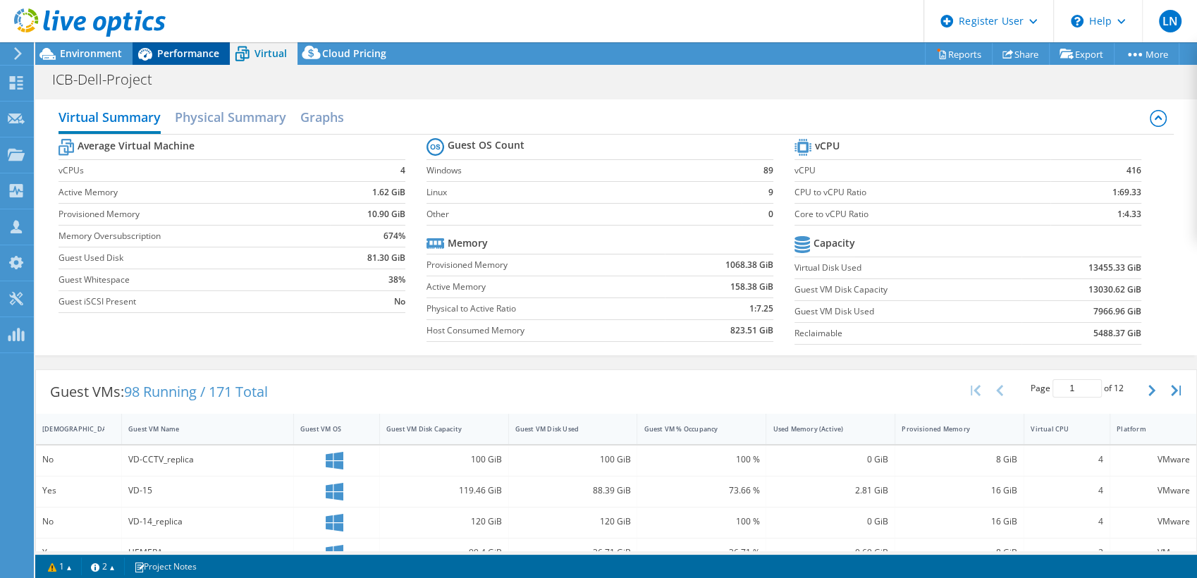
click at [172, 49] on span "Performance" at bounding box center [188, 53] width 62 height 13
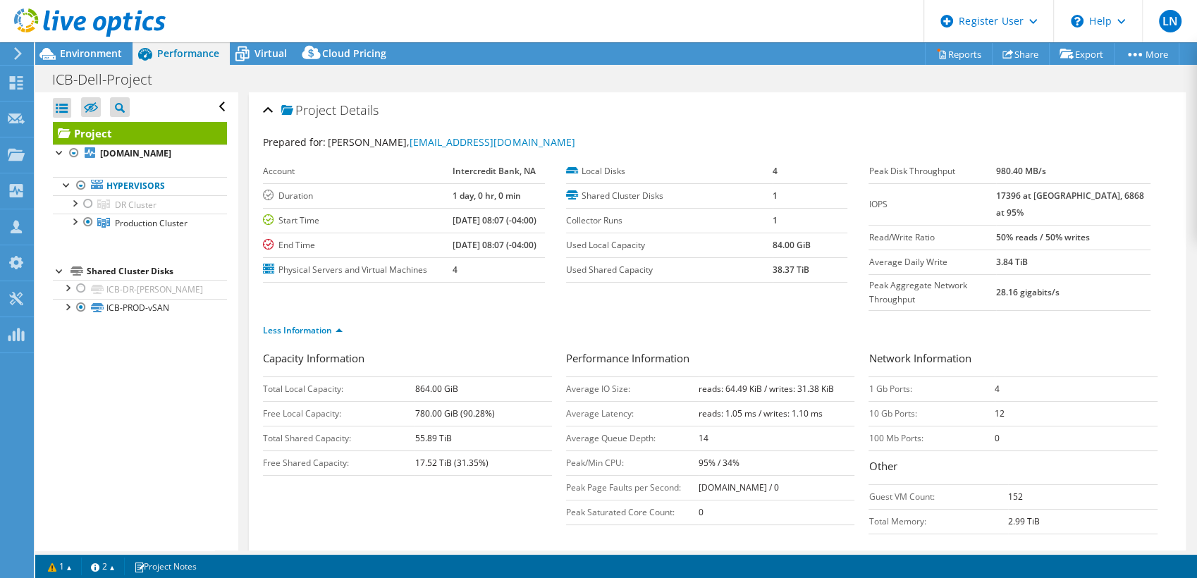
click at [364, 484] on div "Capacity Information Total Local Capacity: 864.00 GiB Free Local Capacity: 780.…" at bounding box center [717, 445] width 909 height 191
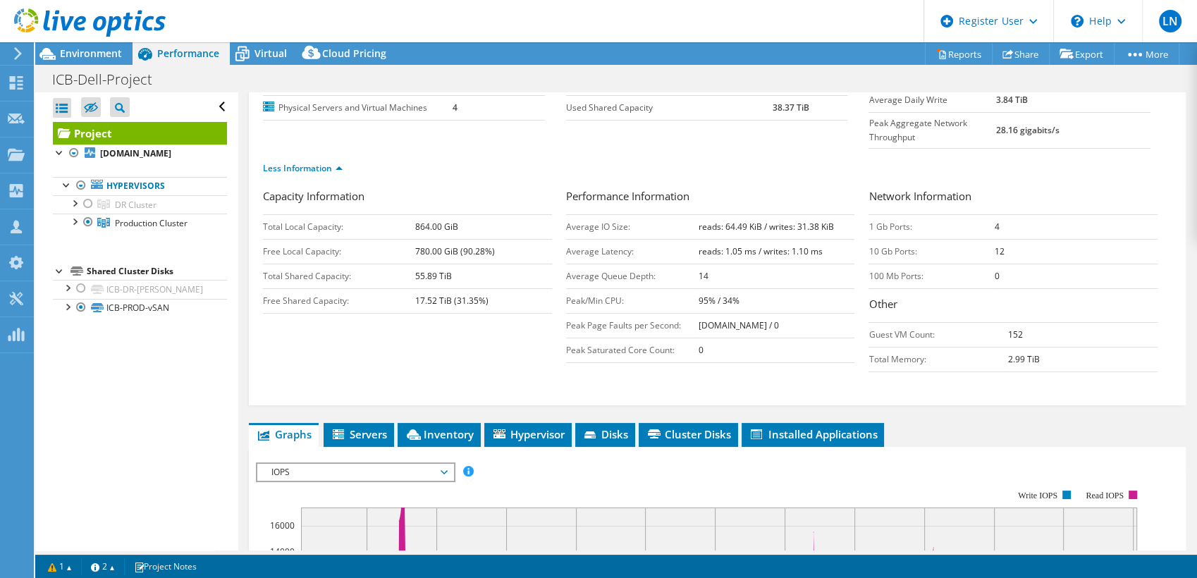
scroll to position [163, 0]
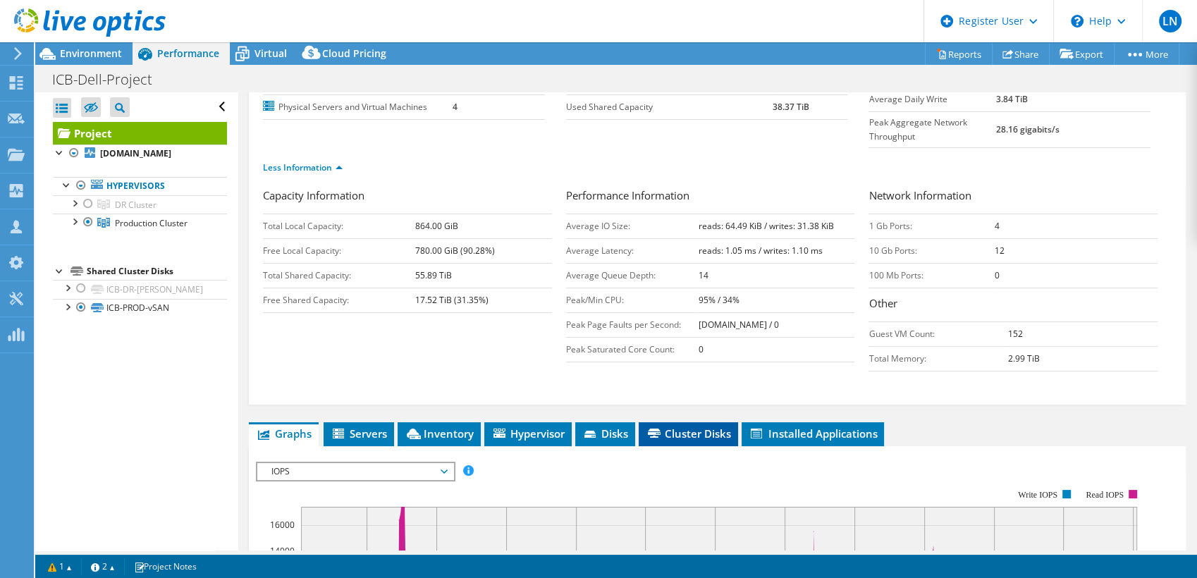
click at [687, 422] on li "Cluster Disks" at bounding box center [688, 434] width 99 height 24
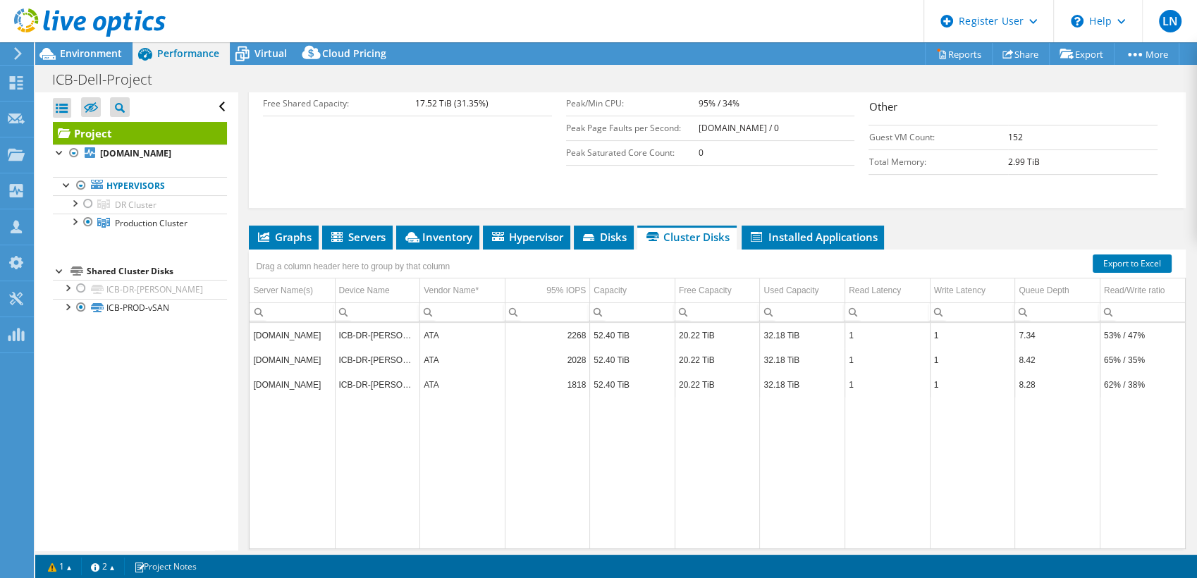
scroll to position [381, 0]
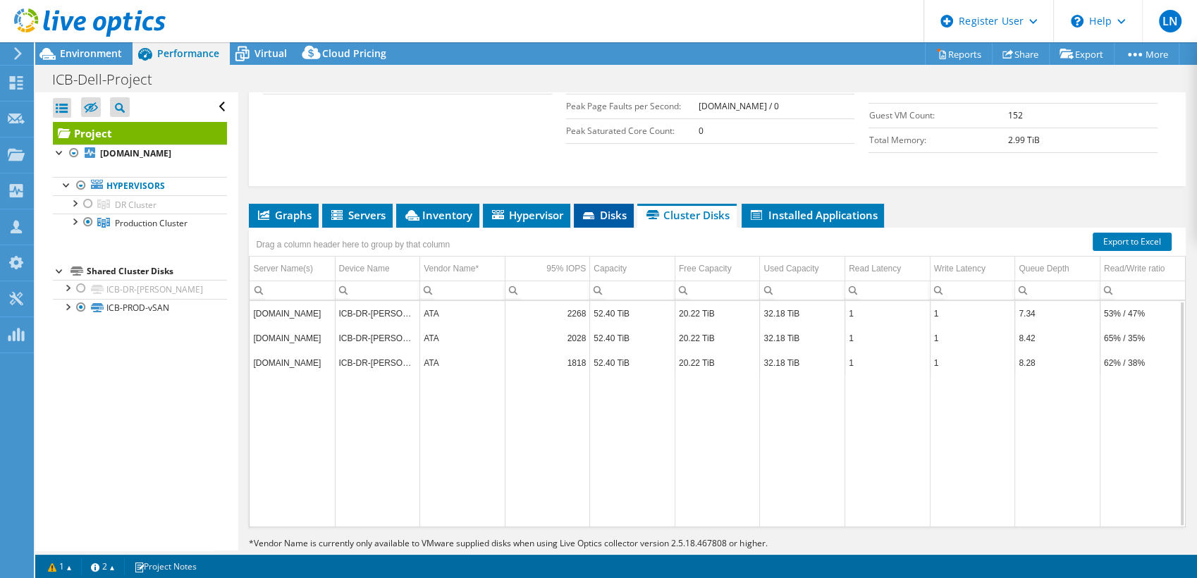
click at [610, 204] on li "Disks" at bounding box center [604, 216] width 60 height 24
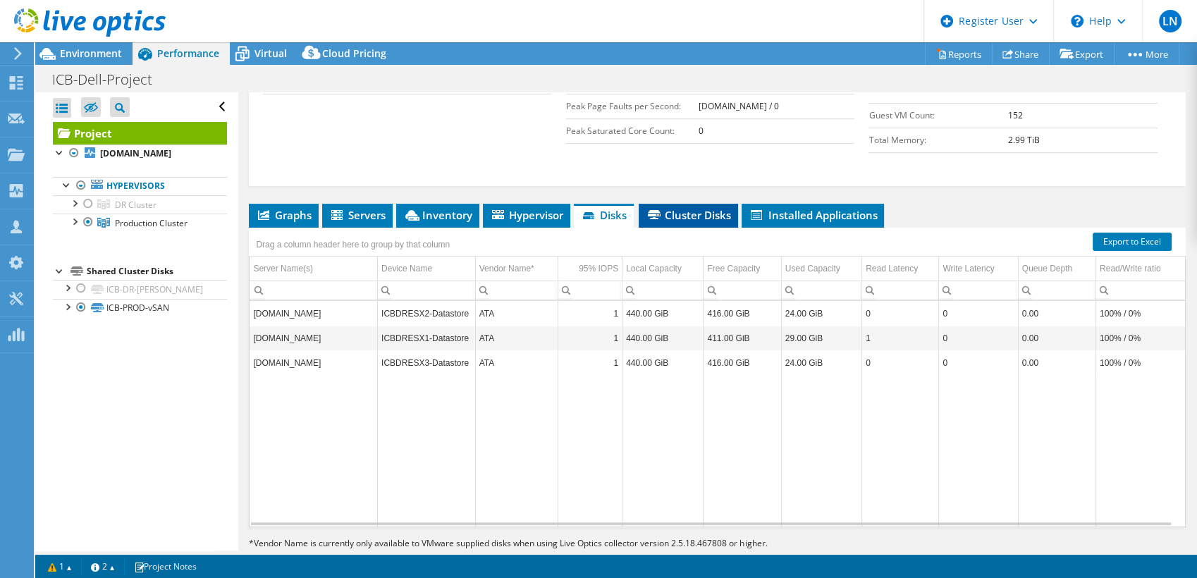
click at [693, 208] on span "Cluster Disks" at bounding box center [688, 215] width 85 height 14
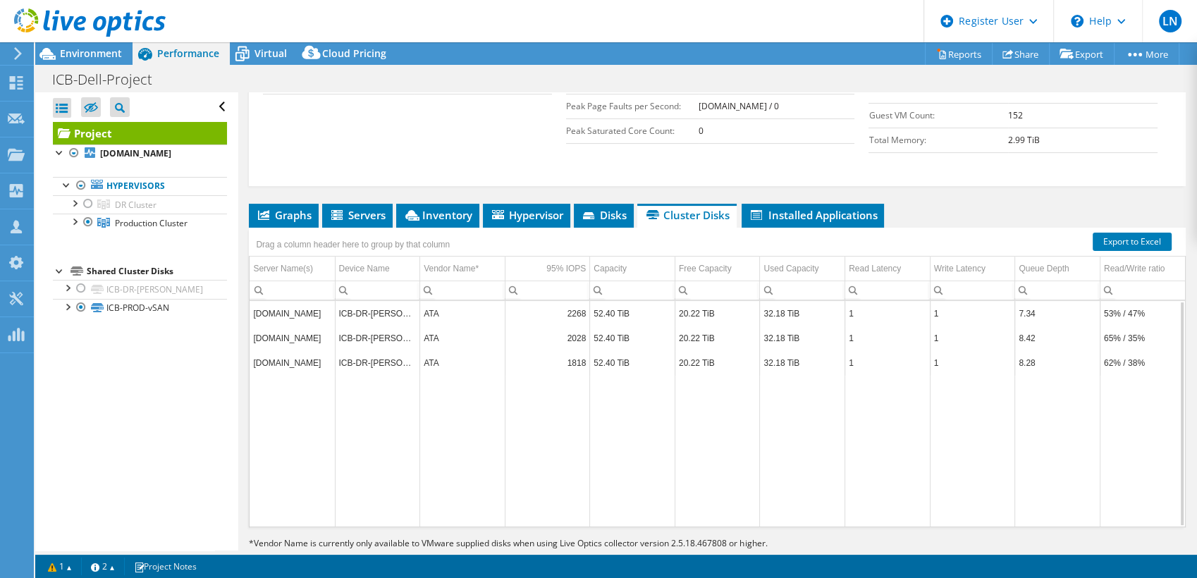
scroll to position [0, 0]
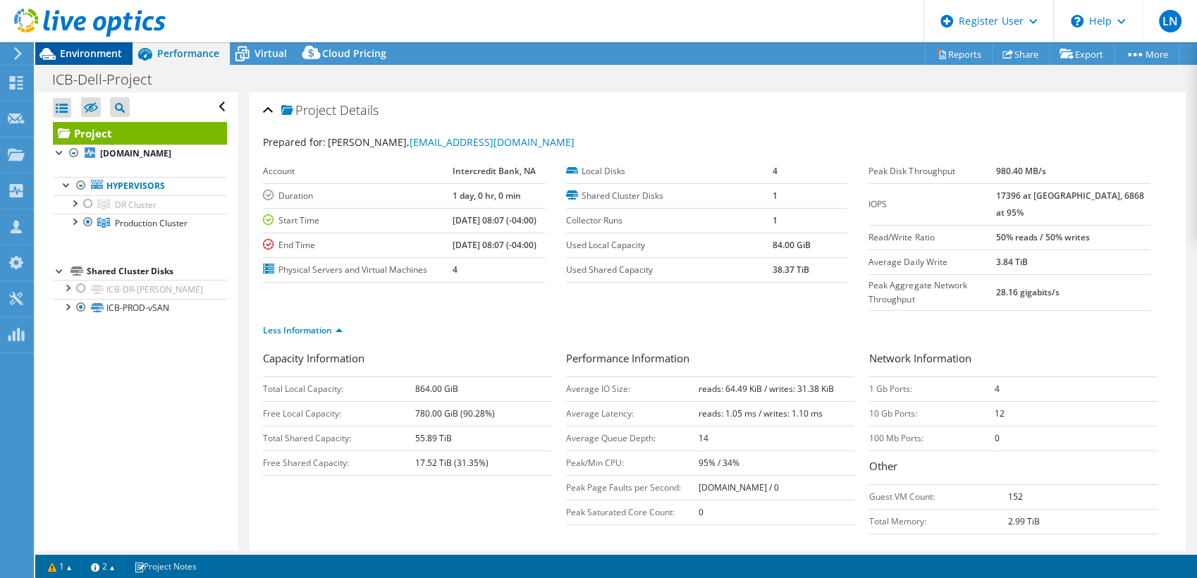
click at [113, 54] on span "Environment" at bounding box center [91, 53] width 62 height 13
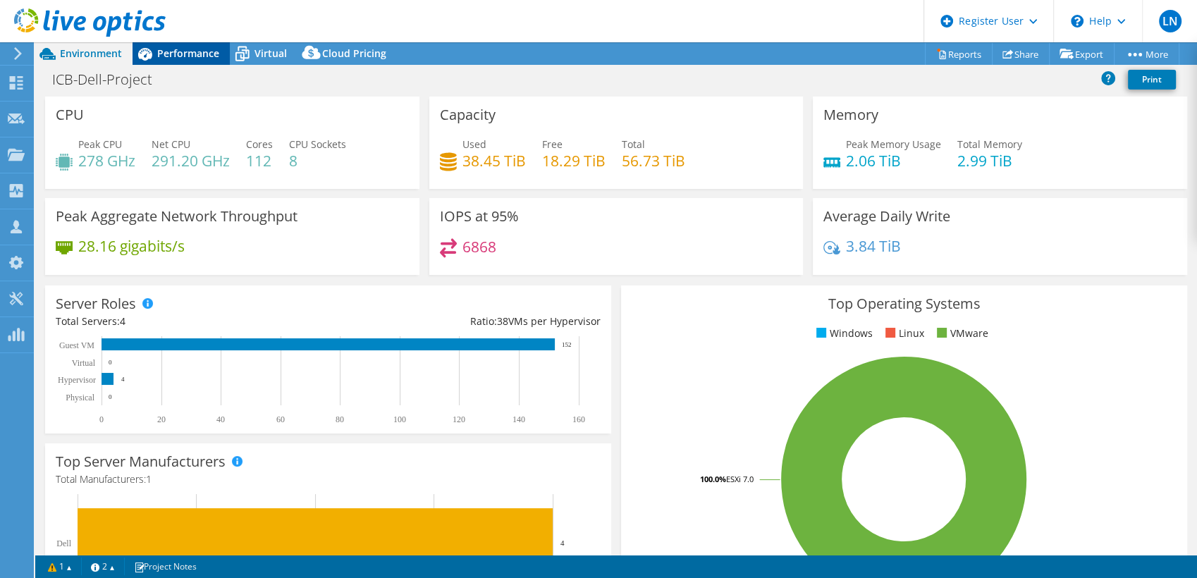
click at [189, 45] on div "Performance" at bounding box center [181, 53] width 97 height 23
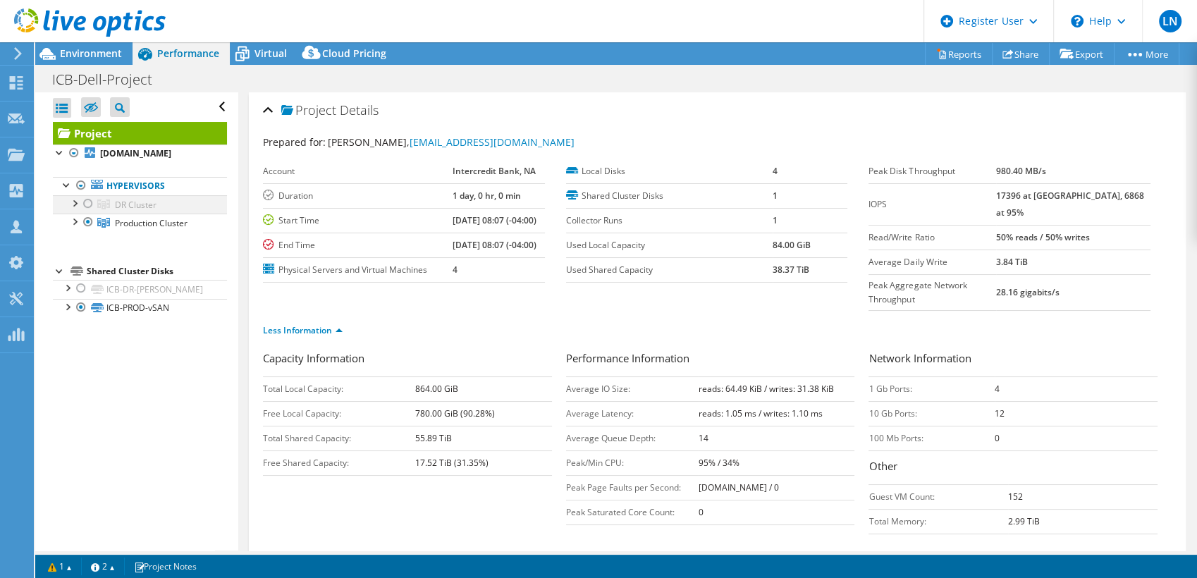
click at [87, 205] on div at bounding box center [88, 203] width 14 height 17
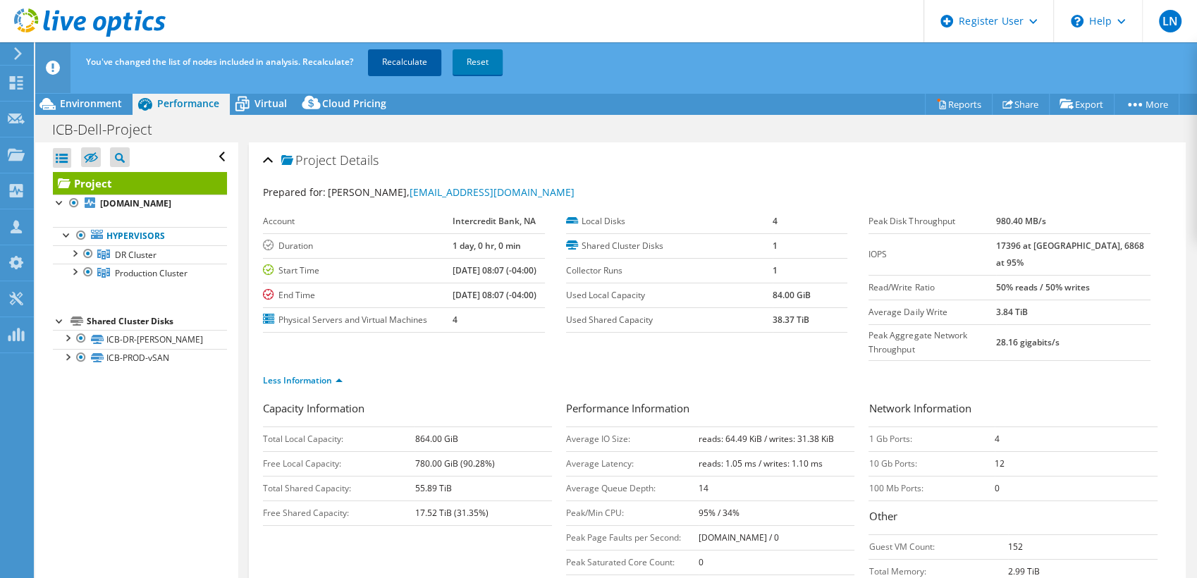
click at [400, 68] on link "Recalculate" at bounding box center [404, 61] width 73 height 25
click at [1059, 336] on b "28.16 gigabits/s" at bounding box center [1027, 342] width 63 height 12
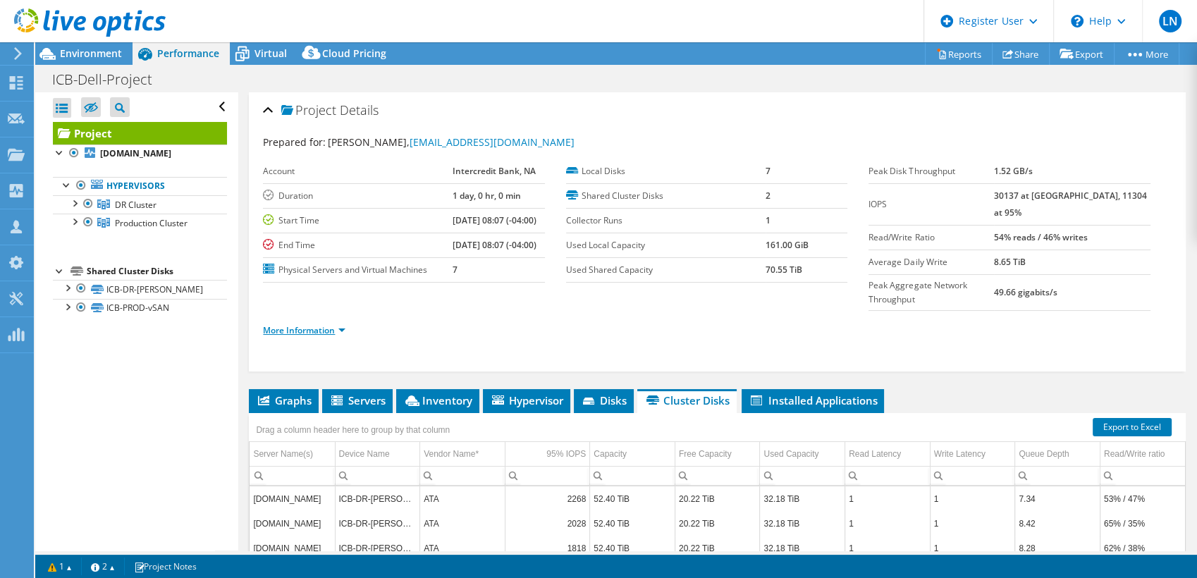
click at [329, 324] on link "More Information" at bounding box center [304, 330] width 82 height 12
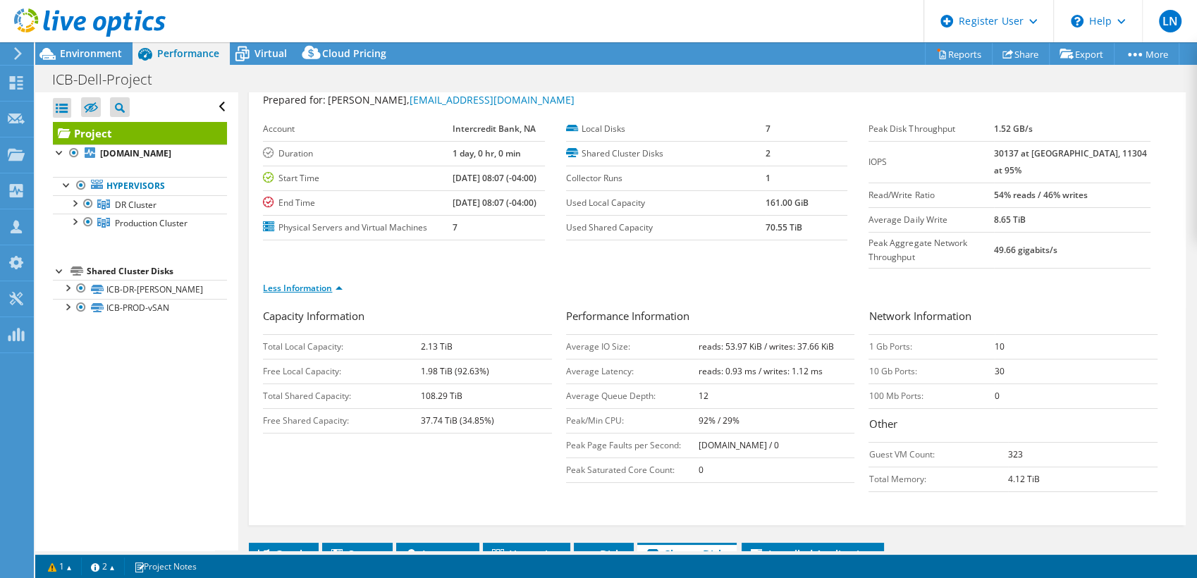
scroll to position [45, 0]
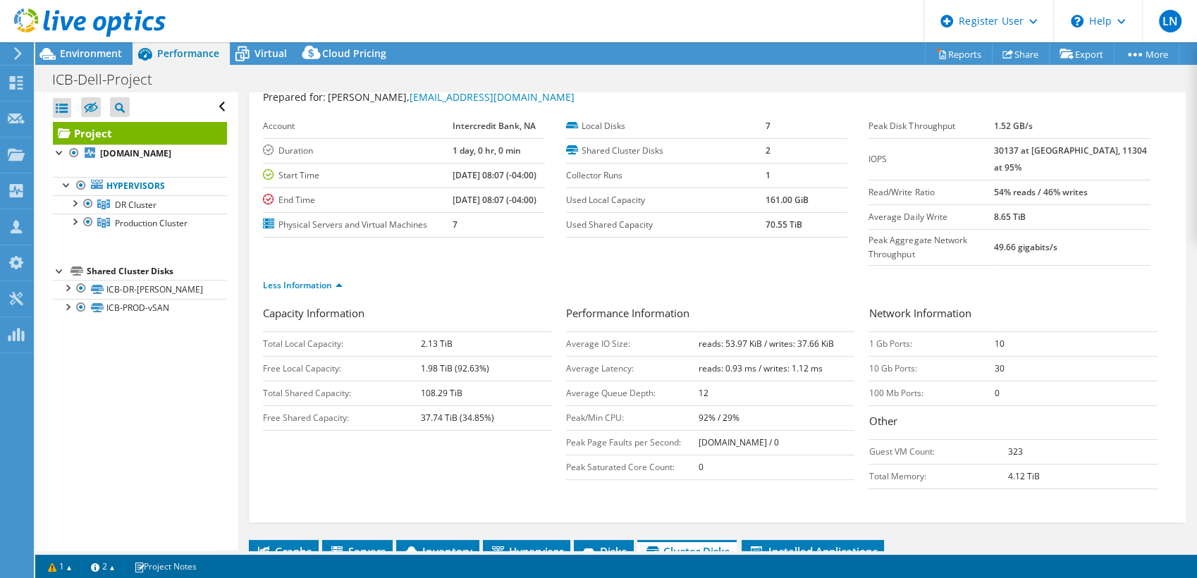
click at [844, 268] on div "Less Information" at bounding box center [717, 285] width 909 height 39
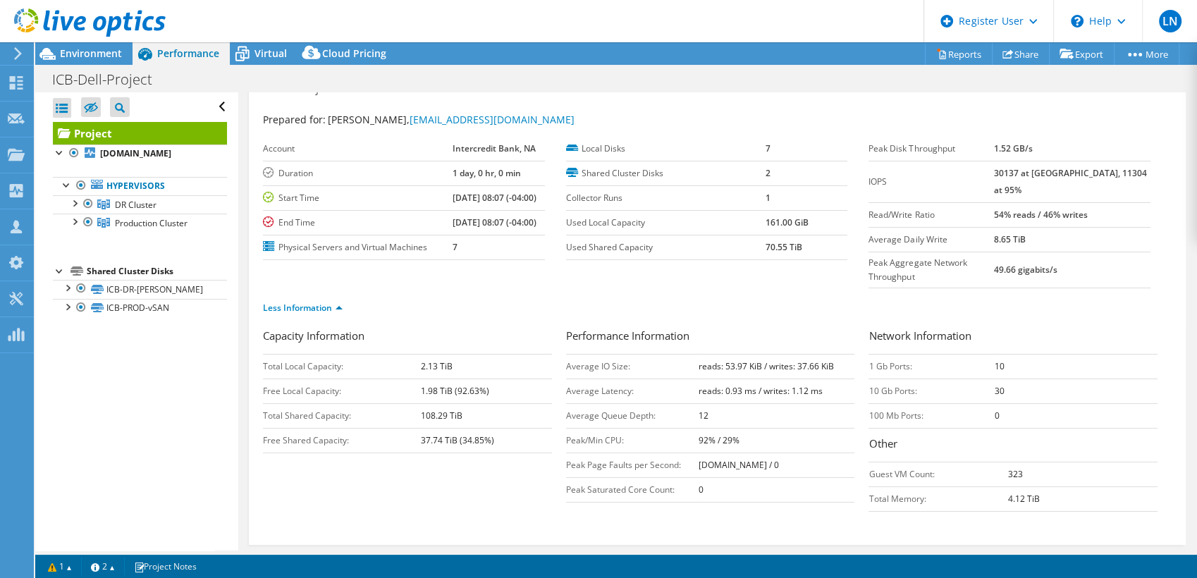
scroll to position [18, 0]
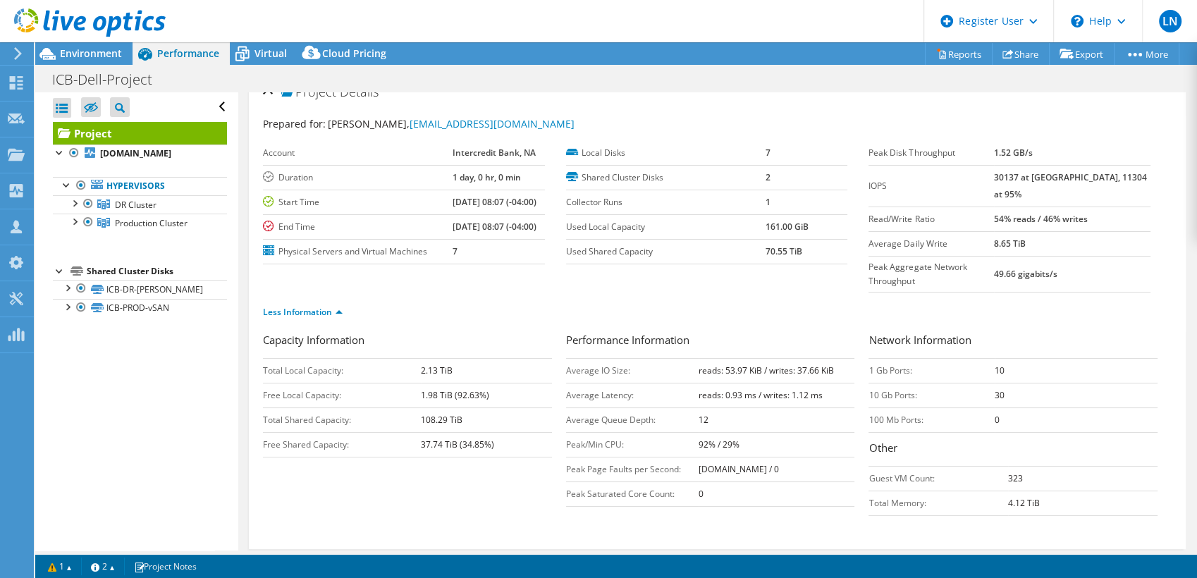
click at [844, 293] on div "Less Information" at bounding box center [717, 312] width 909 height 39
click at [855, 293] on div "Less Information" at bounding box center [717, 312] width 909 height 39
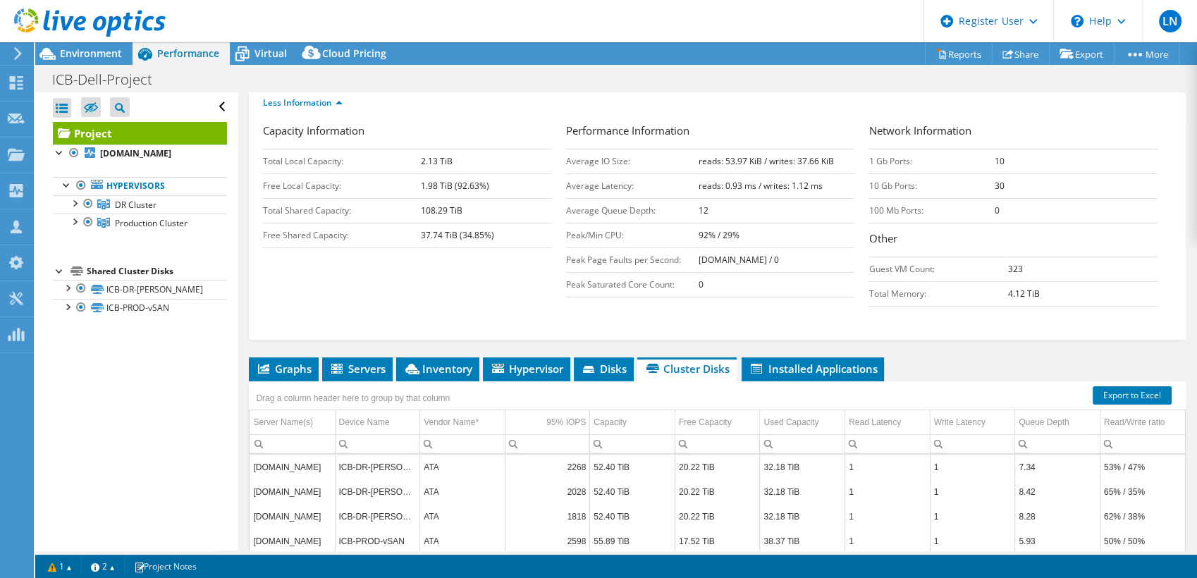
scroll to position [233, 0]
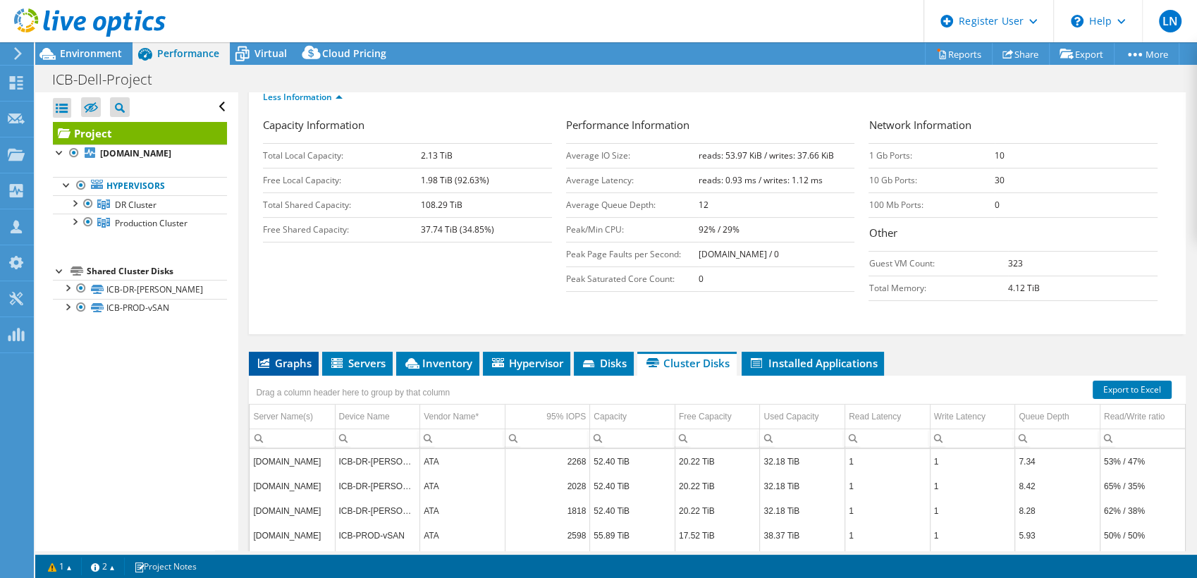
click at [286, 356] on span "Graphs" at bounding box center [284, 363] width 56 height 14
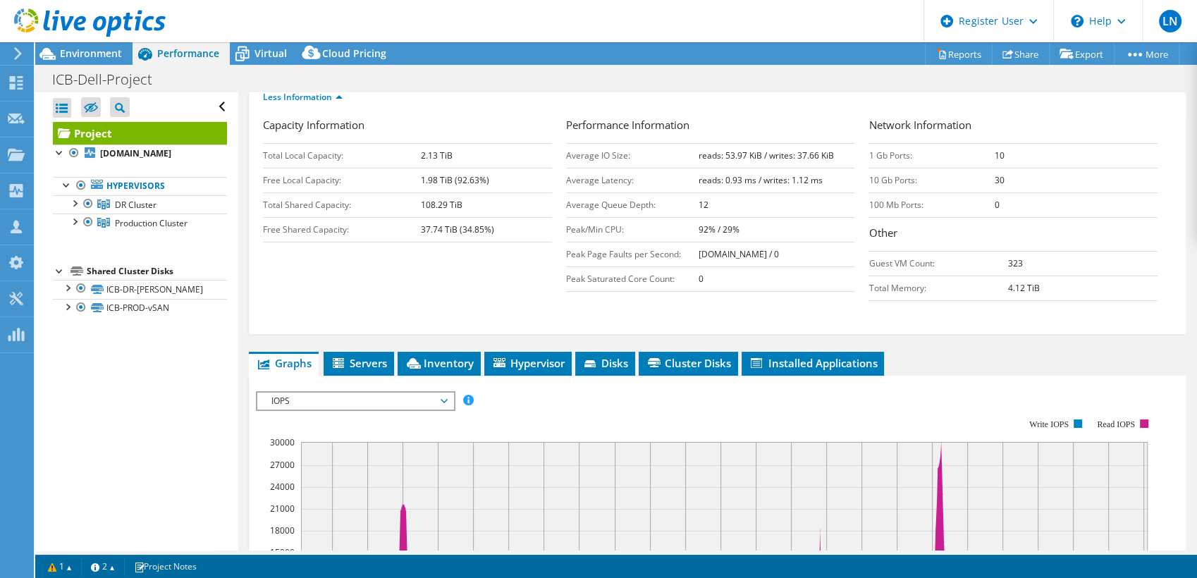
click at [637, 242] on td "Peak Page Faults per Second:" at bounding box center [632, 254] width 133 height 25
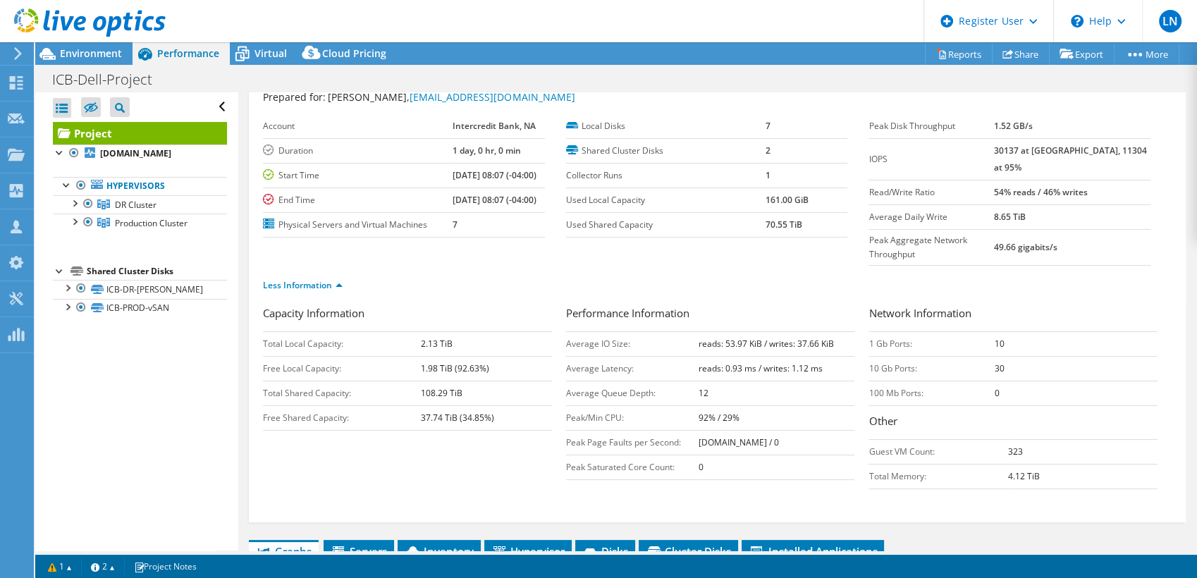
scroll to position [0, 0]
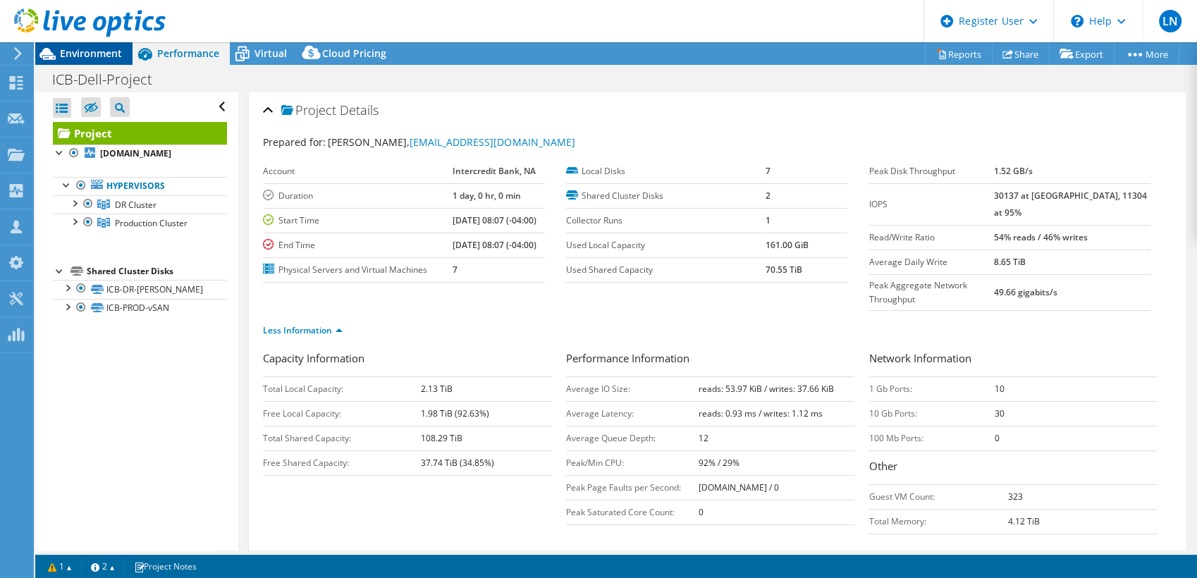
click at [101, 58] on span "Environment" at bounding box center [91, 53] width 62 height 13
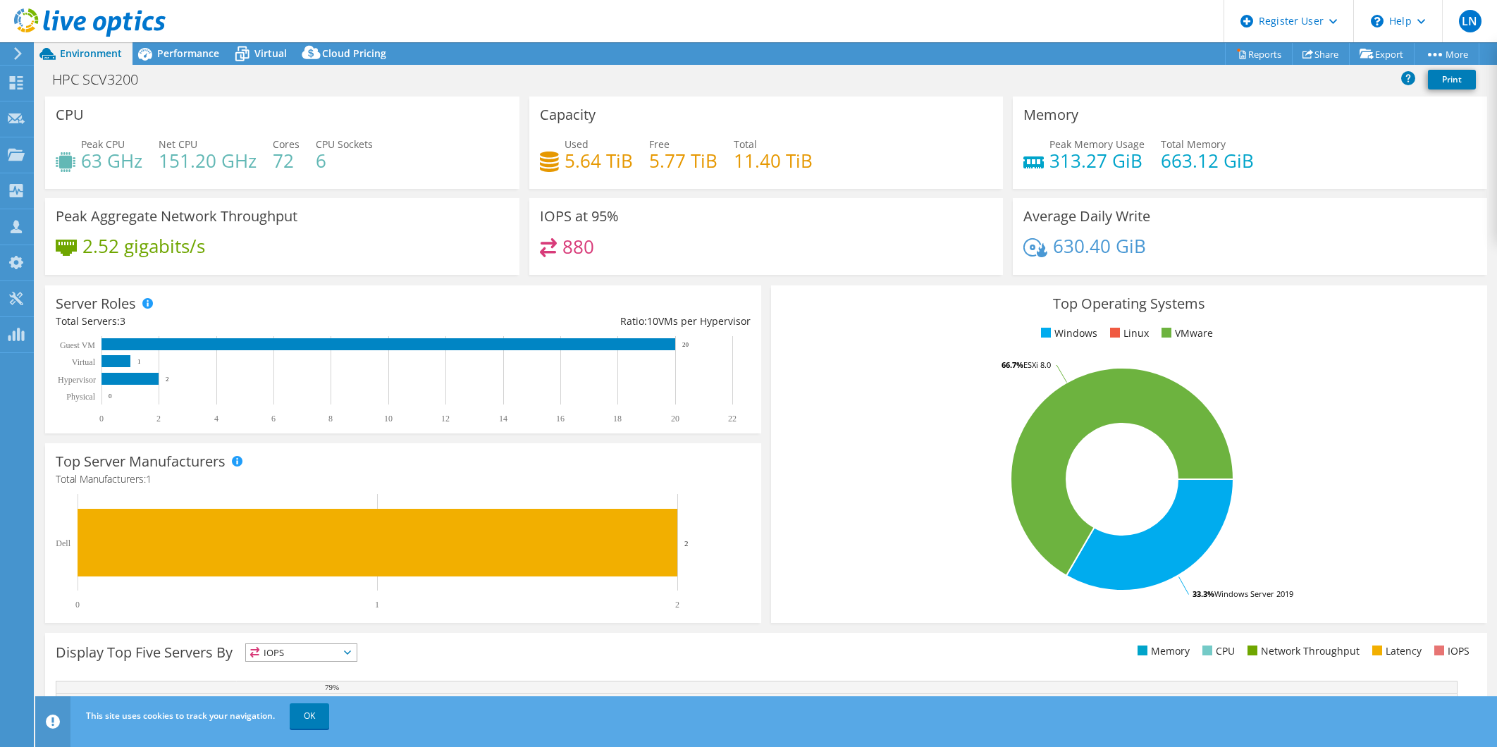
select select "USEast"
select select "USD"
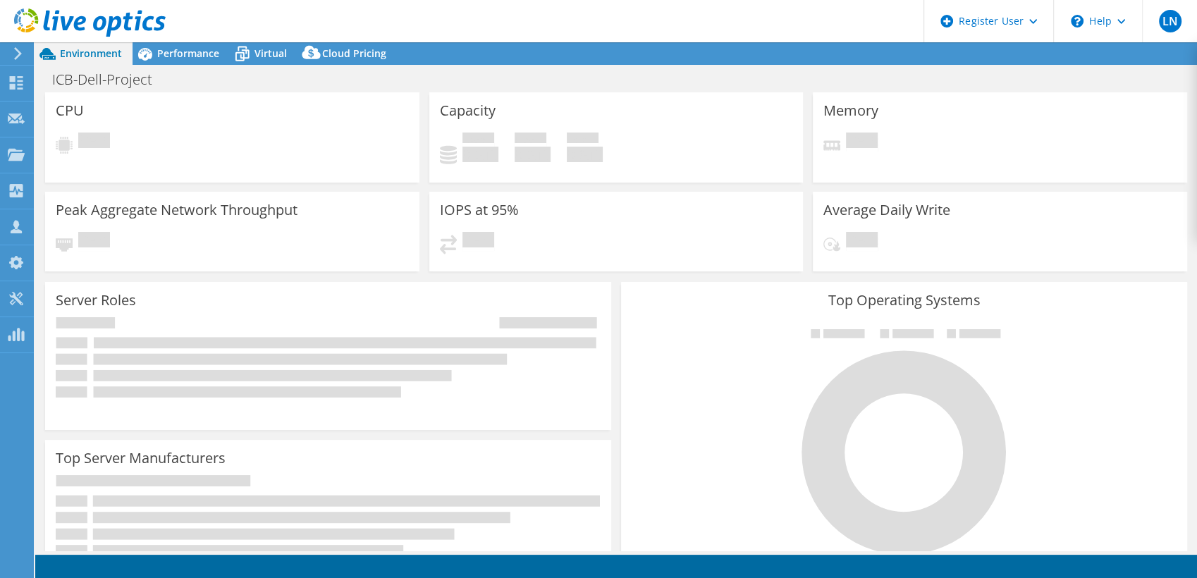
select select "USD"
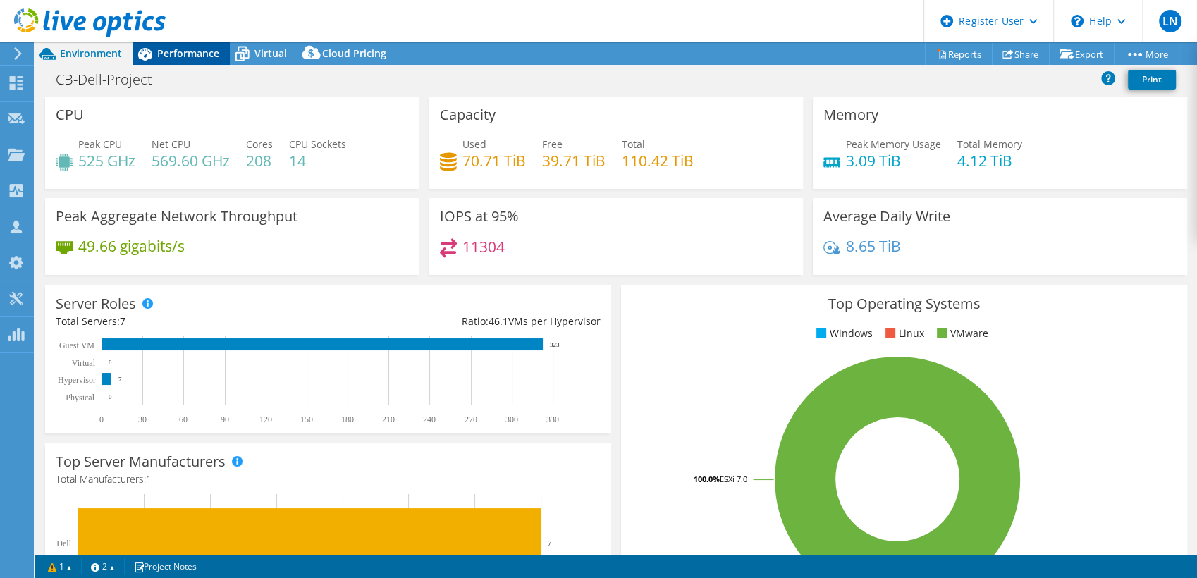
click at [178, 47] on span "Performance" at bounding box center [188, 53] width 62 height 13
